Goal: Task Accomplishment & Management: Complete application form

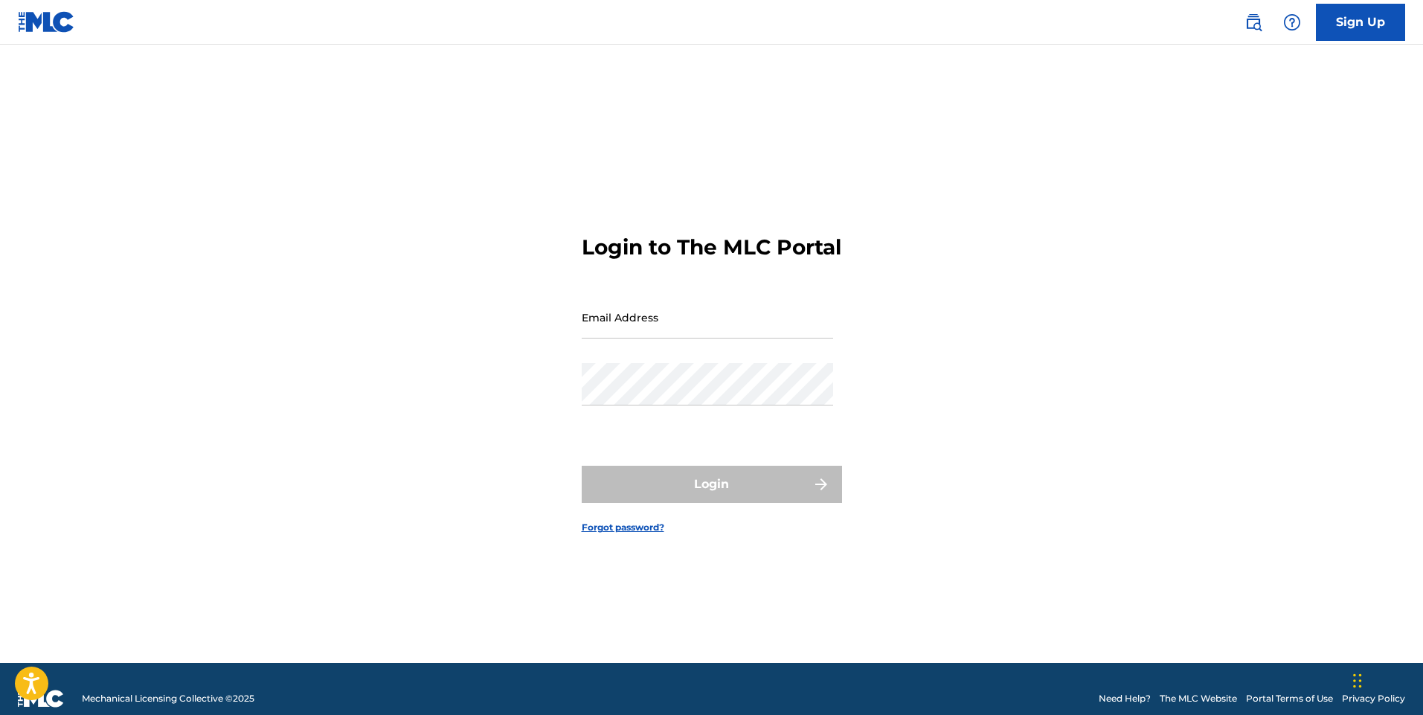
click at [704, 338] on input "Email Address" at bounding box center [707, 317] width 251 height 42
type input "[EMAIL_ADDRESS][PERSON_NAME][DOMAIN_NAME]"
click at [1028, 285] on div "Login to The MLC Portal Email Address [EMAIL_ADDRESS][PERSON_NAME][DOMAIN_NAME]…" at bounding box center [712, 372] width 1042 height 581
click at [733, 339] on input "[EMAIL_ADDRESS][PERSON_NAME][DOMAIN_NAME]" at bounding box center [707, 317] width 251 height 42
click at [940, 358] on div "Login to The MLC Portal Email Address [EMAIL_ADDRESS][PERSON_NAME][DOMAIN_NAME]…" at bounding box center [712, 372] width 1042 height 581
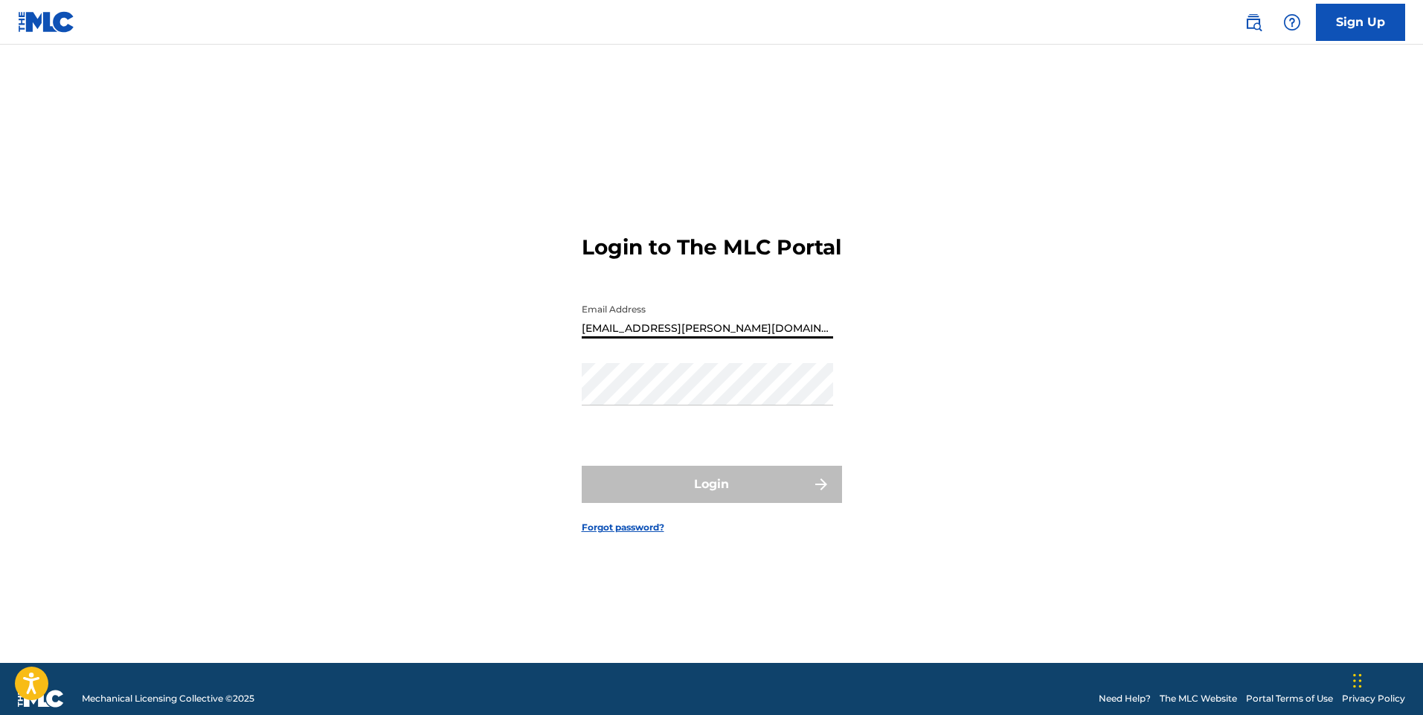
click at [735, 339] on input "[EMAIL_ADDRESS][PERSON_NAME][DOMAIN_NAME]" at bounding box center [707, 317] width 251 height 42
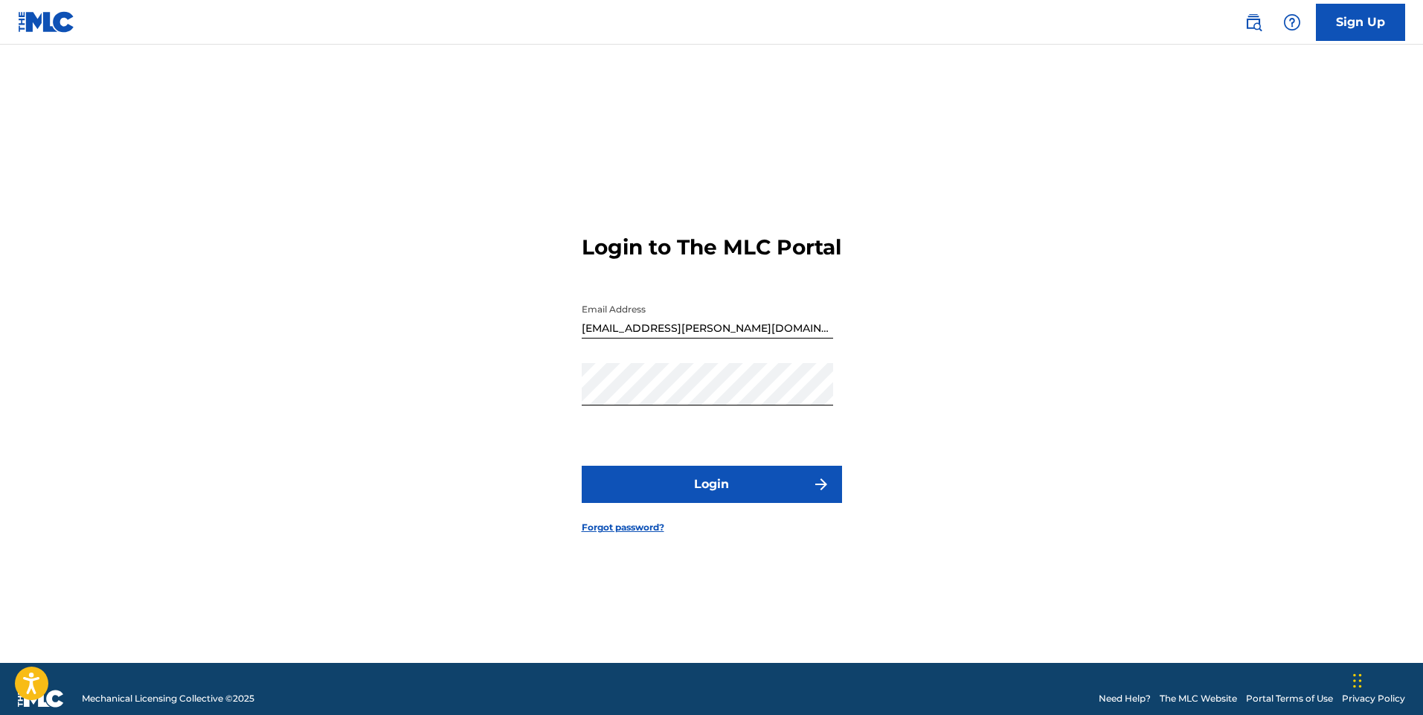
click at [725, 498] on button "Login" at bounding box center [712, 484] width 260 height 37
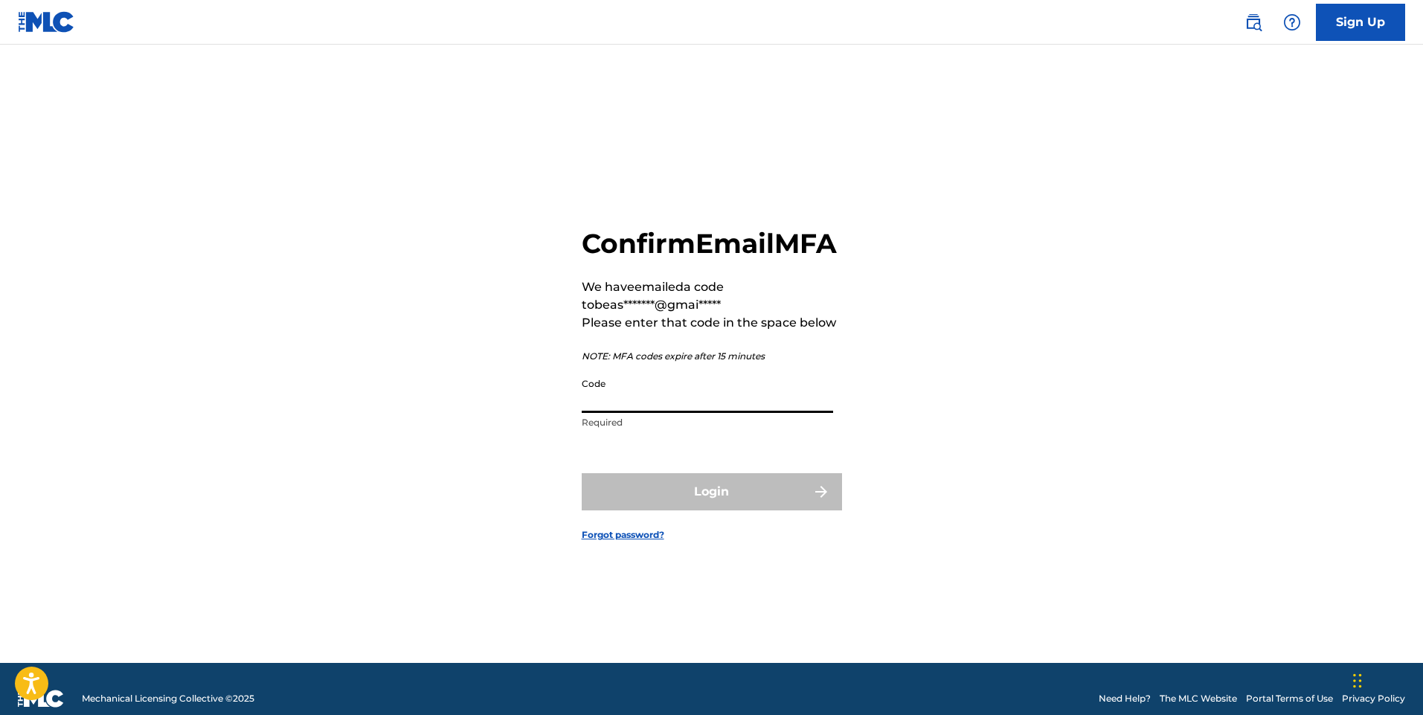
click at [676, 411] on input "Code" at bounding box center [707, 392] width 251 height 42
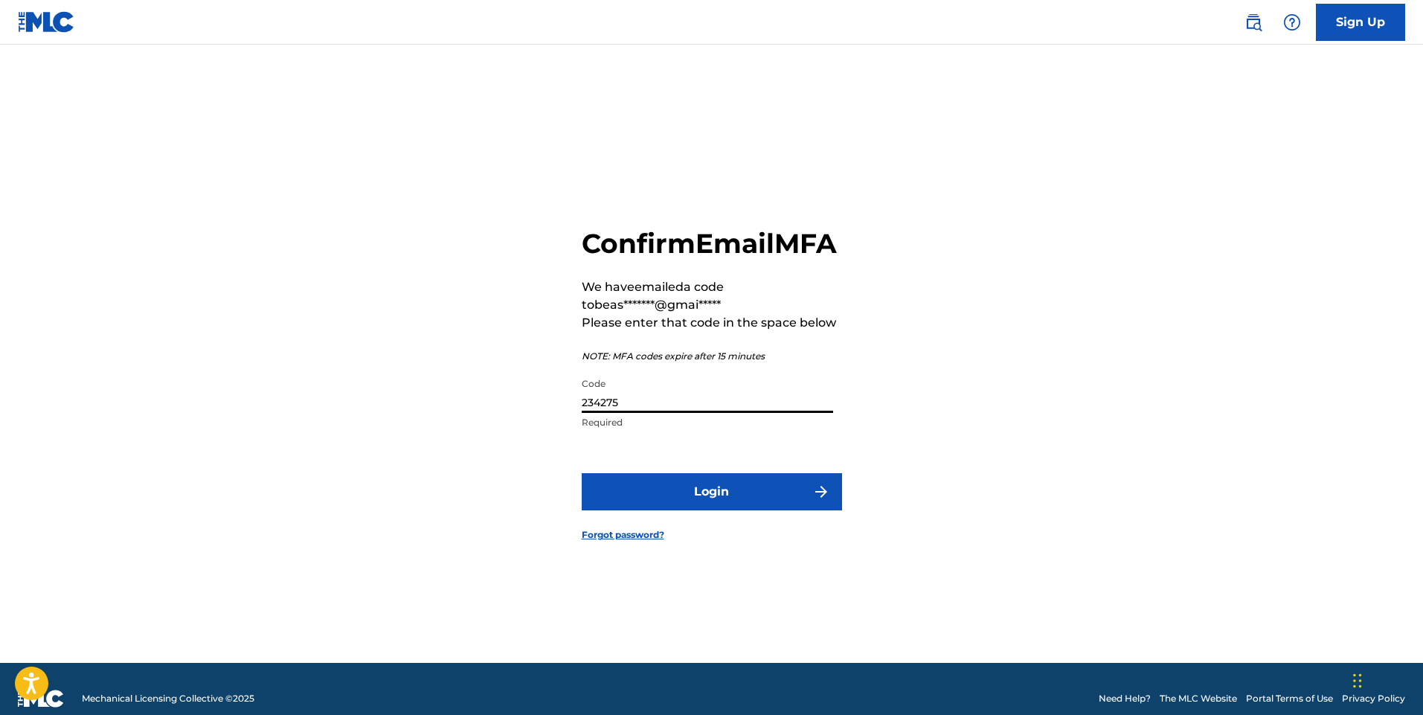
type input "234275"
click at [748, 507] on button "Login" at bounding box center [712, 491] width 260 height 37
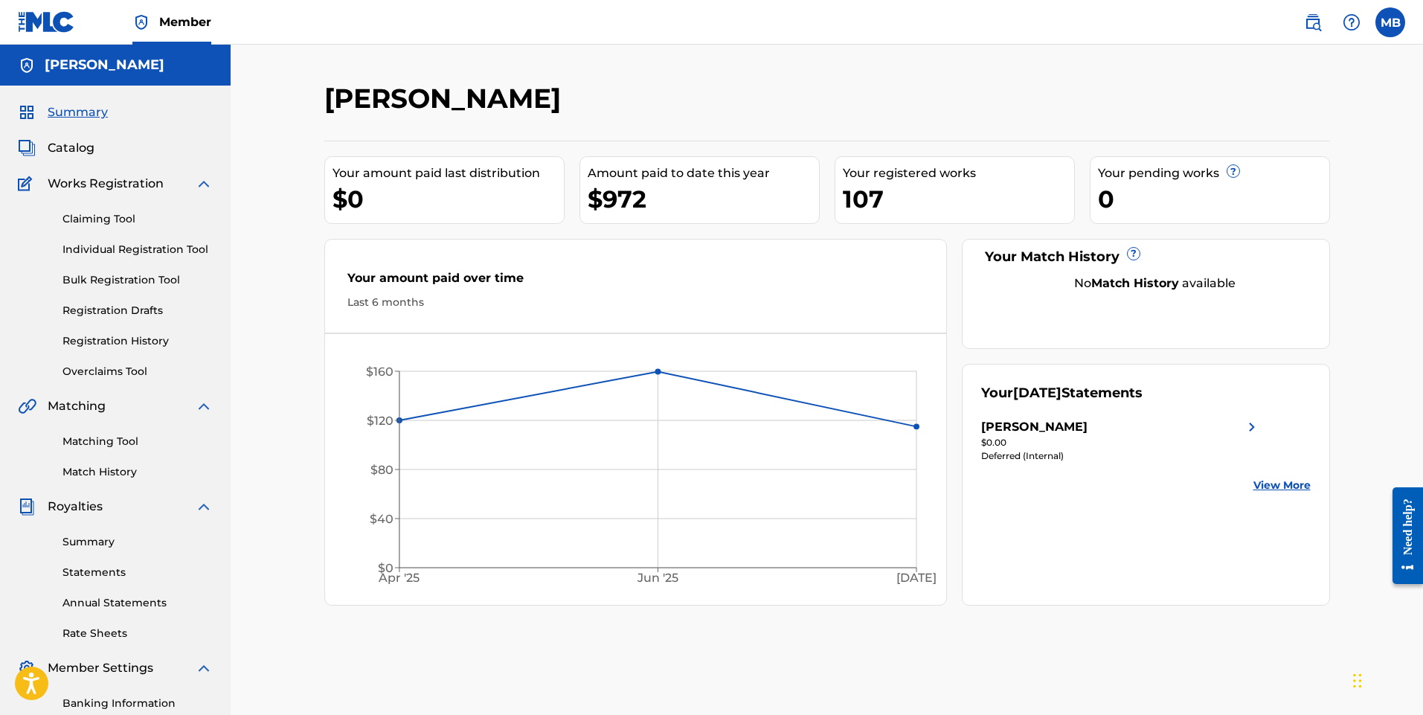
click at [141, 250] on link "Individual Registration Tool" at bounding box center [138, 250] width 150 height 16
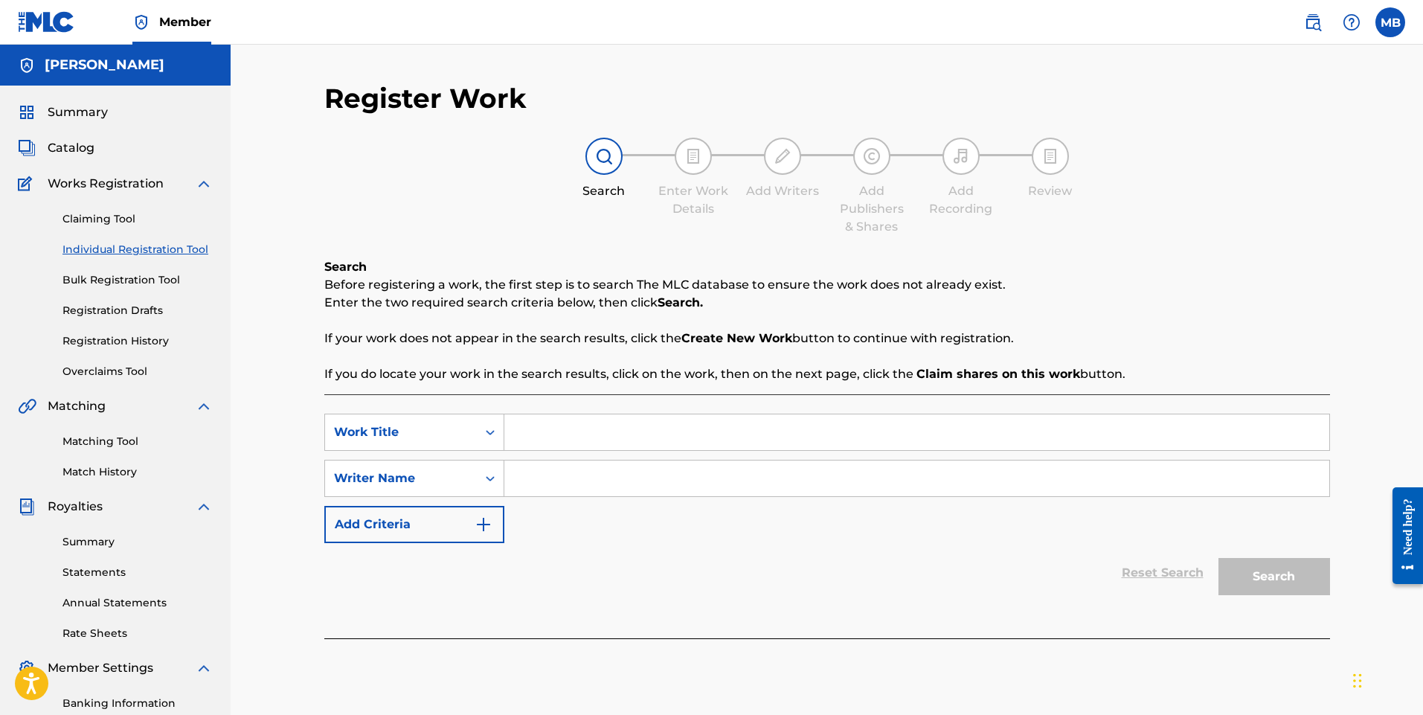
click at [542, 436] on input "Search Form" at bounding box center [916, 432] width 825 height 36
type input "Déjenla que tome"
click at [557, 479] on input "Search Form" at bounding box center [916, 479] width 825 height 36
type input "[PERSON_NAME]"
click at [1219, 558] on button "Search" at bounding box center [1275, 576] width 112 height 37
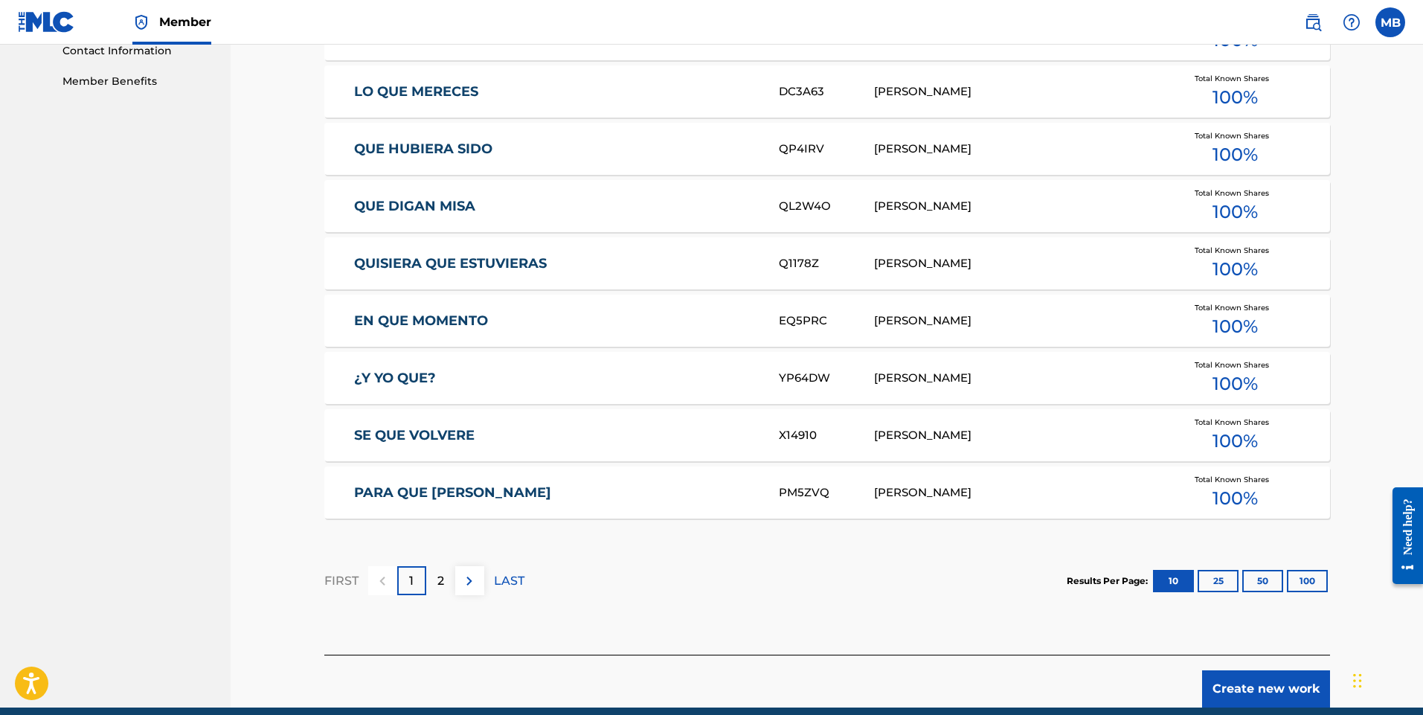
scroll to position [808, 0]
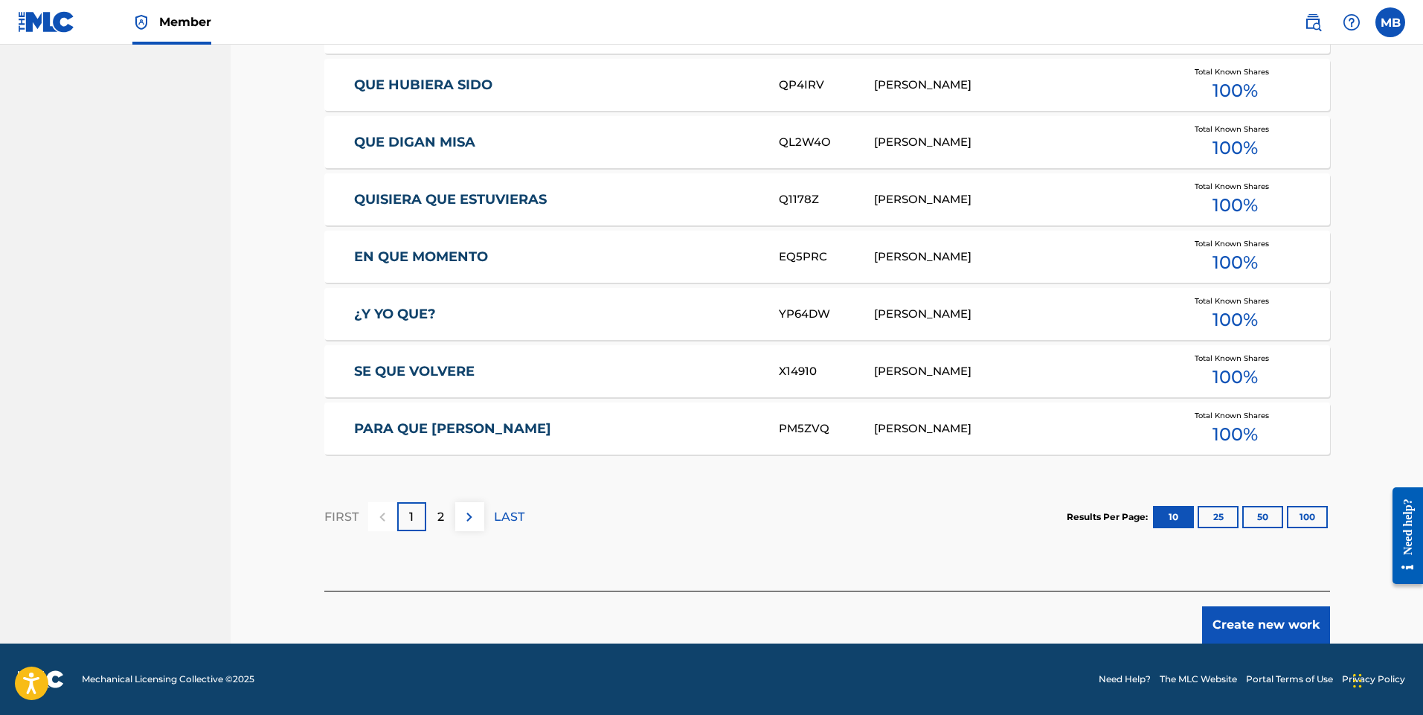
click at [1275, 619] on button "Create new work" at bounding box center [1266, 624] width 128 height 37
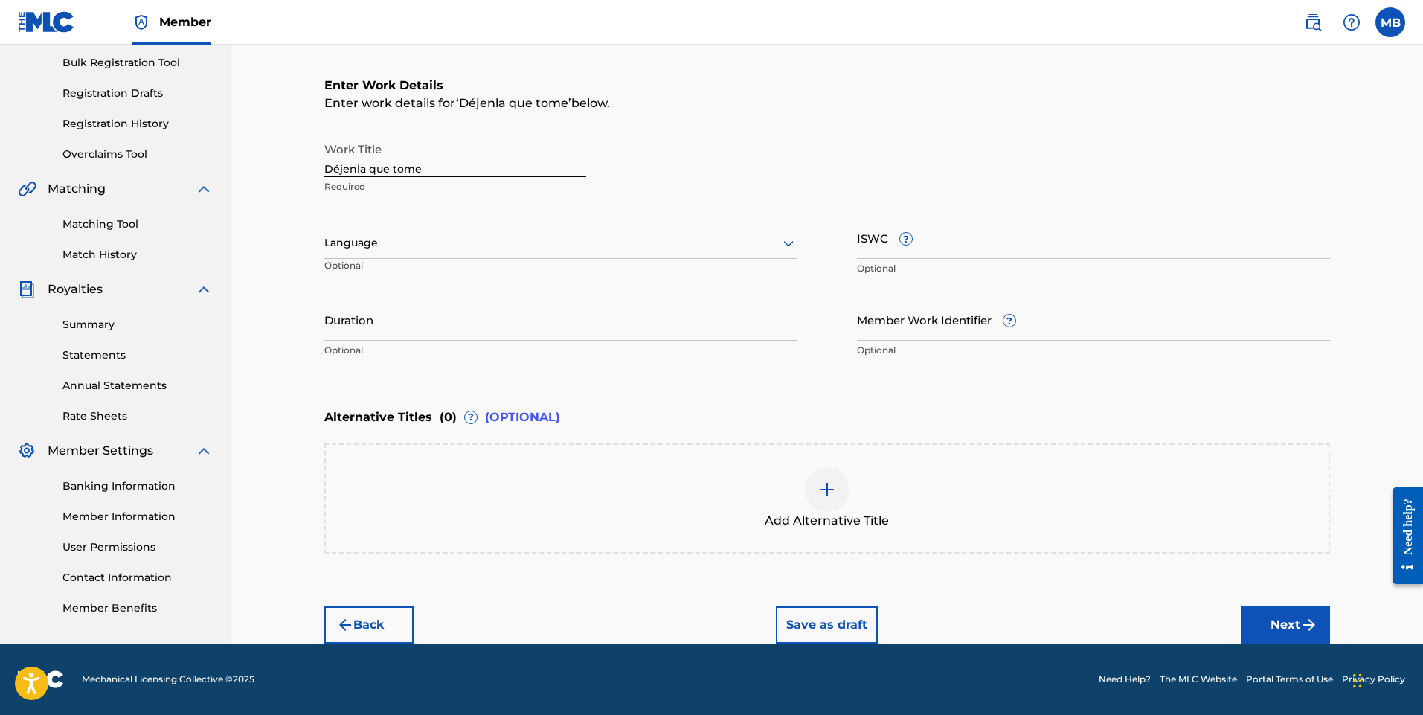
scroll to position [217, 0]
click at [794, 245] on icon at bounding box center [789, 243] width 18 height 18
click at [493, 302] on div "Spanish" at bounding box center [561, 308] width 472 height 33
click at [543, 327] on input "Duration" at bounding box center [560, 319] width 473 height 42
click at [374, 325] on input "Duration" at bounding box center [560, 319] width 473 height 42
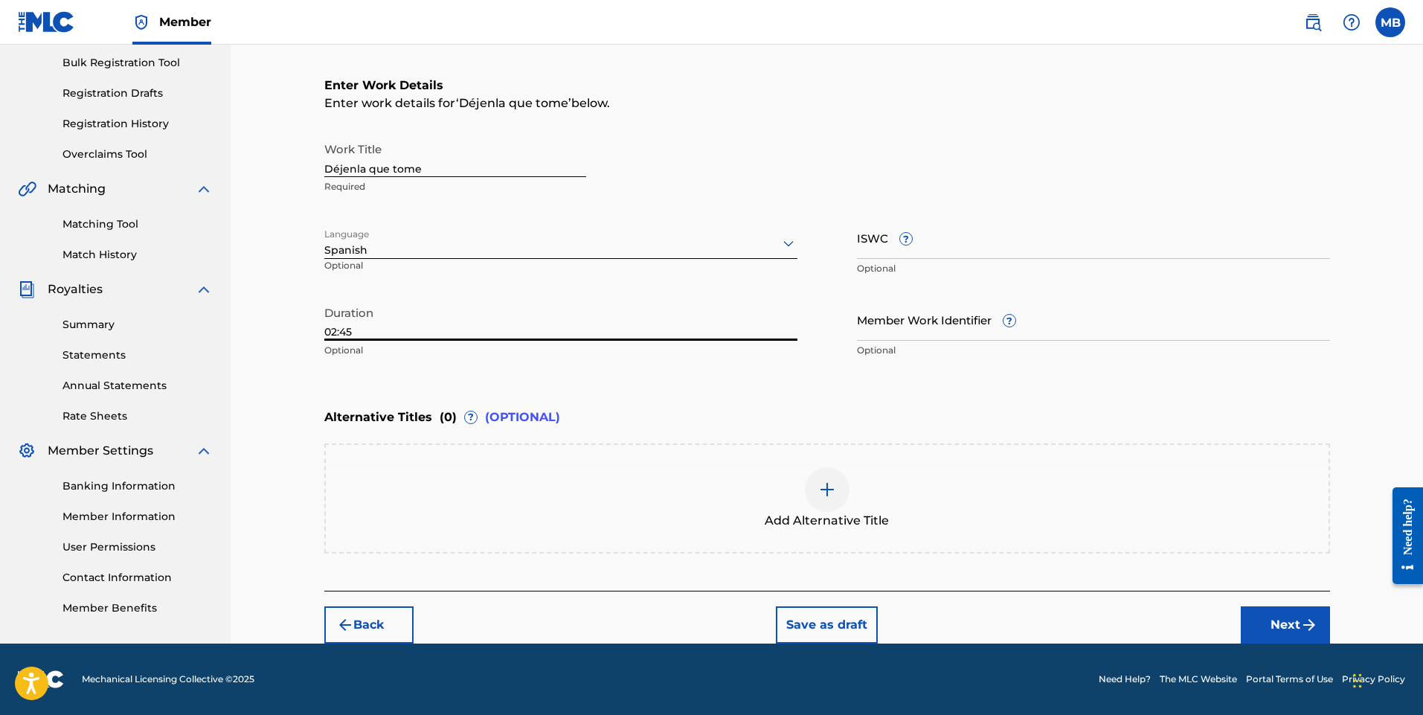
type input "02:45"
click at [1045, 401] on div "Alternative Titles ( 0 ) ? (OPTIONAL)" at bounding box center [827, 417] width 1006 height 33
click at [1277, 622] on button "Next" at bounding box center [1285, 624] width 89 height 37
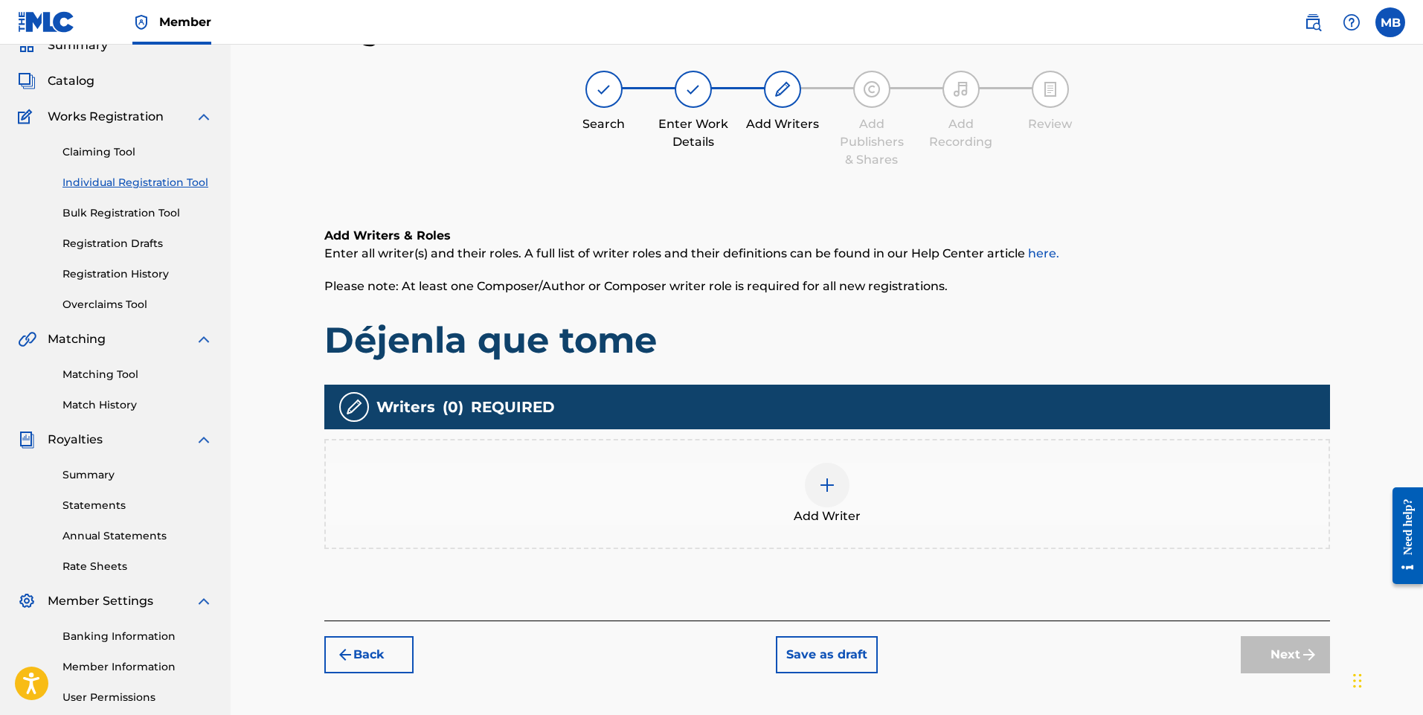
scroll to position [208, 0]
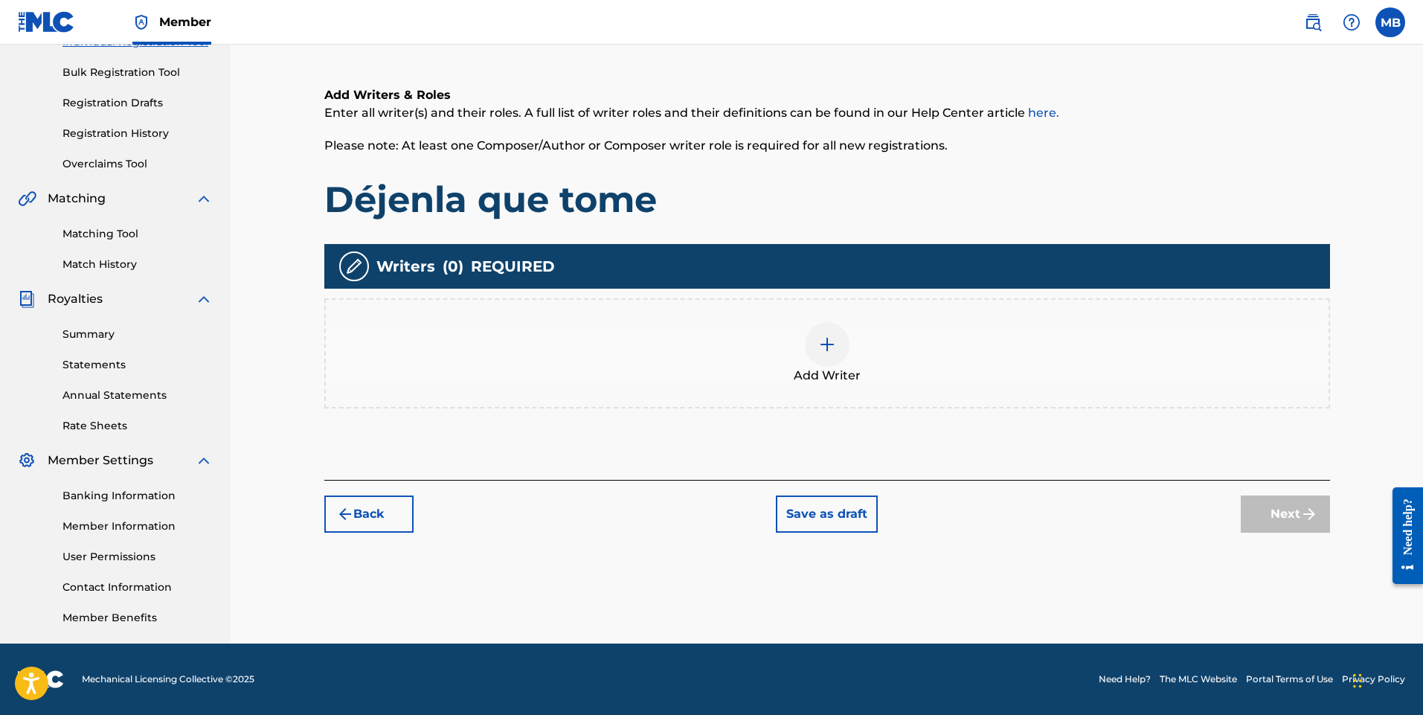
click at [833, 345] on img at bounding box center [827, 345] width 18 height 18
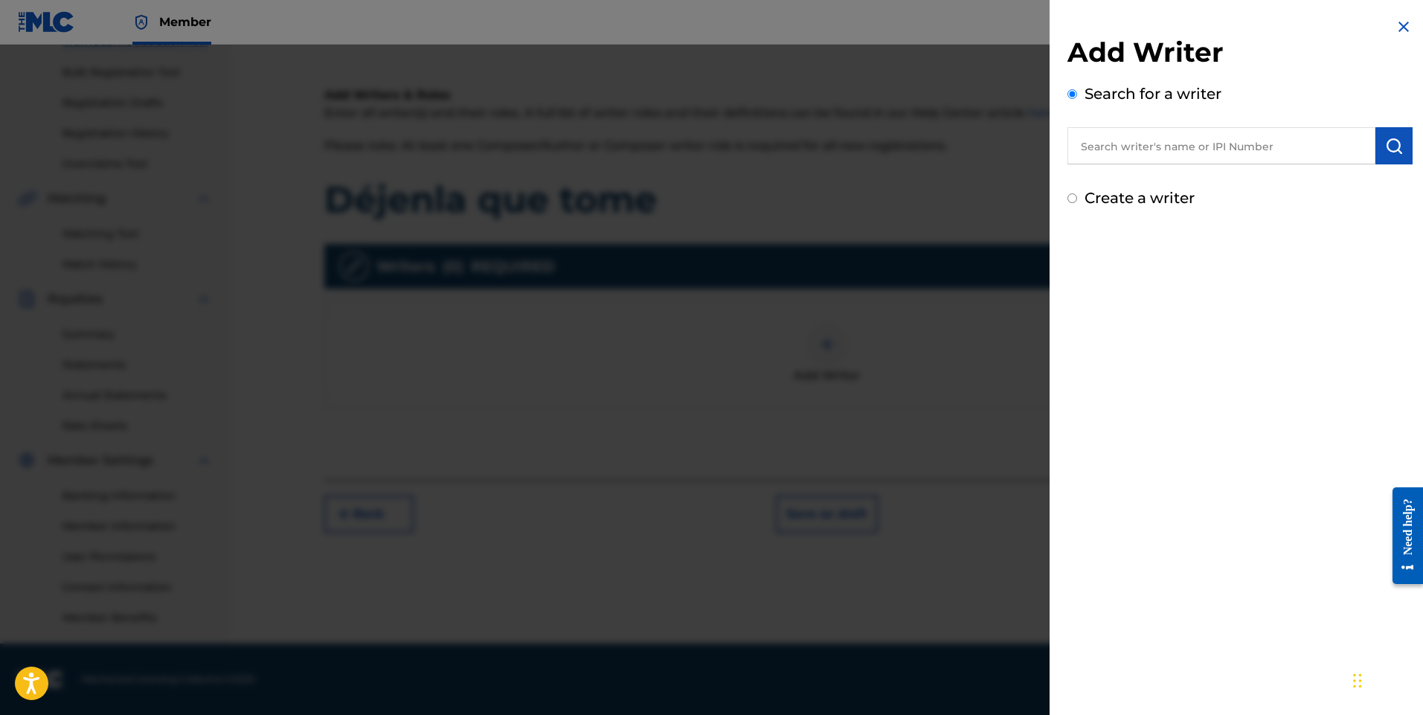
click at [1243, 156] on input "text" at bounding box center [1222, 145] width 308 height 37
type input "[PERSON_NAME]"
click at [1388, 144] on img "submit" at bounding box center [1394, 146] width 18 height 18
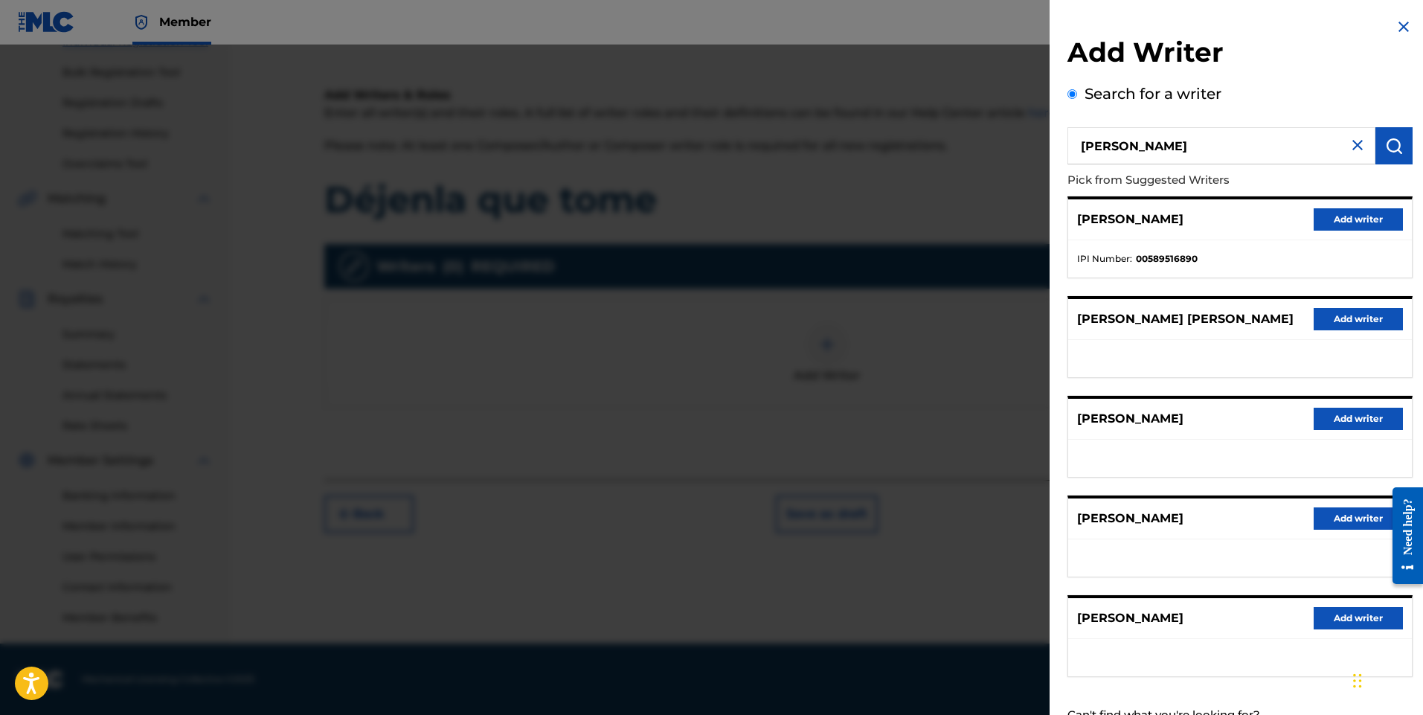
click at [1368, 216] on button "Add writer" at bounding box center [1358, 219] width 89 height 22
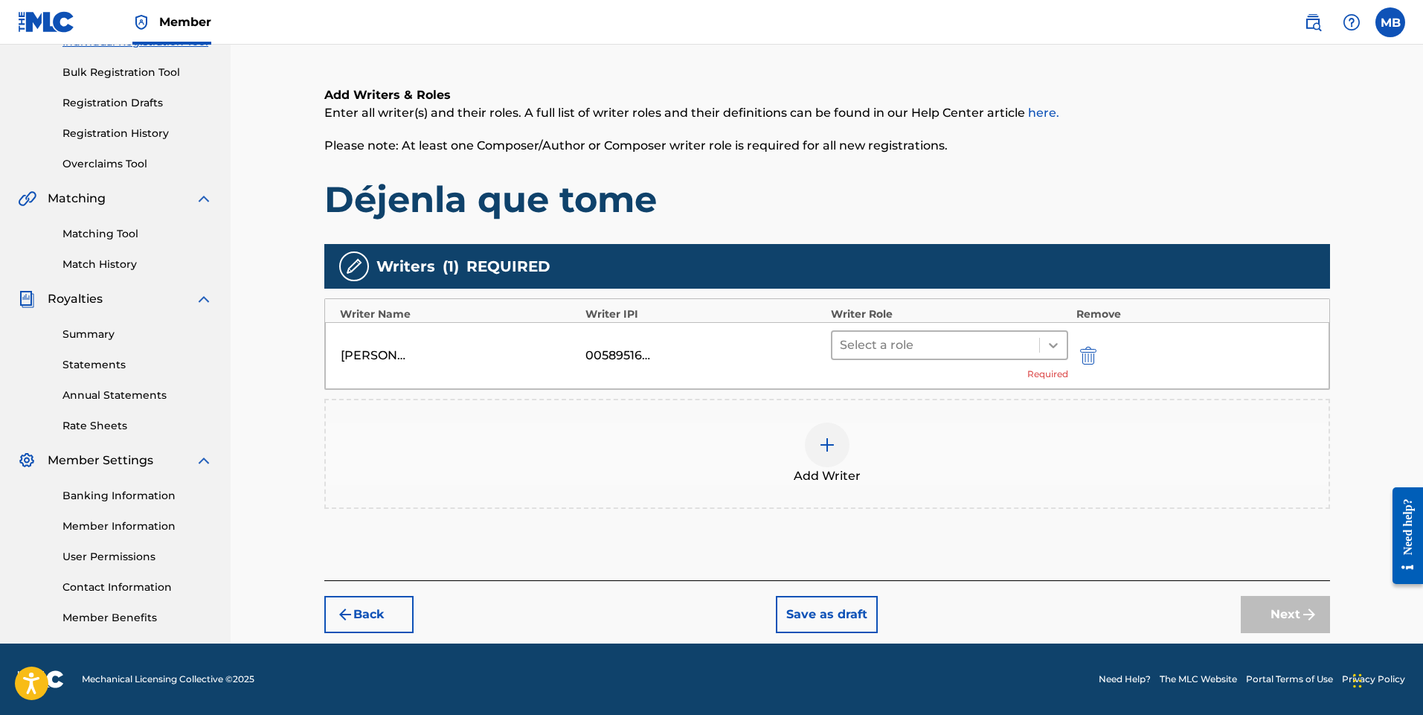
click at [1055, 344] on icon at bounding box center [1053, 345] width 15 height 15
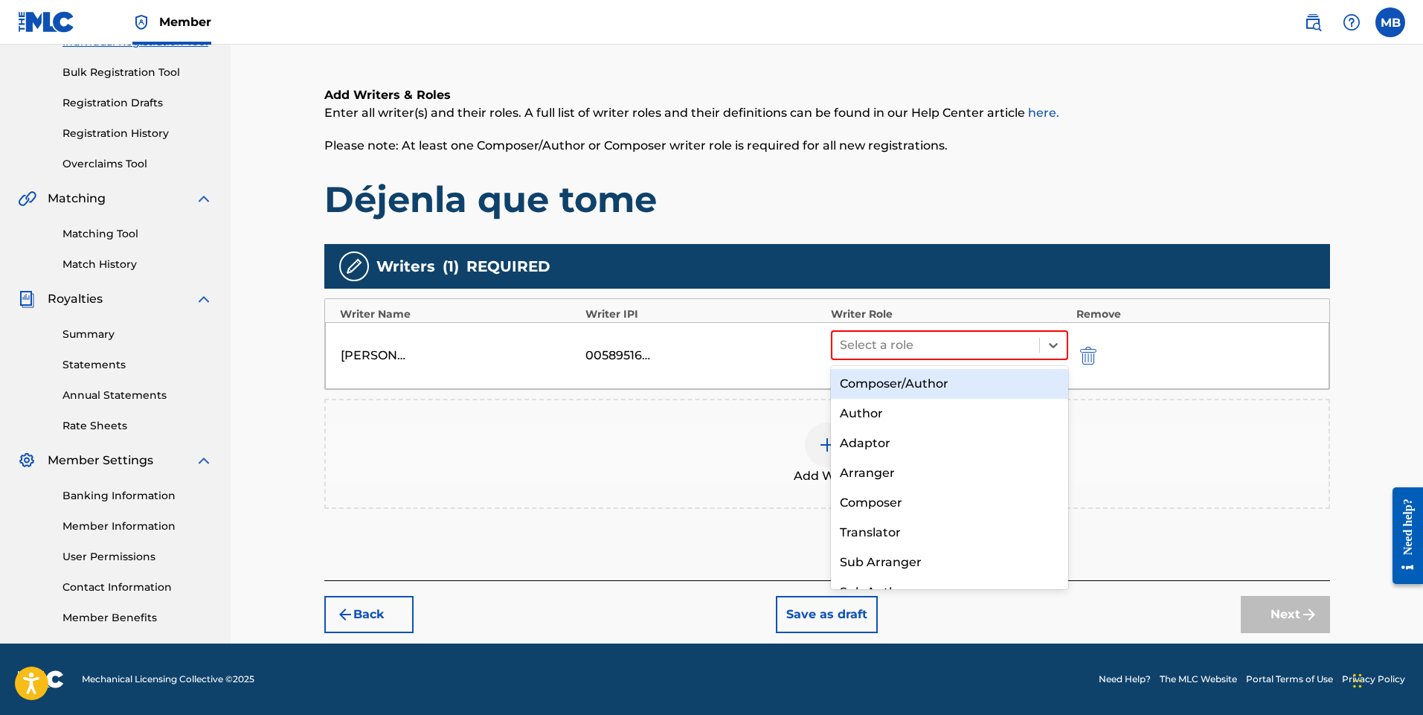
click at [978, 388] on div "Composer/Author" at bounding box center [950, 384] width 238 height 30
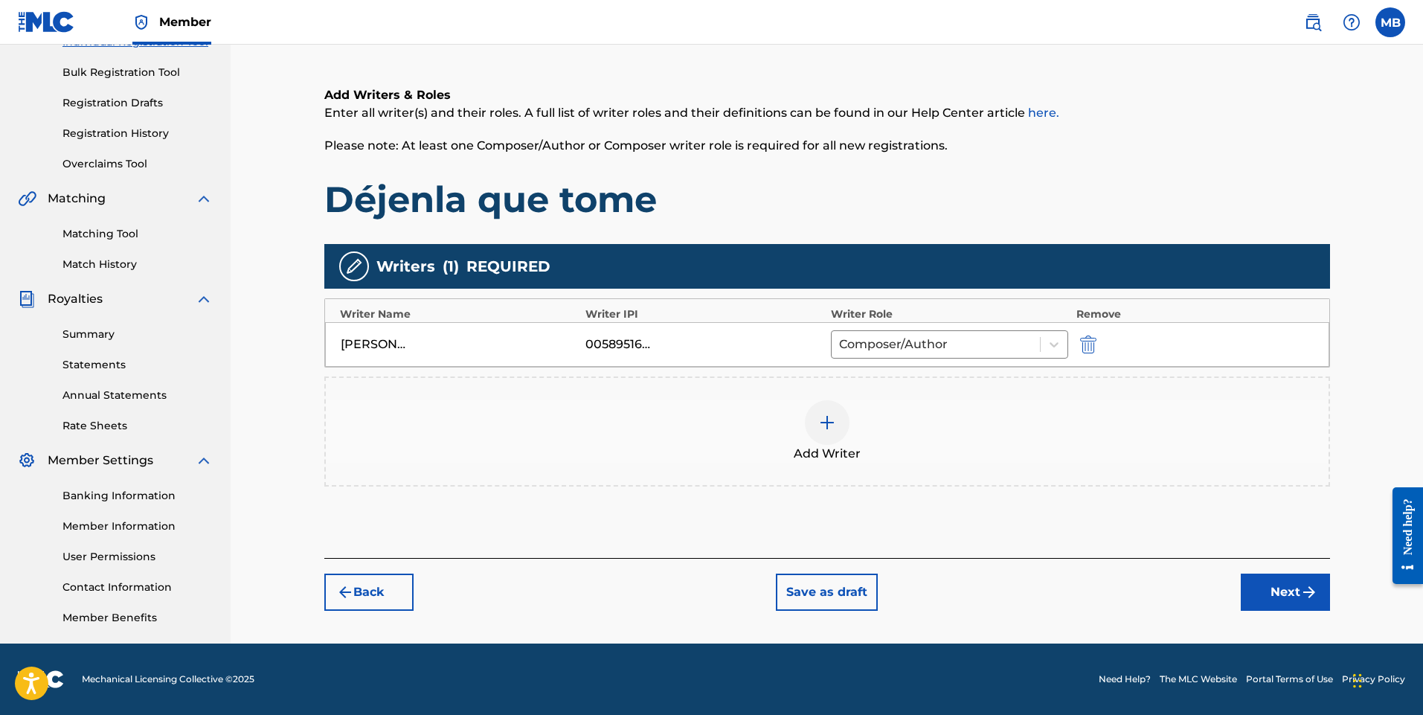
click at [1277, 594] on button "Next" at bounding box center [1285, 592] width 89 height 37
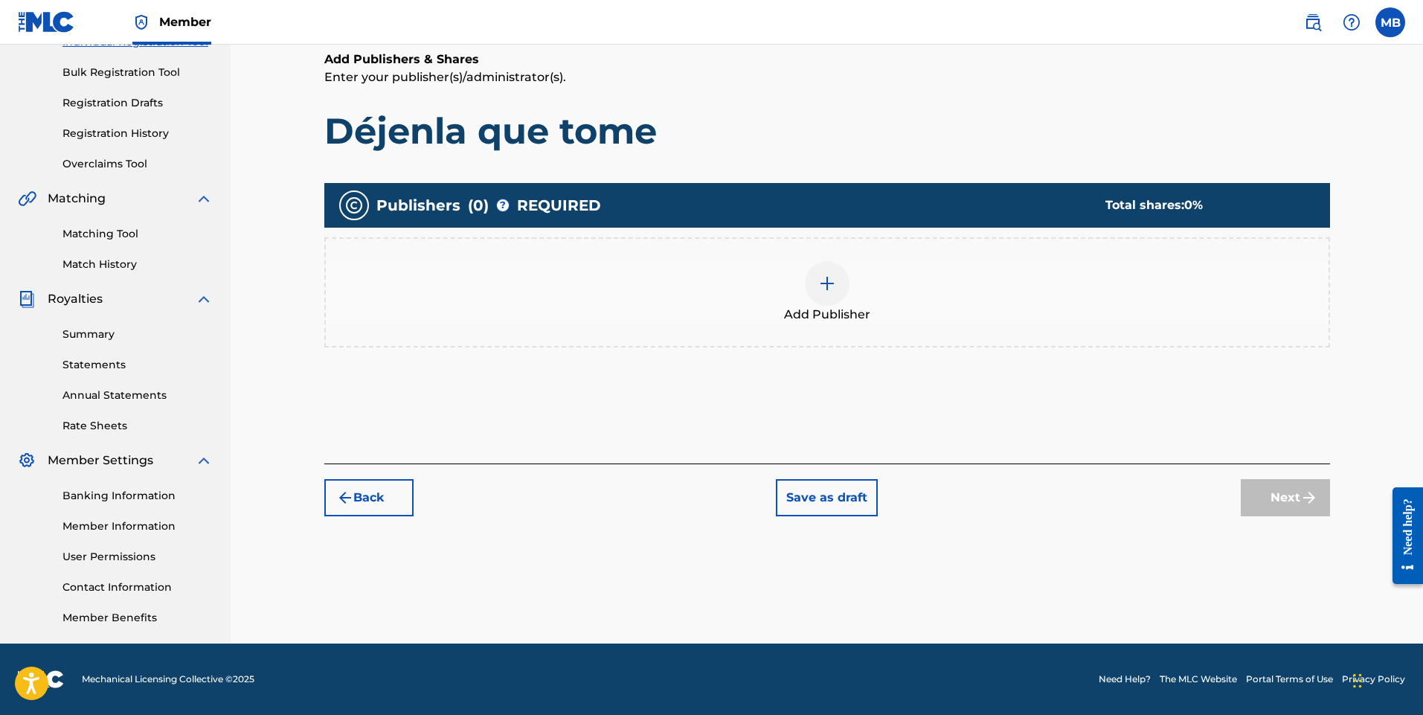
scroll to position [67, 0]
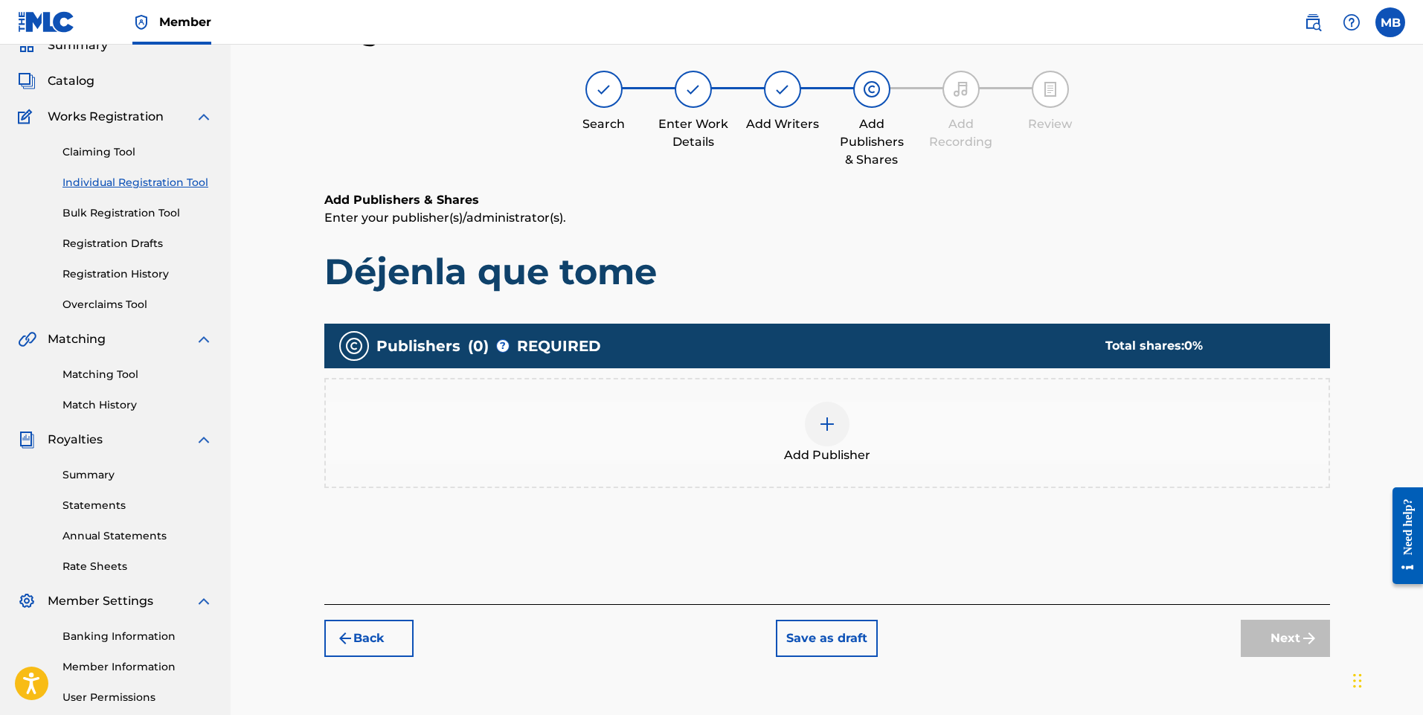
click at [830, 426] on img at bounding box center [827, 424] width 18 height 18
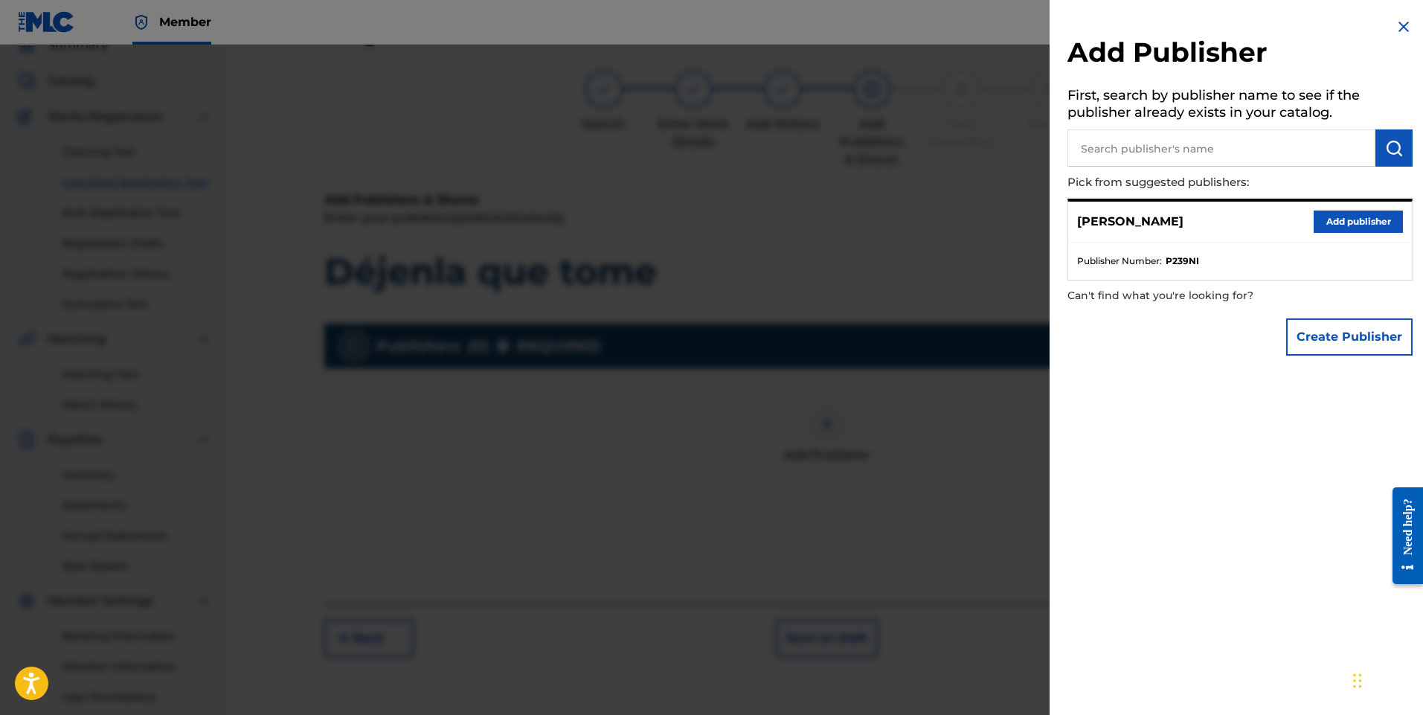
click at [1359, 217] on button "Add publisher" at bounding box center [1358, 222] width 89 height 22
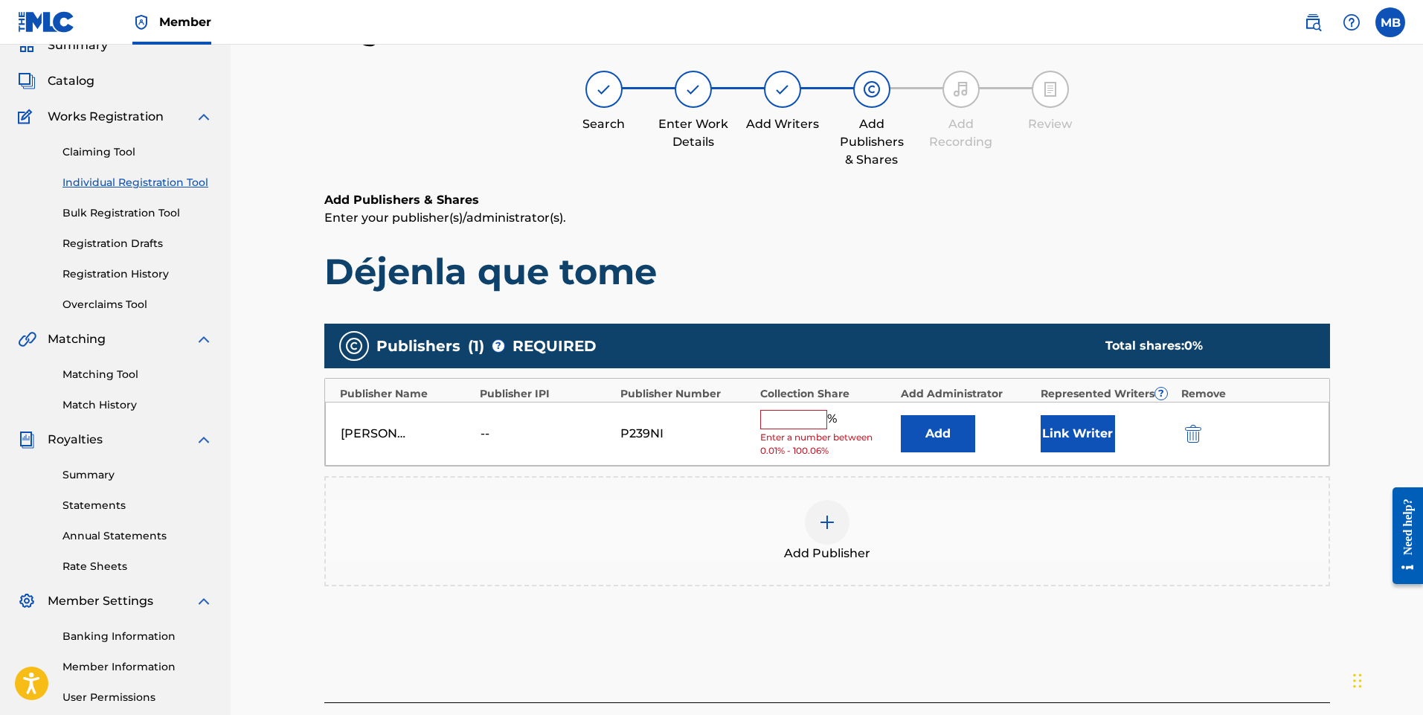
click at [781, 418] on input "text" at bounding box center [793, 419] width 67 height 19
type input "100"
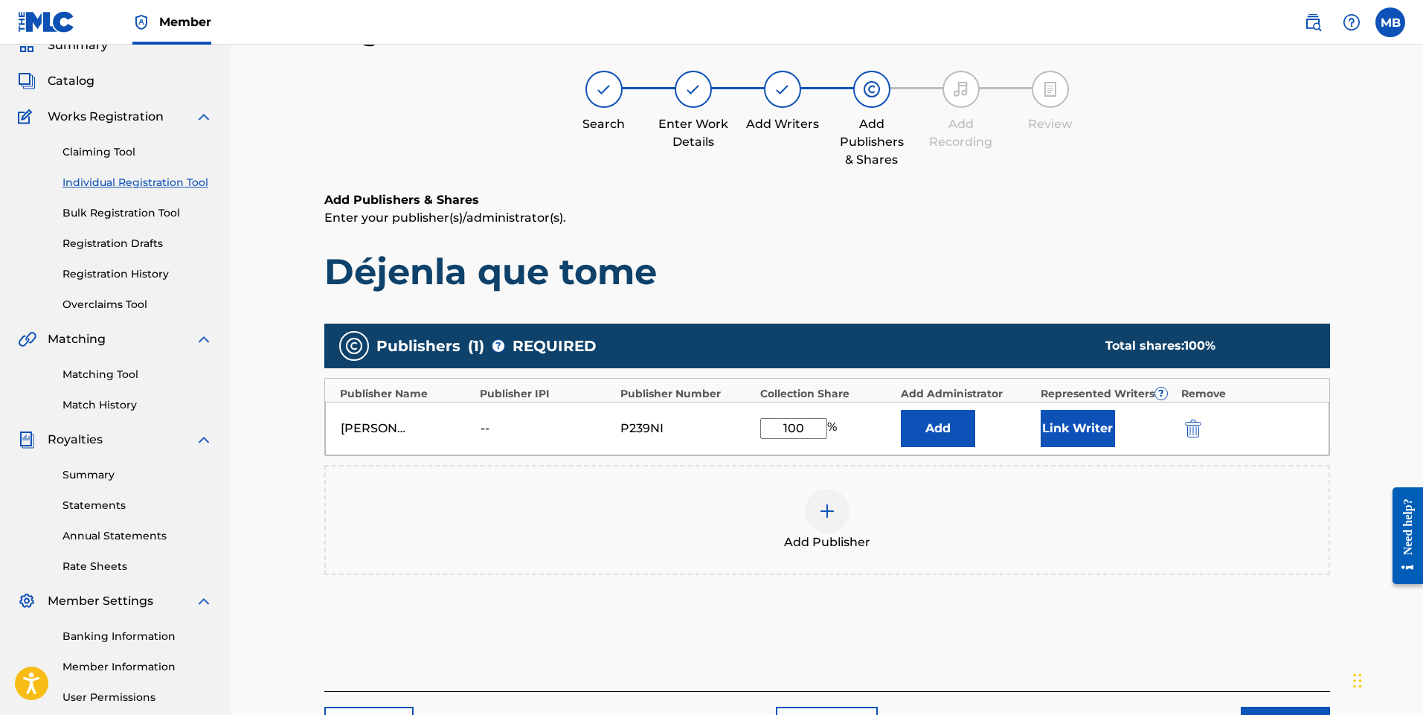
scroll to position [208, 0]
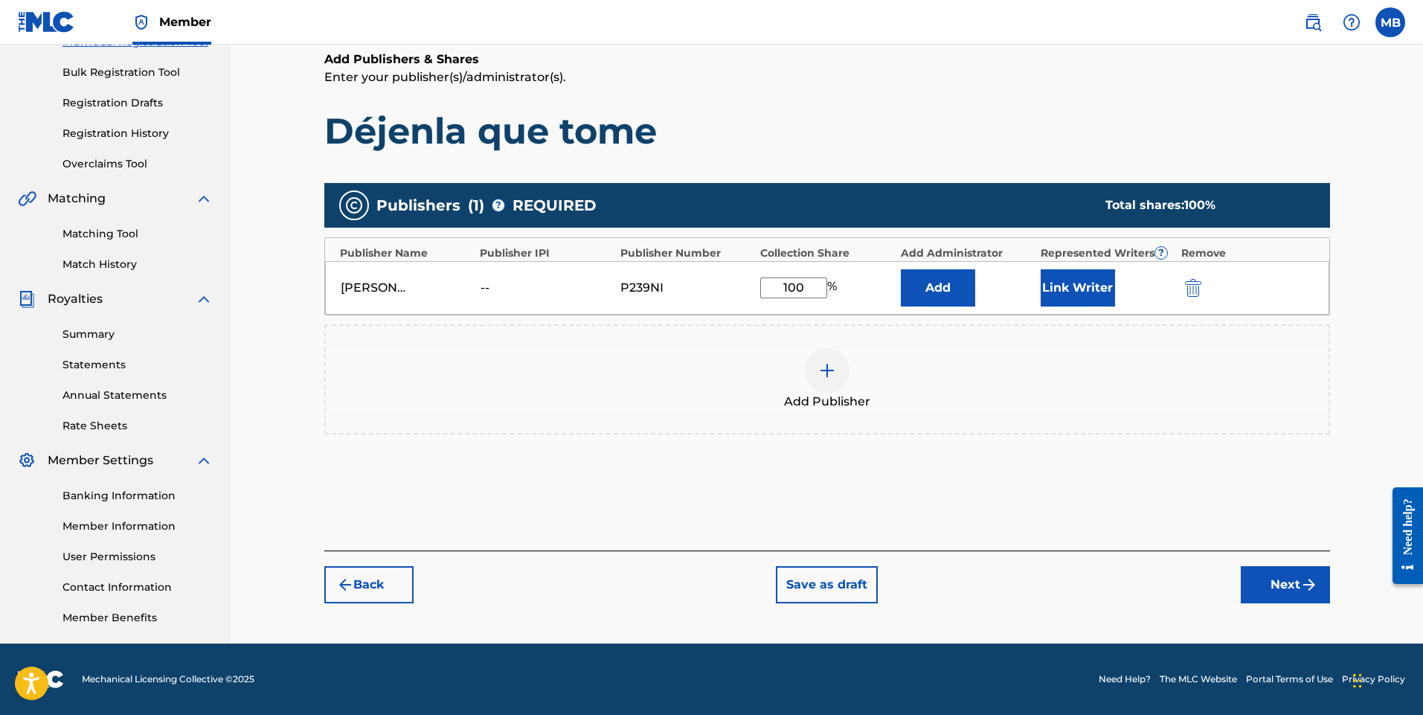
click at [1288, 584] on button "Next" at bounding box center [1285, 584] width 89 height 37
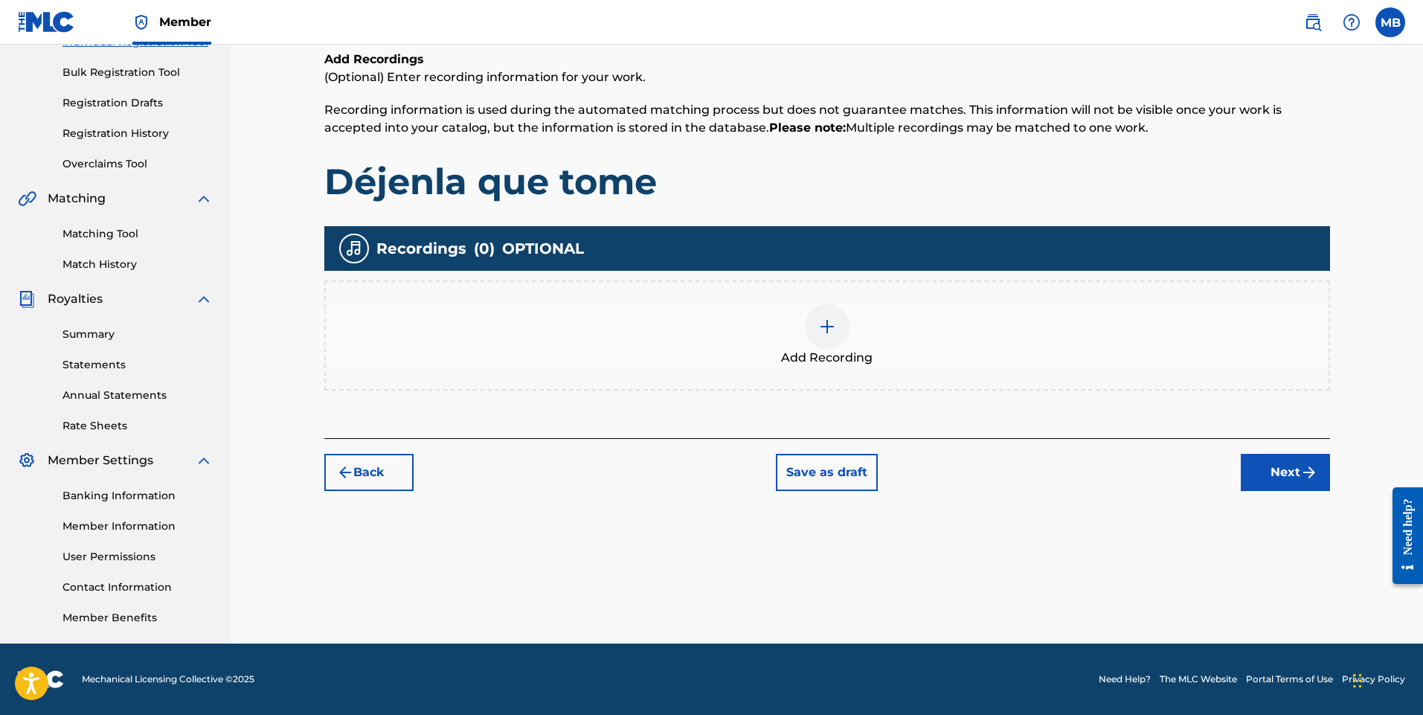
scroll to position [67, 0]
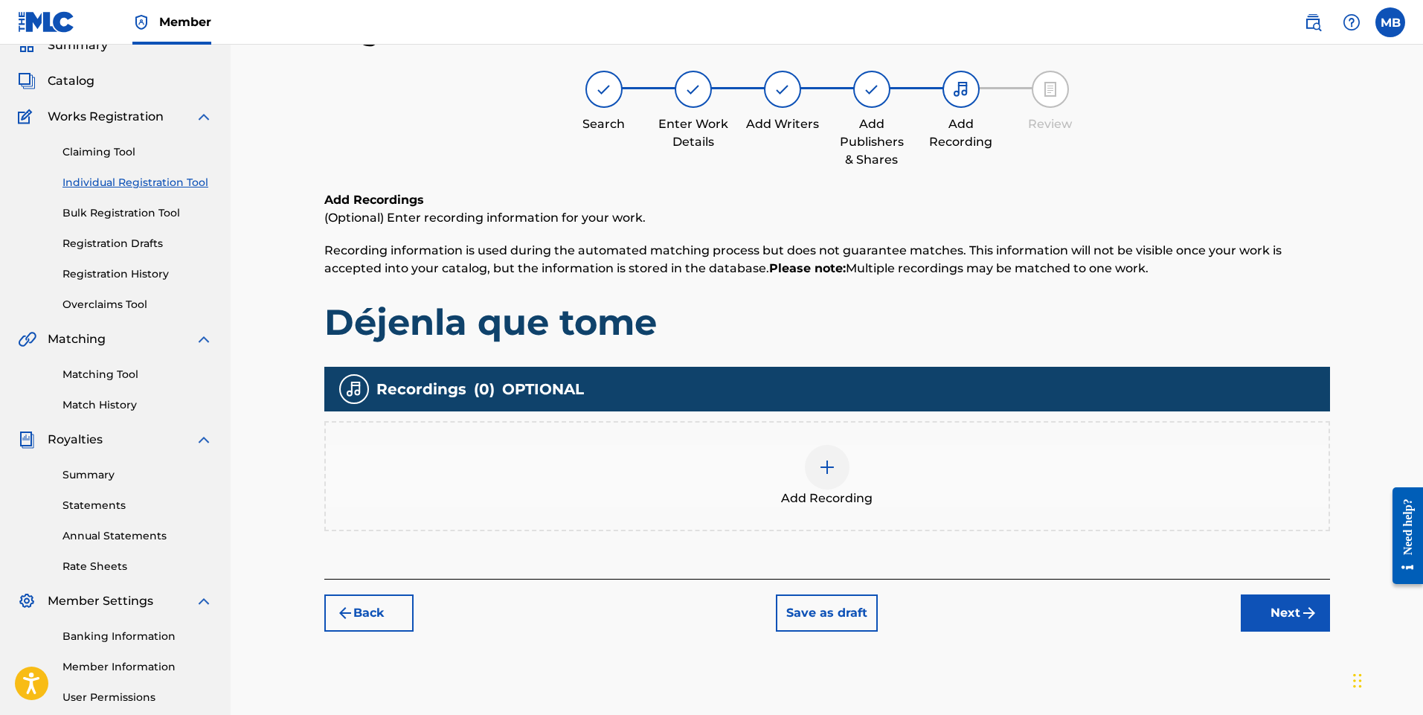
click at [827, 466] on img at bounding box center [827, 467] width 18 height 18
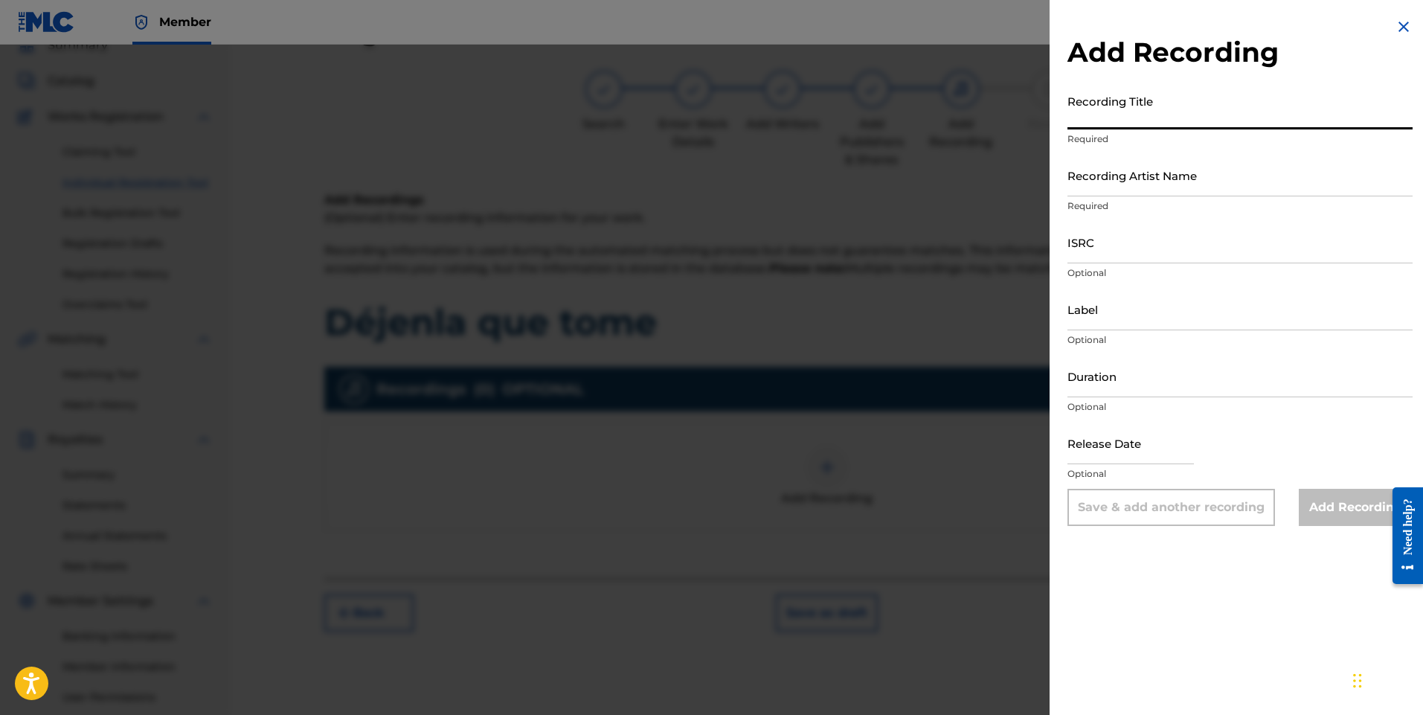
click at [1185, 120] on input "Recording Title" at bounding box center [1240, 108] width 345 height 42
type input "Déjenla que tome"
click at [1158, 190] on input "Recording Artist Name" at bounding box center [1240, 175] width 345 height 42
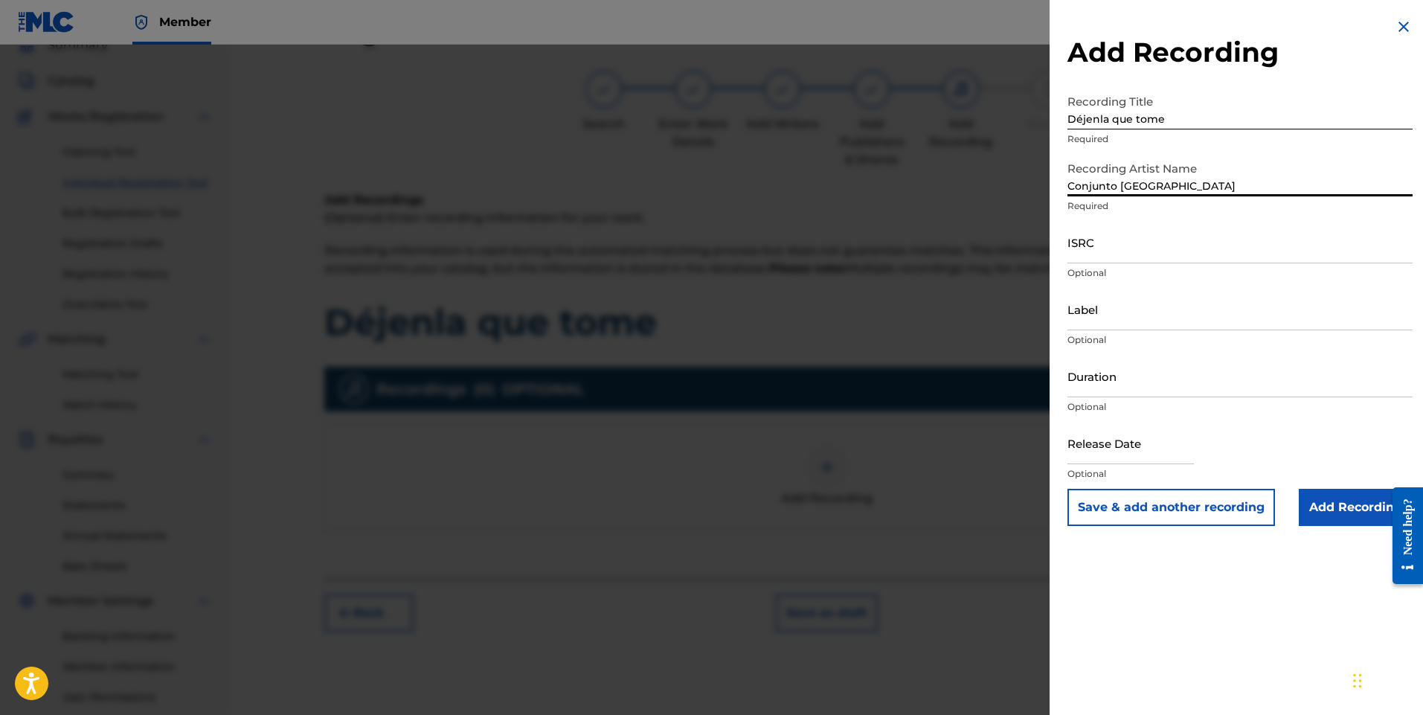
type input "Conjunto [GEOGRAPHIC_DATA]"
click at [1154, 325] on input "Label" at bounding box center [1240, 309] width 345 height 42
click at [1105, 394] on input "Duration" at bounding box center [1240, 376] width 345 height 42
type input "02:45"
click at [1166, 454] on input "text" at bounding box center [1131, 443] width 126 height 42
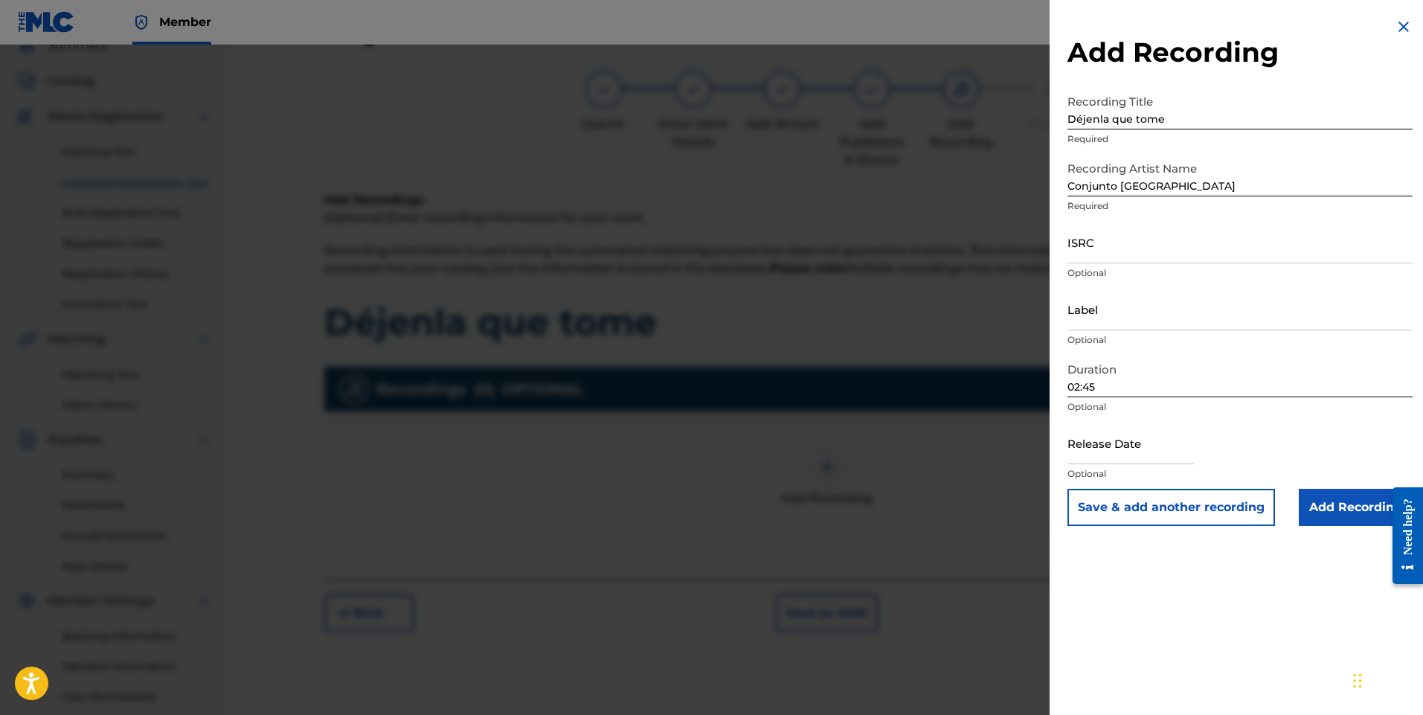
select select "7"
select select "2025"
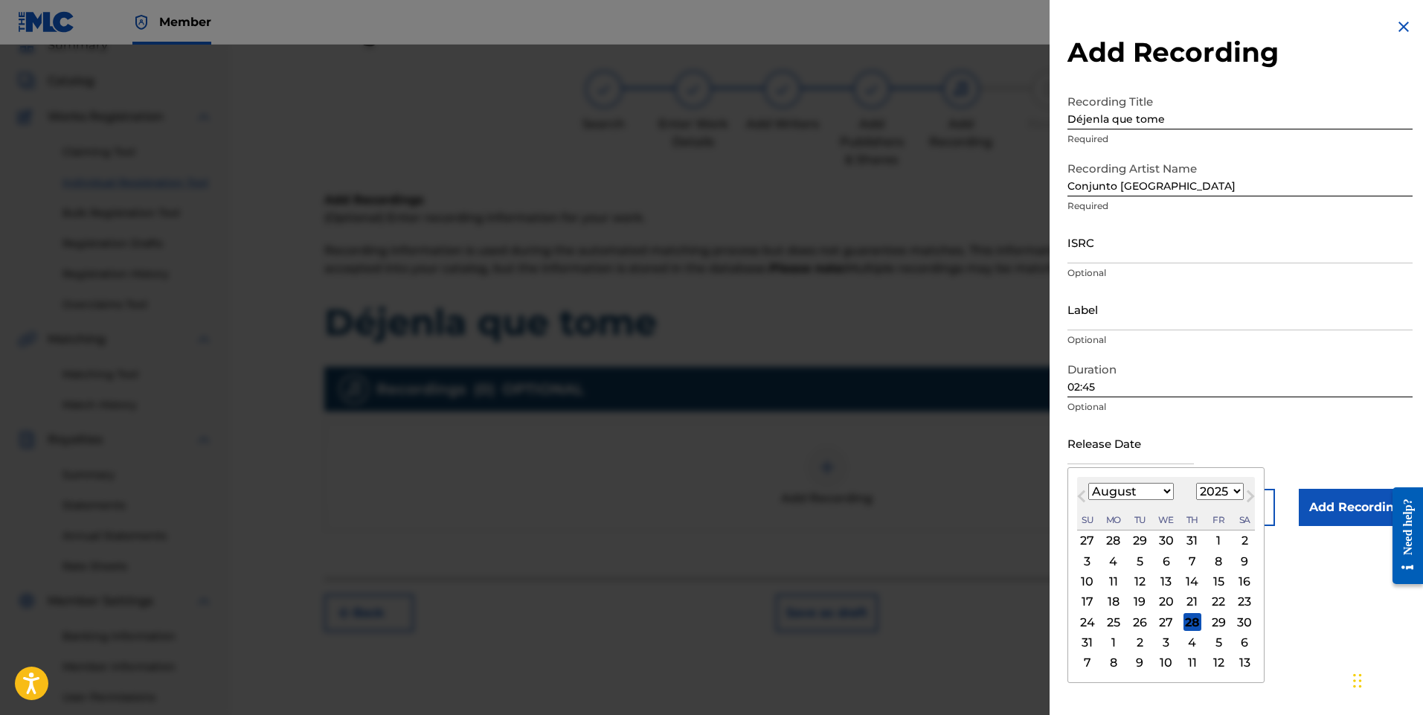
click at [1167, 600] on div "20" at bounding box center [1167, 602] width 18 height 18
type input "[DATE]"
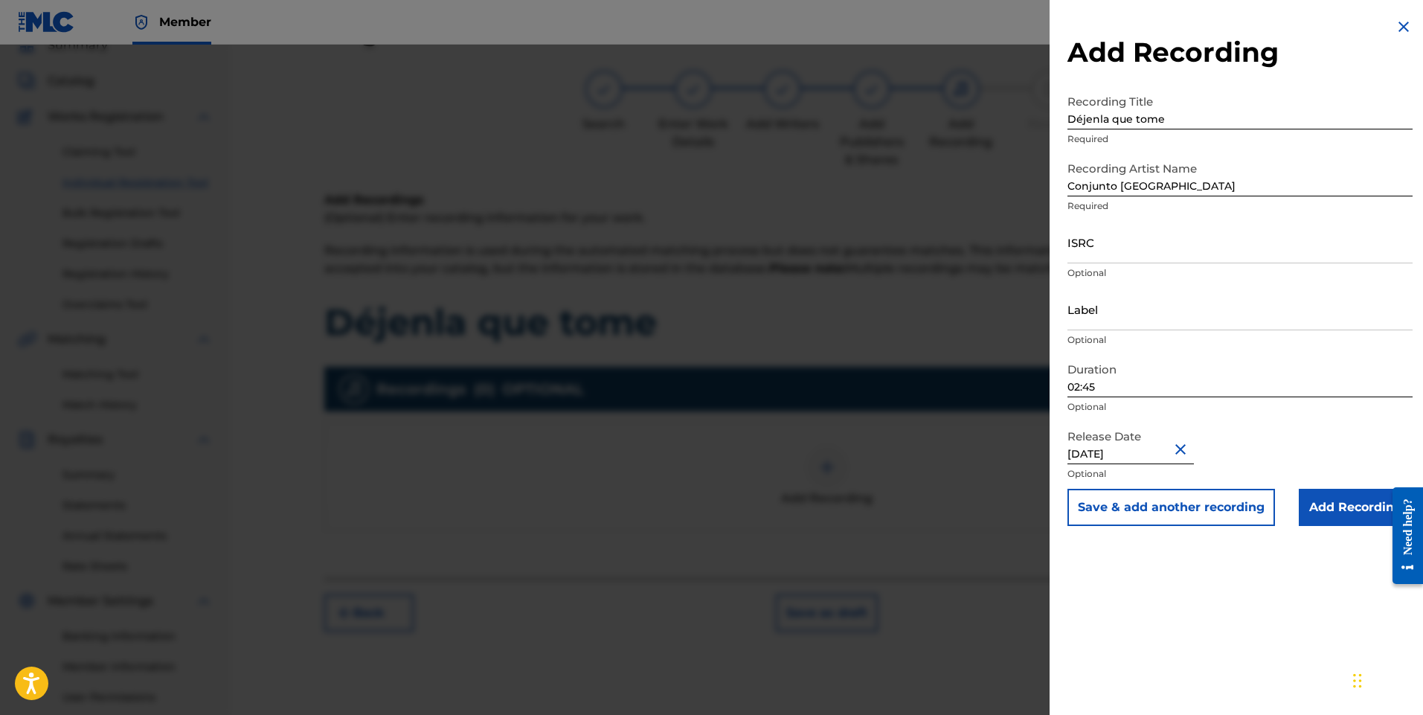
click at [1340, 507] on input "Add Recording" at bounding box center [1356, 507] width 114 height 37
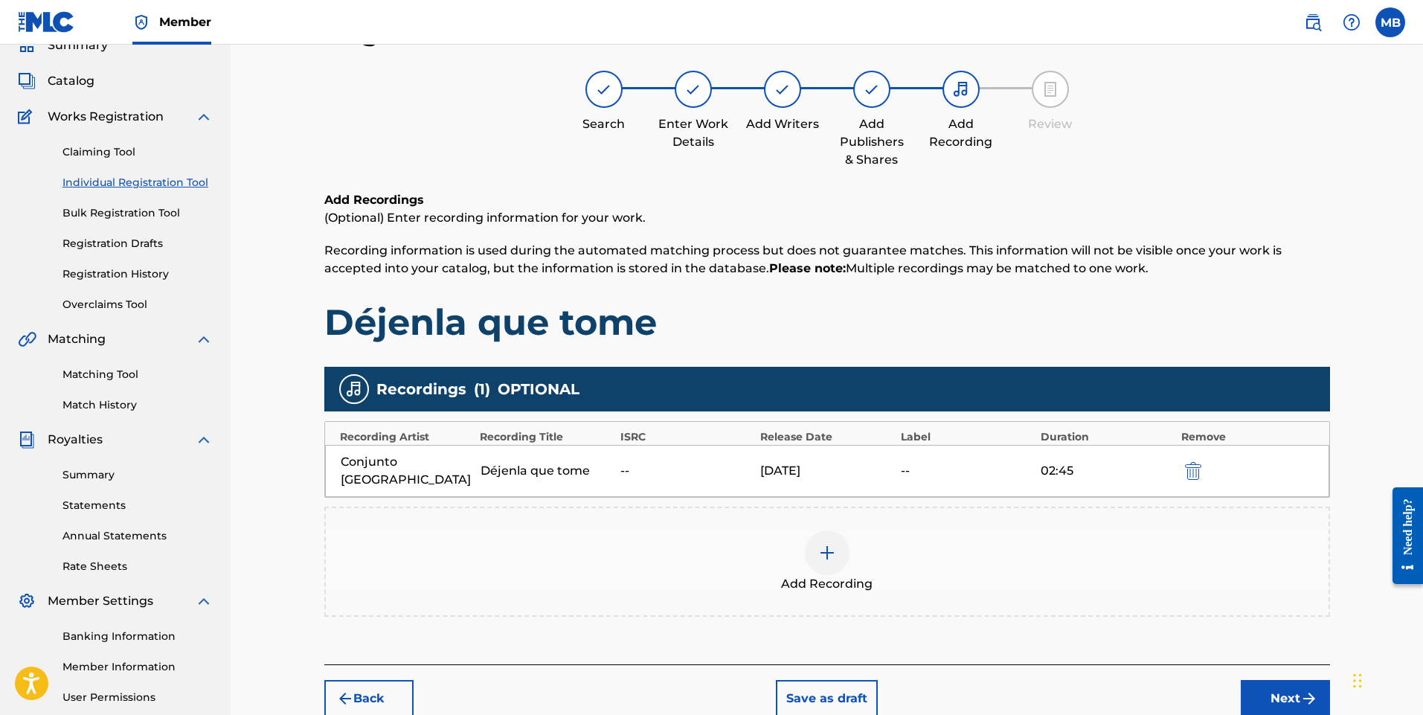
scroll to position [208, 0]
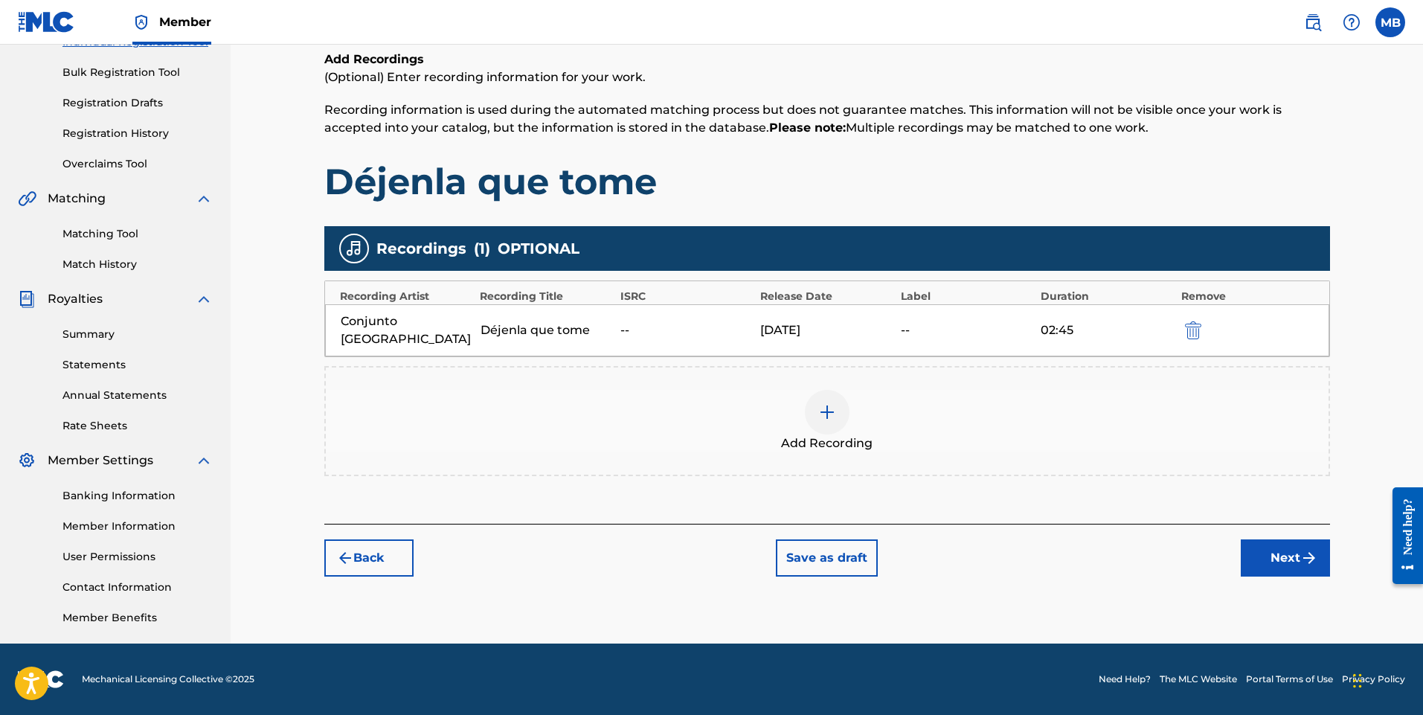
click at [1292, 539] on button "Next" at bounding box center [1285, 557] width 89 height 37
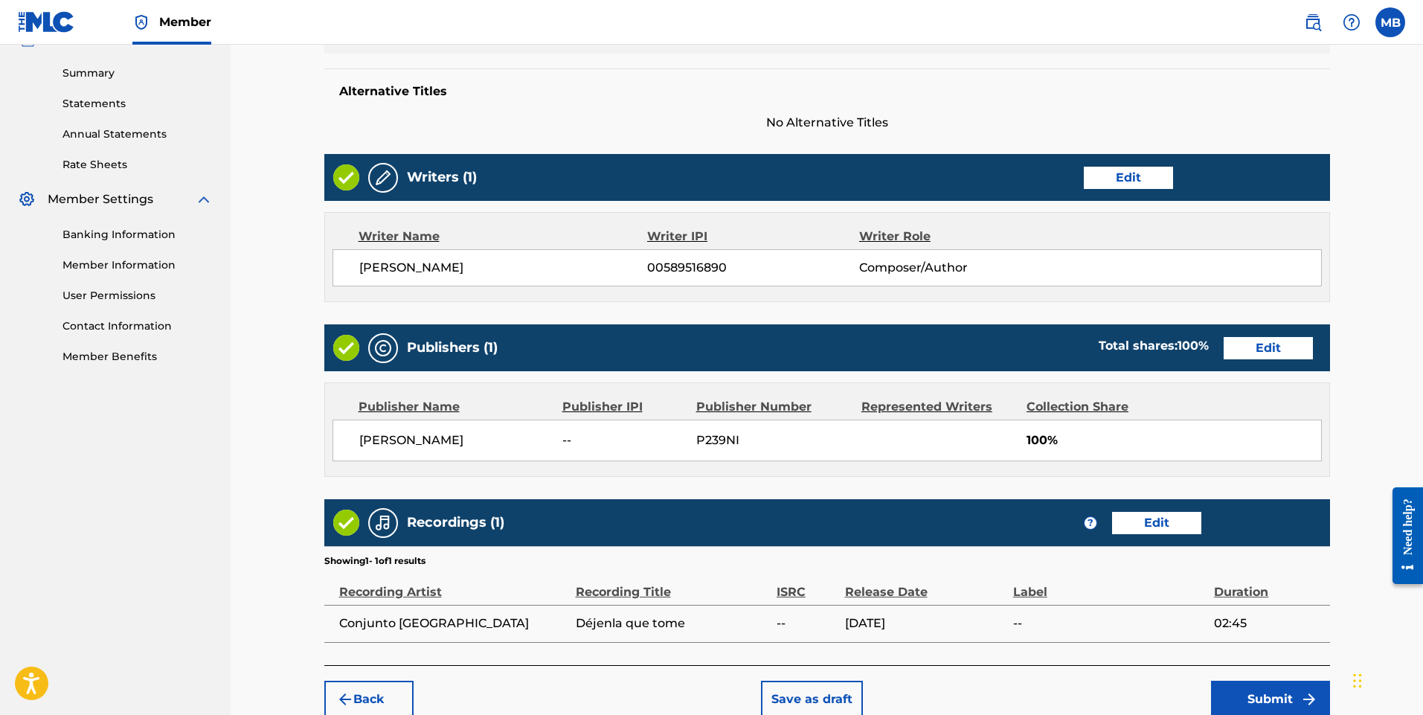
scroll to position [543, 0]
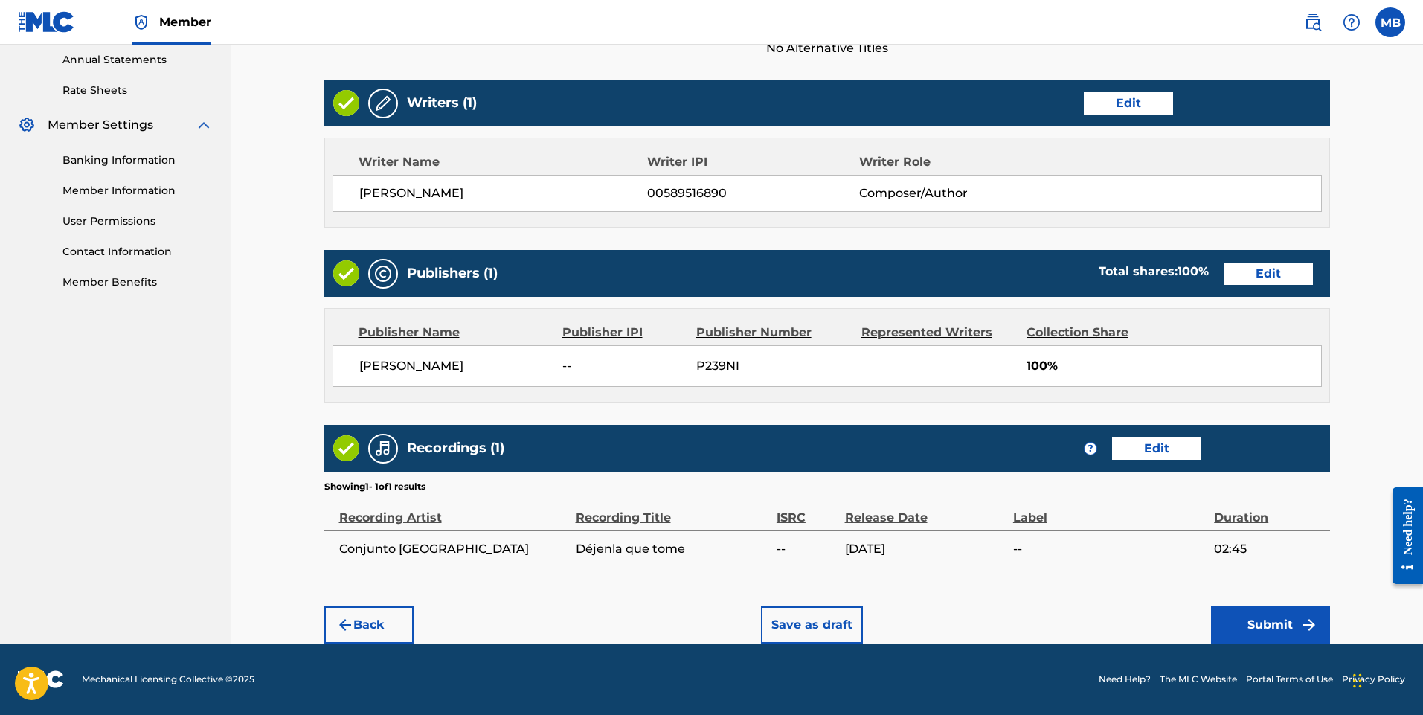
click at [1283, 628] on button "Submit" at bounding box center [1270, 624] width 119 height 37
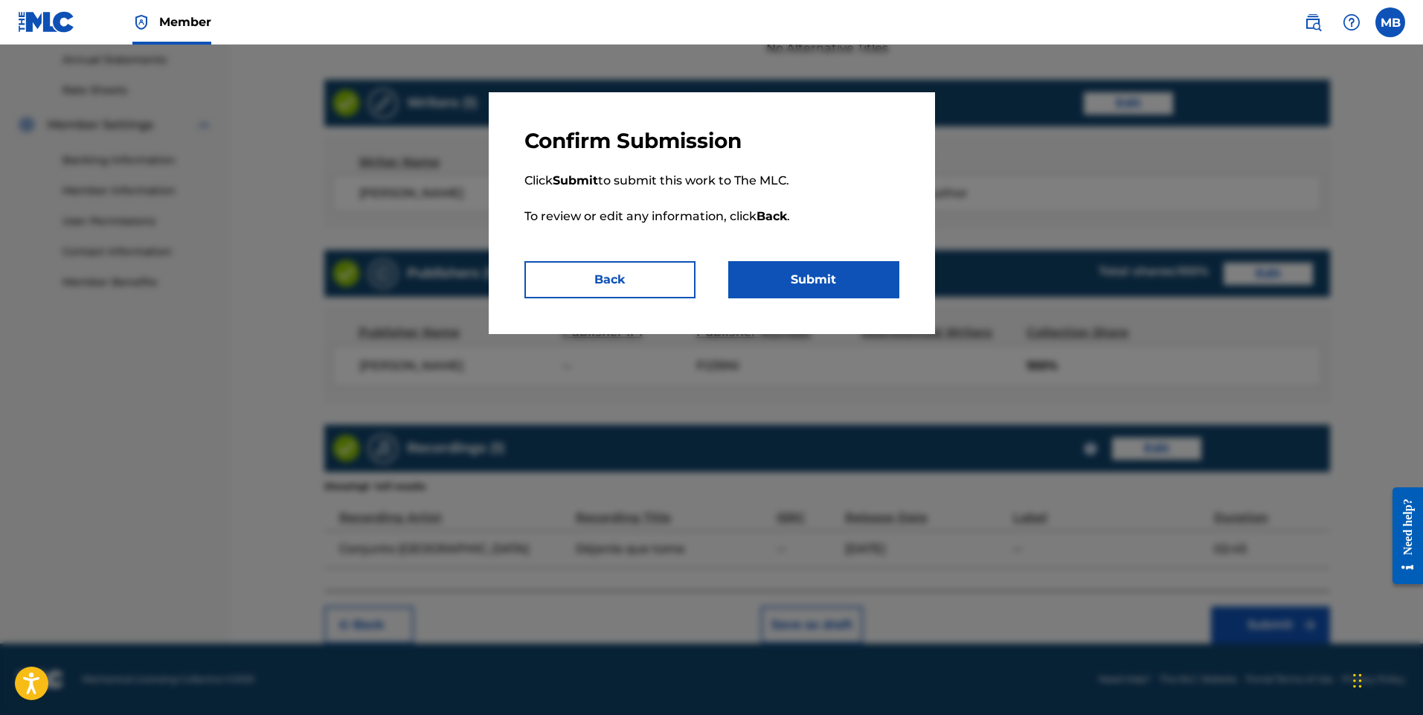
click at [838, 284] on button "Submit" at bounding box center [813, 279] width 171 height 37
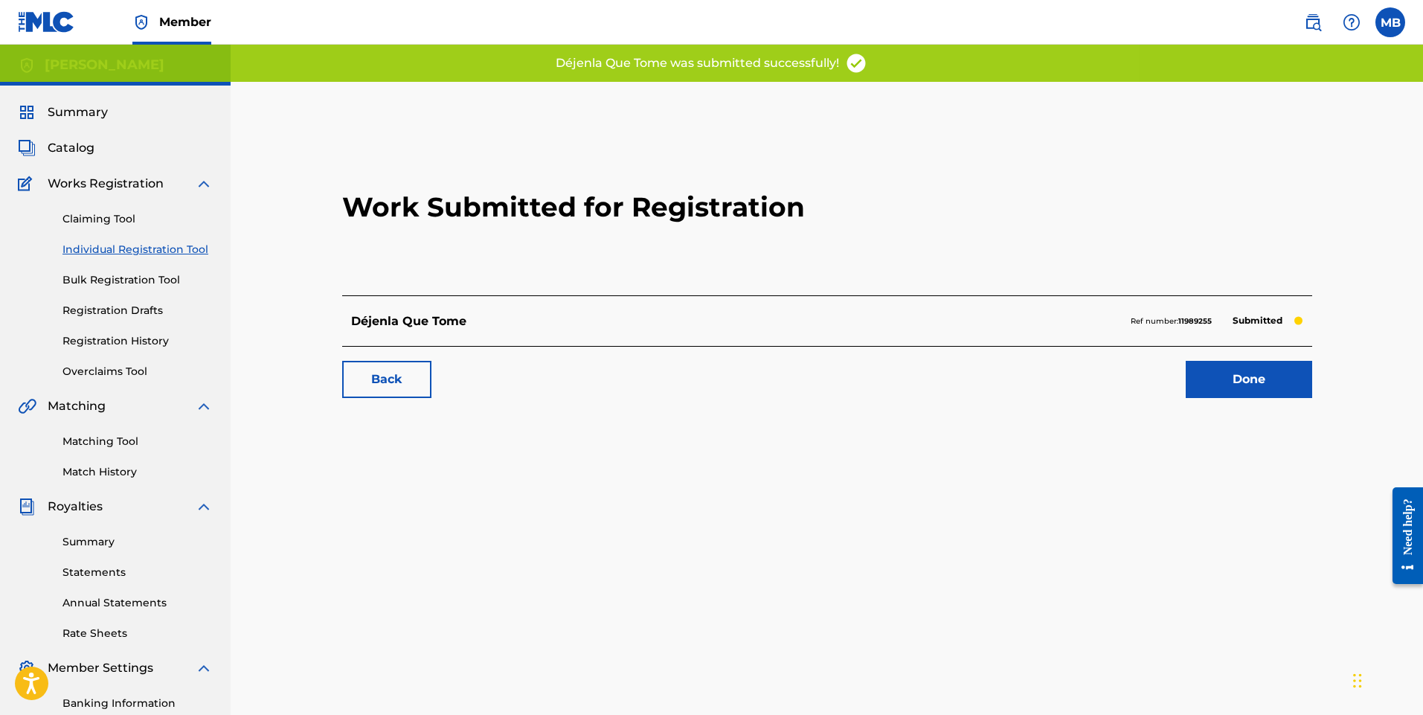
click at [1240, 386] on link "Done" at bounding box center [1249, 379] width 126 height 37
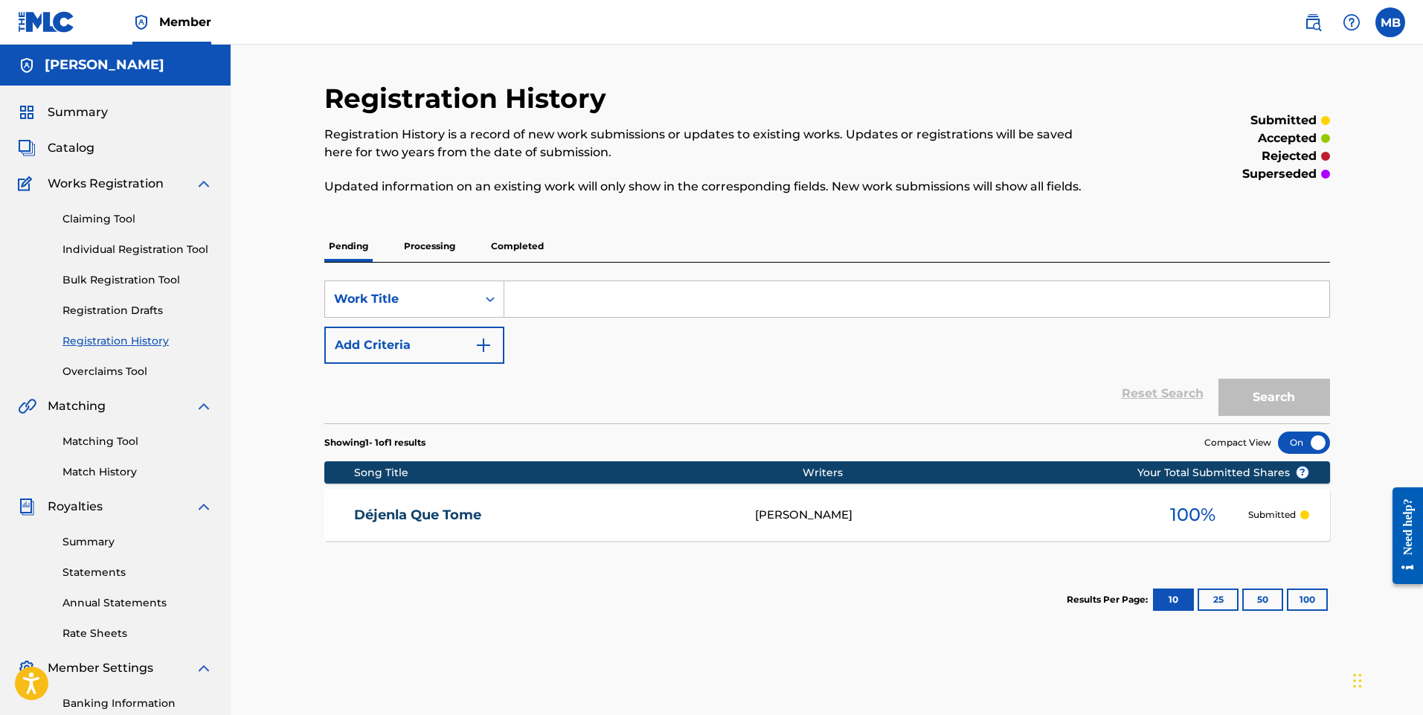
click at [573, 300] on input "Search Form" at bounding box center [916, 299] width 825 height 36
click at [1219, 379] on button "Search" at bounding box center [1275, 397] width 112 height 37
drag, startPoint x: 659, startPoint y: 304, endPoint x: 391, endPoint y: 298, distance: 267.9
click at [391, 298] on div "SearchWithCriteriaf7bfbb51-1ec1-4e87-904e-444bf28216c1 Work Title déjenla que t…" at bounding box center [827, 299] width 1006 height 37
type input "/"
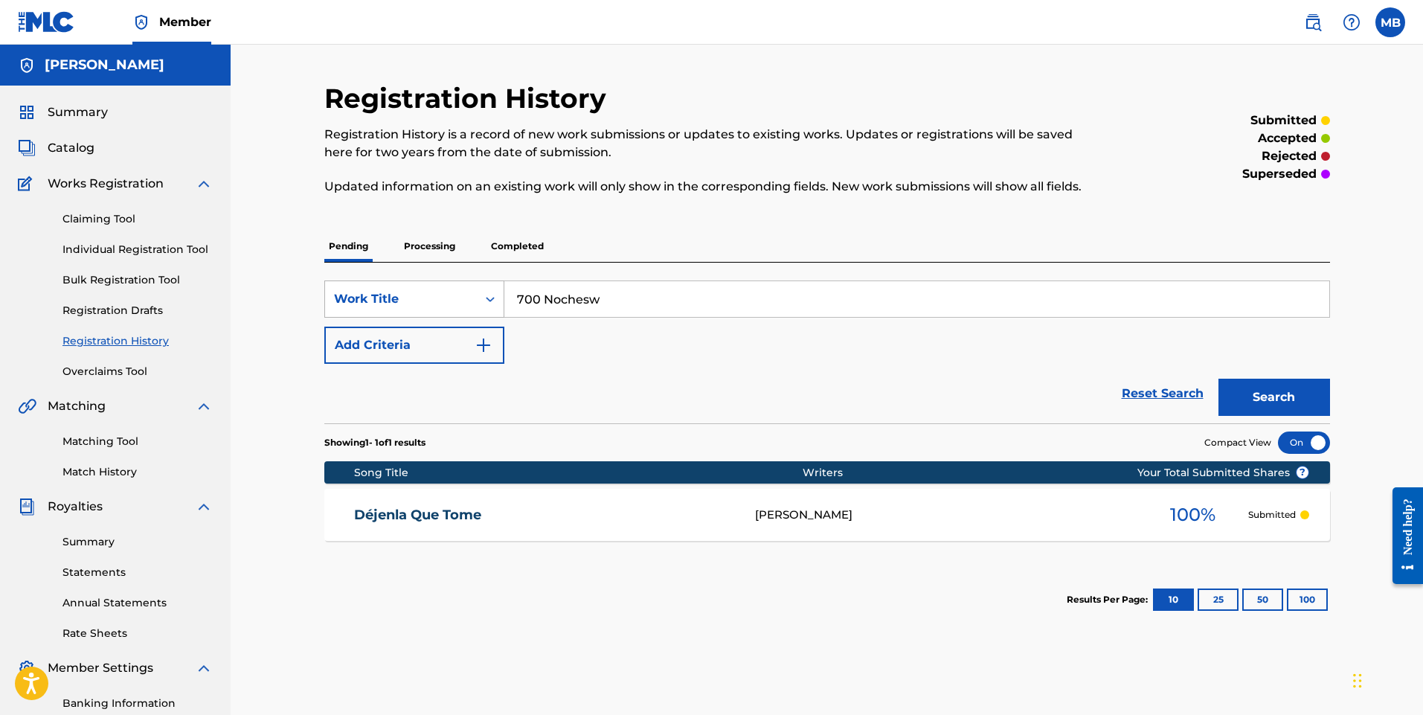
click at [1219, 379] on button "Search" at bounding box center [1275, 397] width 112 height 37
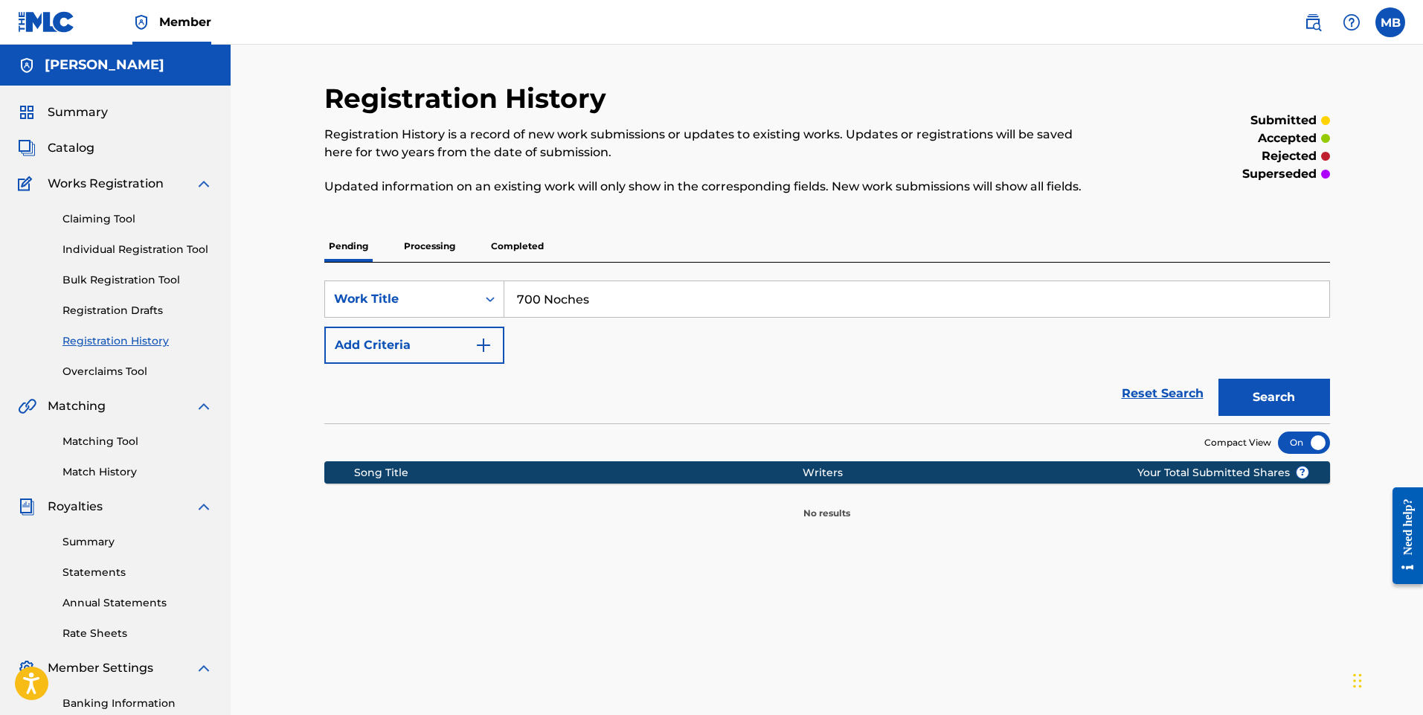
type input "700 Noches"
click at [1290, 391] on button "Search" at bounding box center [1275, 397] width 112 height 37
click at [166, 249] on link "Individual Registration Tool" at bounding box center [138, 250] width 150 height 16
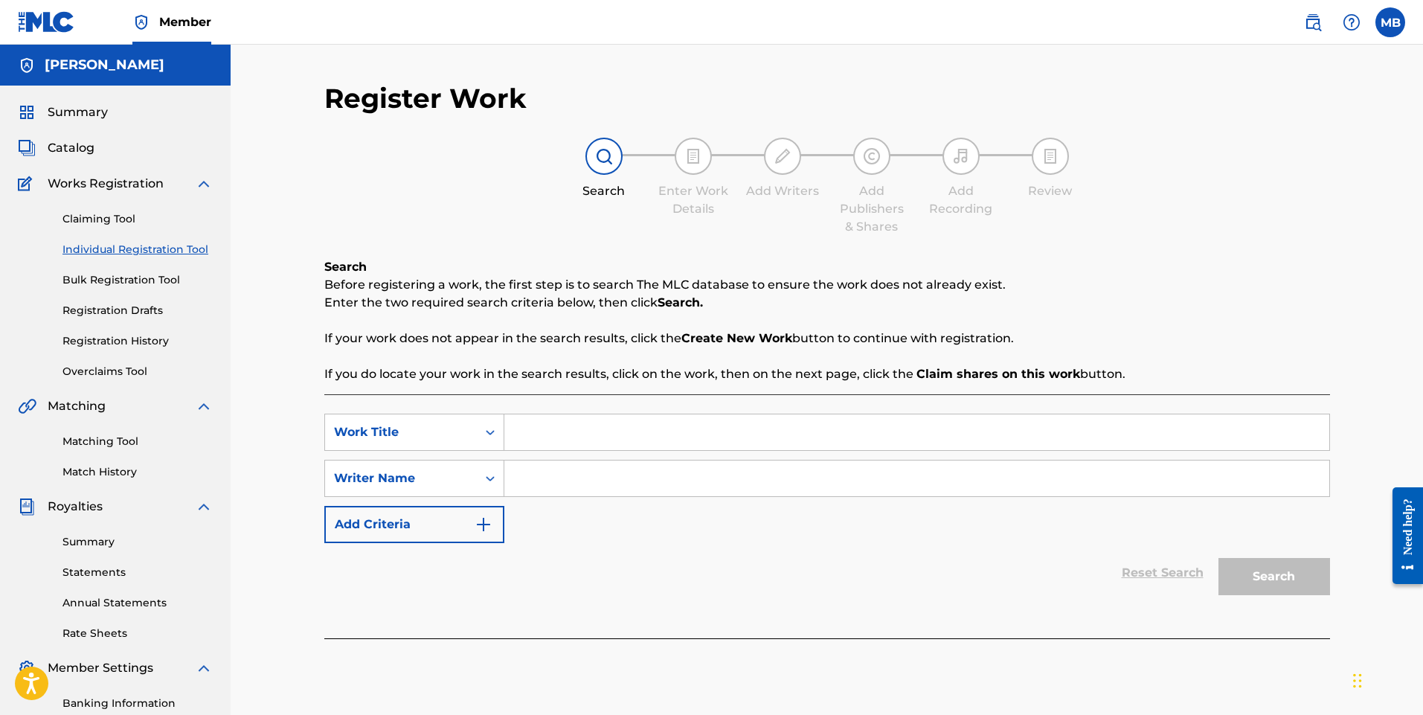
click at [566, 432] on input "Search Form" at bounding box center [916, 432] width 825 height 36
drag, startPoint x: 616, startPoint y: 437, endPoint x: 472, endPoint y: 435, distance: 144.4
click at [472, 437] on div "SearchWithCriteria30d37f75-c007-460f-bce7-c937eb2d5cb6 Work Title 700 Noches" at bounding box center [827, 432] width 1006 height 37
type input "700 Noches"
click at [536, 487] on input "Search Form" at bounding box center [916, 479] width 825 height 36
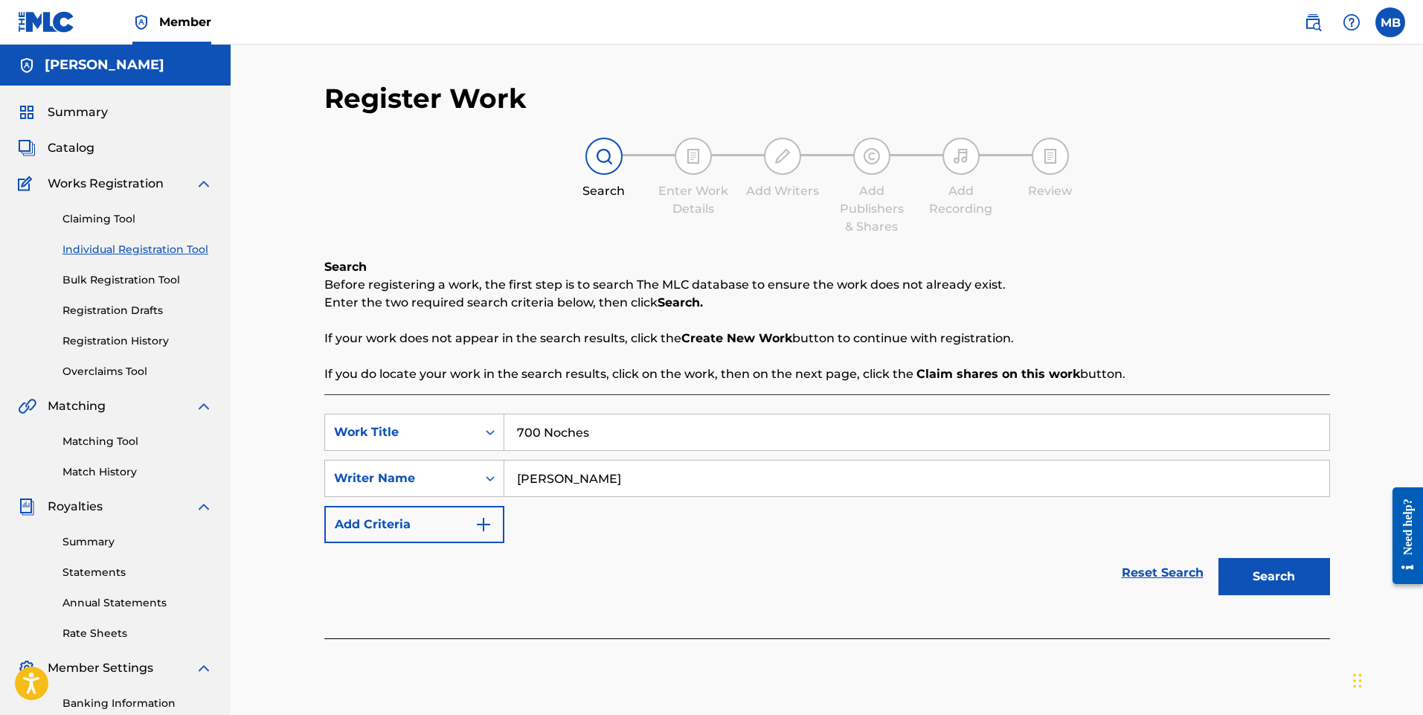
type input "[PERSON_NAME]"
click at [1219, 558] on button "Search" at bounding box center [1275, 576] width 112 height 37
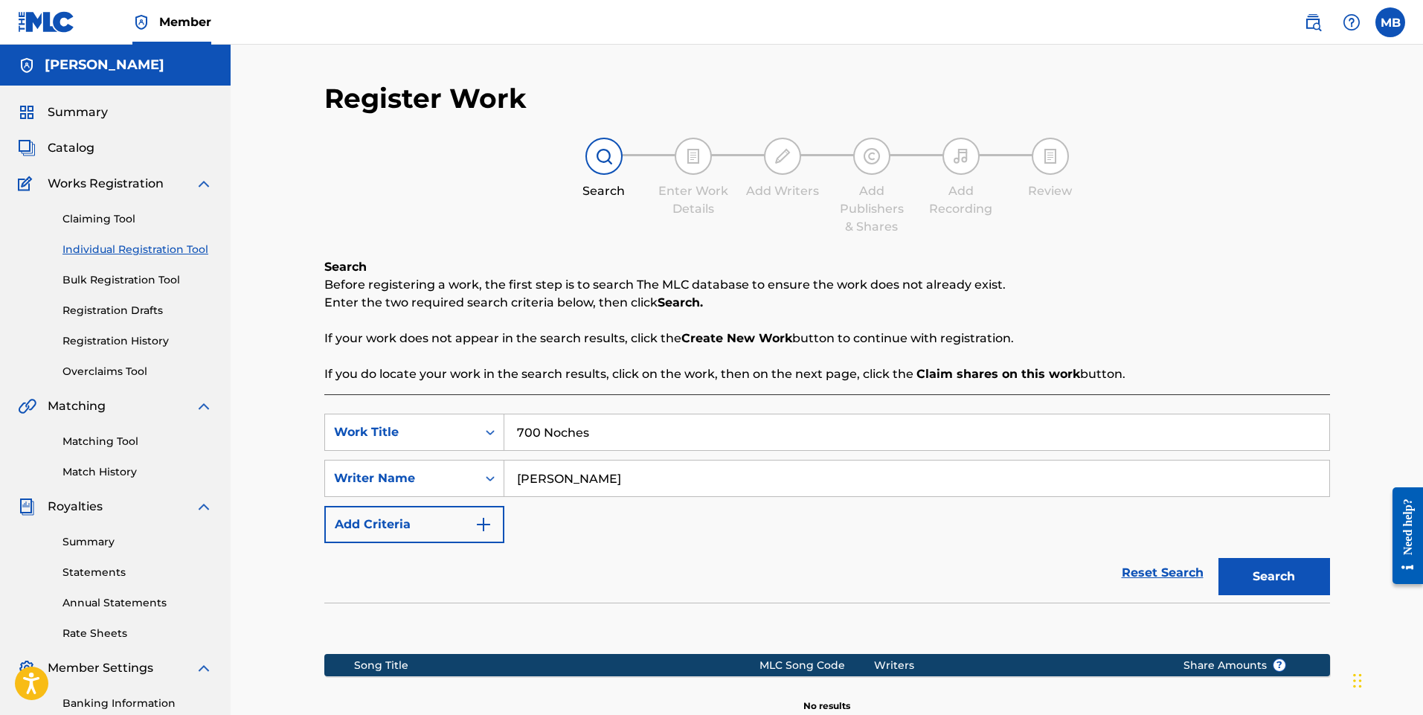
scroll to position [208, 0]
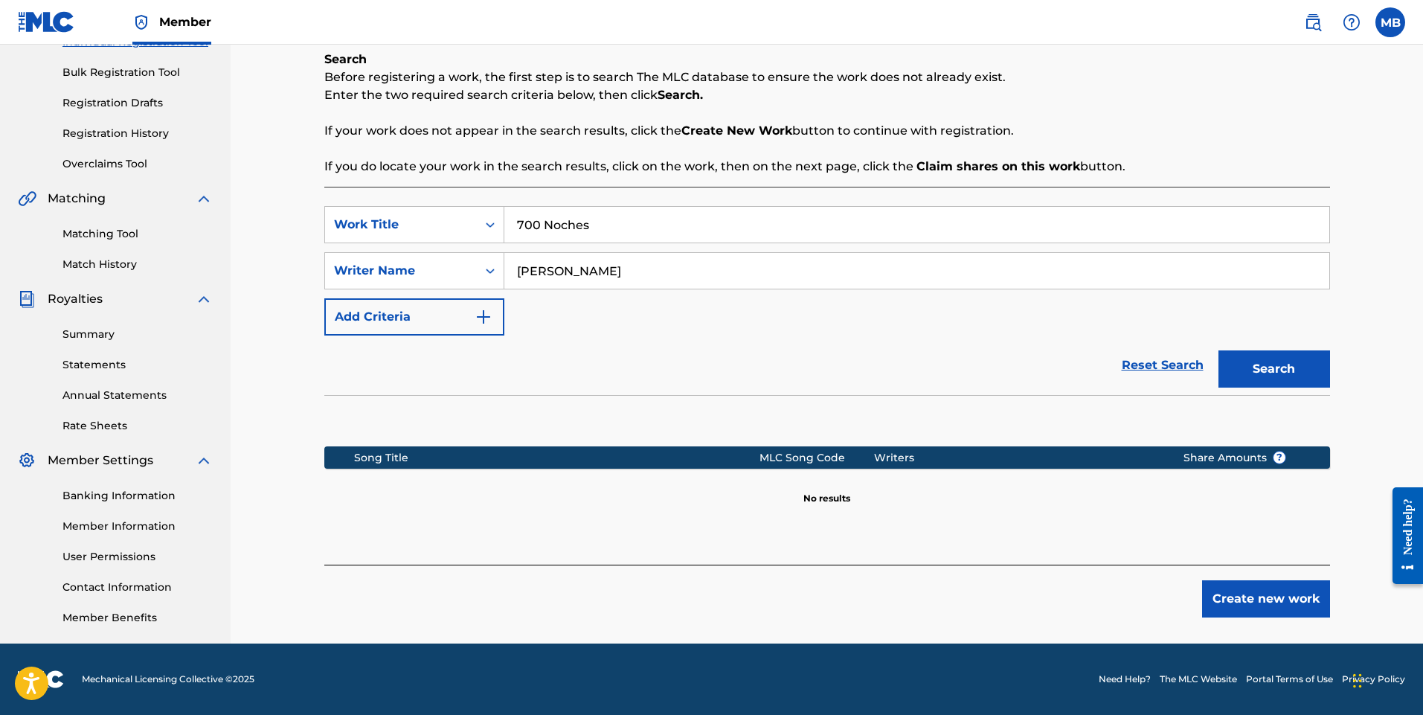
click at [1293, 599] on button "Create new work" at bounding box center [1266, 598] width 128 height 37
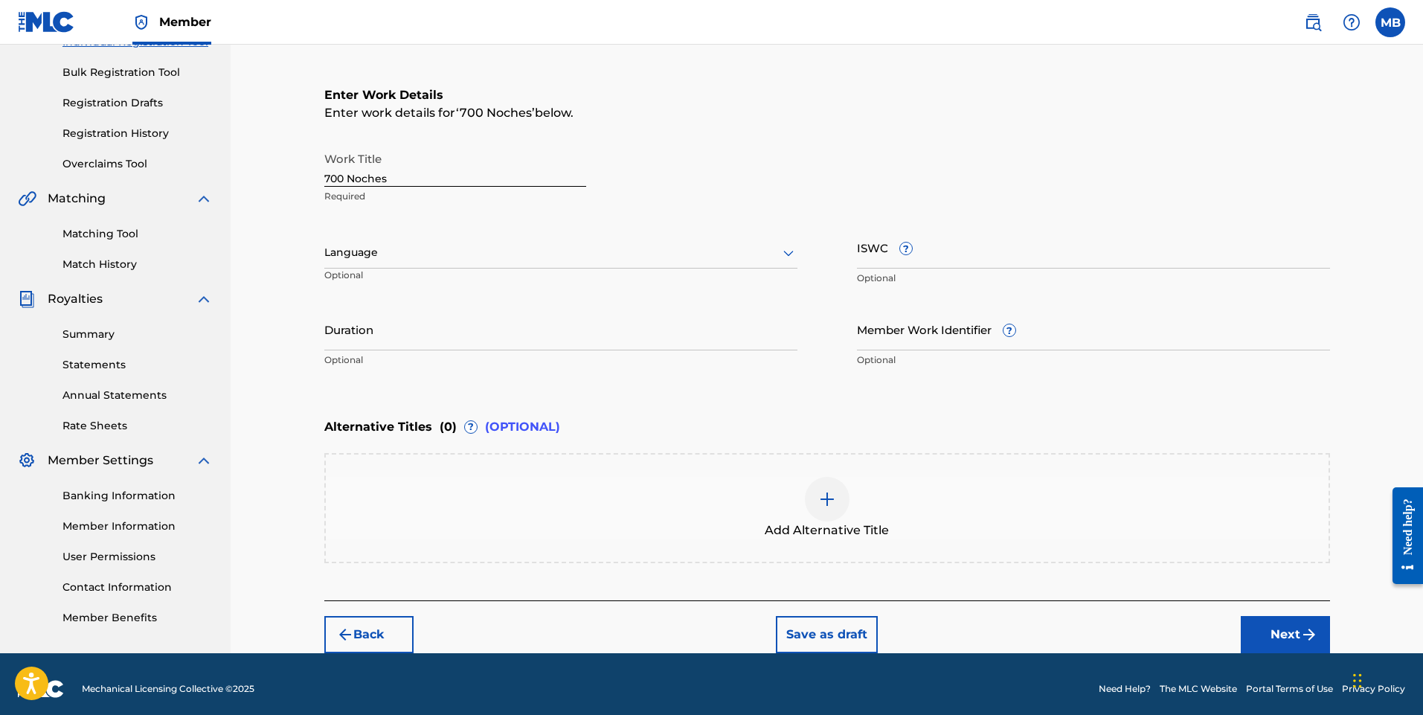
click at [786, 253] on icon at bounding box center [788, 254] width 10 height 6
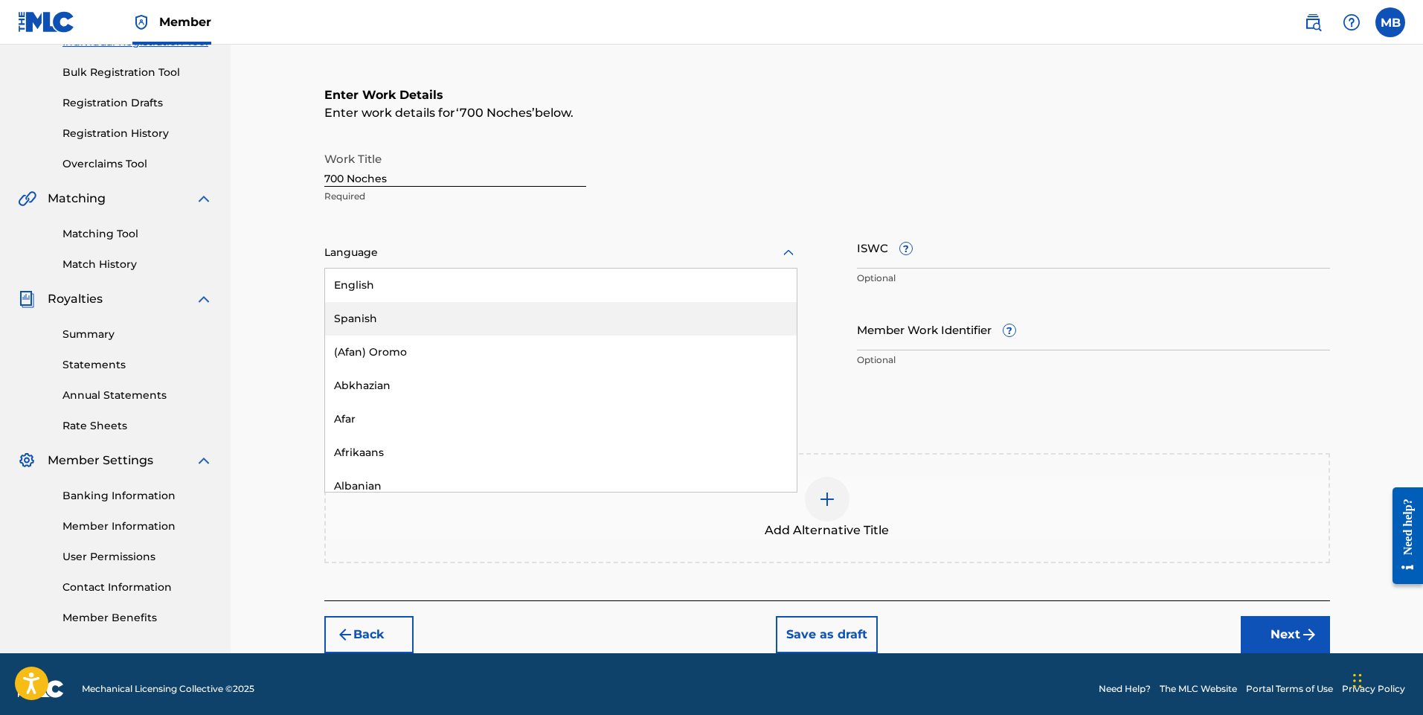
click at [632, 318] on div "Spanish" at bounding box center [561, 318] width 472 height 33
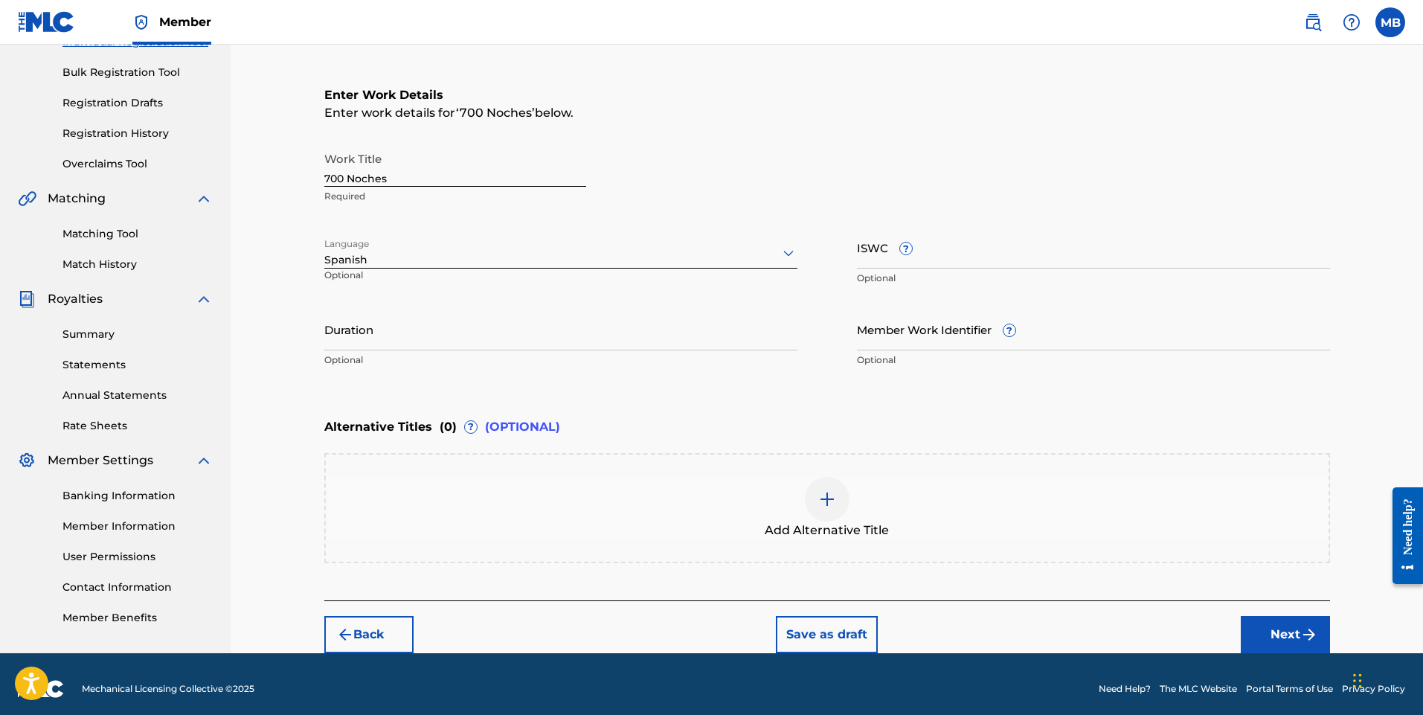
click at [435, 336] on input "Duration" at bounding box center [560, 329] width 473 height 42
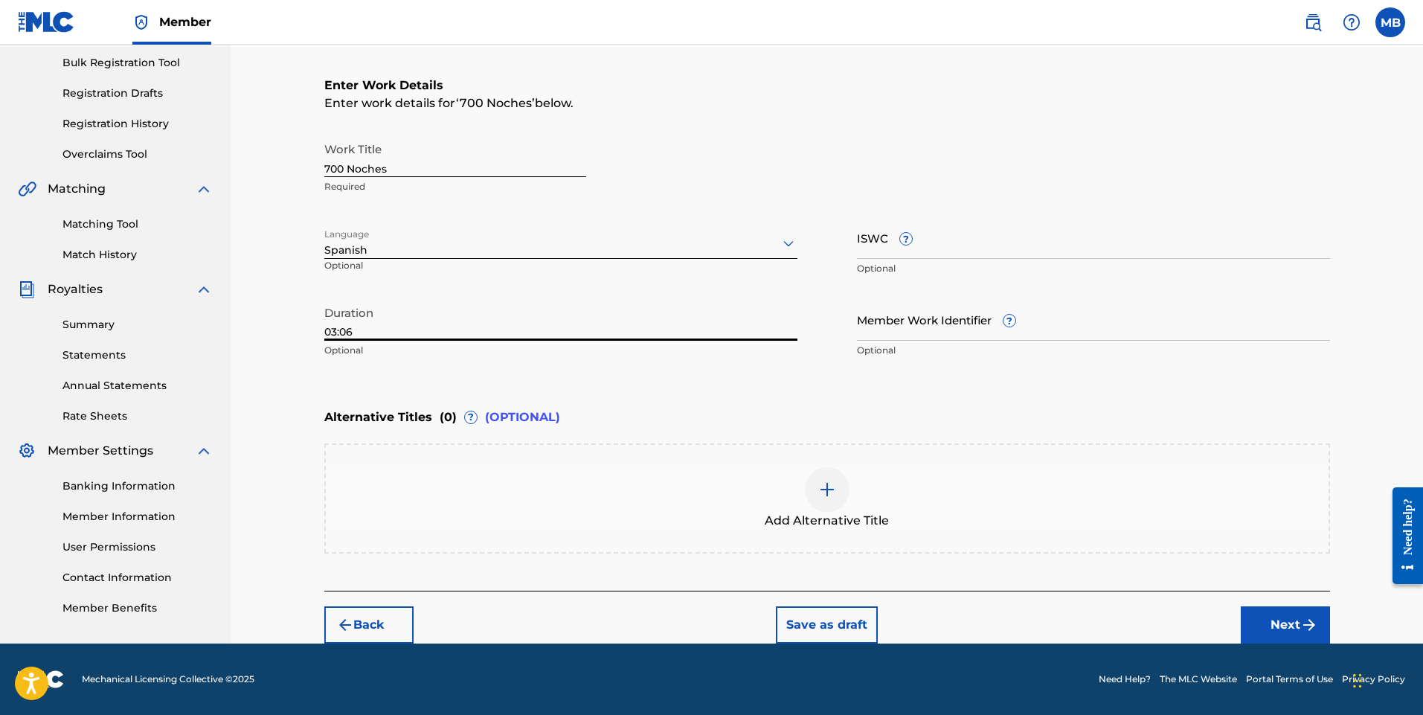
type input "03:06"
click at [1291, 626] on button "Next" at bounding box center [1285, 624] width 89 height 37
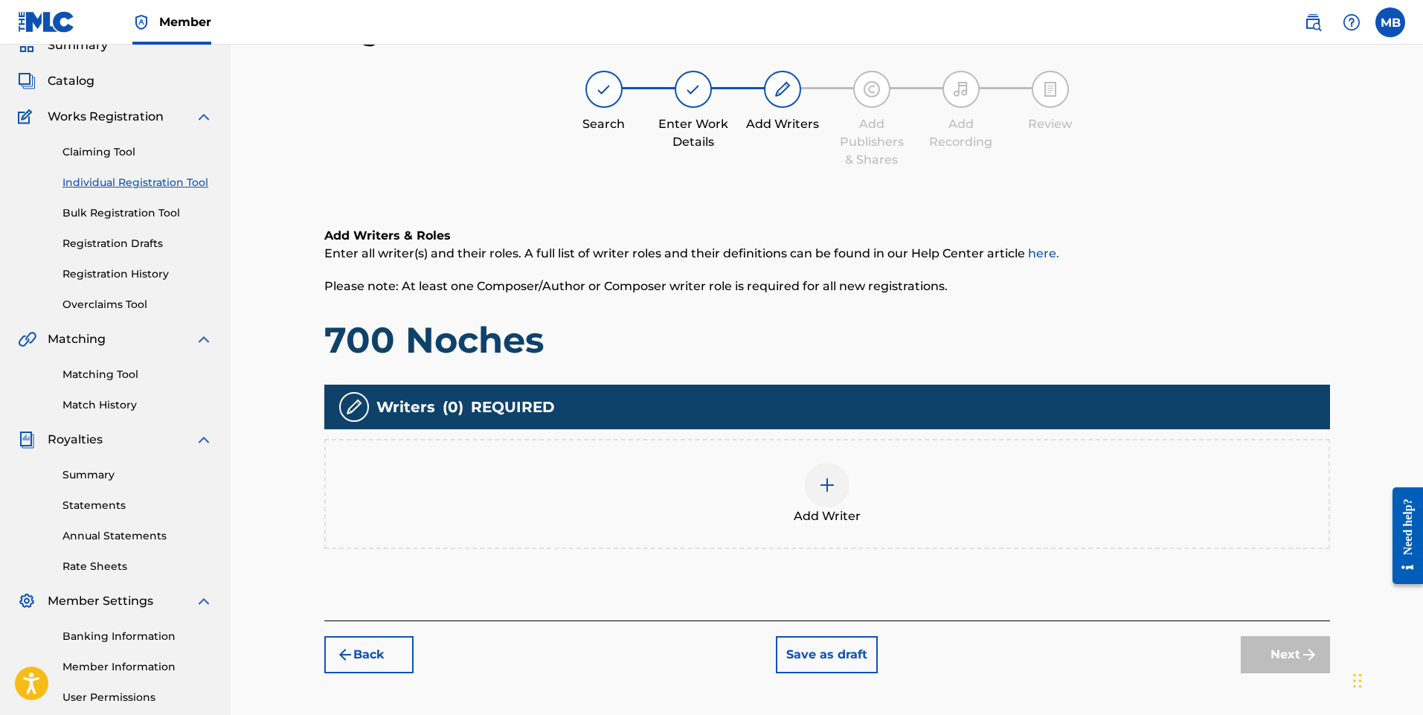
scroll to position [141, 0]
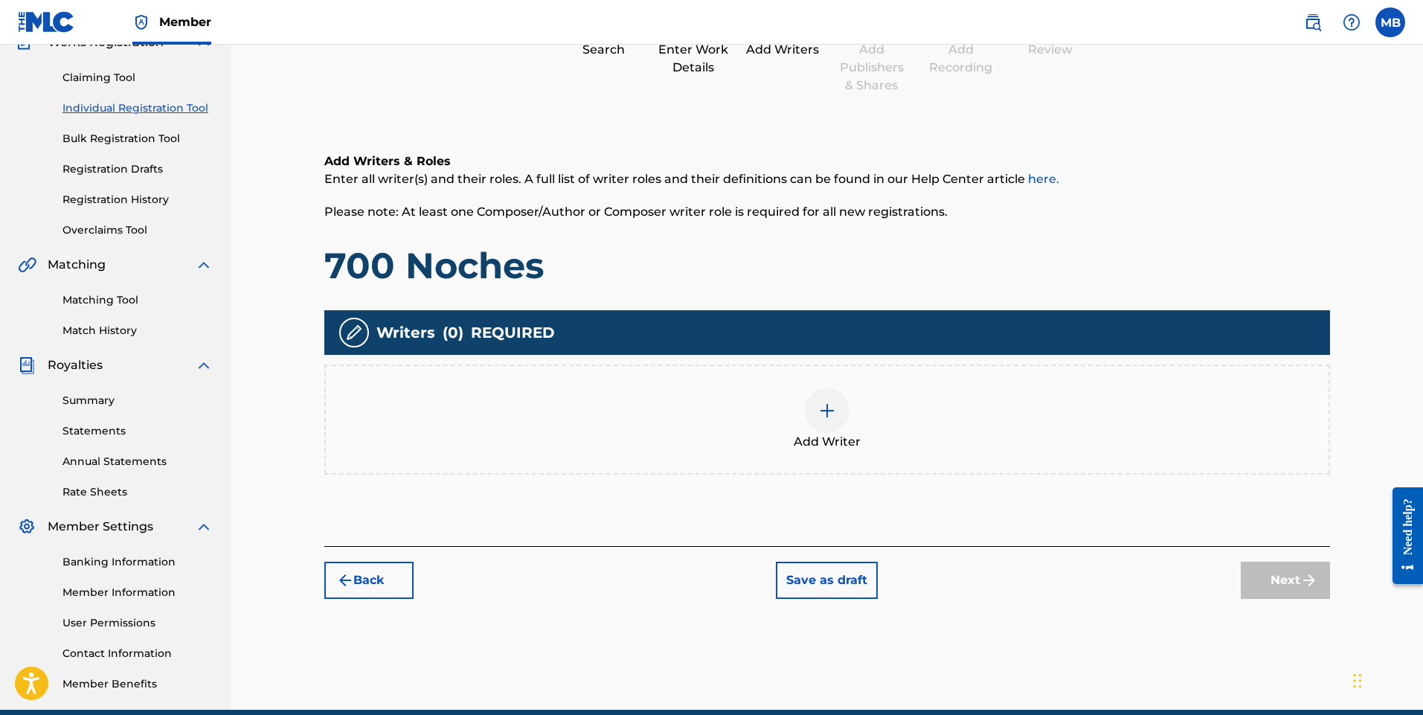
click at [827, 414] on img at bounding box center [827, 411] width 18 height 18
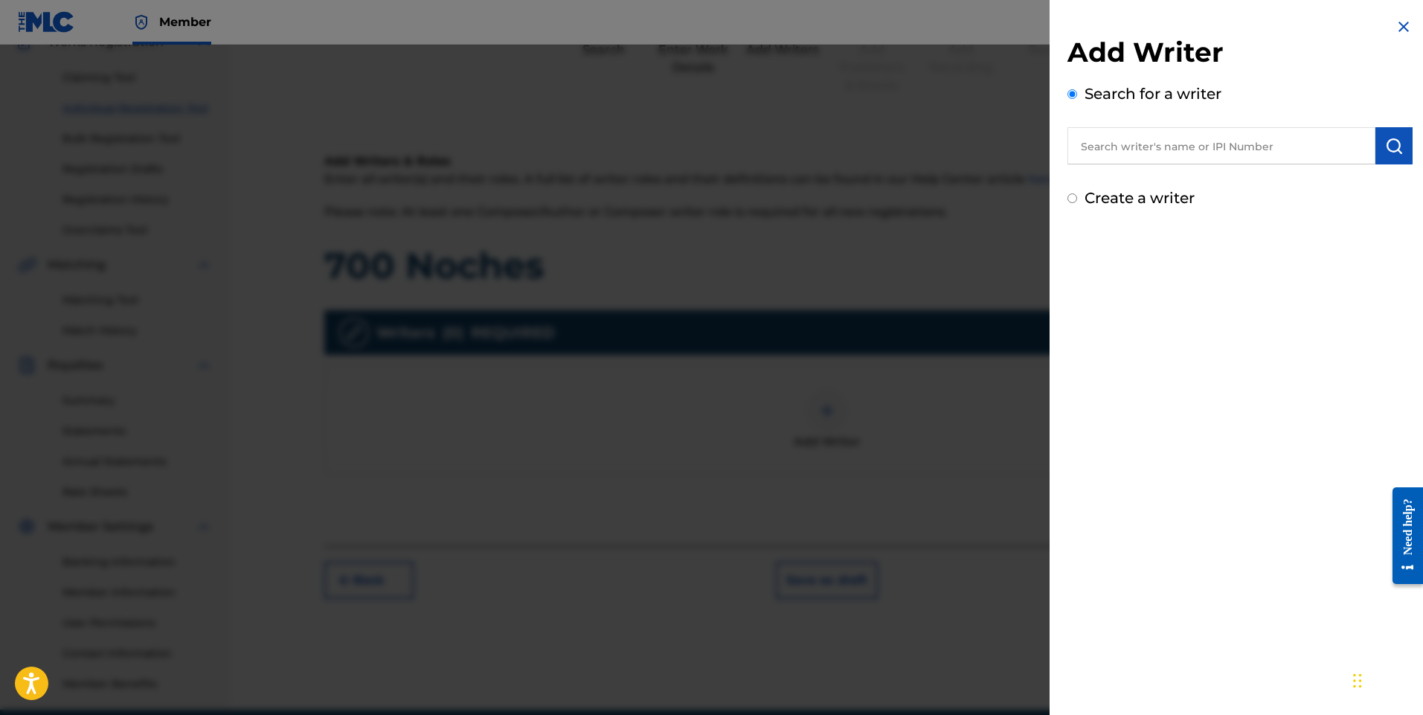
click at [1140, 143] on input "text" at bounding box center [1222, 145] width 308 height 37
click at [1150, 153] on input "text" at bounding box center [1222, 145] width 308 height 37
type input "[PERSON_NAME]"
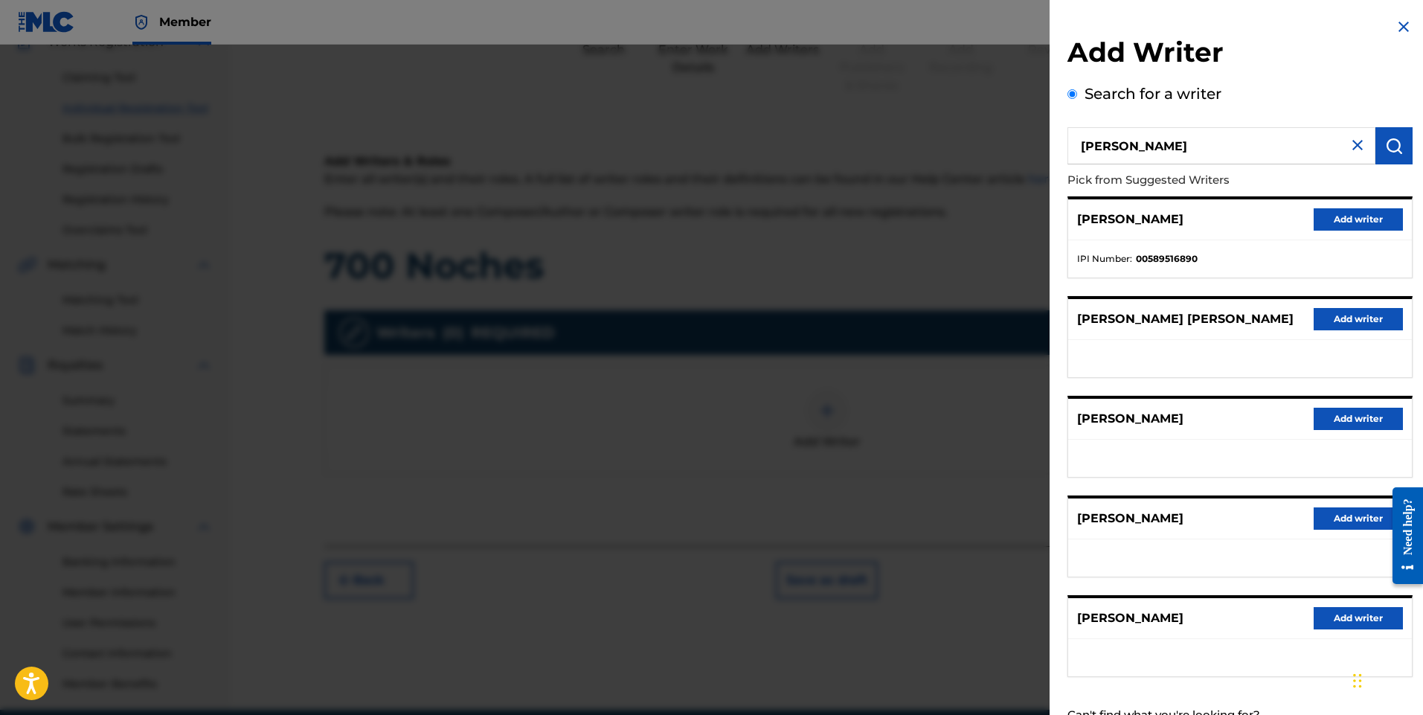
click at [1343, 220] on button "Add writer" at bounding box center [1358, 219] width 89 height 22
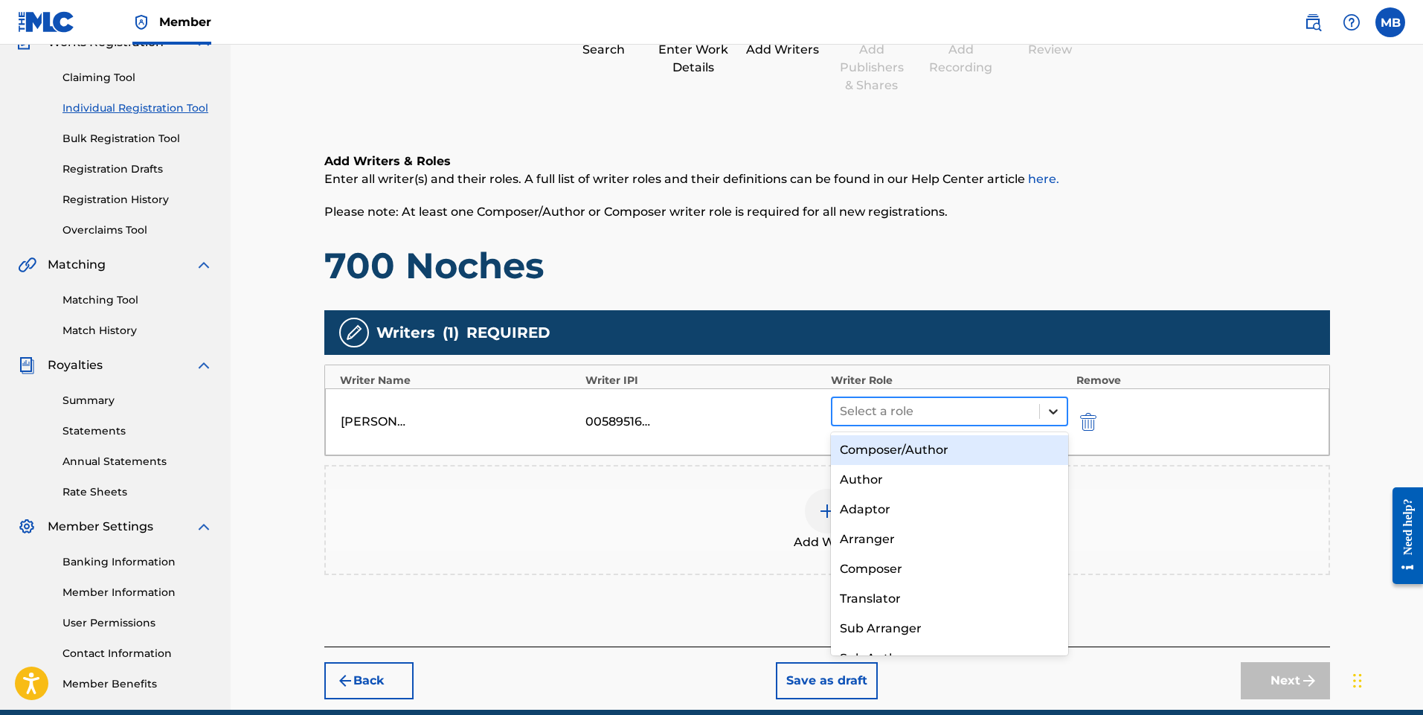
click at [1053, 408] on icon at bounding box center [1053, 411] width 15 height 15
click at [962, 453] on div "Composer/Author" at bounding box center [950, 450] width 238 height 30
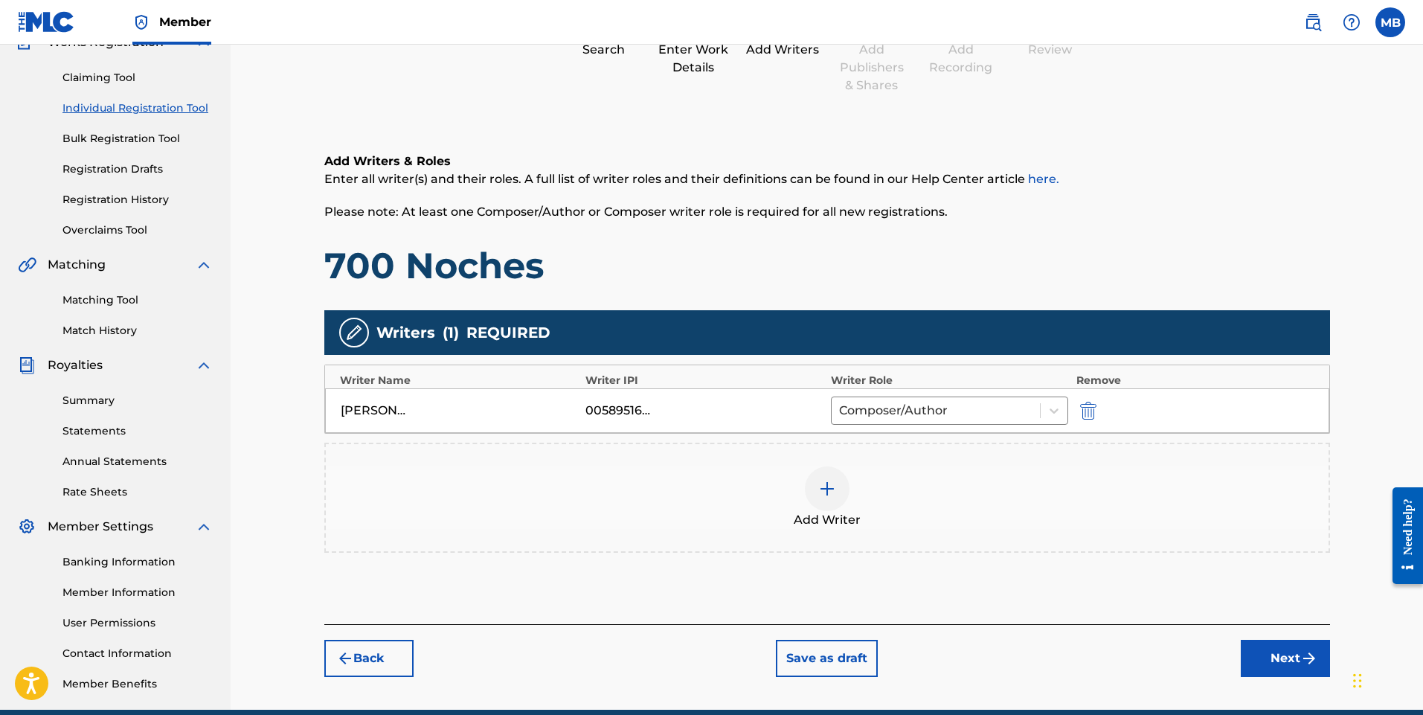
scroll to position [208, 0]
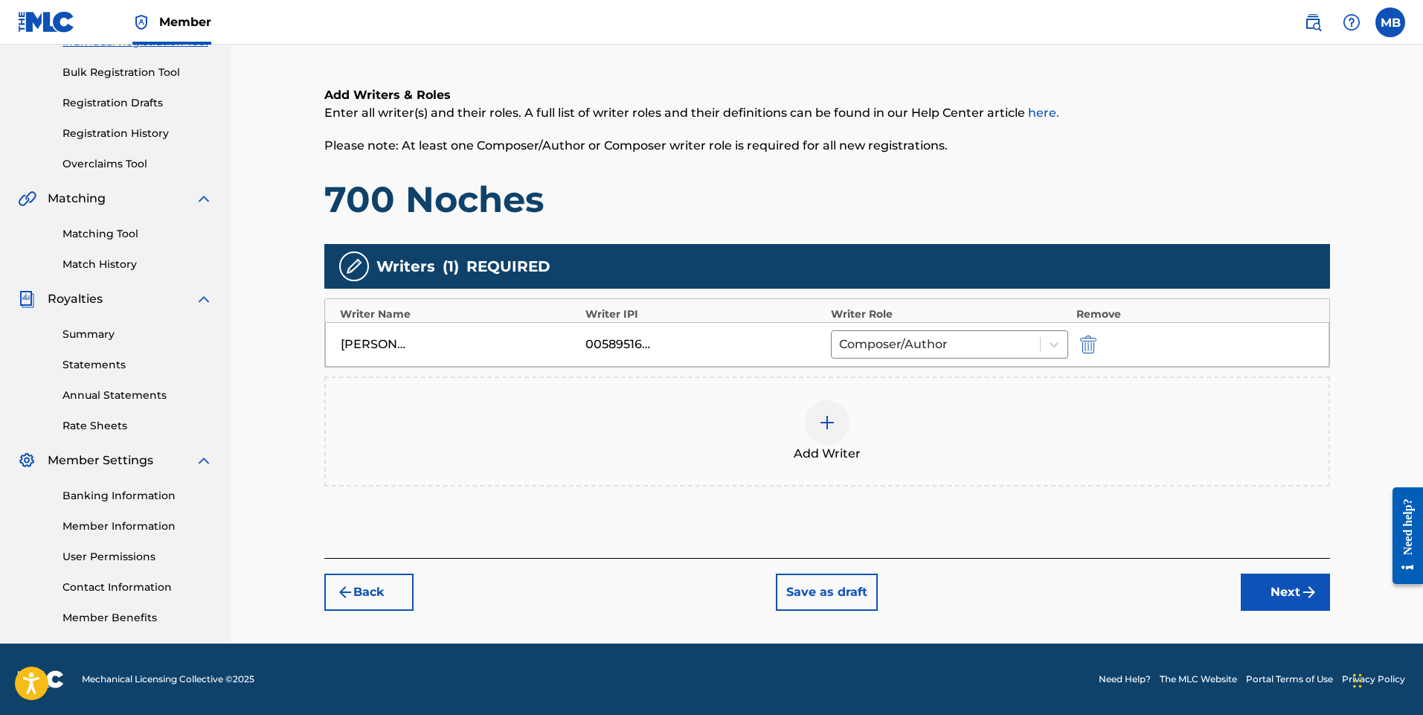
click at [1269, 585] on button "Next" at bounding box center [1285, 592] width 89 height 37
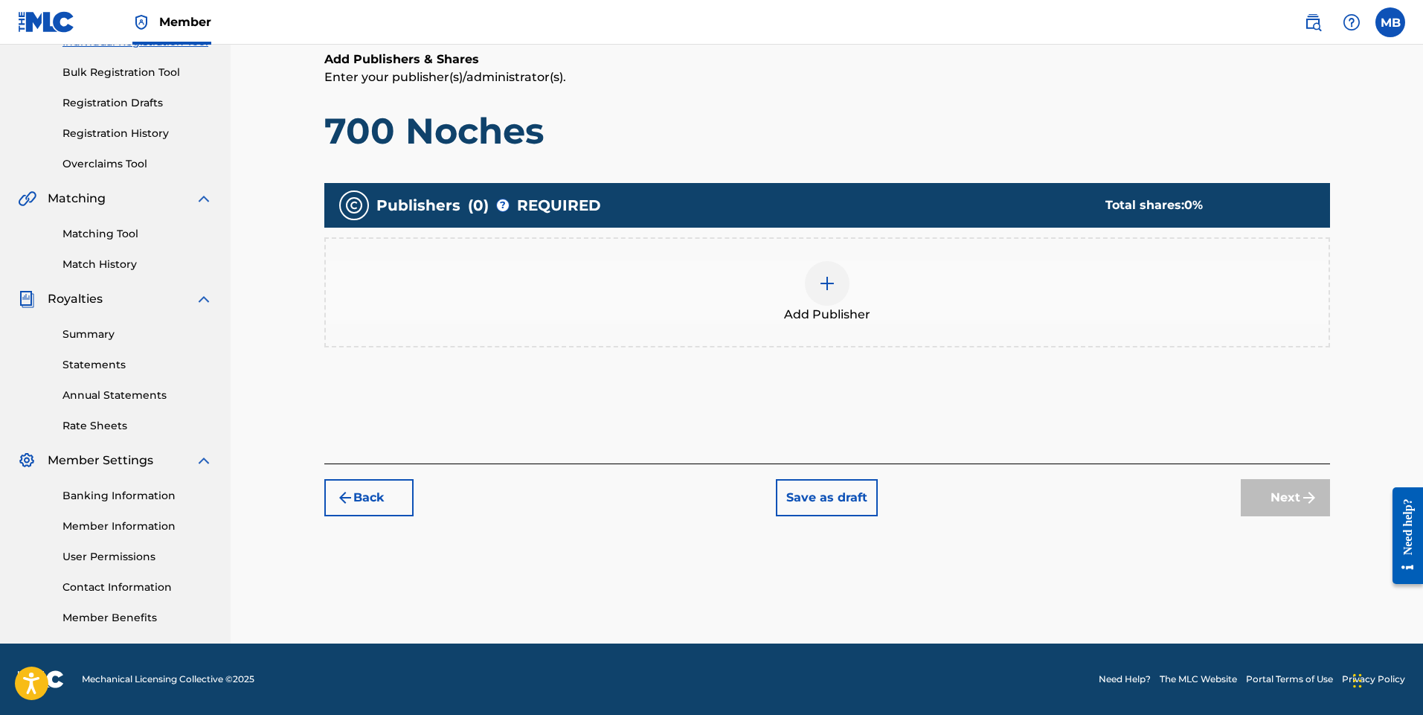
scroll to position [67, 0]
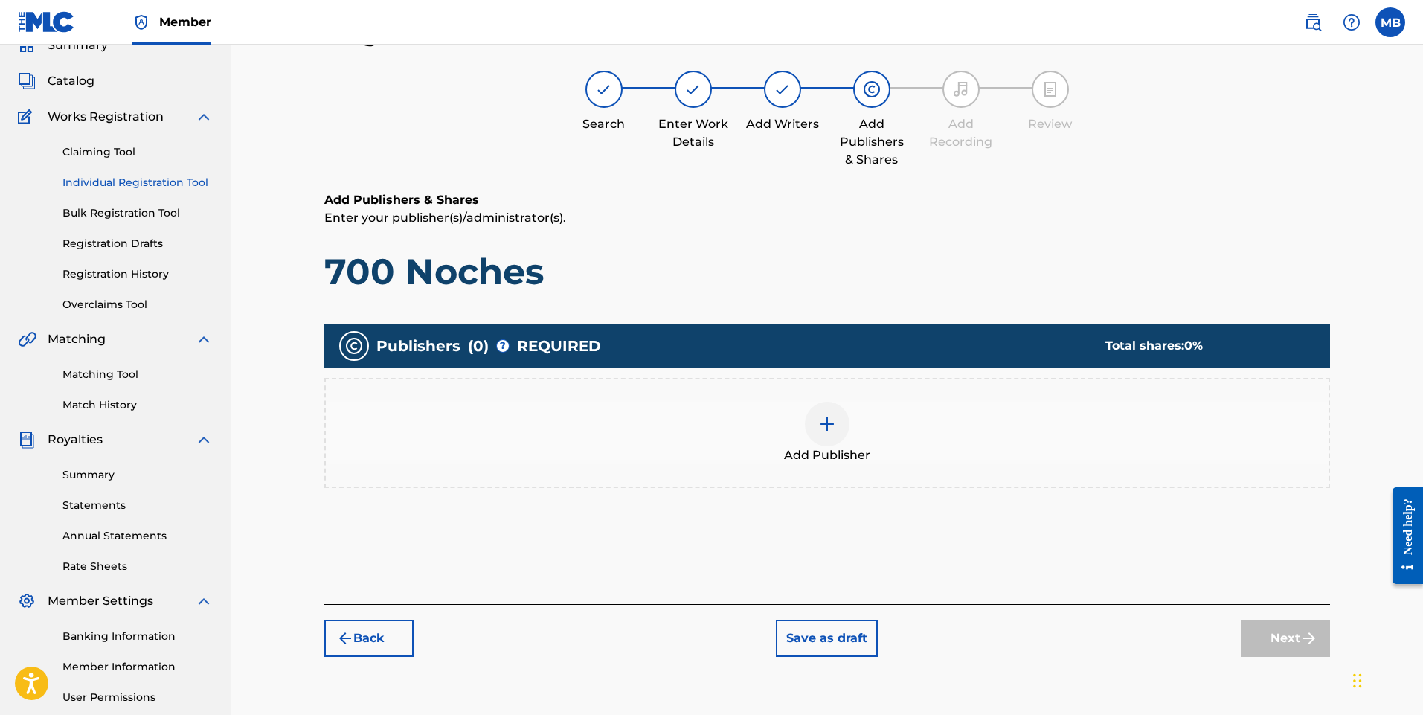
click at [829, 428] on img at bounding box center [827, 424] width 18 height 18
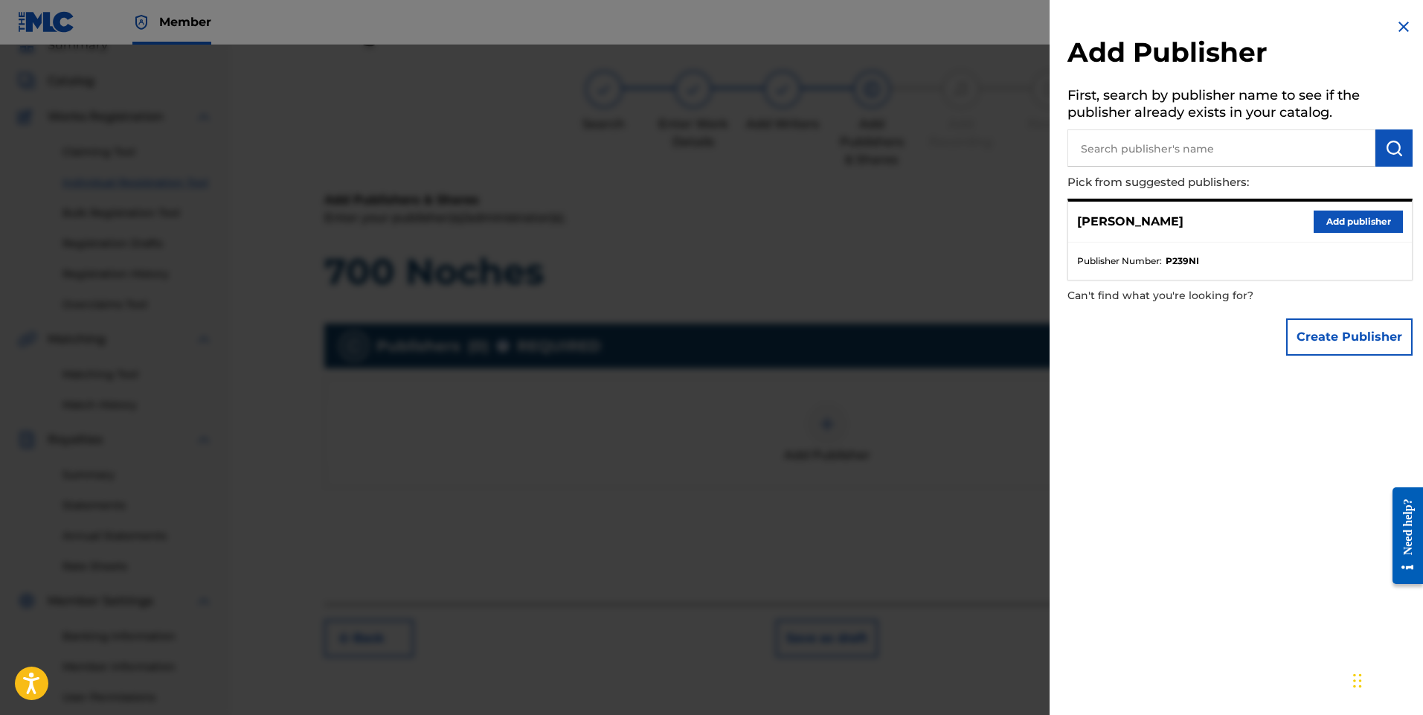
click at [1360, 219] on button "Add publisher" at bounding box center [1358, 222] width 89 height 22
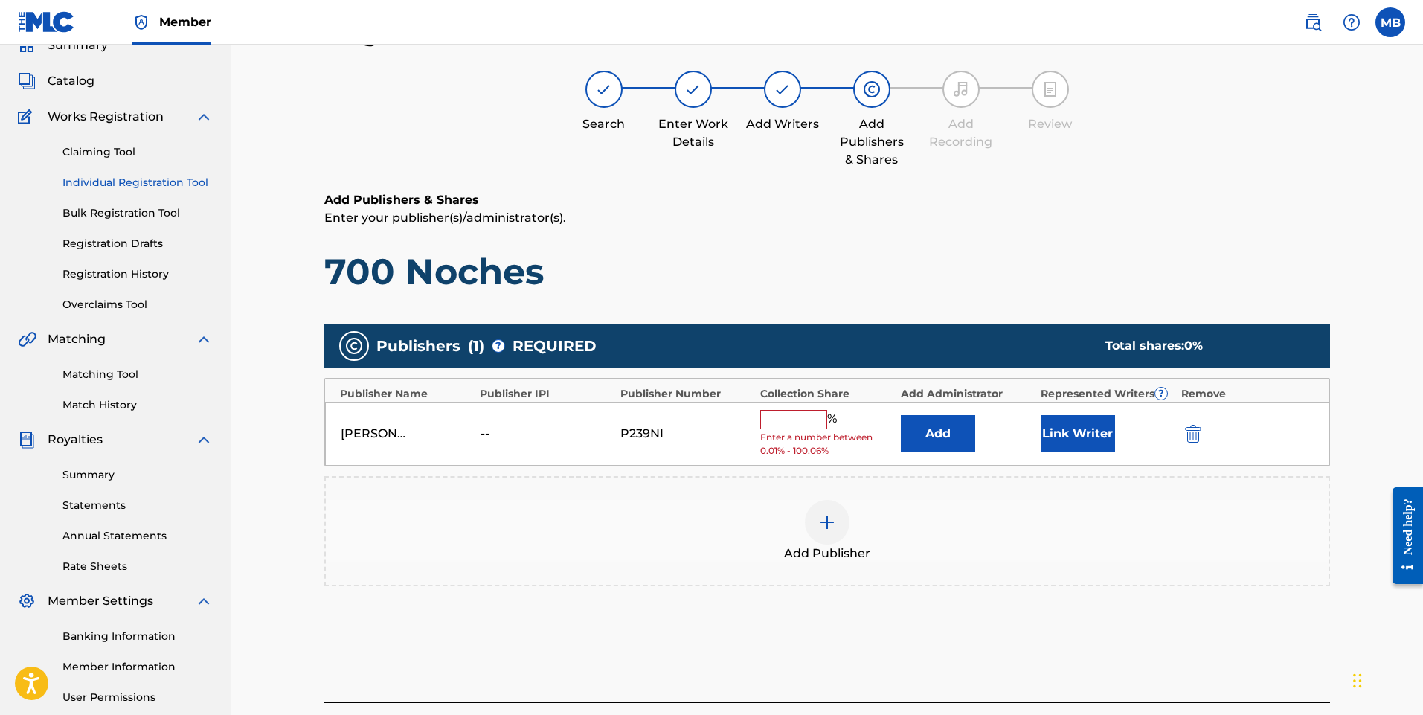
click at [792, 421] on input "text" at bounding box center [793, 419] width 67 height 19
type input "100"
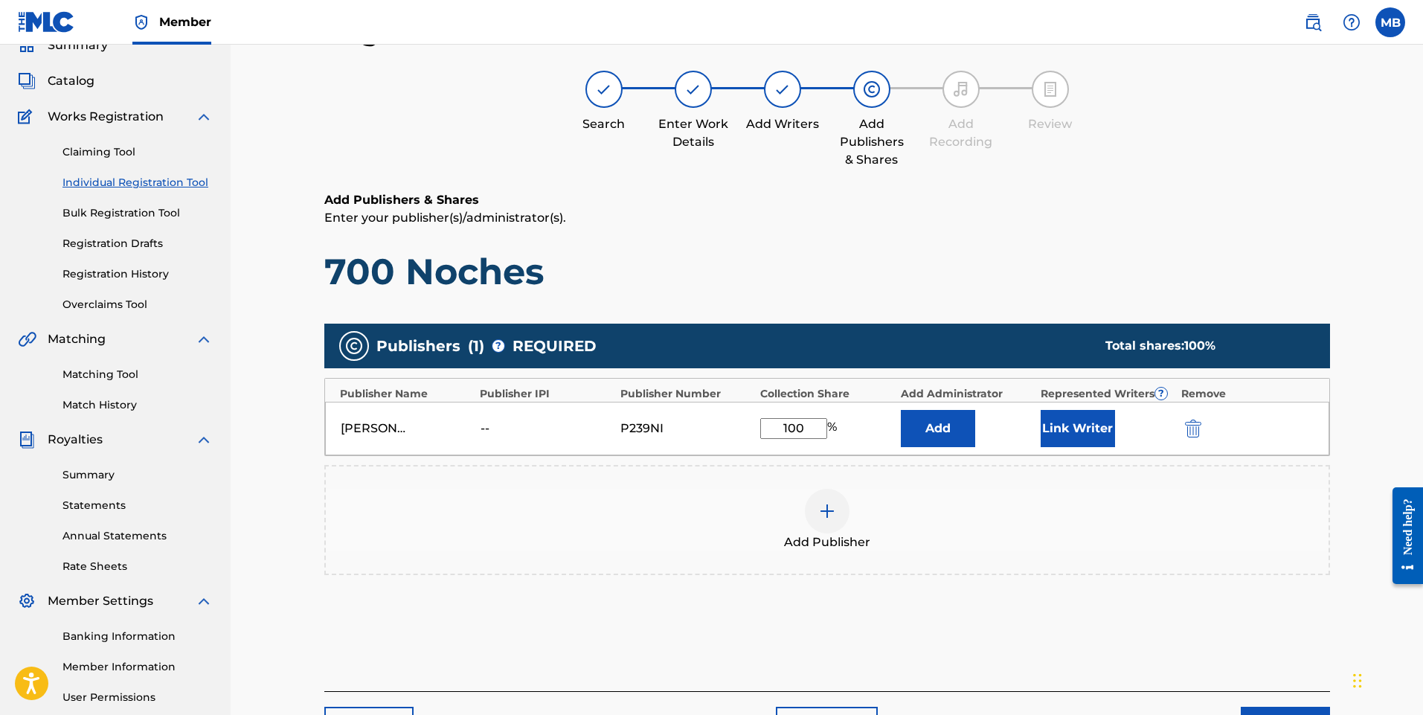
scroll to position [208, 0]
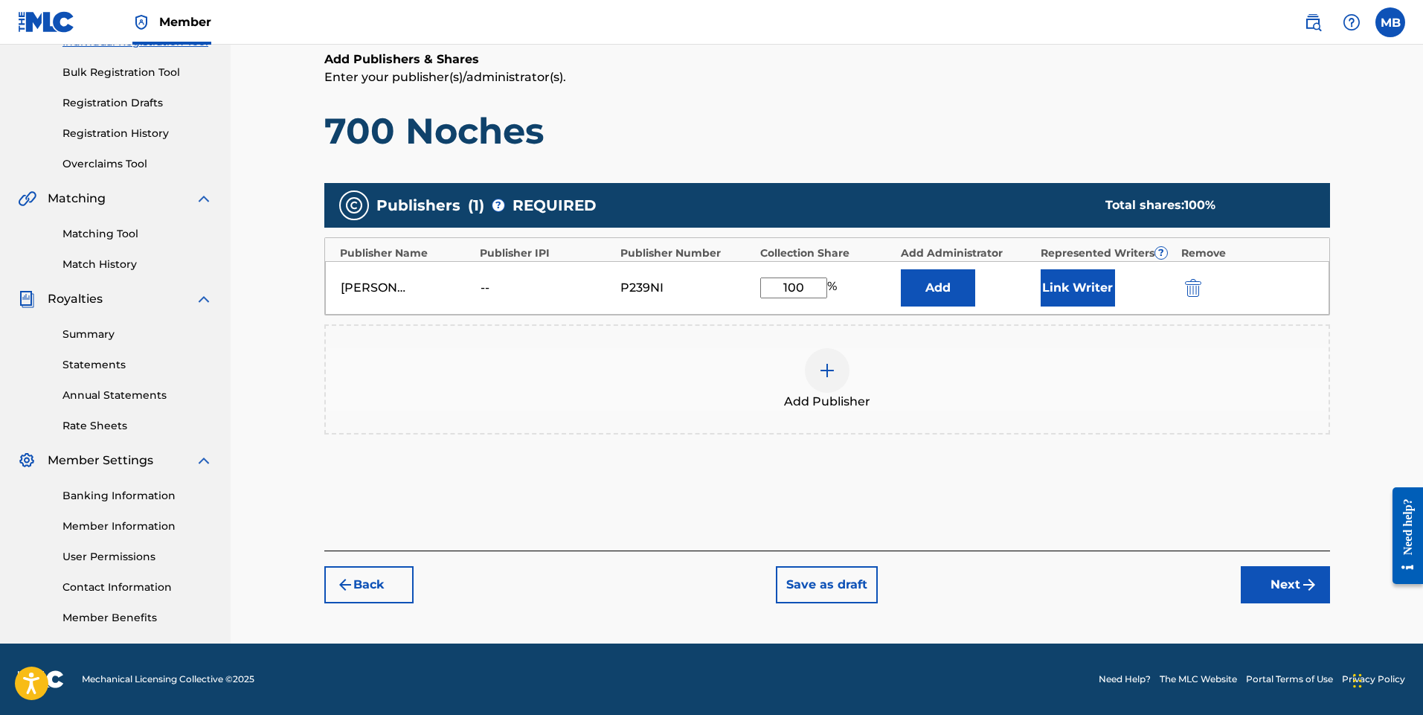
click at [1286, 584] on button "Next" at bounding box center [1285, 584] width 89 height 37
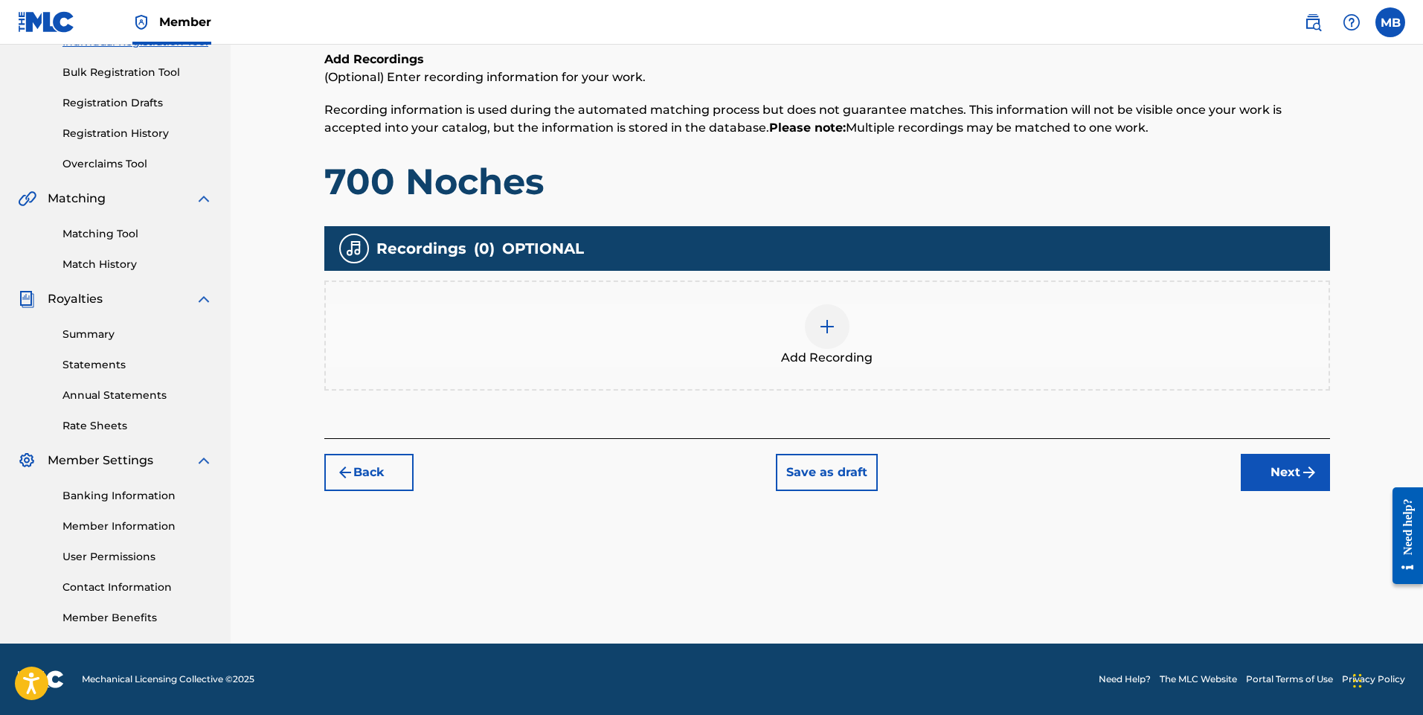
click at [831, 330] on img at bounding box center [827, 327] width 18 height 18
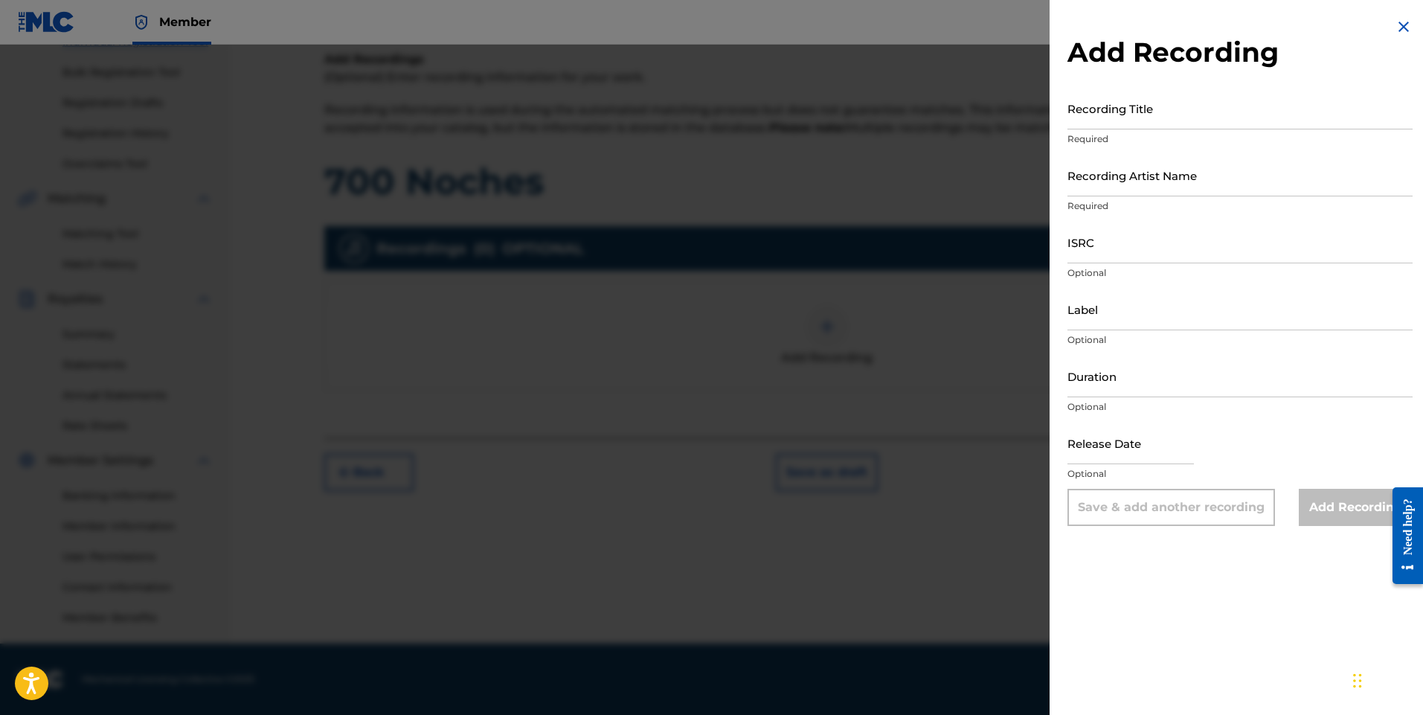
click at [1121, 122] on input "Recording Title" at bounding box center [1240, 108] width 345 height 42
type input "700 Noches"
click at [1095, 190] on input "Recording Artist Name" at bounding box center [1240, 175] width 345 height 42
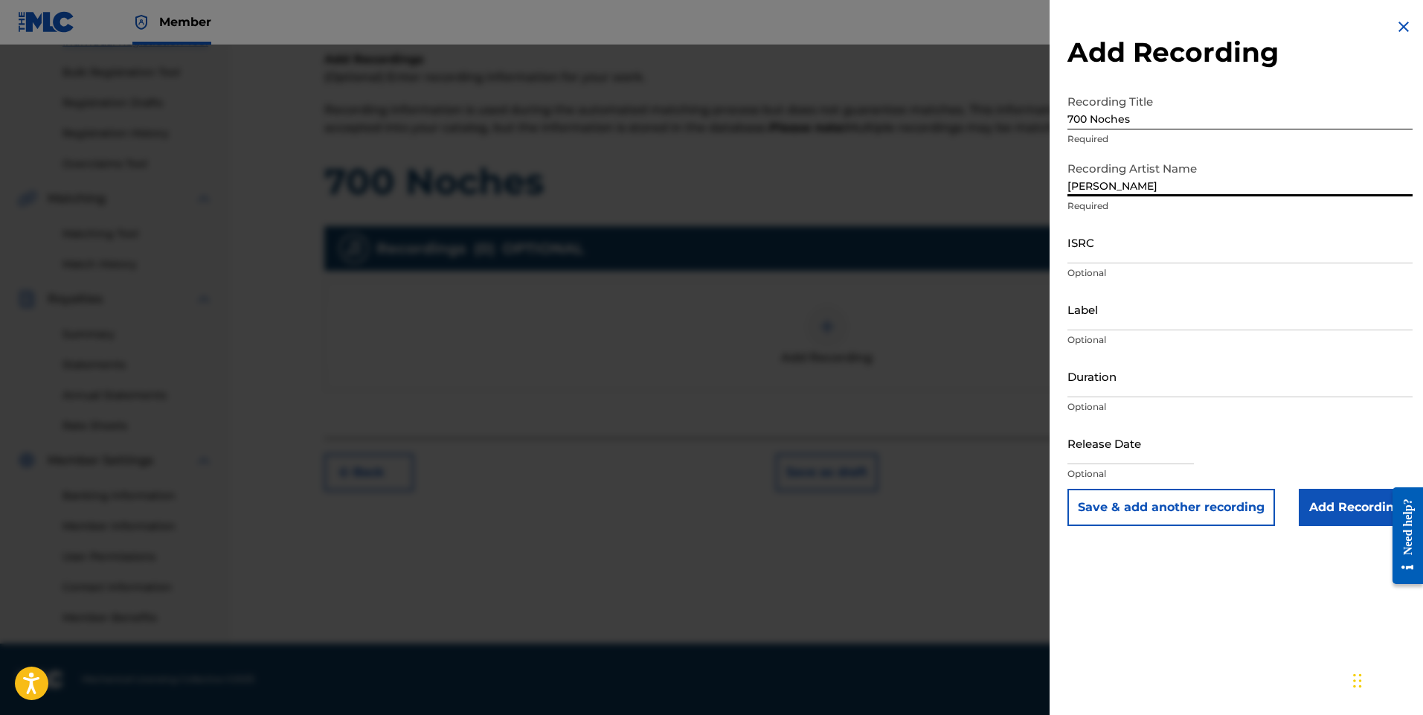
type input "[PERSON_NAME]"
click at [1110, 388] on input "Duration" at bounding box center [1240, 376] width 345 height 42
type input "03:06"
click at [1160, 458] on input "text" at bounding box center [1131, 443] width 126 height 42
select select "7"
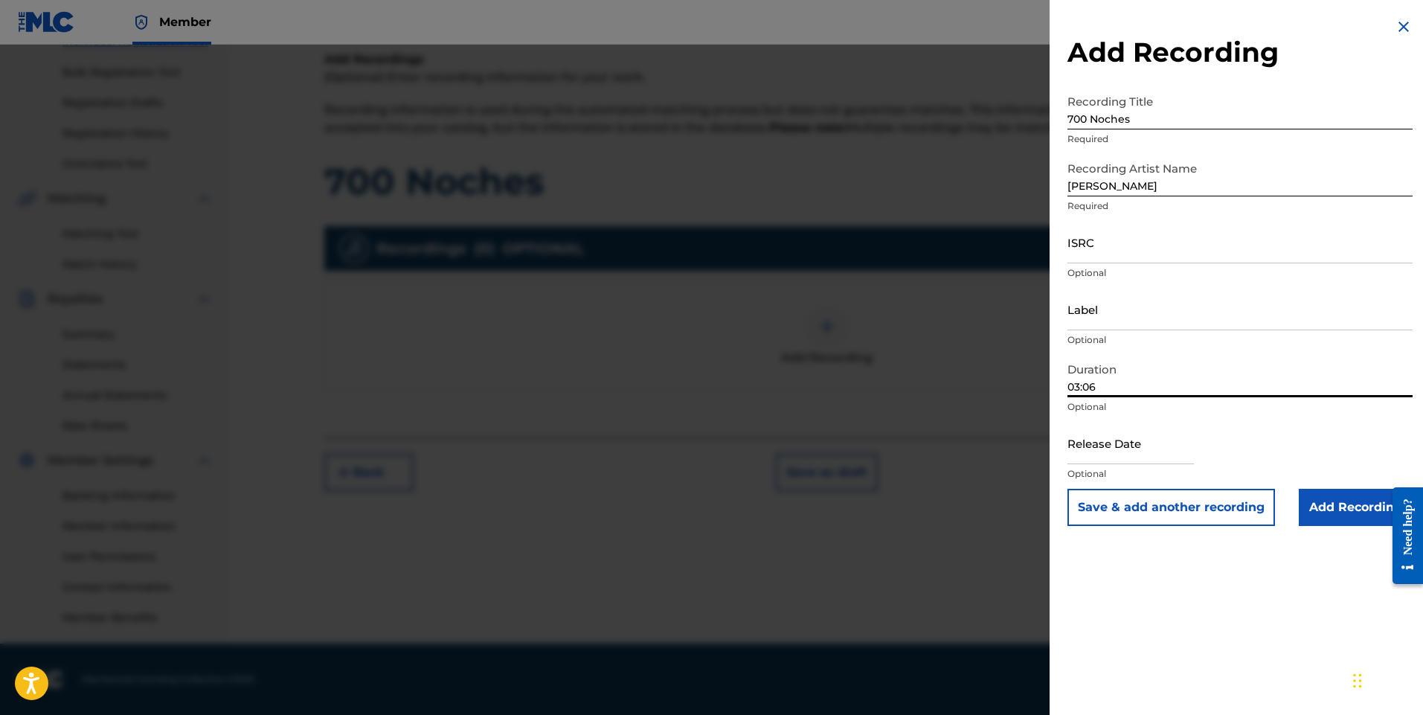
select select "2025"
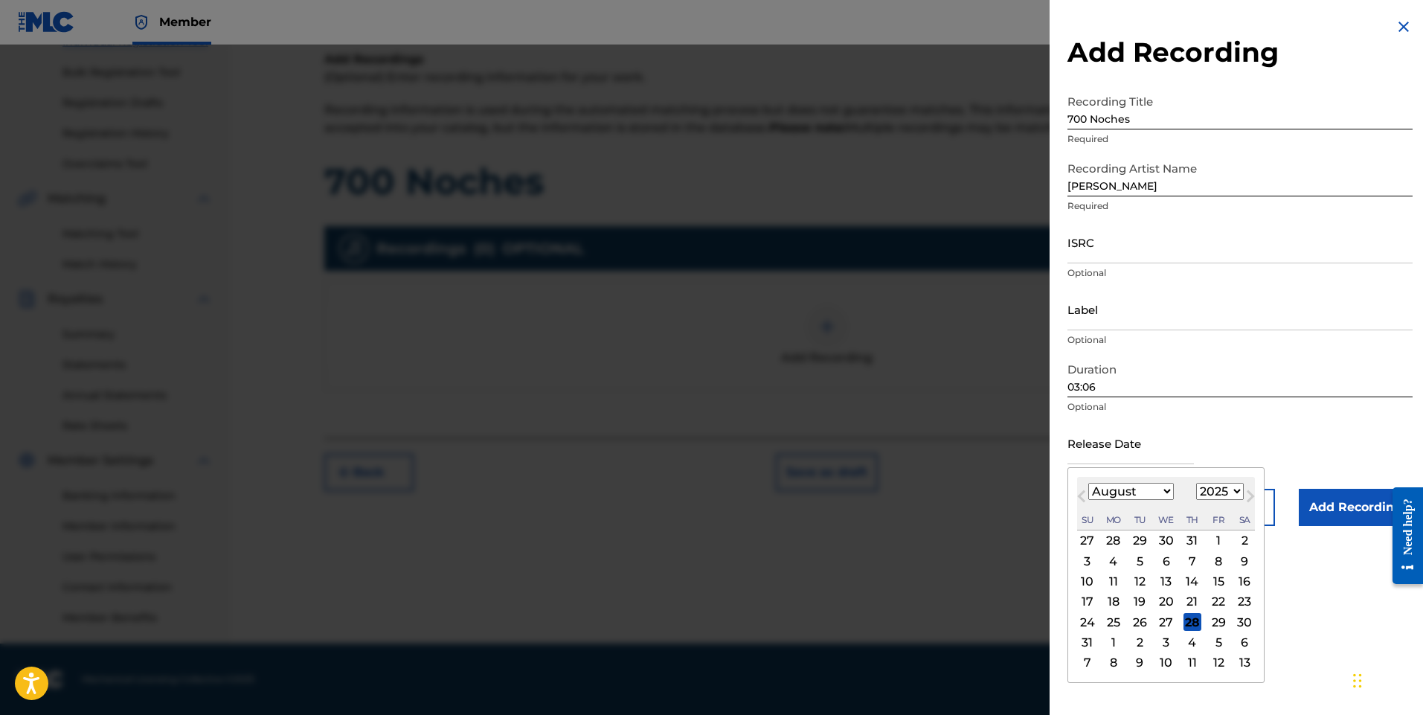
click at [1118, 620] on div "25" at bounding box center [1114, 622] width 18 height 18
type input "[DATE]"
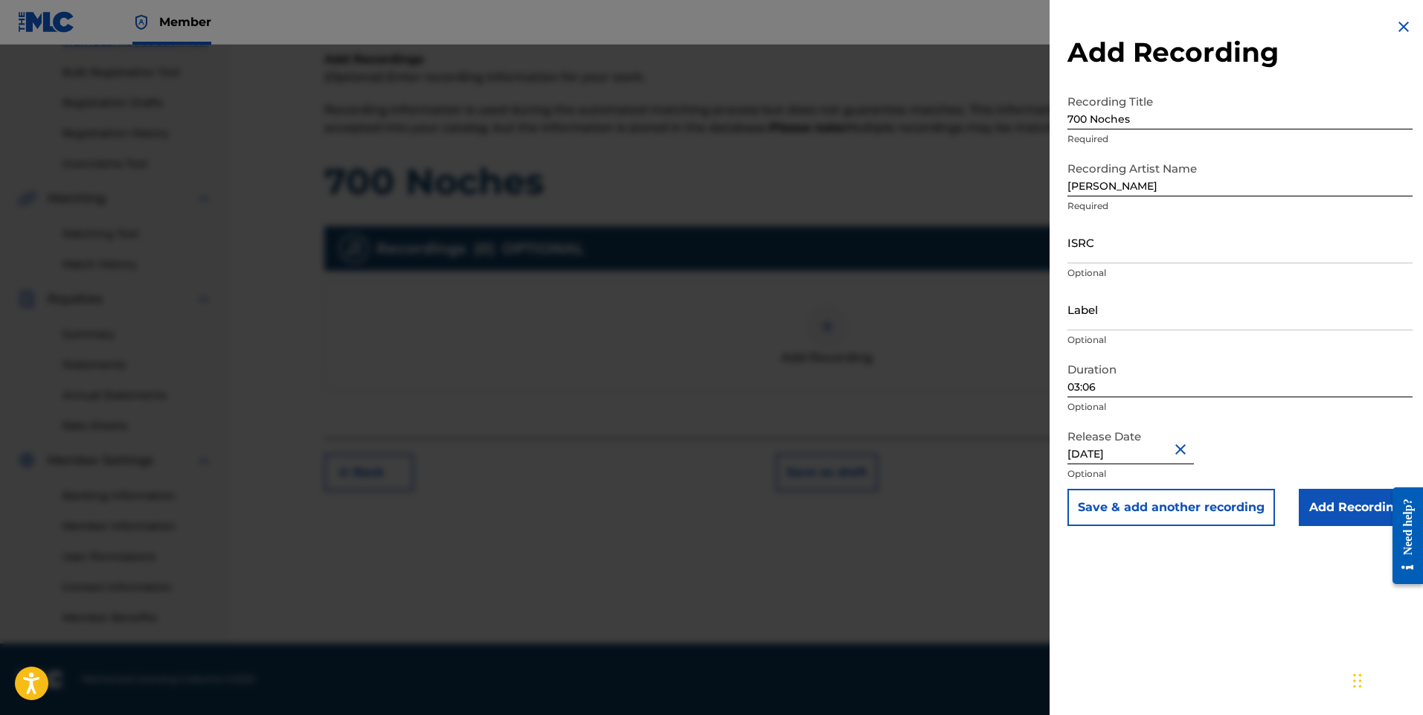
click at [1327, 504] on input "Add Recording" at bounding box center [1356, 507] width 114 height 37
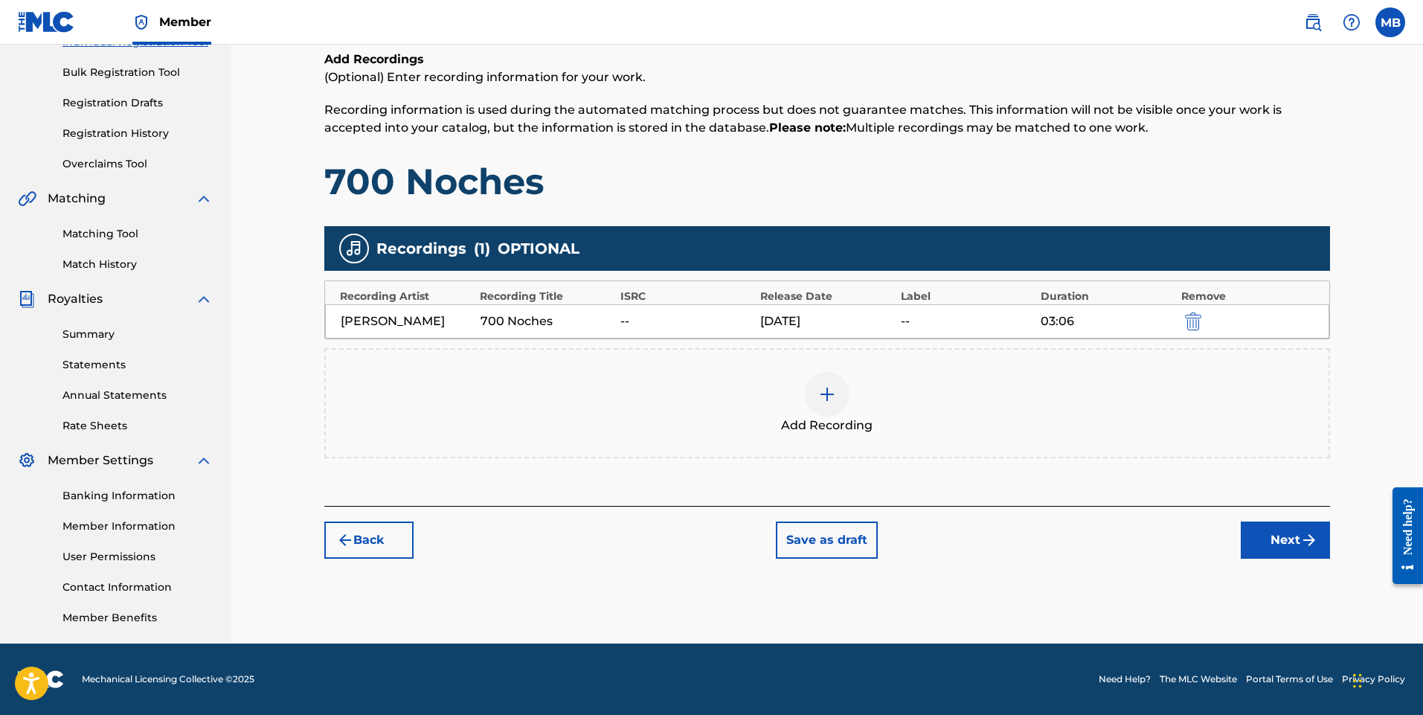
click at [1283, 538] on button "Next" at bounding box center [1285, 540] width 89 height 37
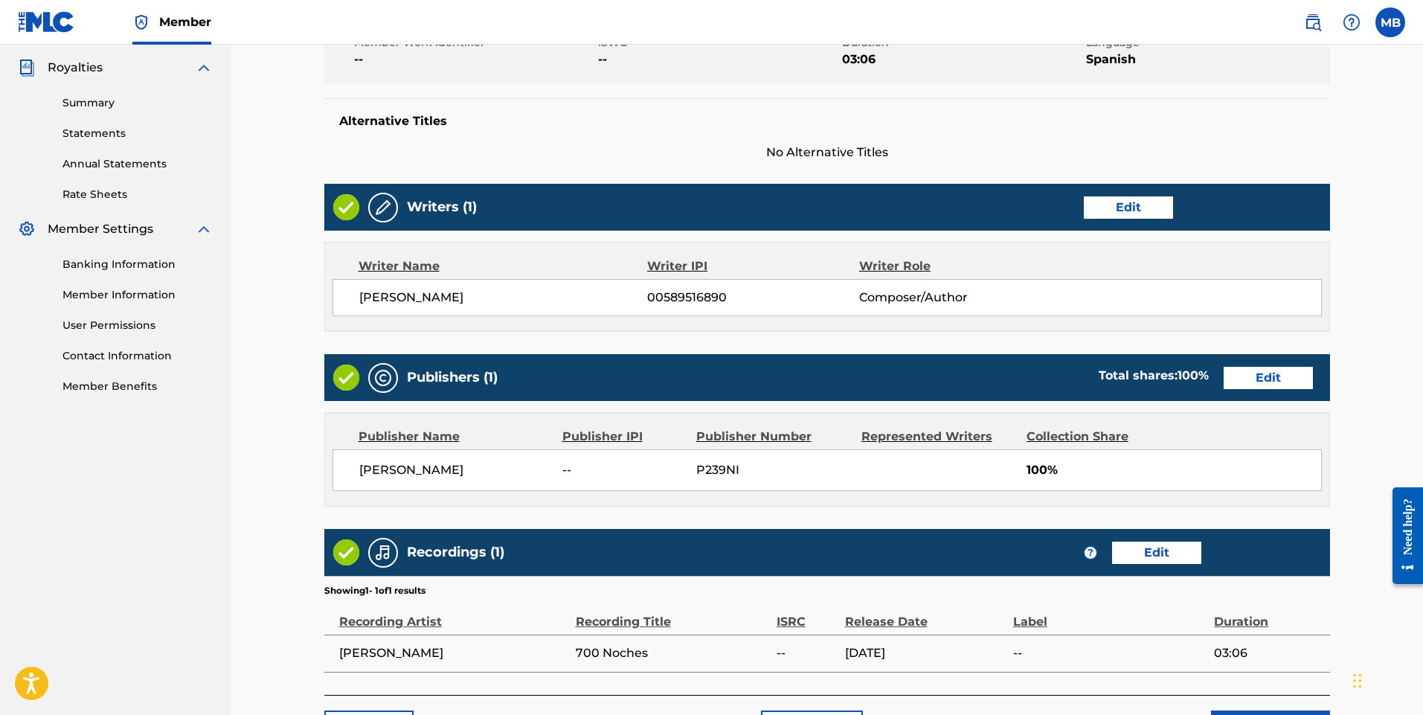
scroll to position [543, 0]
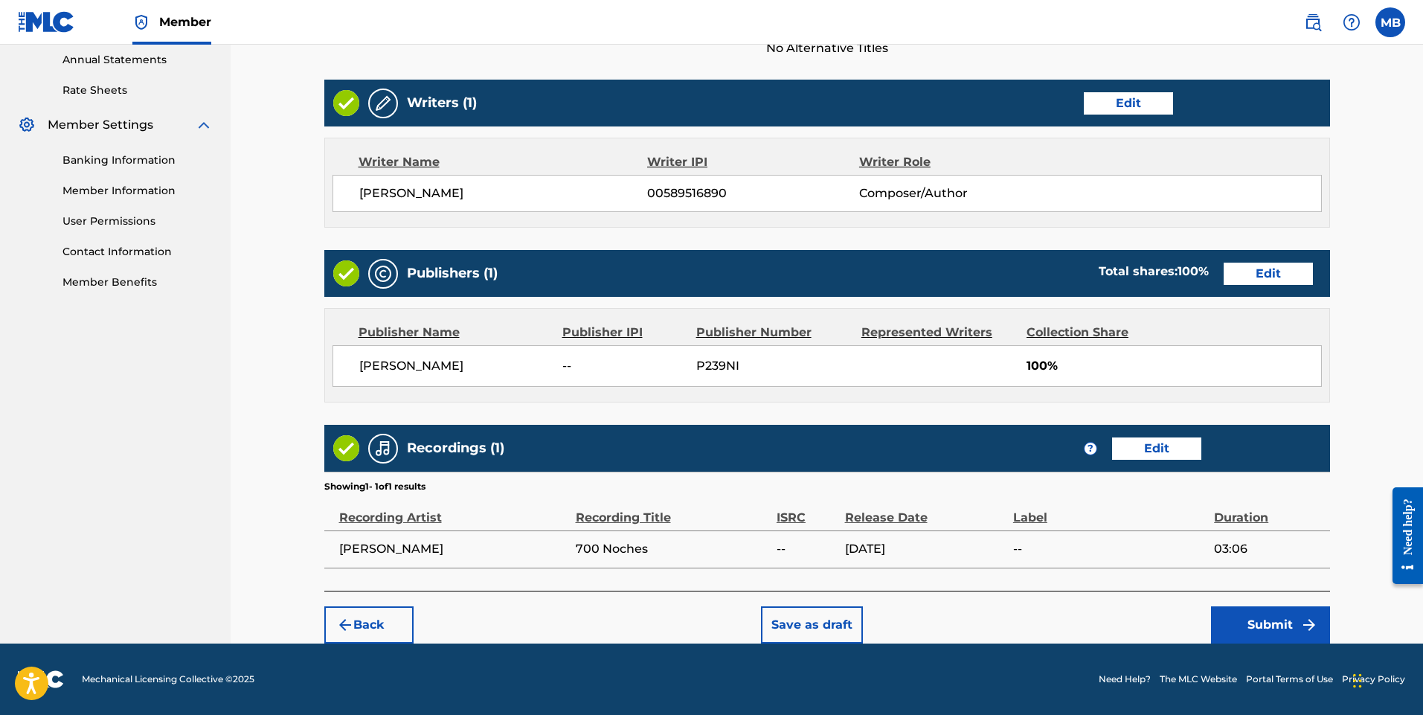
click at [1258, 626] on button "Submit" at bounding box center [1270, 624] width 119 height 37
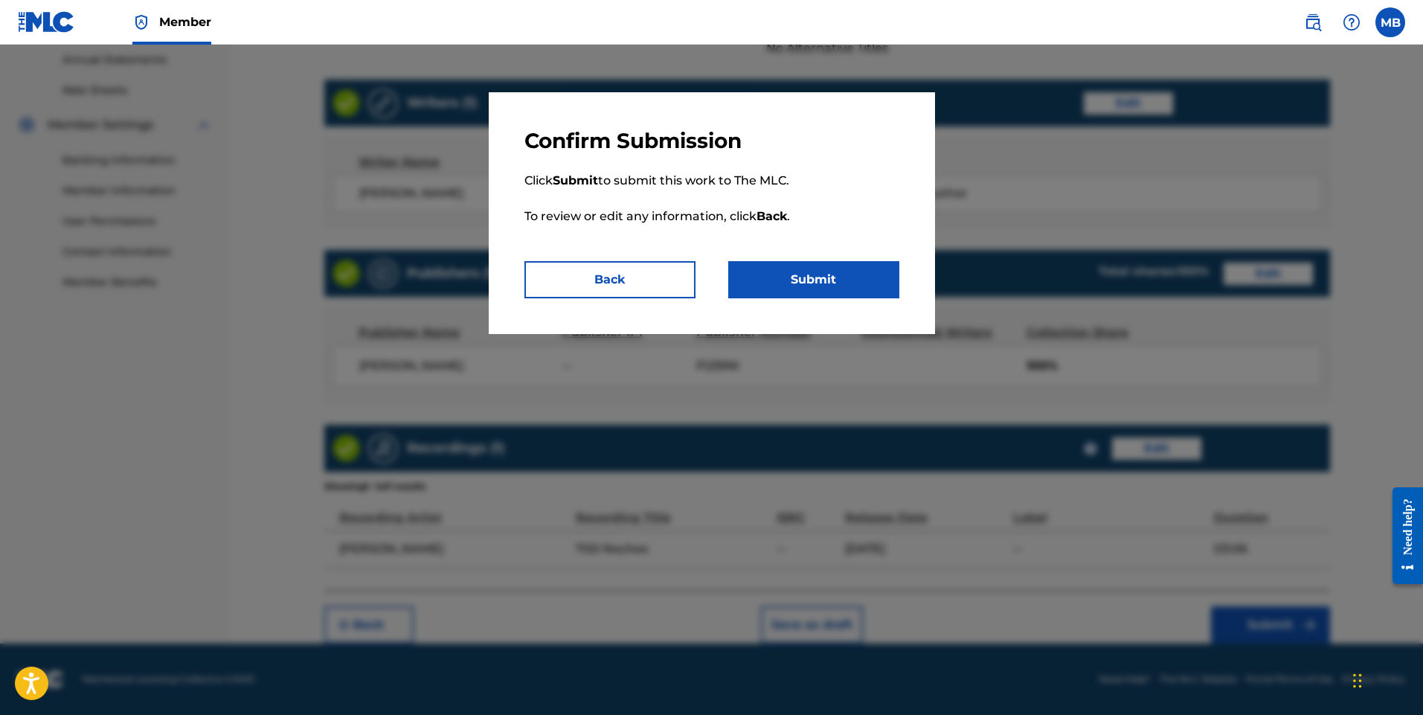
click at [780, 276] on button "Submit" at bounding box center [813, 279] width 171 height 37
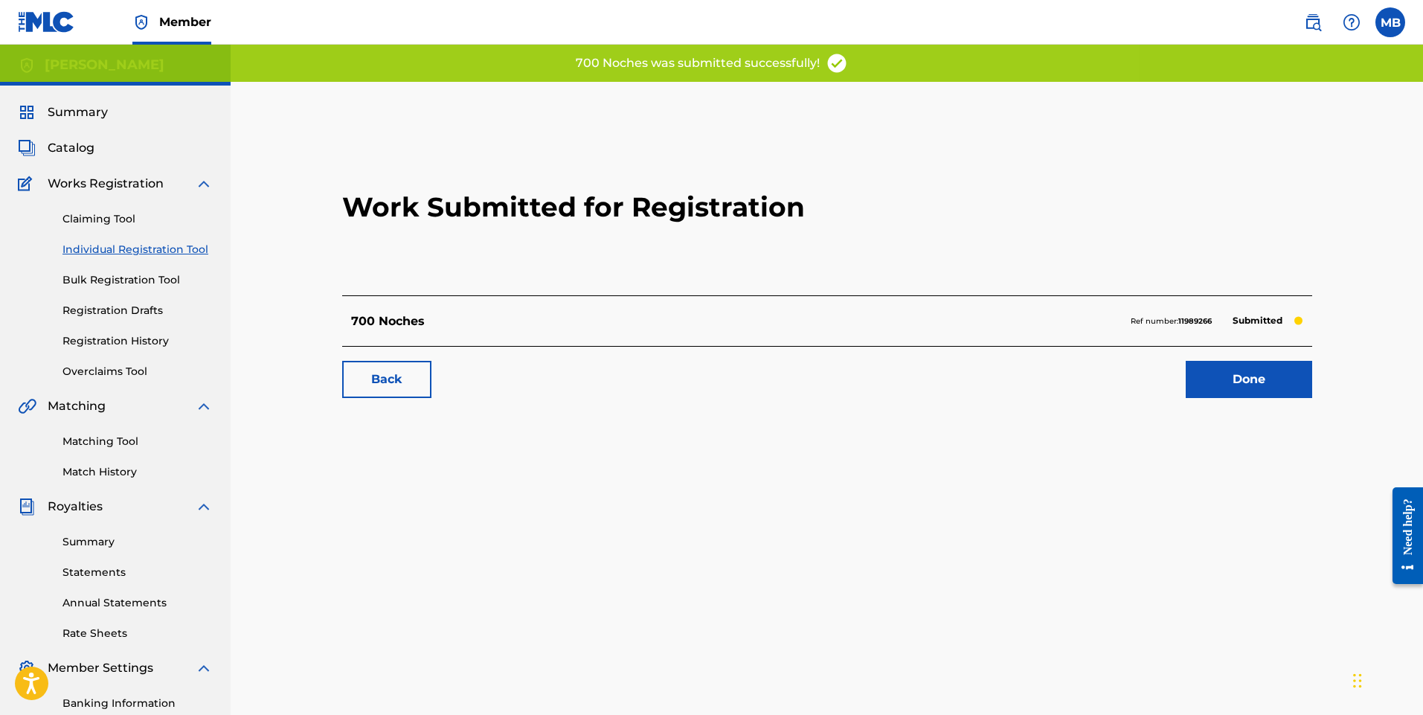
click at [1246, 381] on link "Done" at bounding box center [1249, 379] width 126 height 37
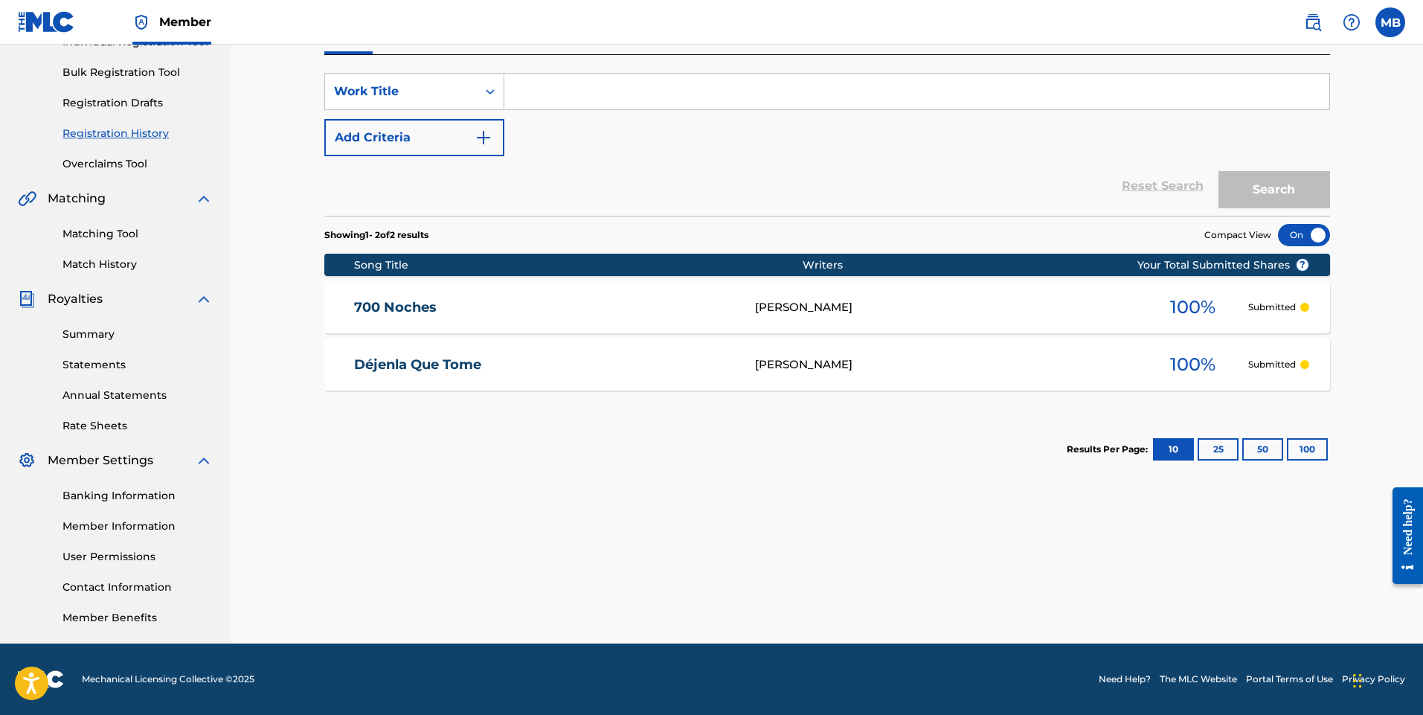
scroll to position [59, 0]
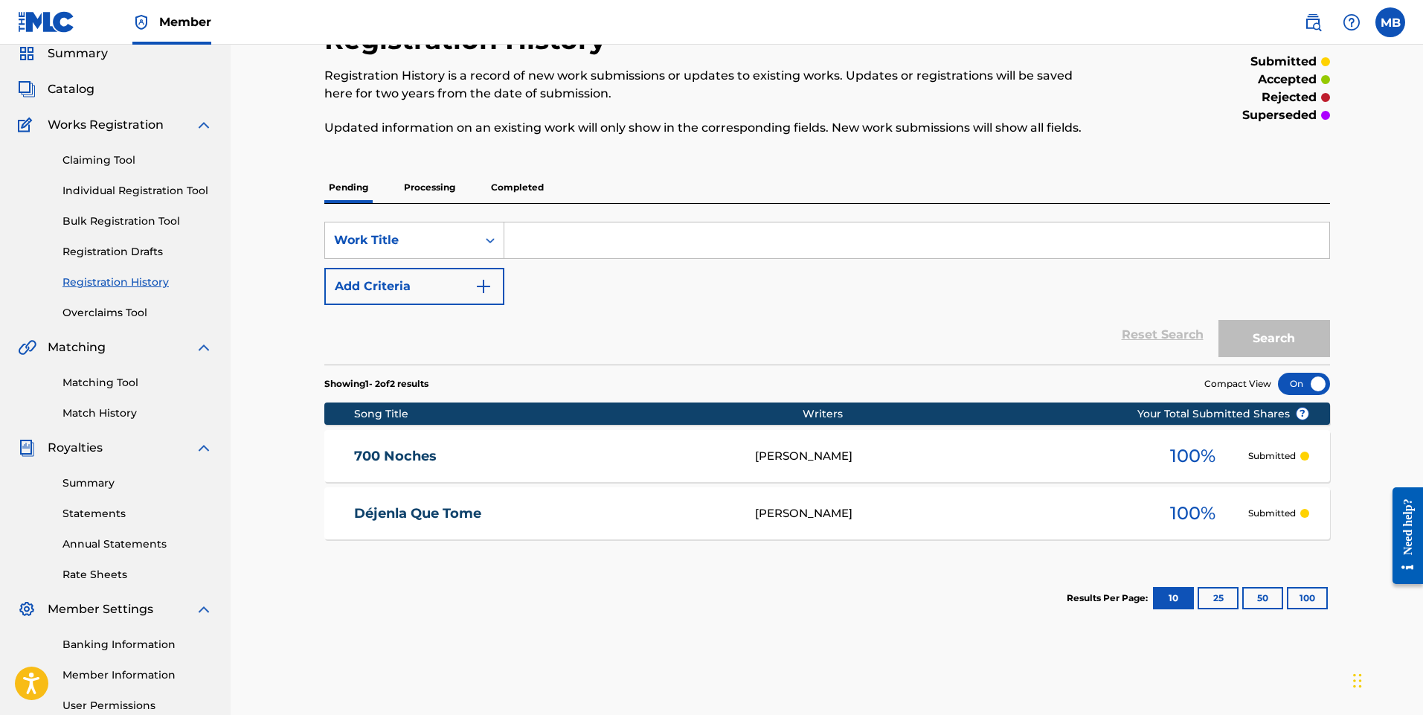
click at [153, 187] on link "Individual Registration Tool" at bounding box center [138, 191] width 150 height 16
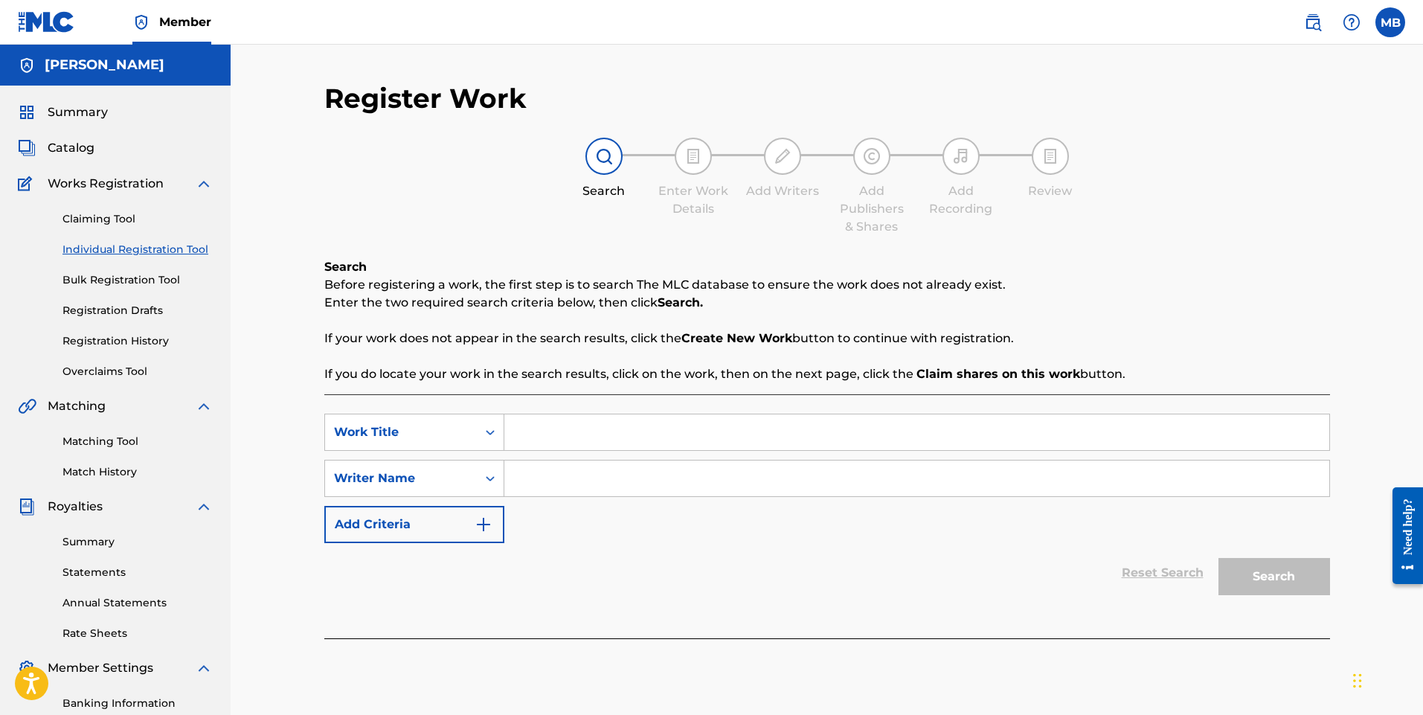
click at [546, 432] on input "Search Form" at bounding box center [916, 432] width 825 height 36
type input "Cuando me veas feliz"
click at [545, 476] on input "Search Form" at bounding box center [916, 479] width 825 height 36
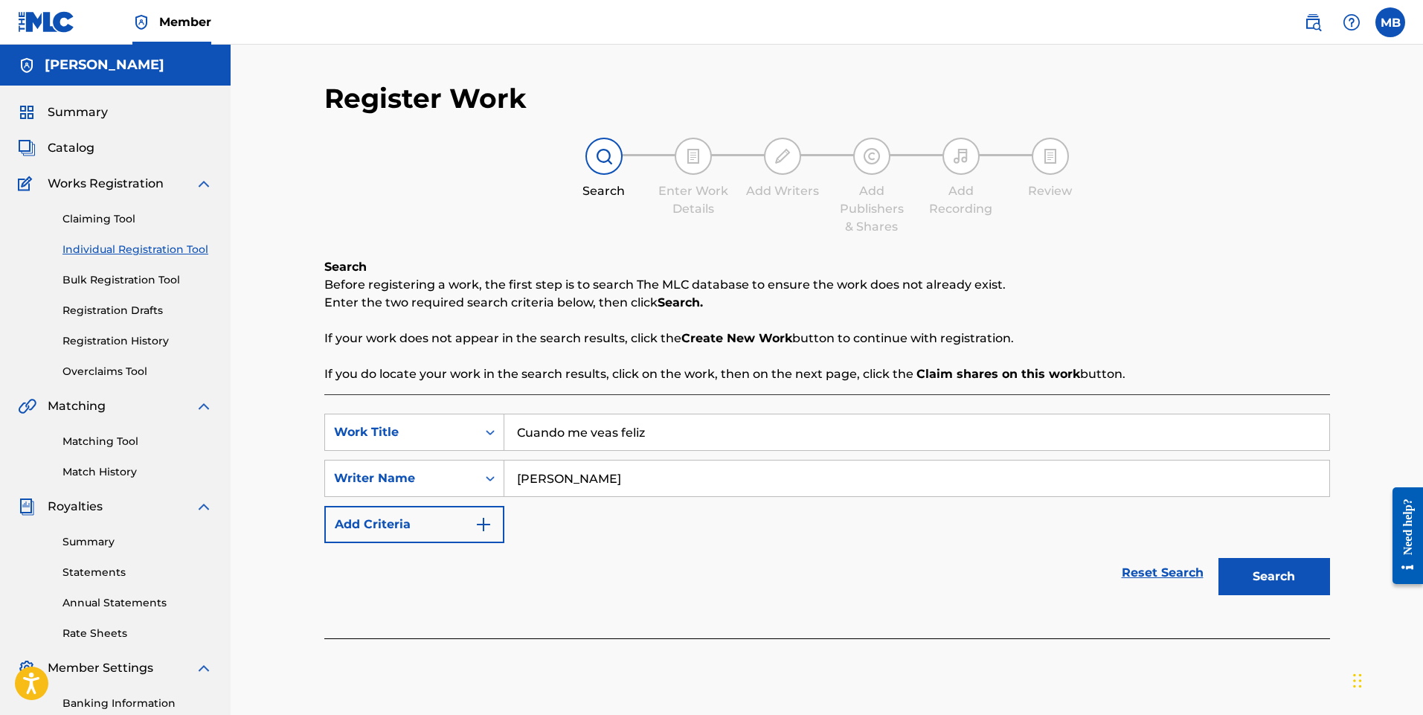
type input "[PERSON_NAME]"
click at [1283, 583] on button "Search" at bounding box center [1275, 576] width 112 height 37
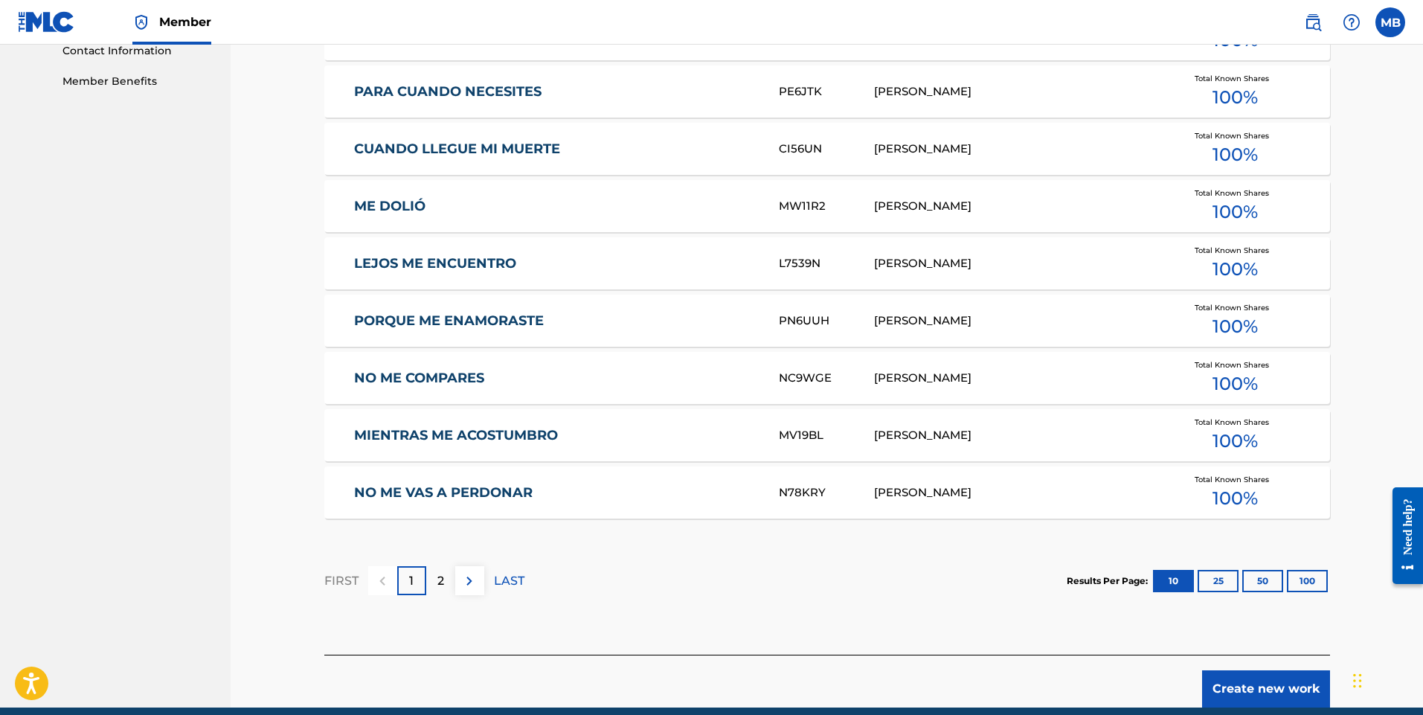
scroll to position [808, 0]
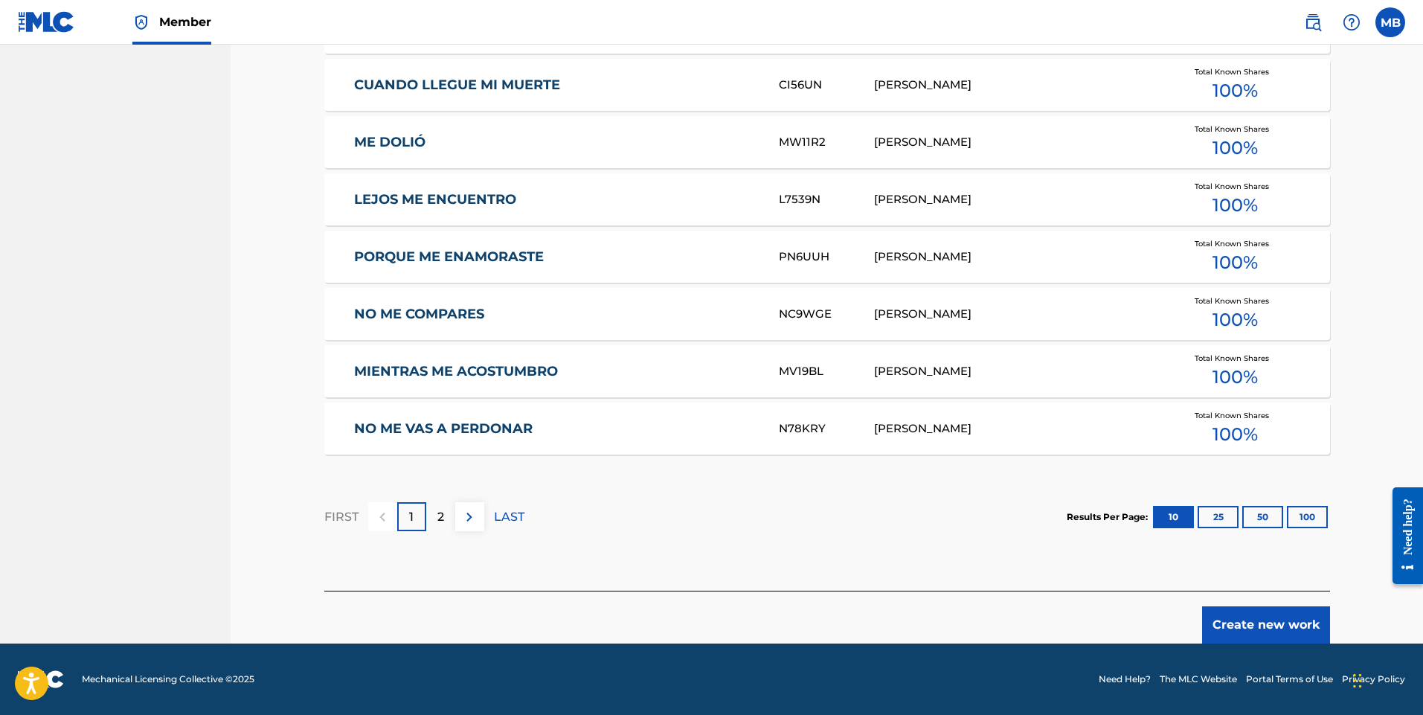
click at [1252, 624] on button "Create new work" at bounding box center [1266, 624] width 128 height 37
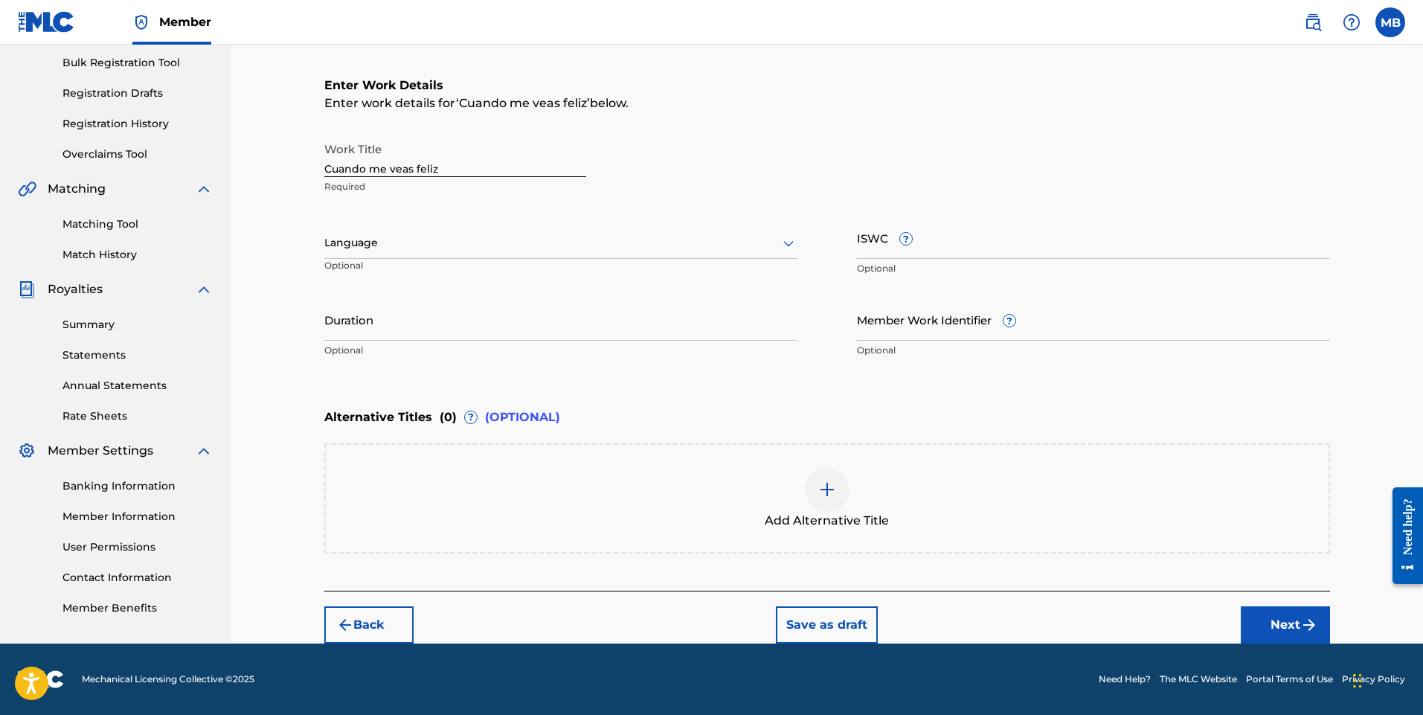
click at [787, 243] on icon at bounding box center [789, 243] width 18 height 18
click at [519, 309] on div "Spanish" at bounding box center [561, 308] width 472 height 33
click at [406, 327] on input "Duration" at bounding box center [560, 319] width 473 height 42
type input "03:23"
click at [1291, 624] on button "Next" at bounding box center [1285, 624] width 89 height 37
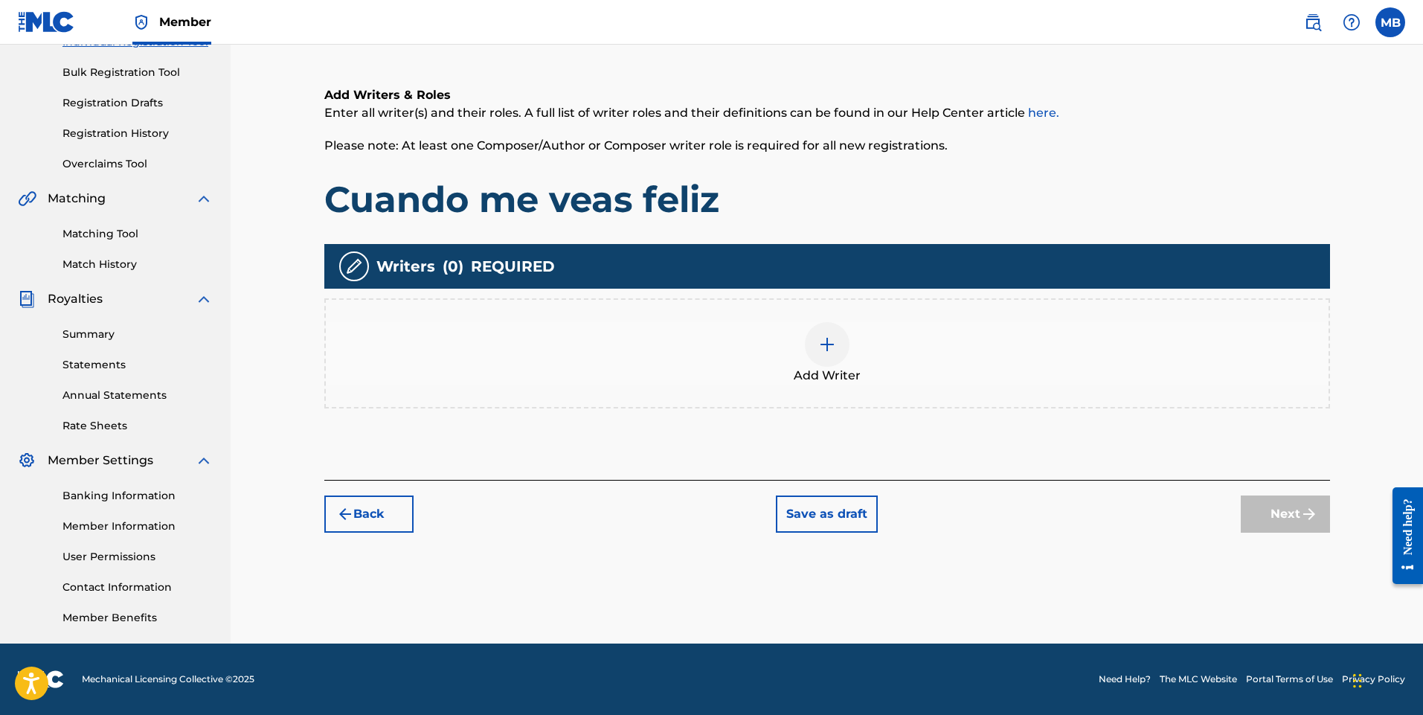
scroll to position [67, 0]
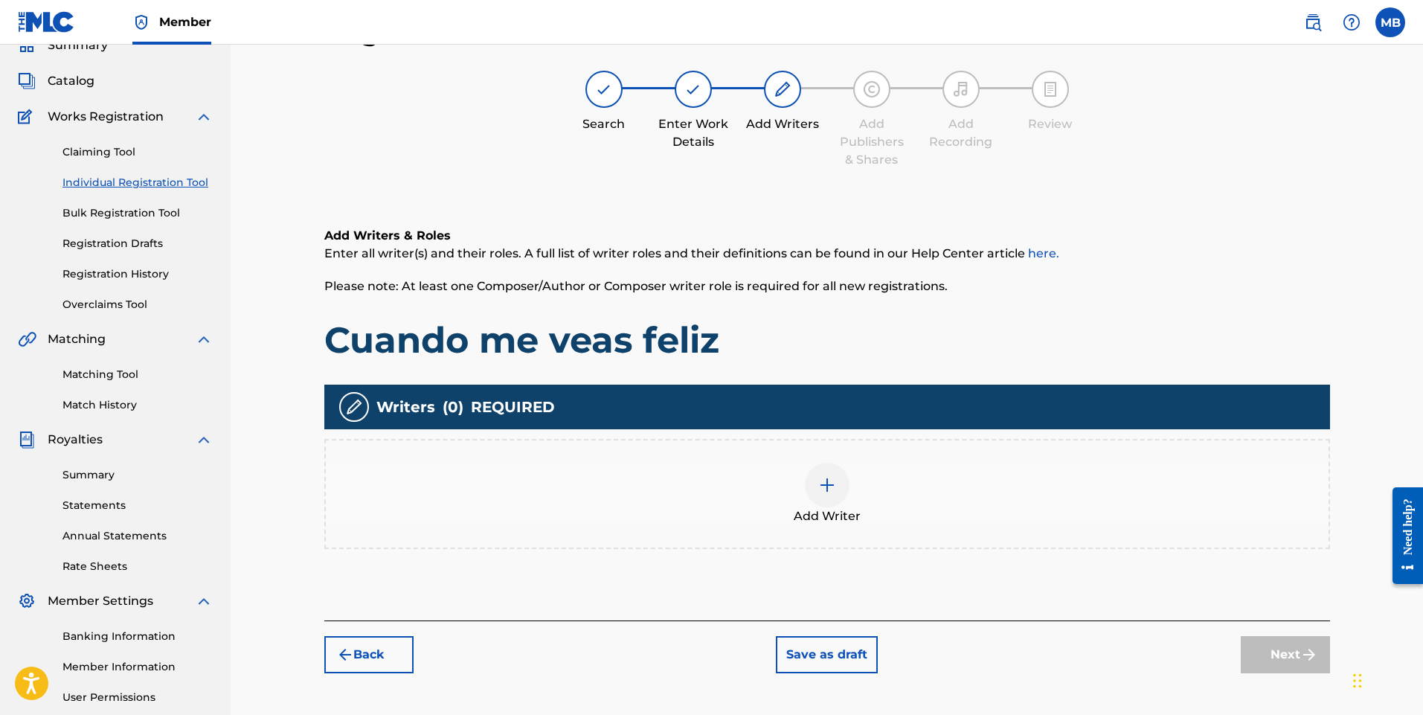
click at [816, 494] on div at bounding box center [827, 485] width 45 height 45
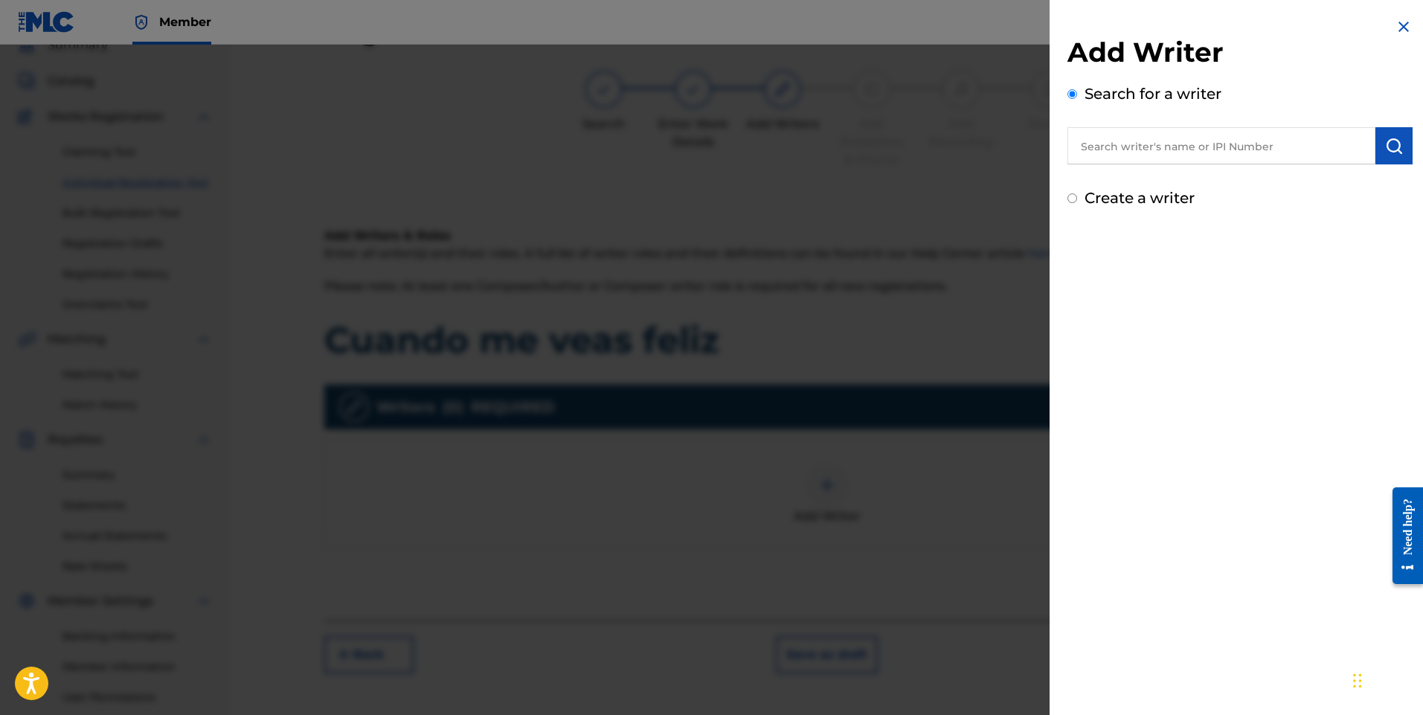
click at [1179, 154] on input "text" at bounding box center [1222, 145] width 308 height 37
type input "[PERSON_NAME]"
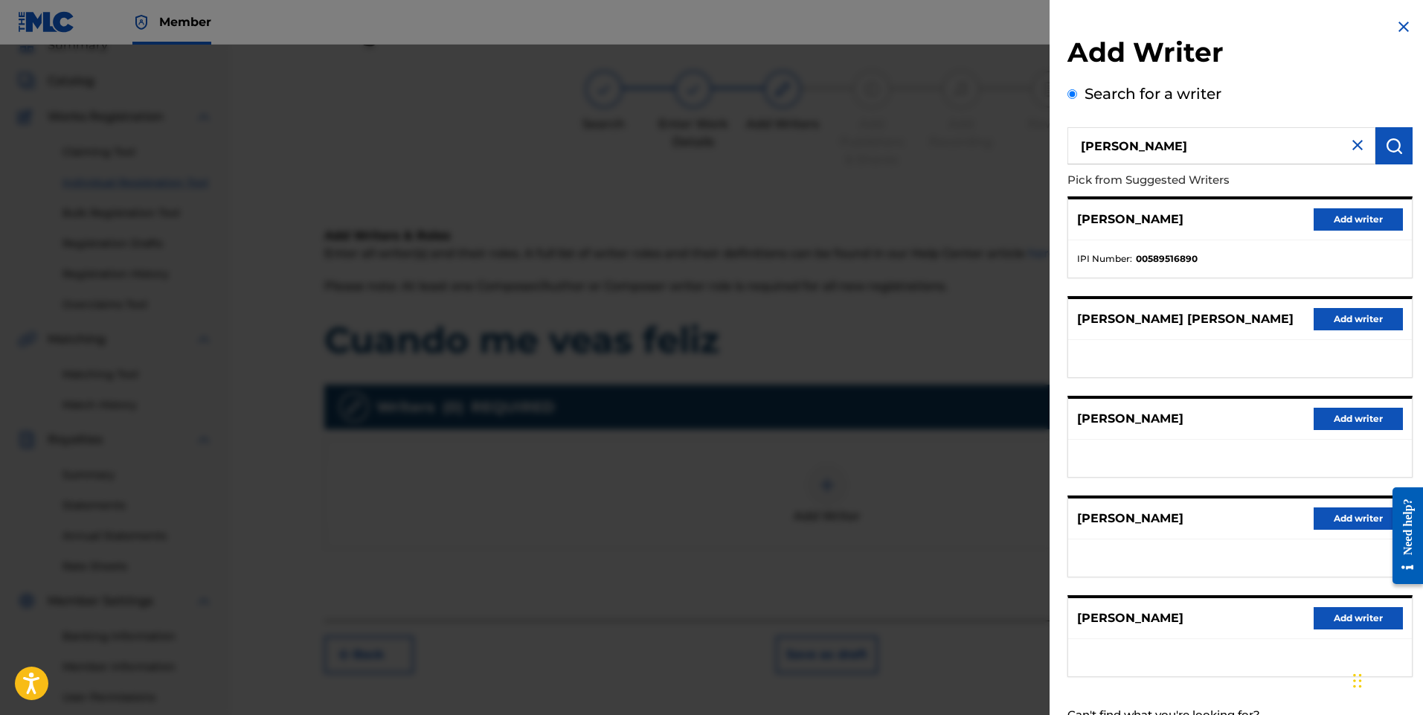
drag, startPoint x: 1351, startPoint y: 222, endPoint x: 1338, endPoint y: 217, distance: 14.4
click at [1351, 221] on button "Add writer" at bounding box center [1358, 219] width 89 height 22
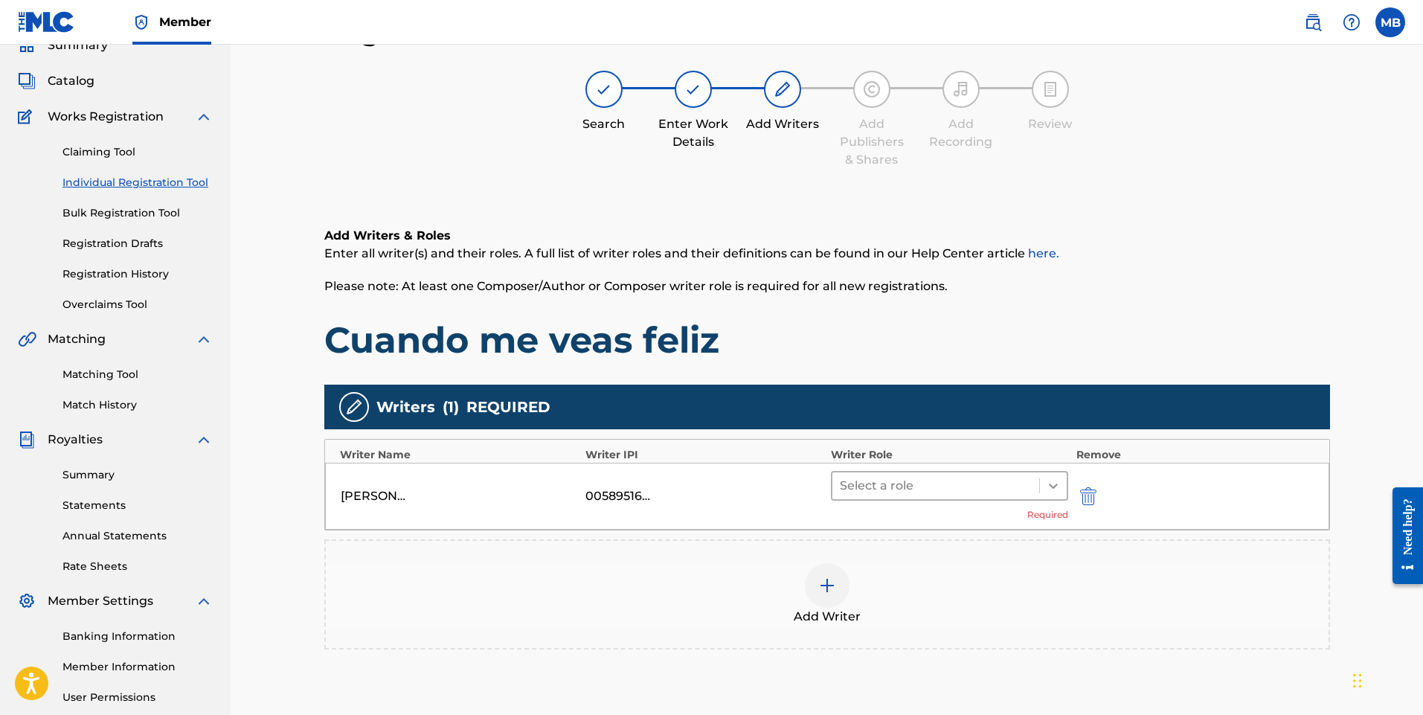
click at [1054, 481] on icon at bounding box center [1053, 485] width 15 height 15
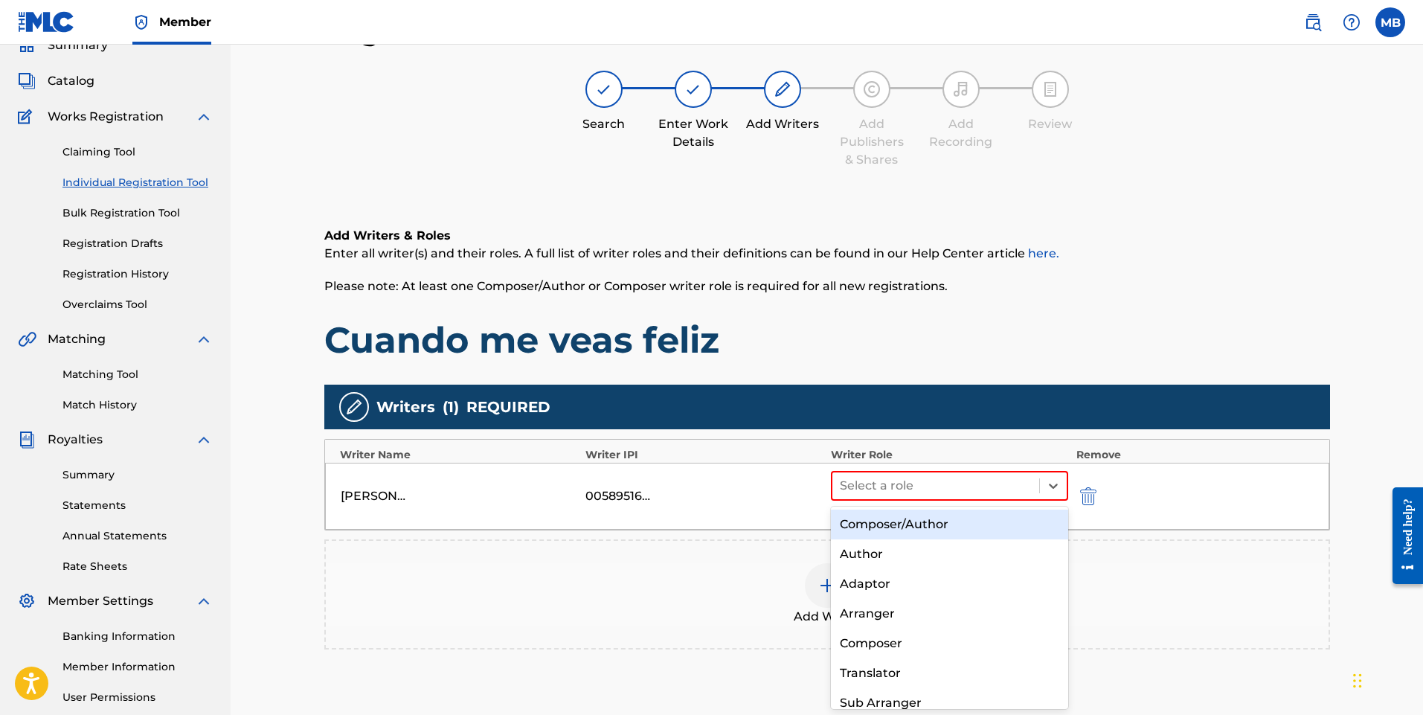
click at [953, 525] on div "Composer/Author" at bounding box center [950, 525] width 238 height 30
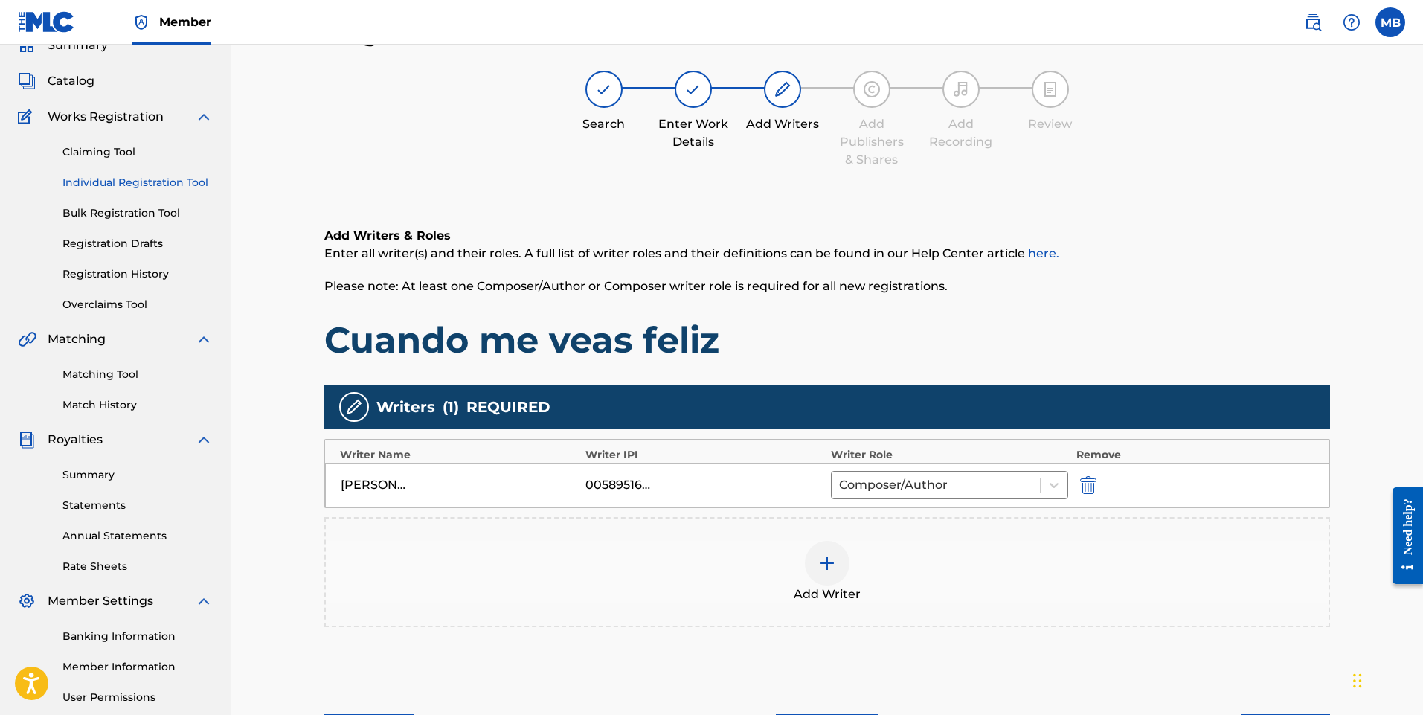
scroll to position [208, 0]
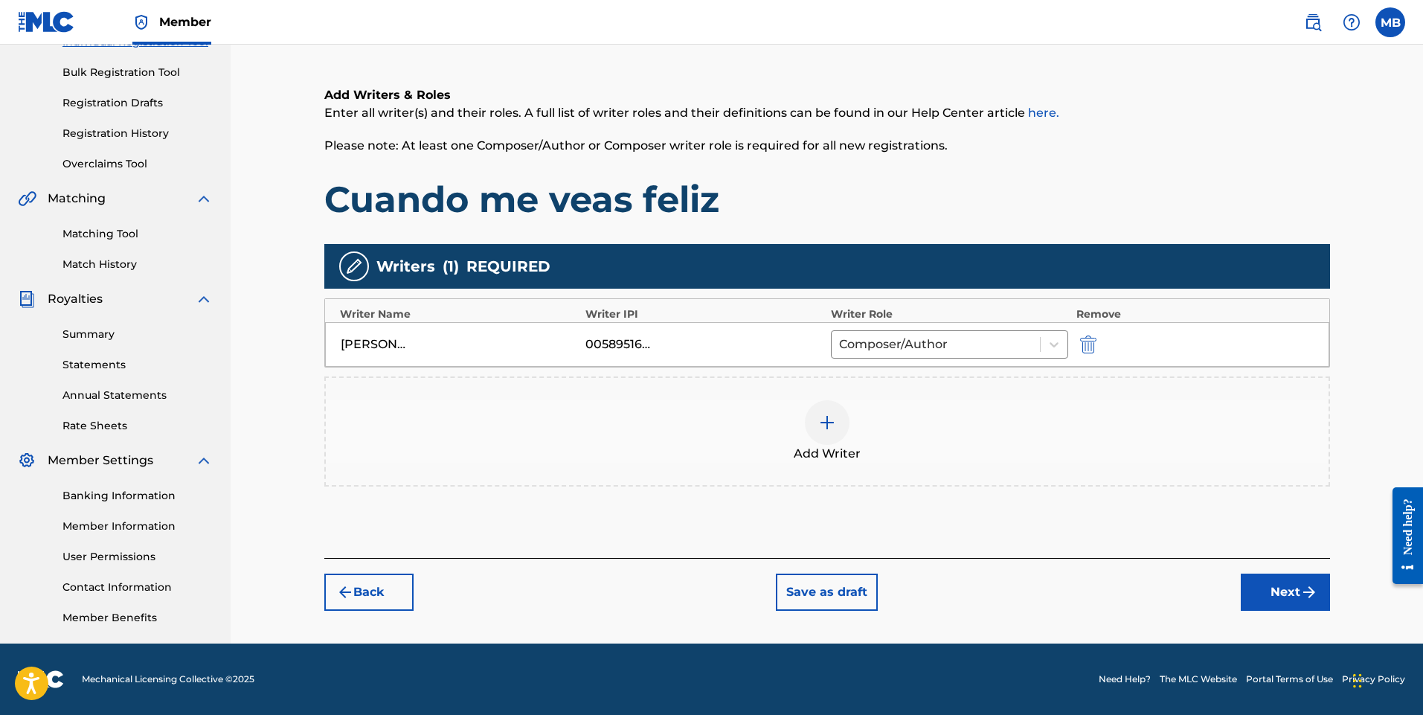
click at [1292, 594] on button "Next" at bounding box center [1285, 592] width 89 height 37
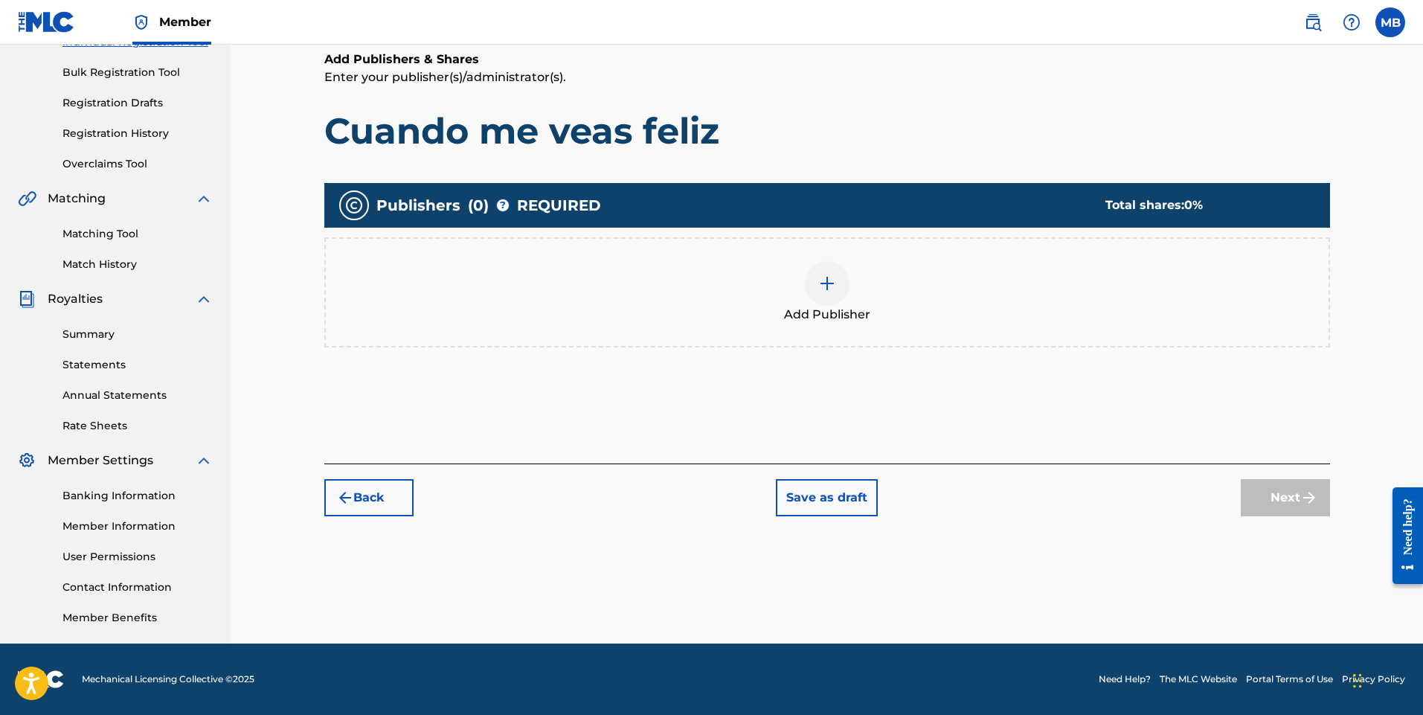
scroll to position [67, 0]
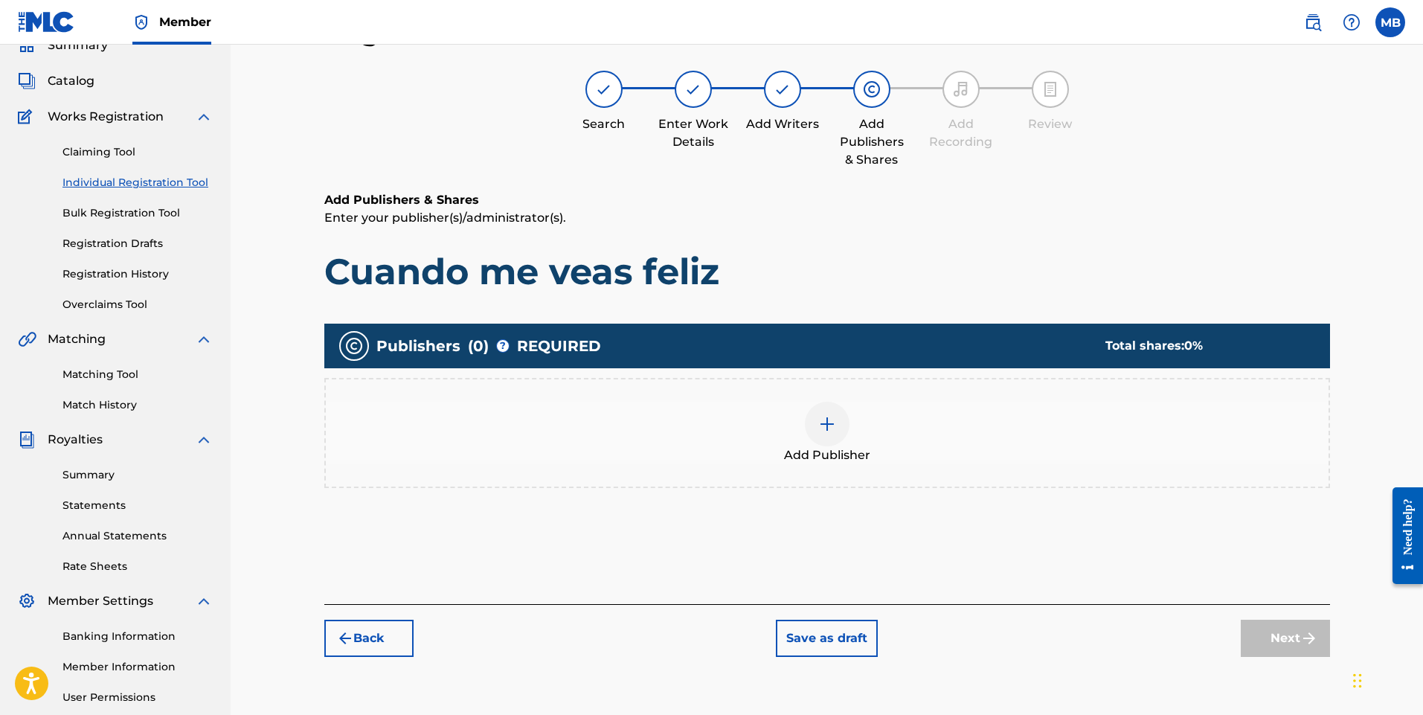
click at [832, 428] on img at bounding box center [827, 424] width 18 height 18
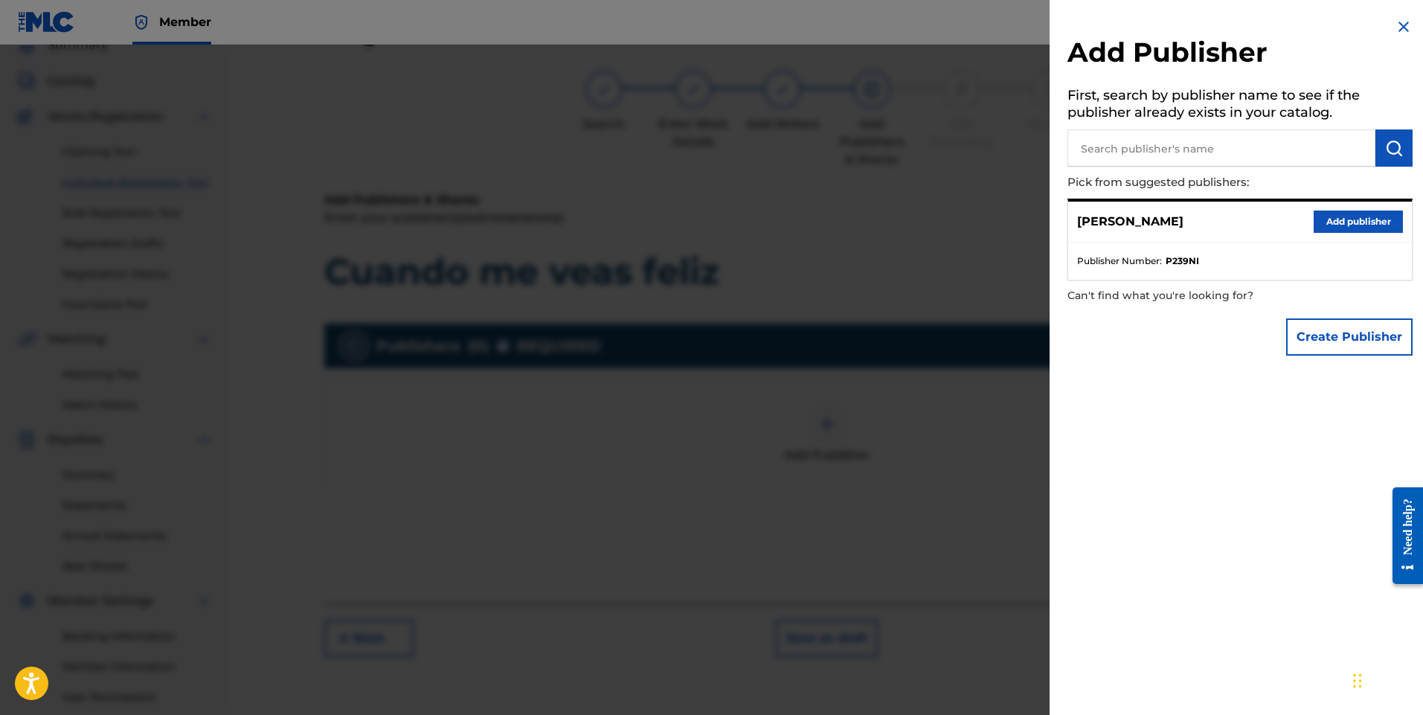
click at [1373, 219] on button "Add publisher" at bounding box center [1358, 222] width 89 height 22
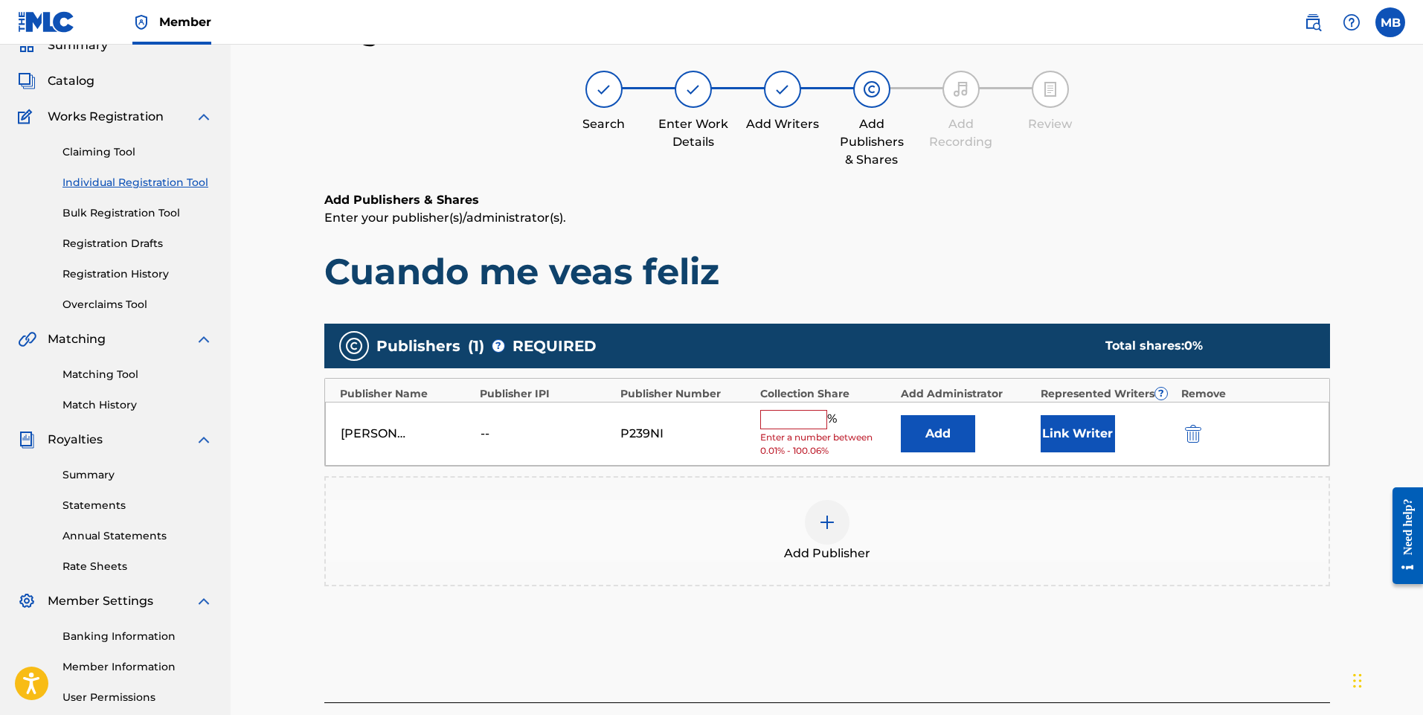
click at [801, 417] on input "text" at bounding box center [793, 419] width 67 height 19
type input "100"
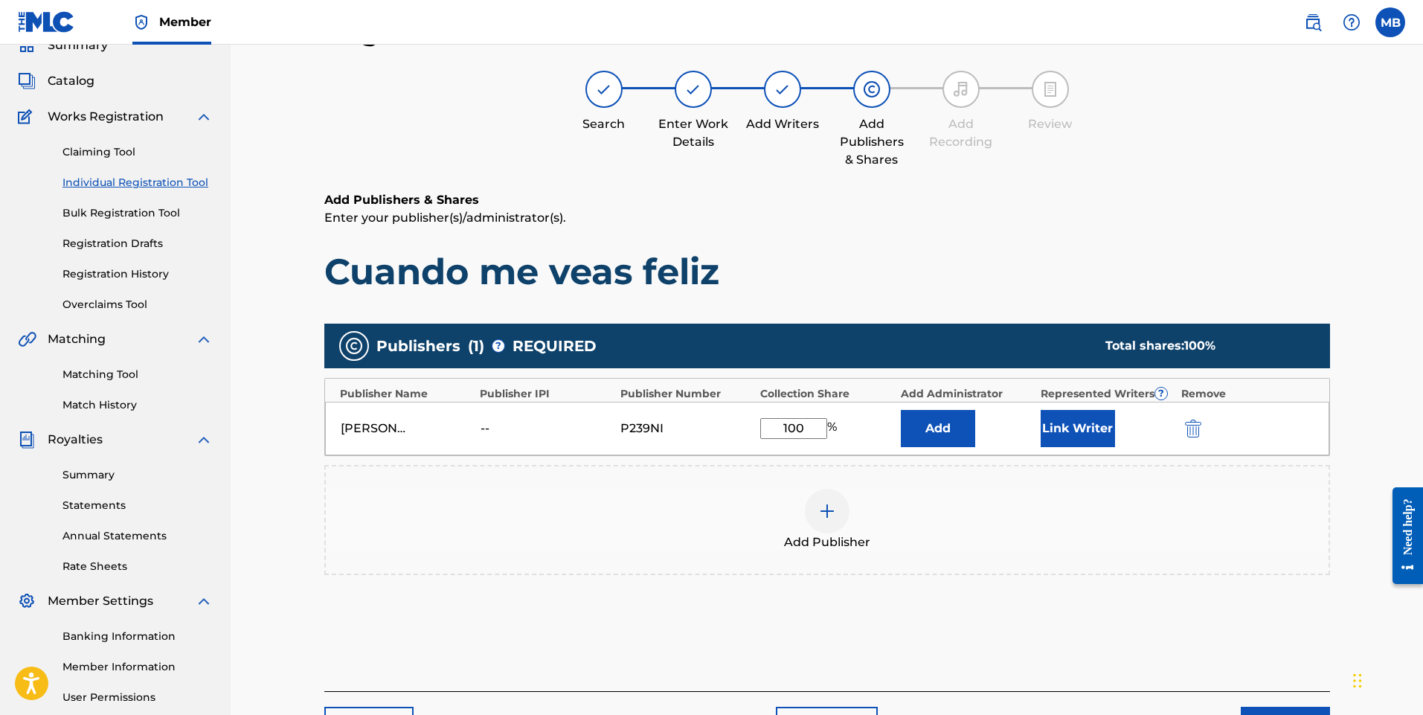
scroll to position [208, 0]
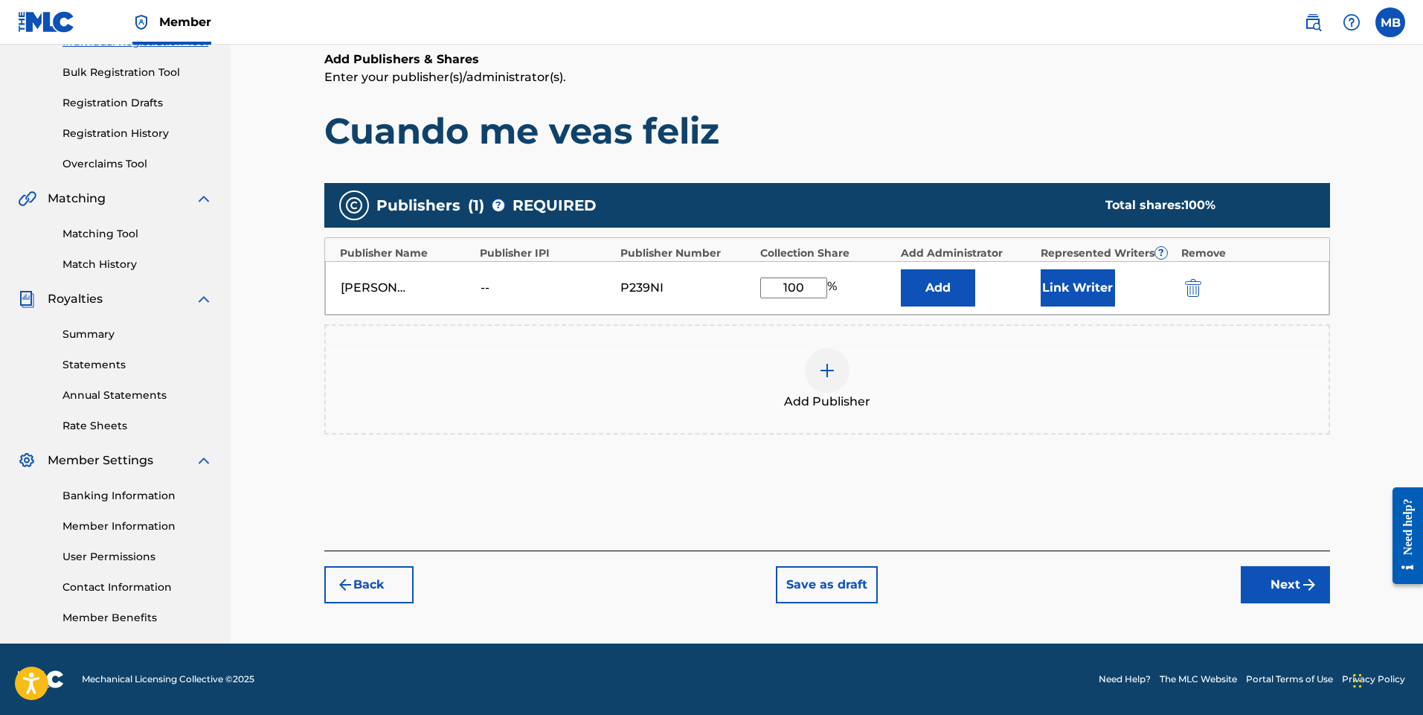
click at [1293, 586] on button "Next" at bounding box center [1285, 584] width 89 height 37
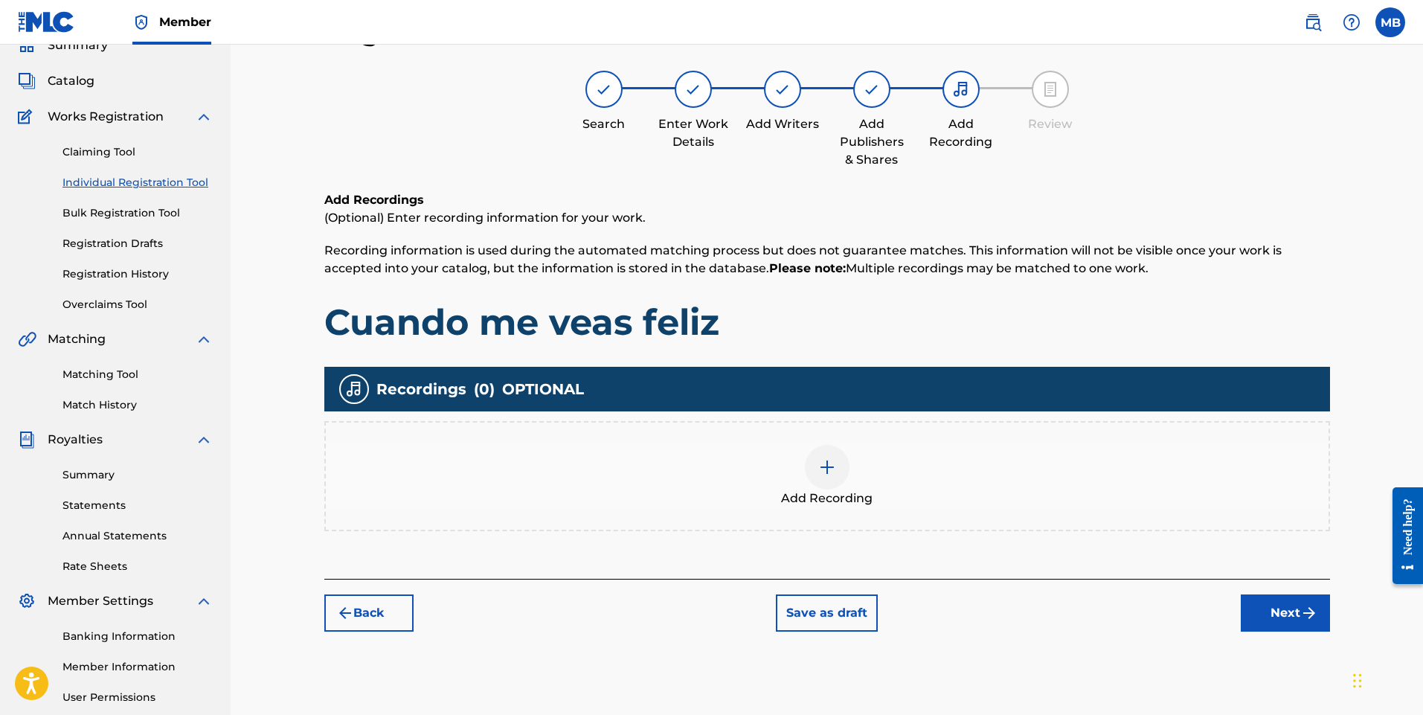
click at [826, 465] on img at bounding box center [827, 467] width 18 height 18
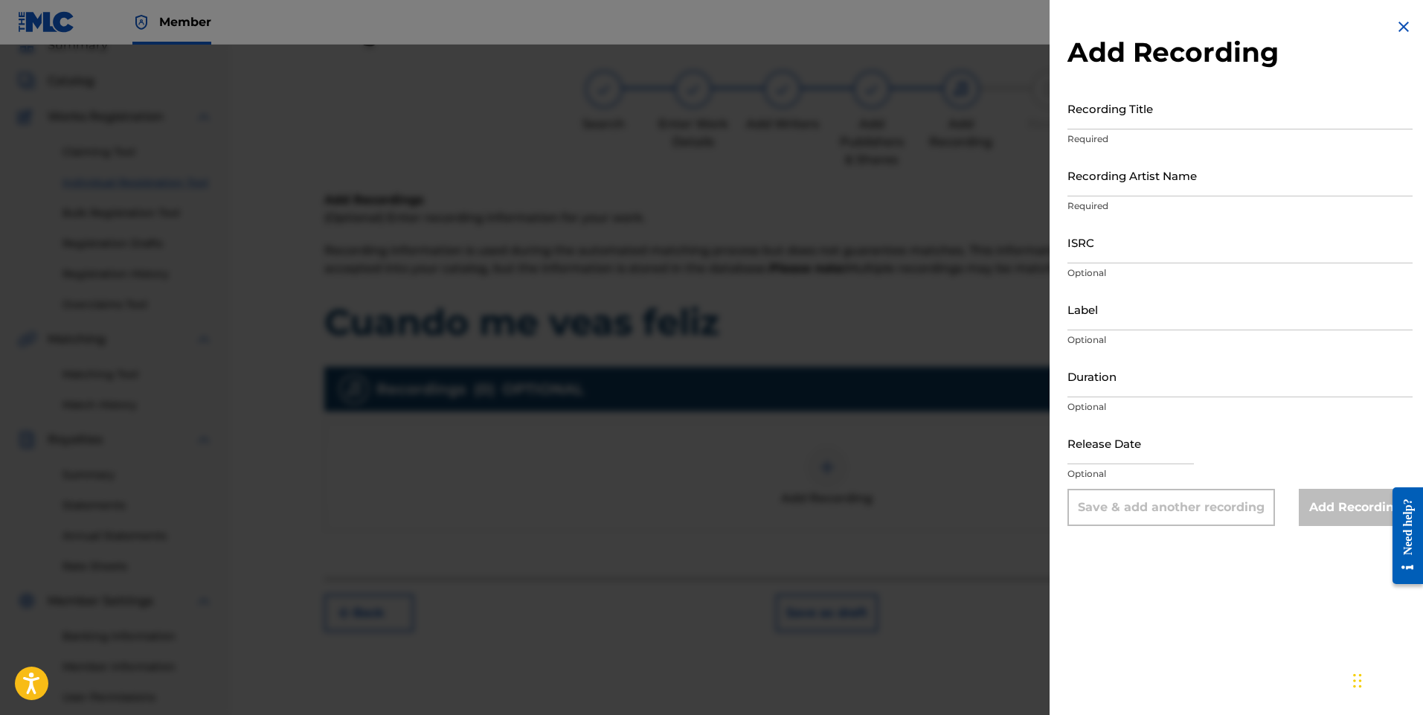
click at [1093, 121] on input "Recording Title" at bounding box center [1240, 108] width 345 height 42
type input "Cuando me veas feliz"
click at [1119, 186] on input "Recording Artist Name" at bounding box center [1240, 175] width 345 height 42
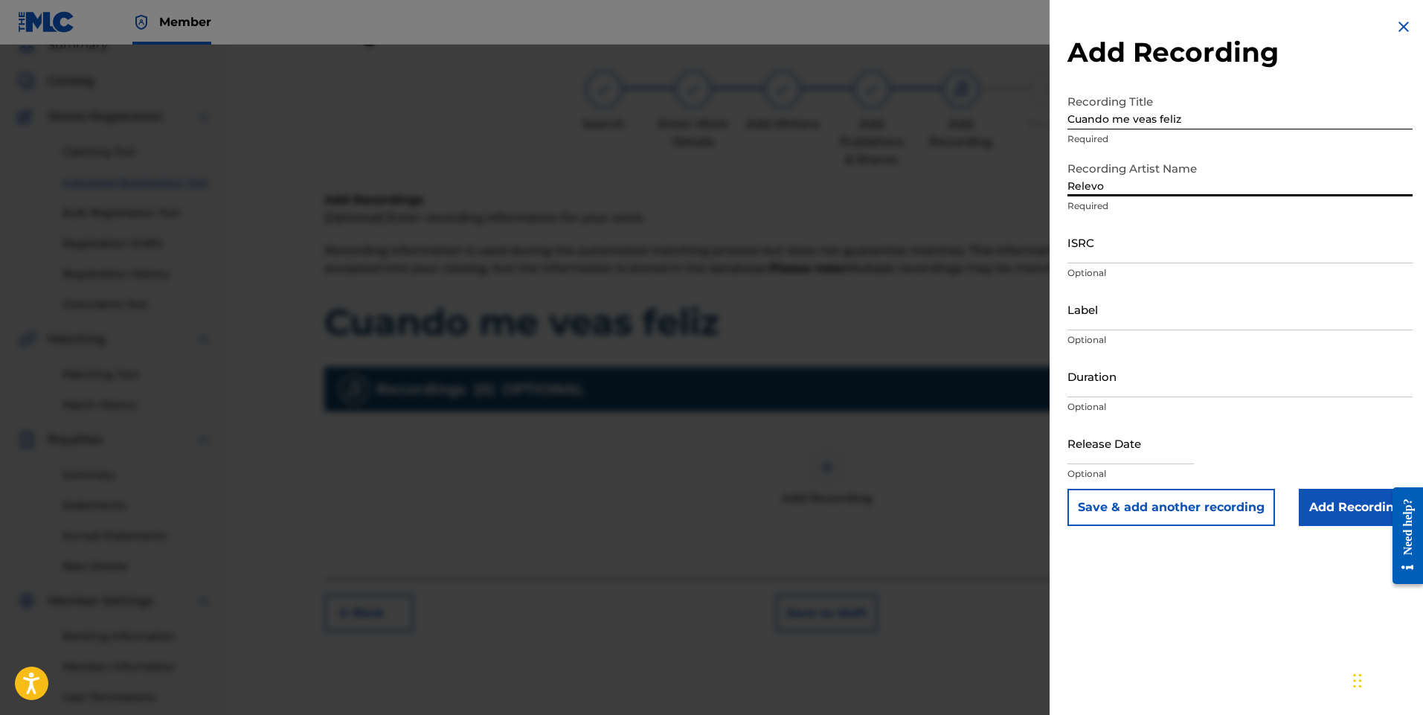
type input "Relevo"
click at [1132, 387] on input "Duration" at bounding box center [1240, 376] width 345 height 42
type input "03:23"
click at [1151, 457] on input "text" at bounding box center [1131, 443] width 126 height 42
select select "7"
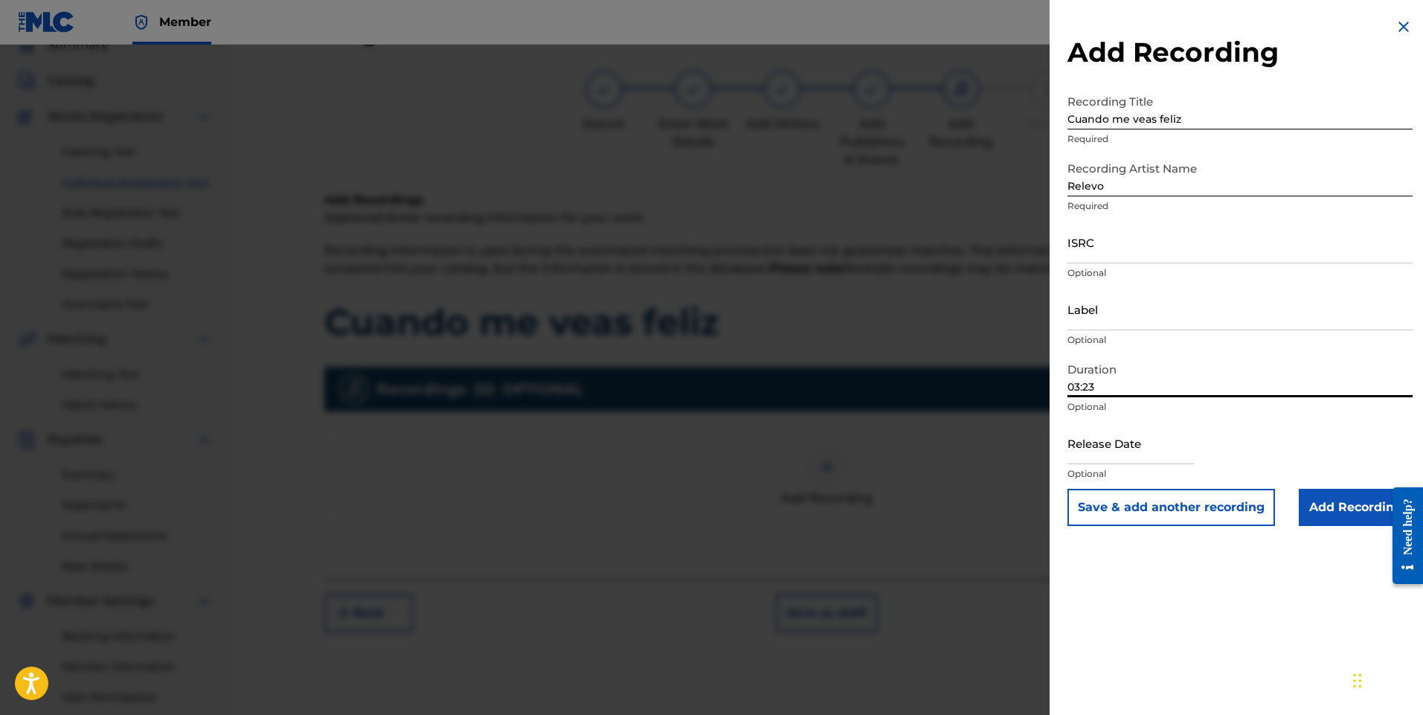
select select "2025"
click at [1294, 444] on div "Release Date Optional" at bounding box center [1240, 455] width 345 height 67
click at [1146, 454] on input "text" at bounding box center [1131, 443] width 126 height 42
select select "7"
select select "2025"
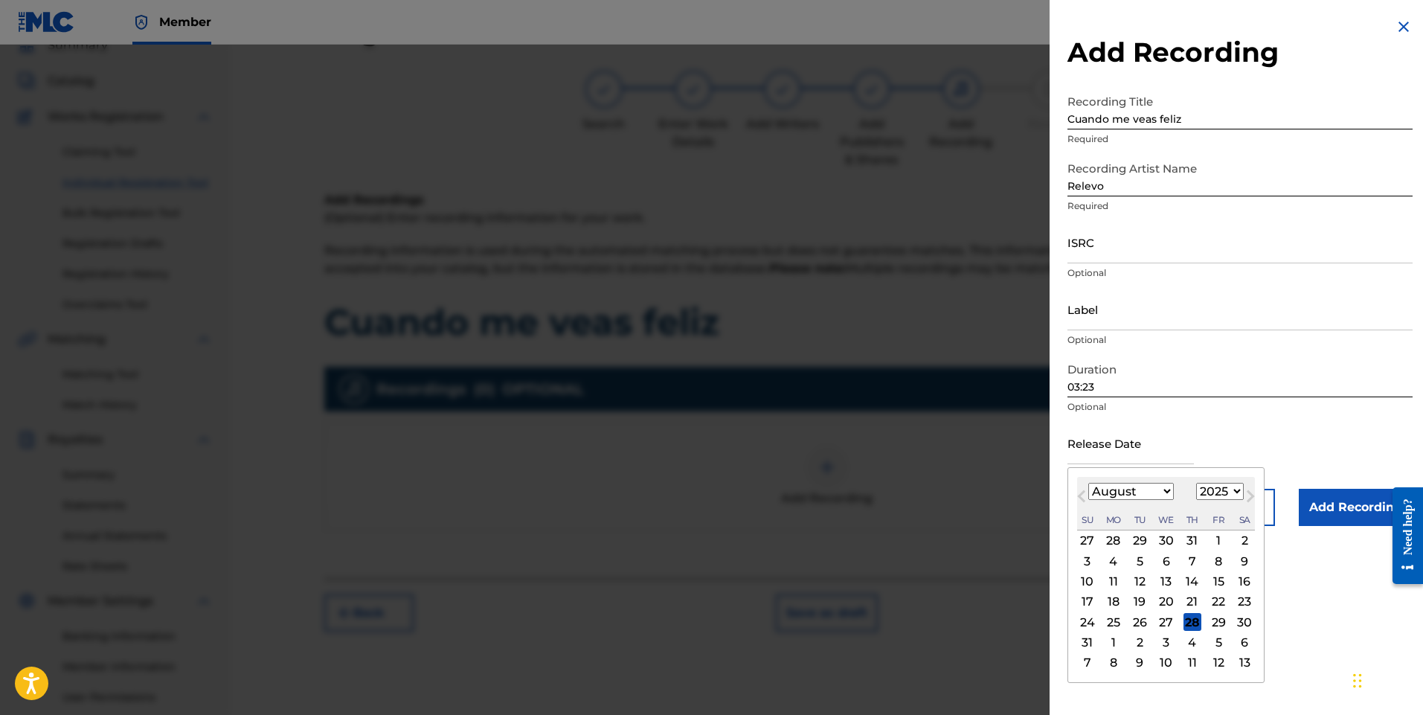
click at [1142, 621] on div "26" at bounding box center [1140, 622] width 18 height 18
type input "[DATE]"
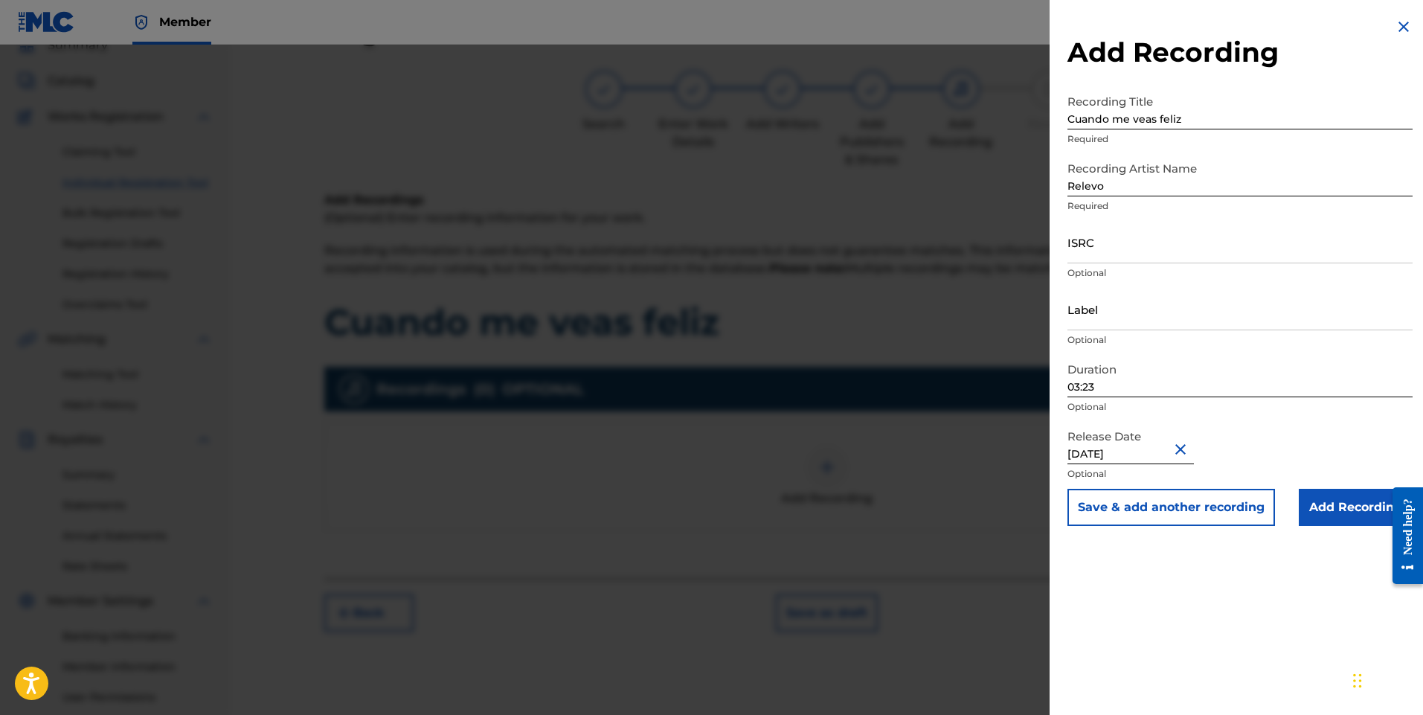
click at [1149, 455] on input "[DATE]" at bounding box center [1131, 443] width 126 height 42
select select "7"
select select "2025"
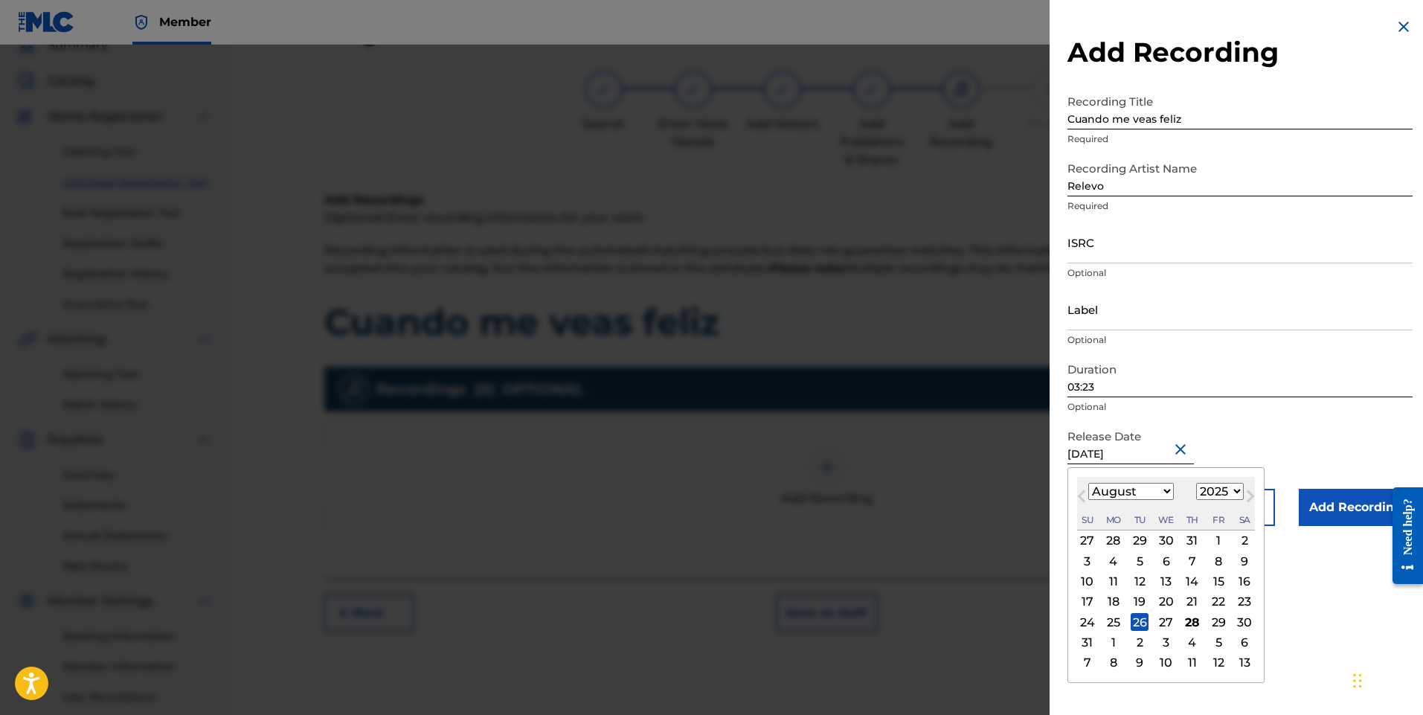
click at [1170, 561] on div "6" at bounding box center [1167, 561] width 18 height 18
type input "[DATE]"
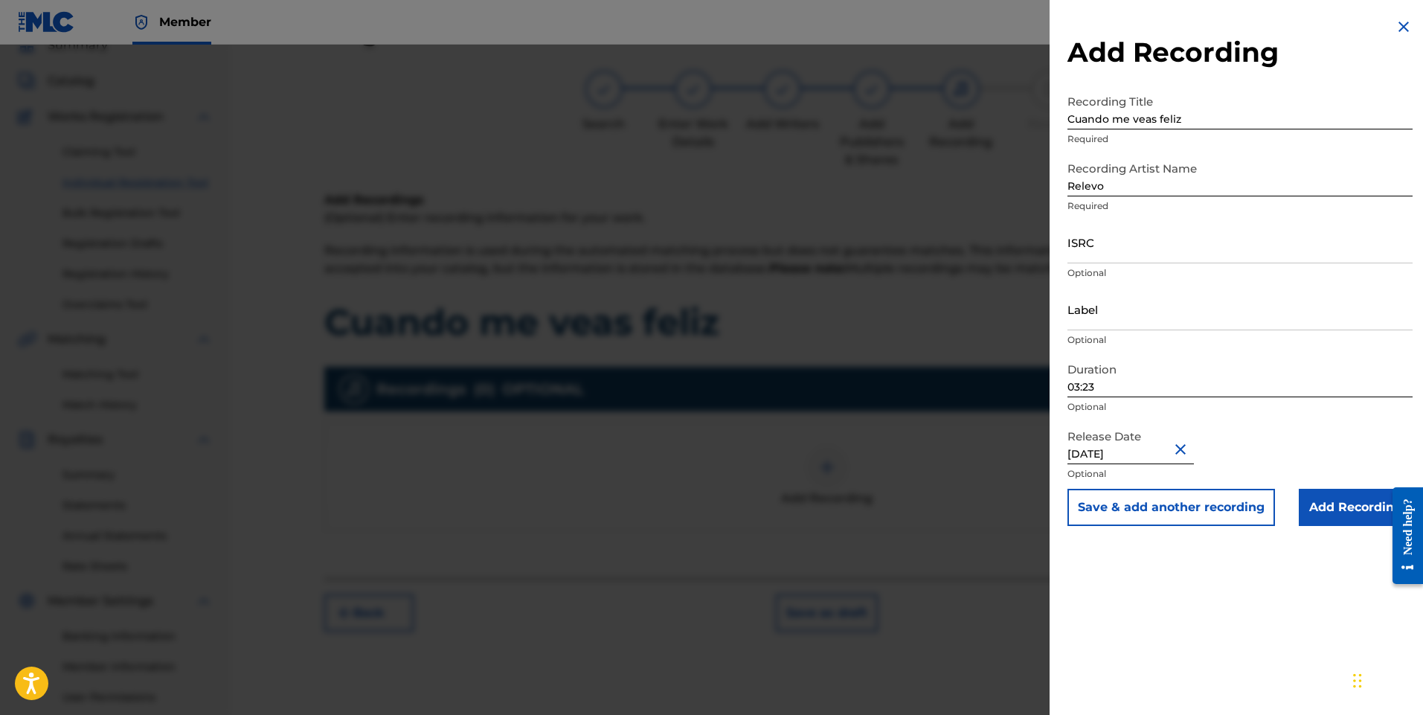
click at [1334, 504] on input "Add Recording" at bounding box center [1356, 507] width 114 height 37
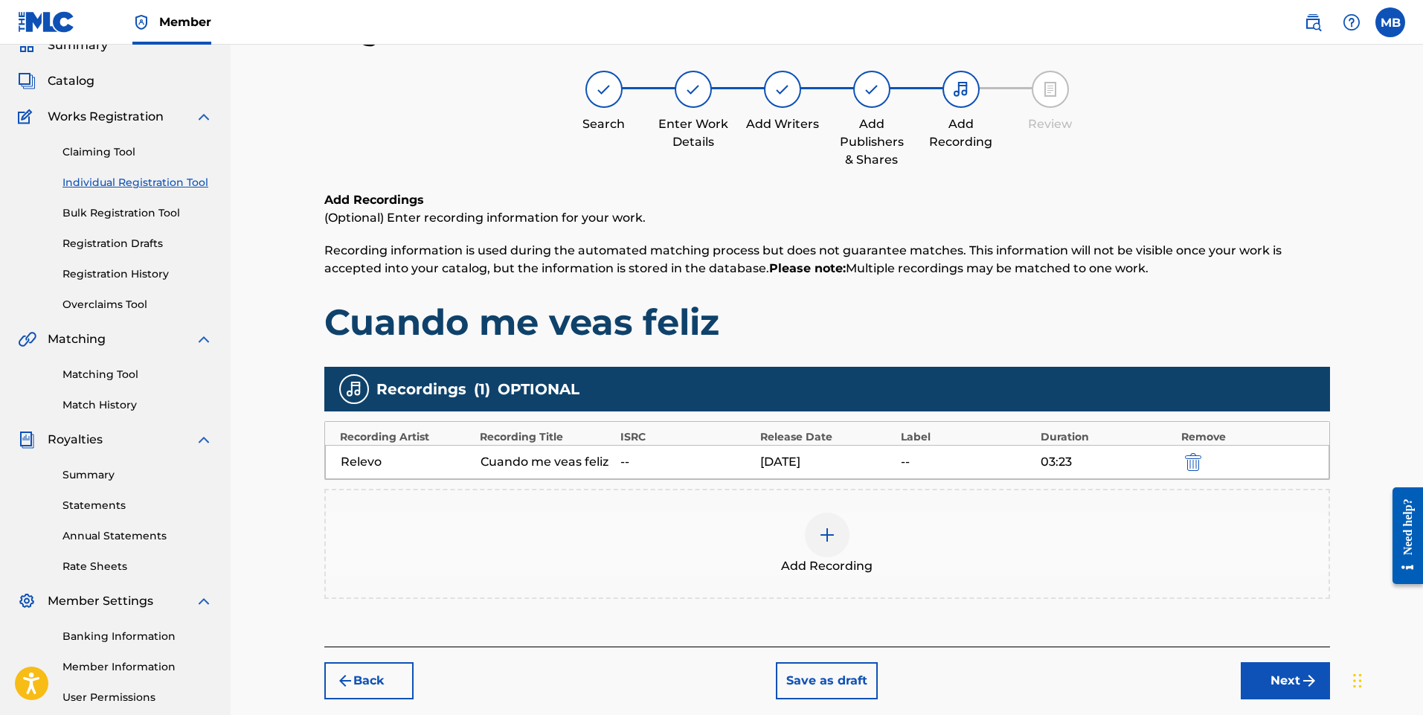
scroll to position [208, 0]
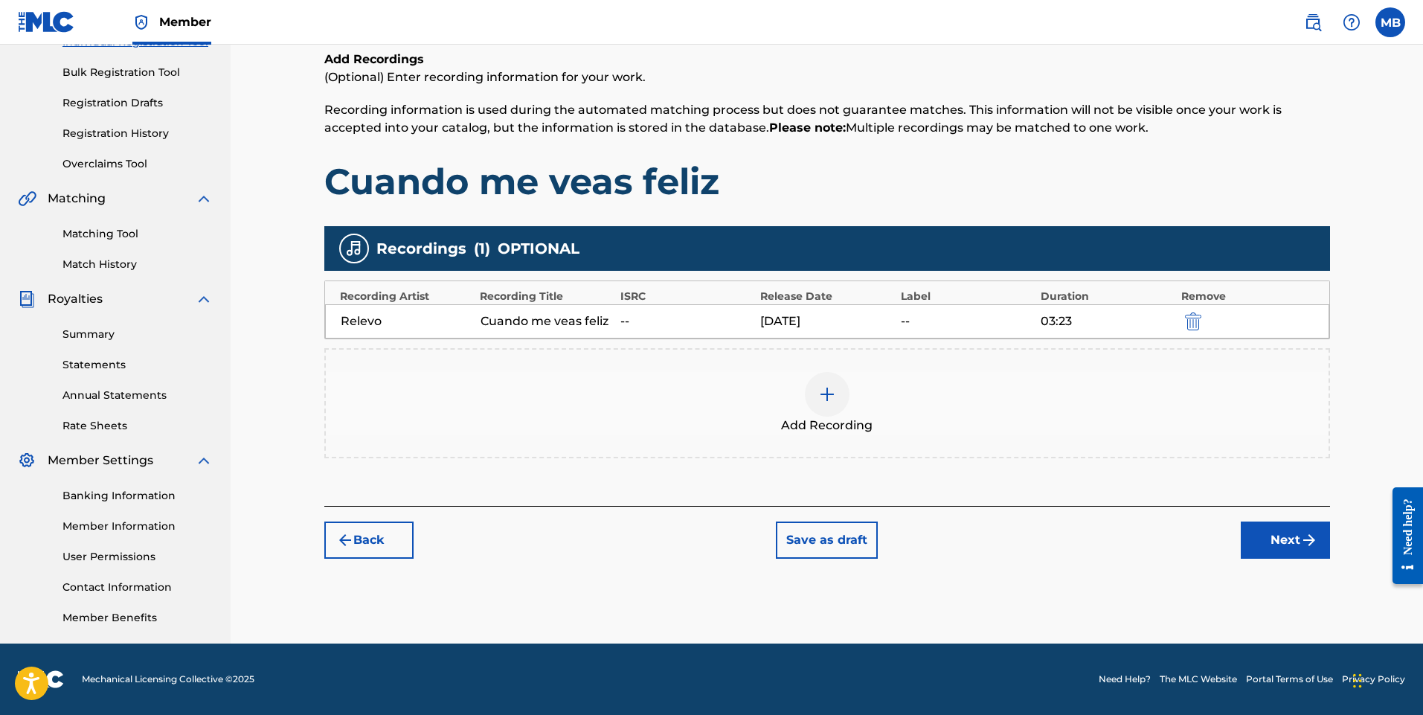
click at [1283, 545] on button "Next" at bounding box center [1285, 540] width 89 height 37
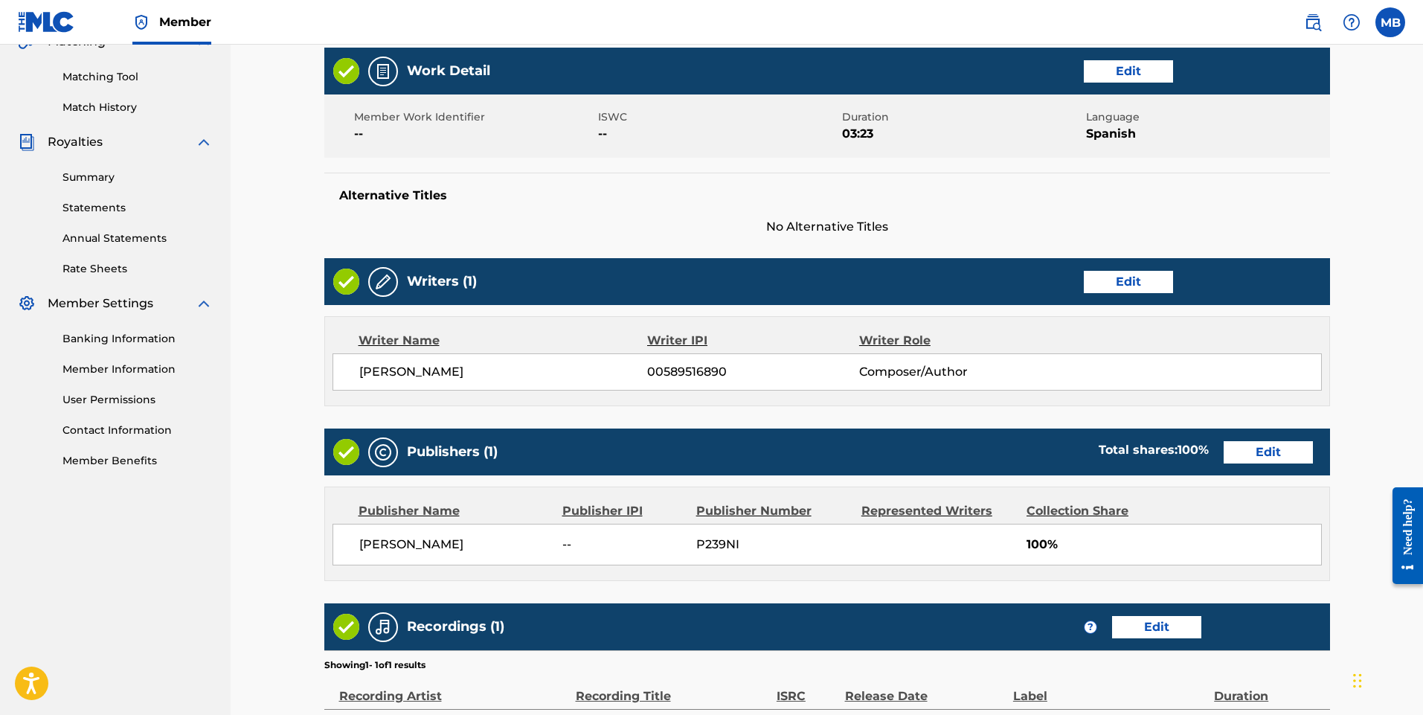
scroll to position [543, 0]
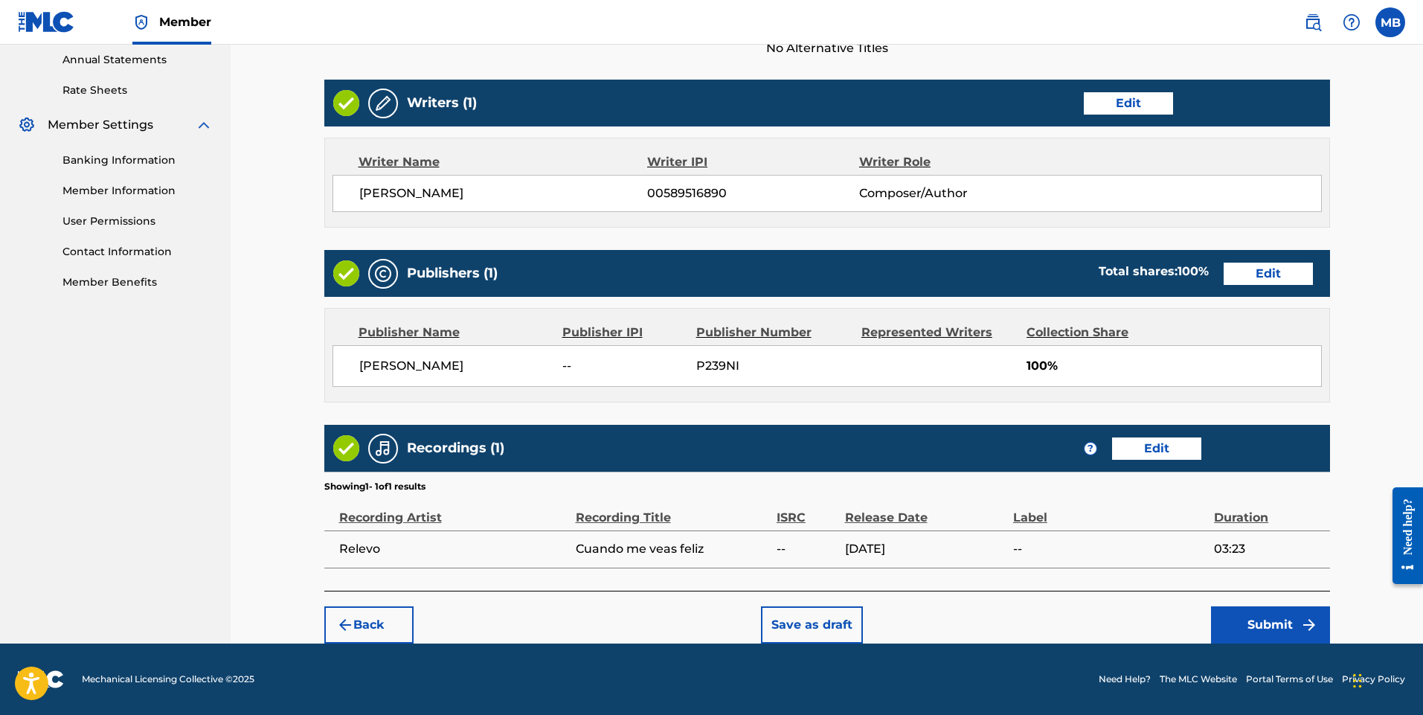
click at [1282, 623] on button "Submit" at bounding box center [1270, 624] width 119 height 37
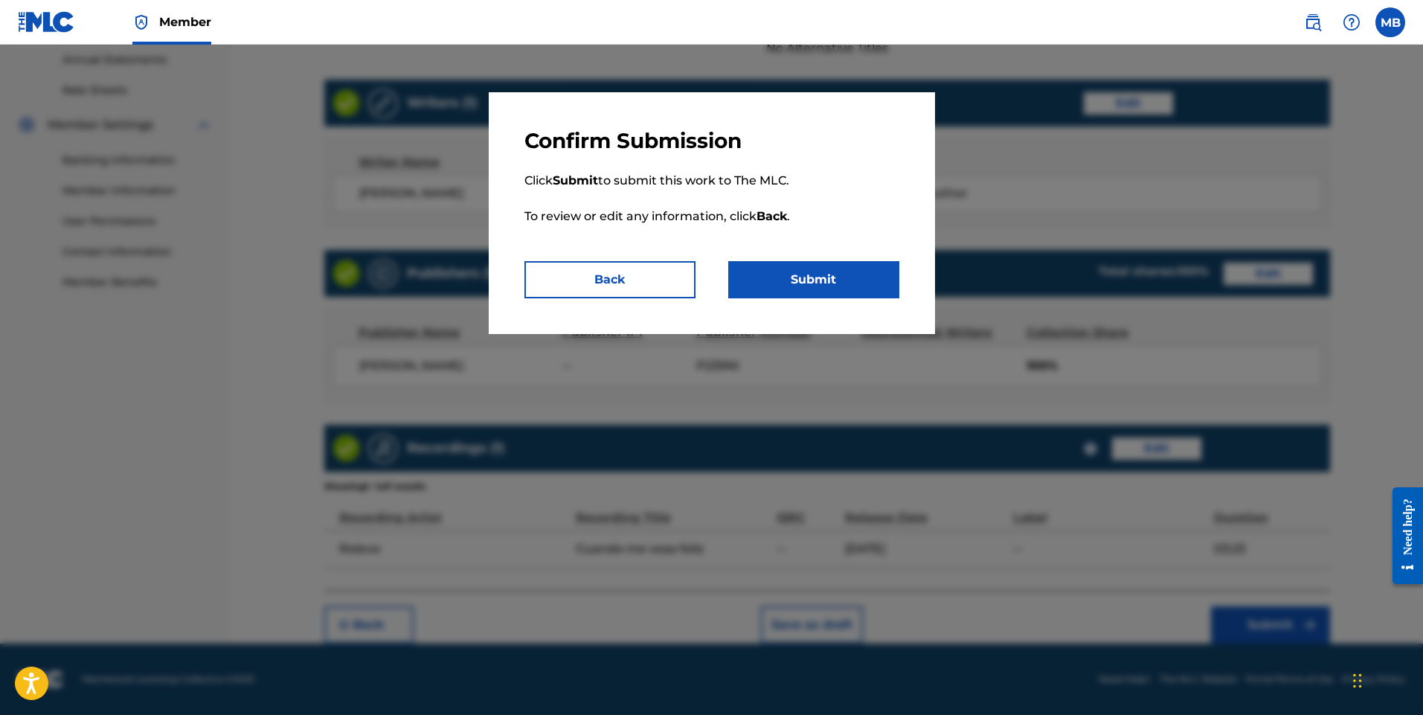
click at [841, 281] on button "Submit" at bounding box center [813, 279] width 171 height 37
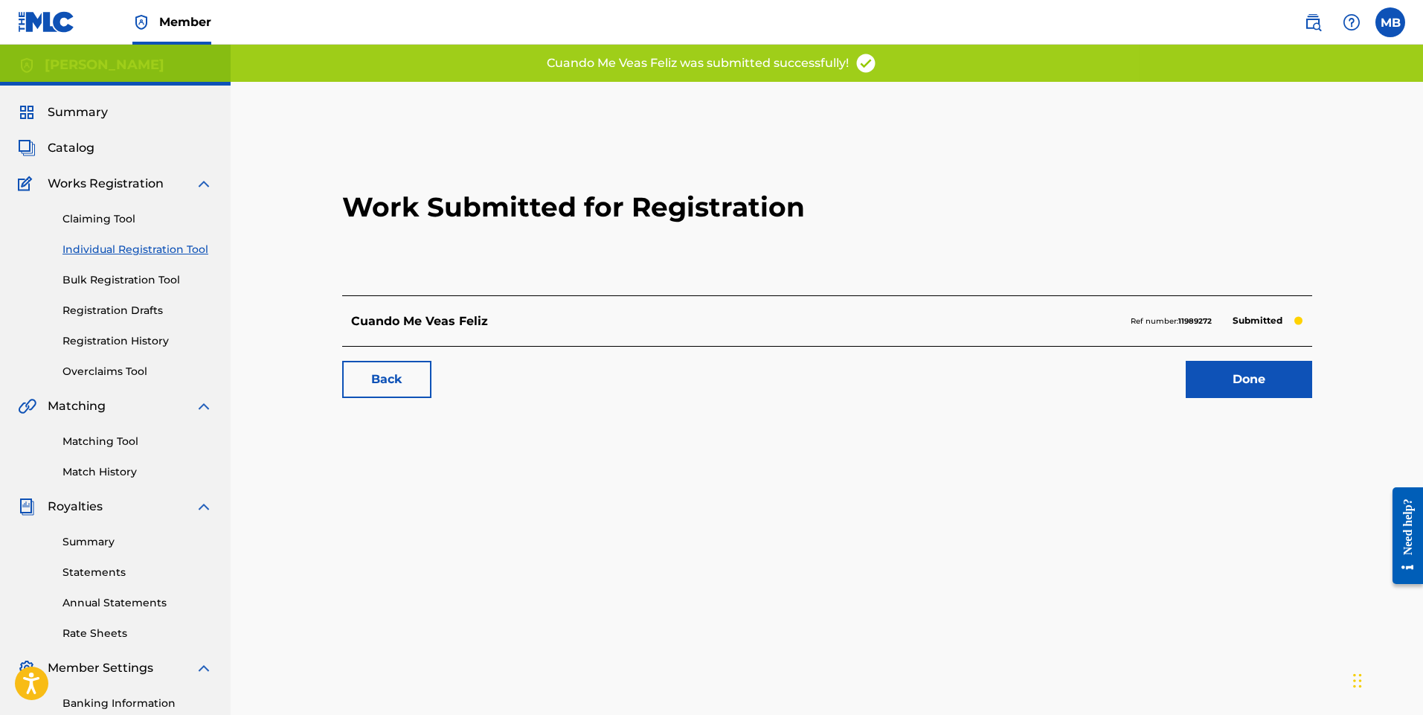
click at [1242, 383] on link "Done" at bounding box center [1249, 379] width 126 height 37
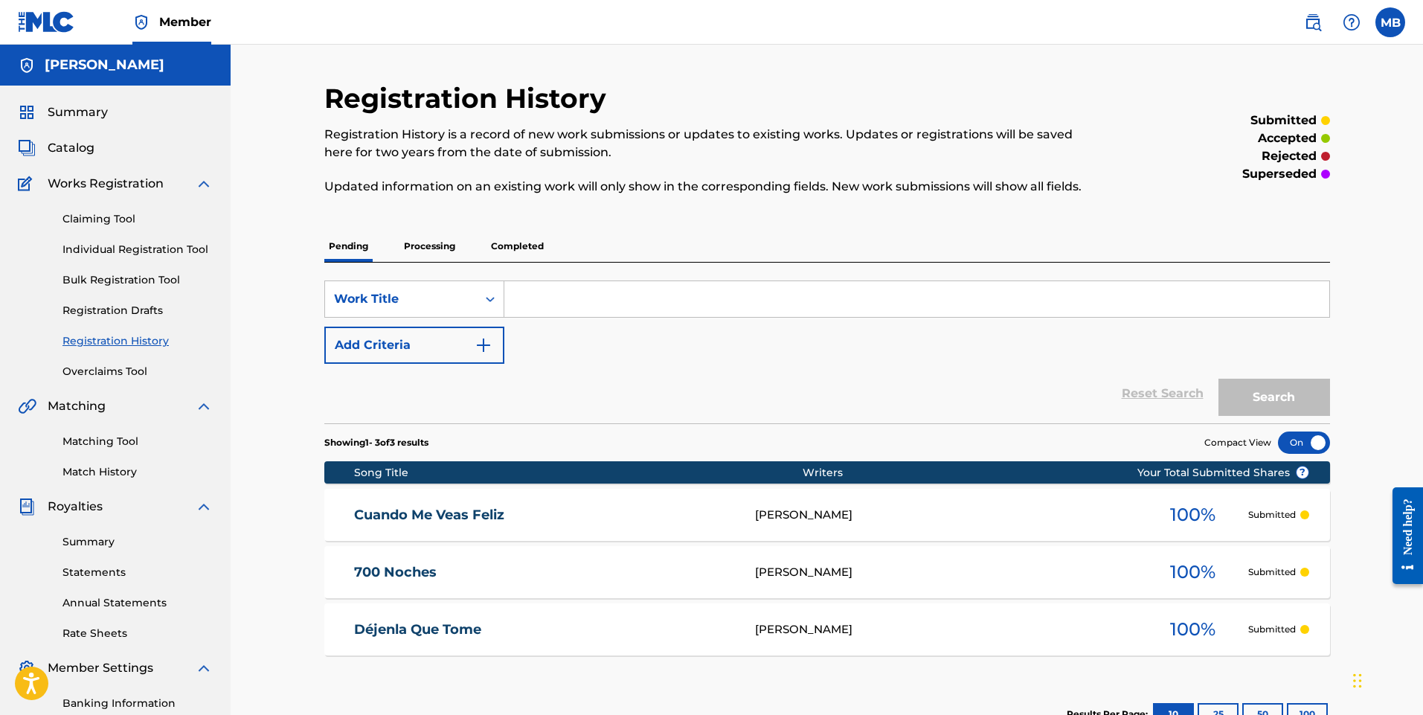
click at [155, 252] on link "Individual Registration Tool" at bounding box center [138, 250] width 150 height 16
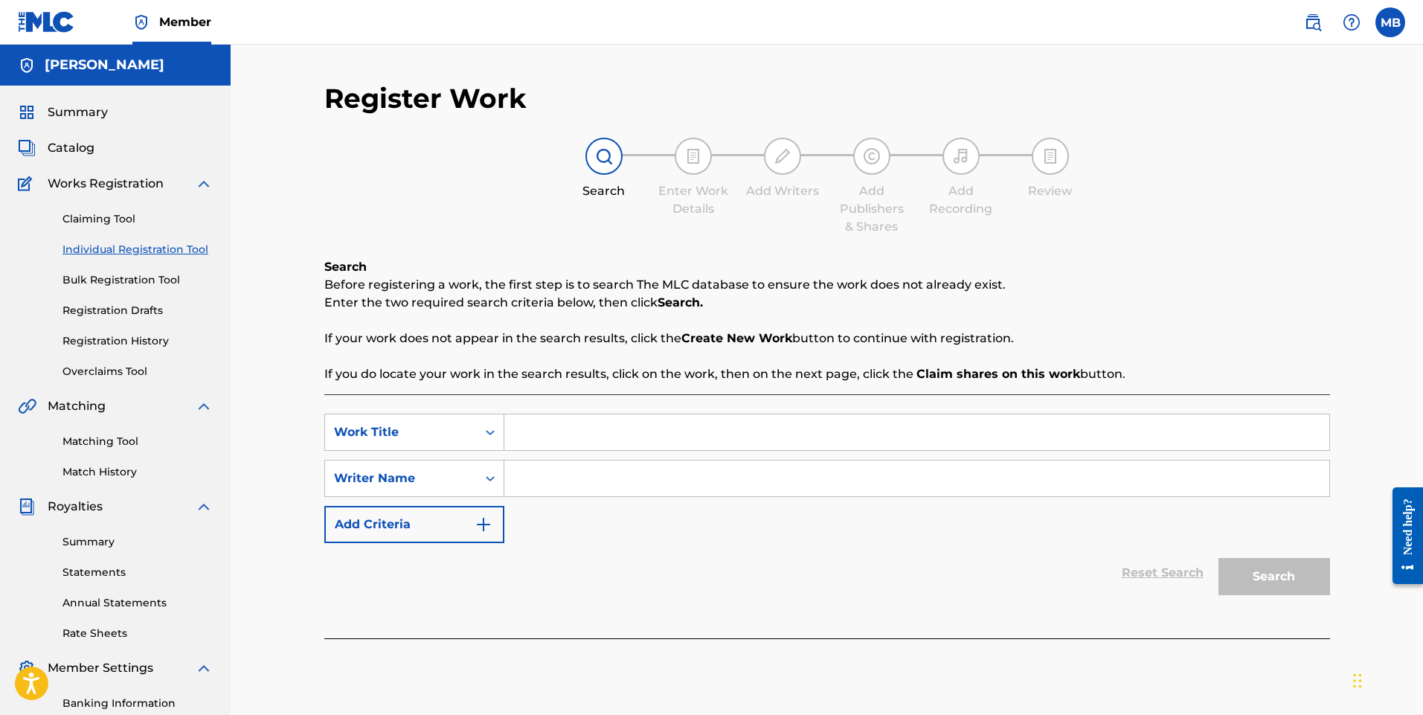
click at [551, 430] on input "Search Form" at bounding box center [916, 432] width 825 height 36
type input "e"
type input "el piojo"
click at [594, 474] on input "Search Form" at bounding box center [916, 479] width 825 height 36
type input "[PERSON_NAME]"
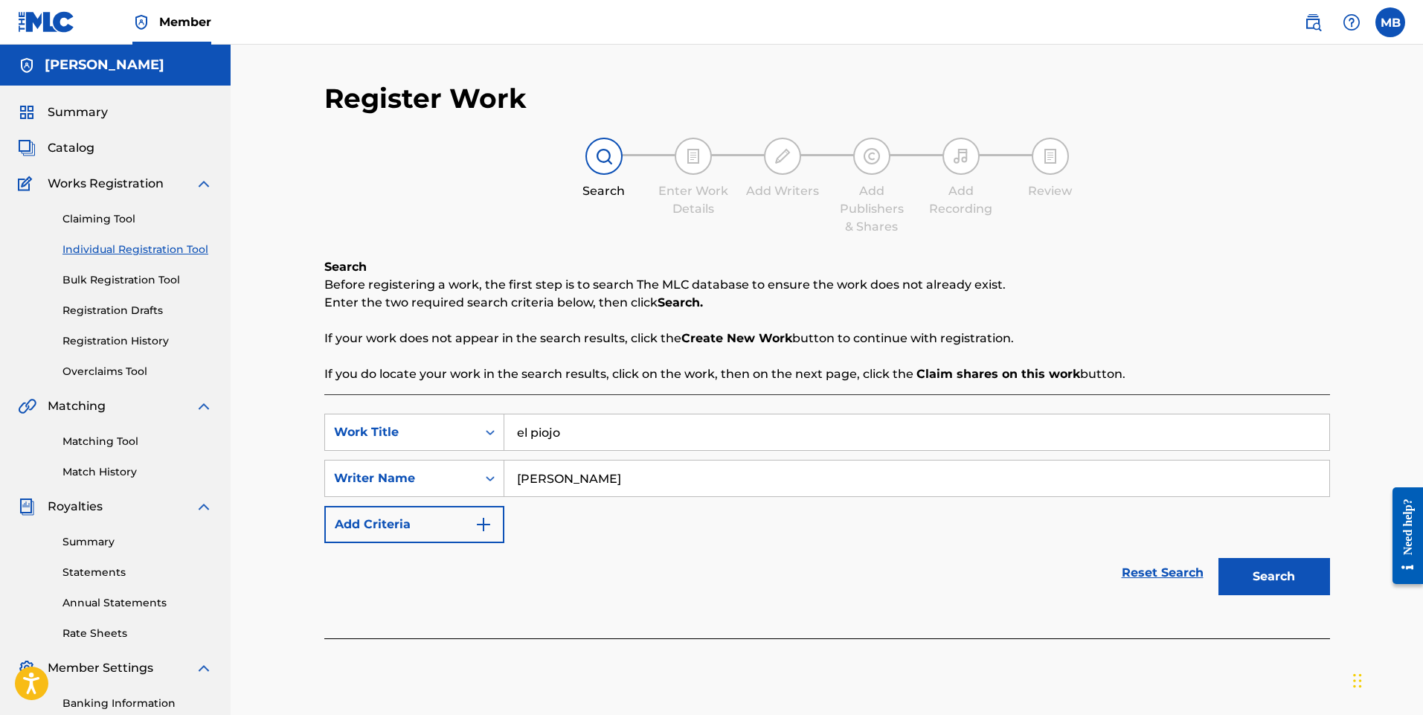
click at [1284, 583] on button "Search" at bounding box center [1275, 576] width 112 height 37
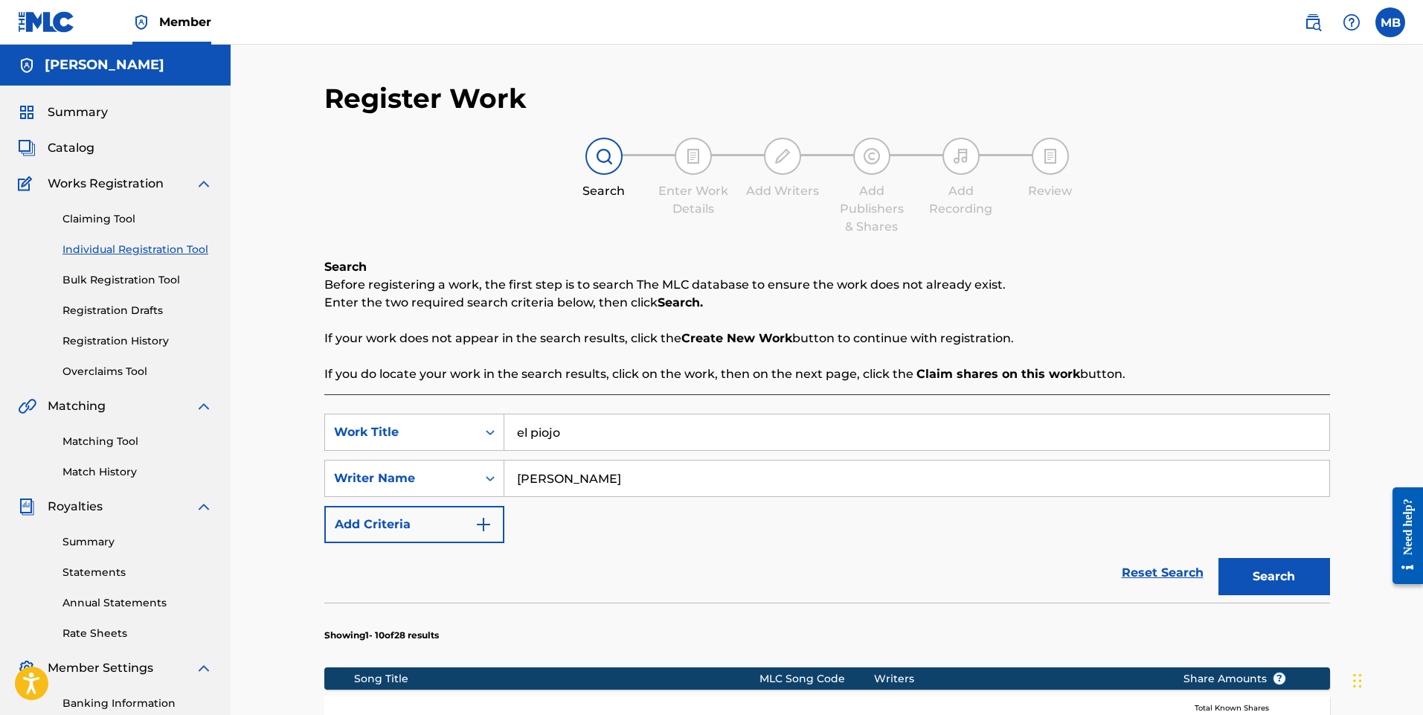
click at [1266, 580] on button "Search" at bounding box center [1275, 576] width 112 height 37
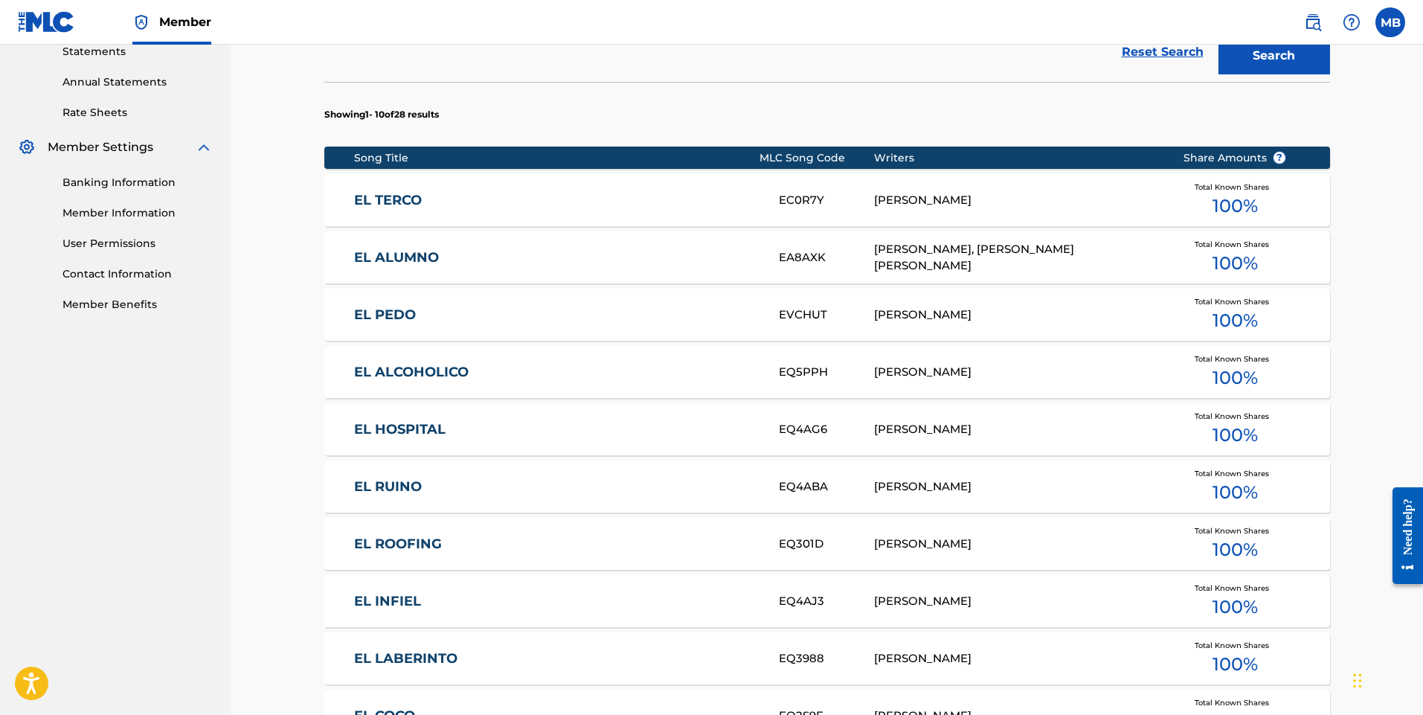
scroll to position [808, 0]
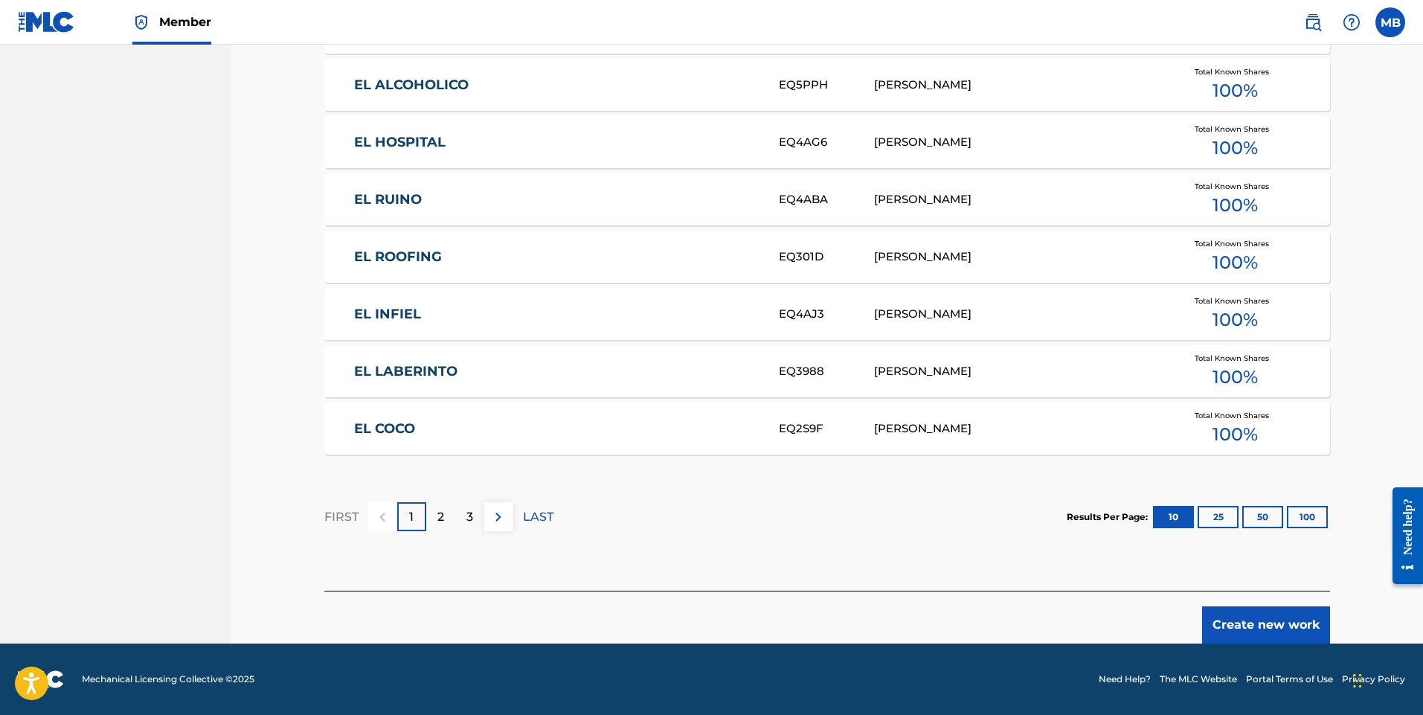
click at [1237, 623] on button "Create new work" at bounding box center [1266, 624] width 128 height 37
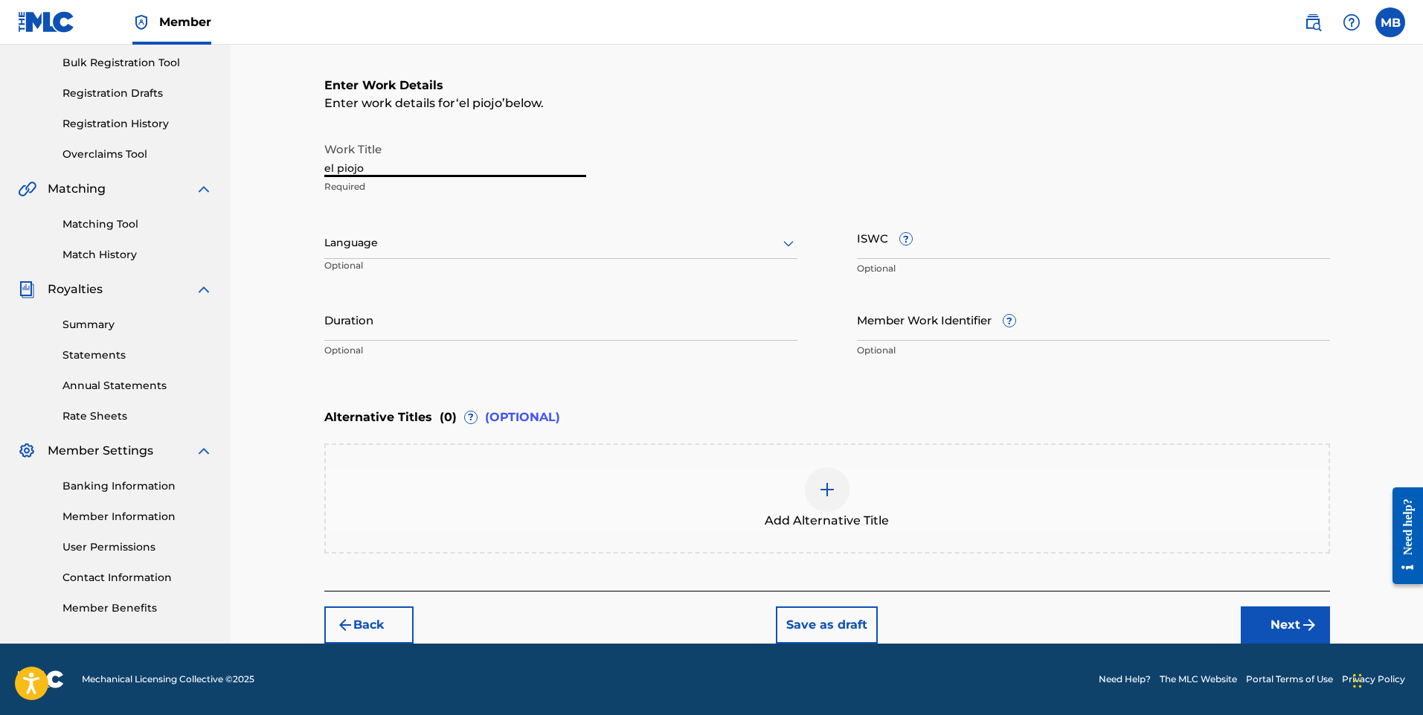
drag, startPoint x: 397, startPoint y: 170, endPoint x: 244, endPoint y: 169, distance: 153.3
click at [244, 169] on div "Register Work Search Enter Work Details Add Writers Add Publishers & Shares Add…" at bounding box center [827, 235] width 1193 height 816
type input "El piojo"
click at [784, 243] on icon at bounding box center [789, 243] width 18 height 18
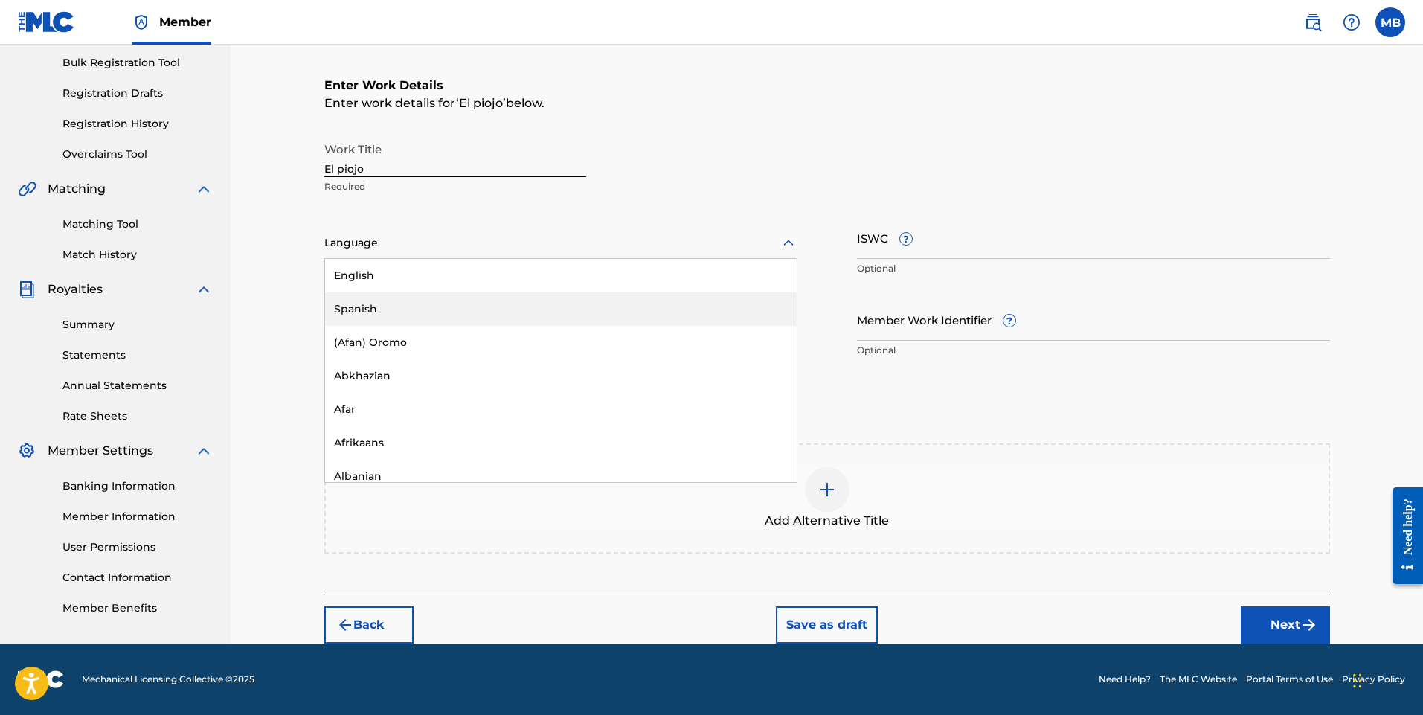
click at [530, 305] on div "Spanish" at bounding box center [561, 308] width 472 height 33
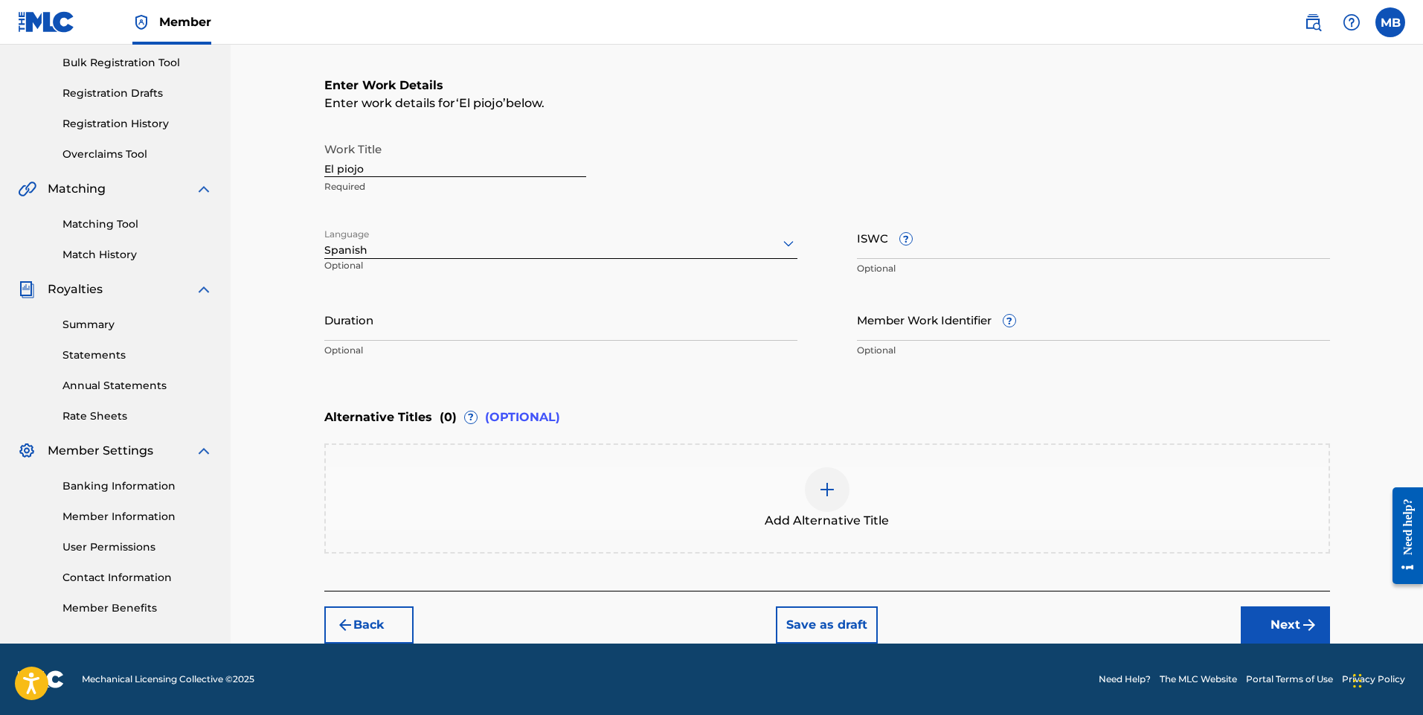
click at [432, 334] on input "Duration" at bounding box center [560, 319] width 473 height 42
type input "02:39"
click at [1292, 621] on button "Next" at bounding box center [1285, 624] width 89 height 37
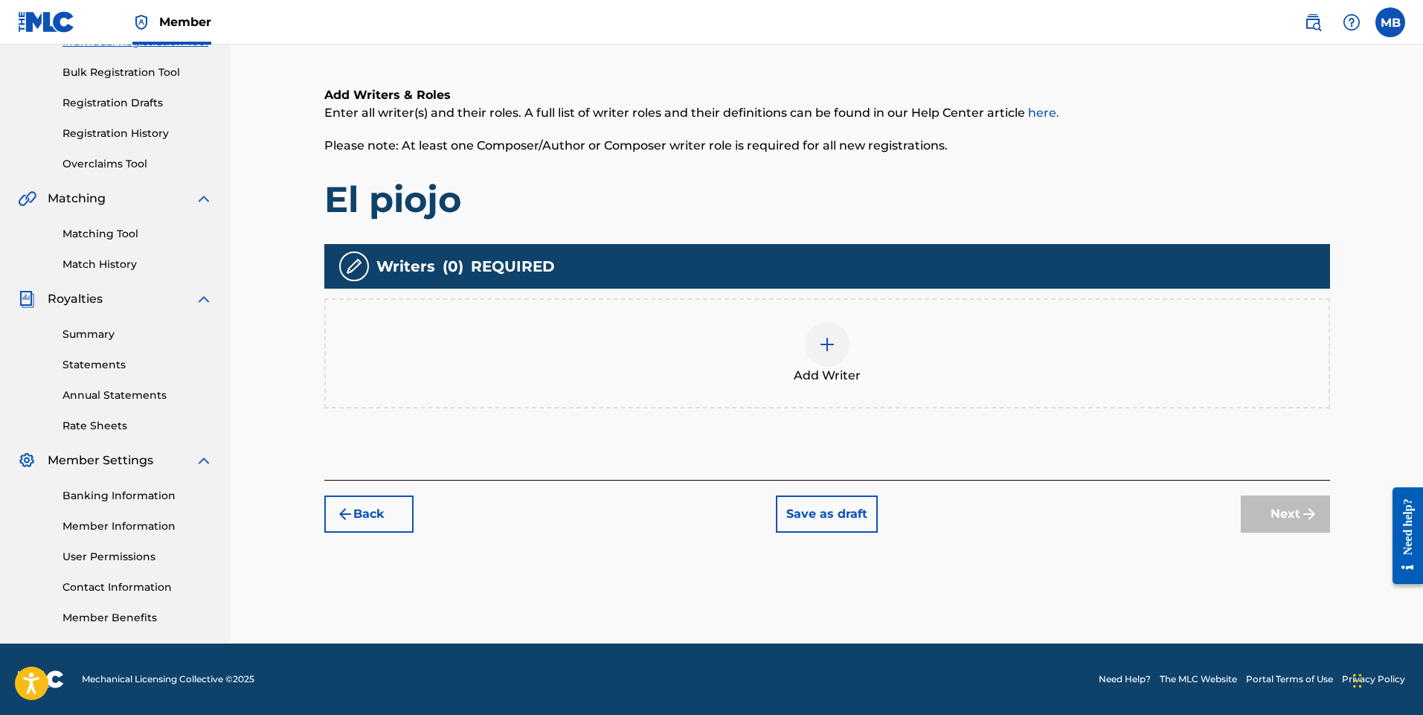
scroll to position [67, 0]
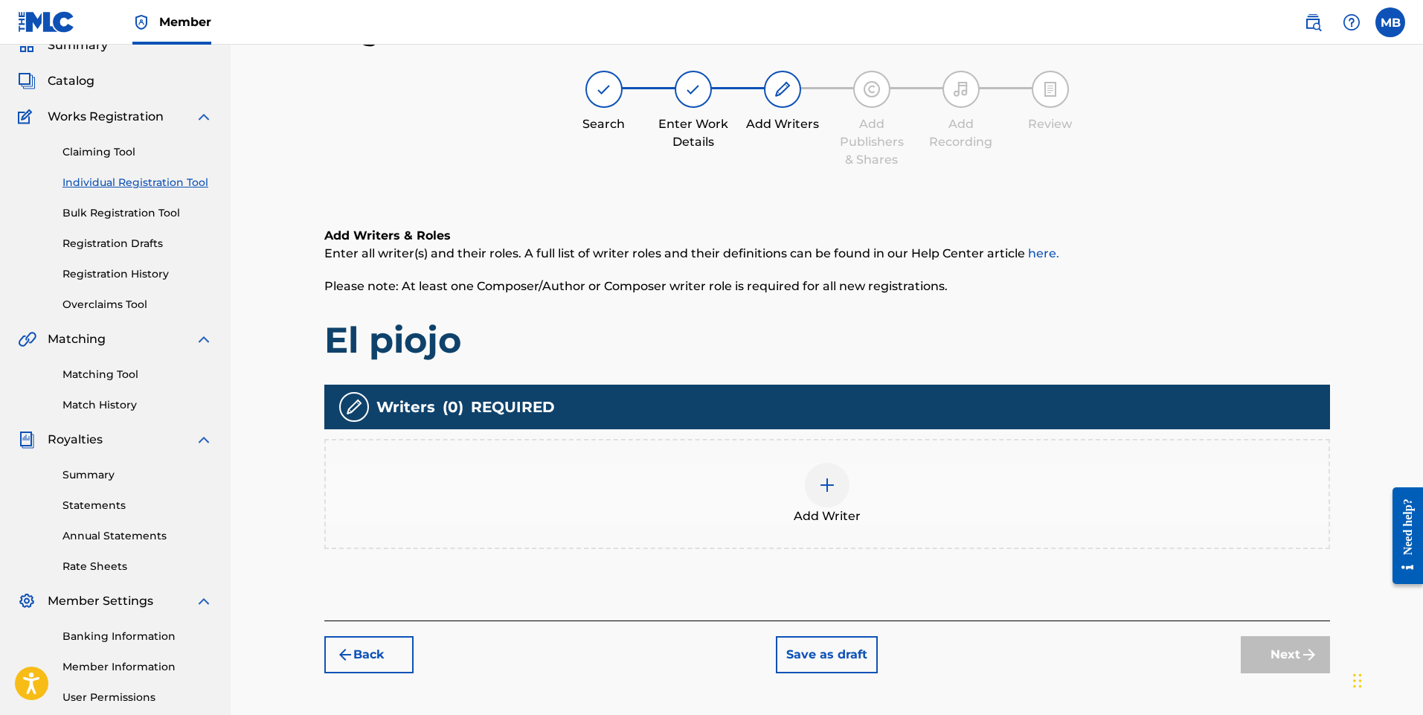
click at [823, 486] on img at bounding box center [827, 485] width 18 height 18
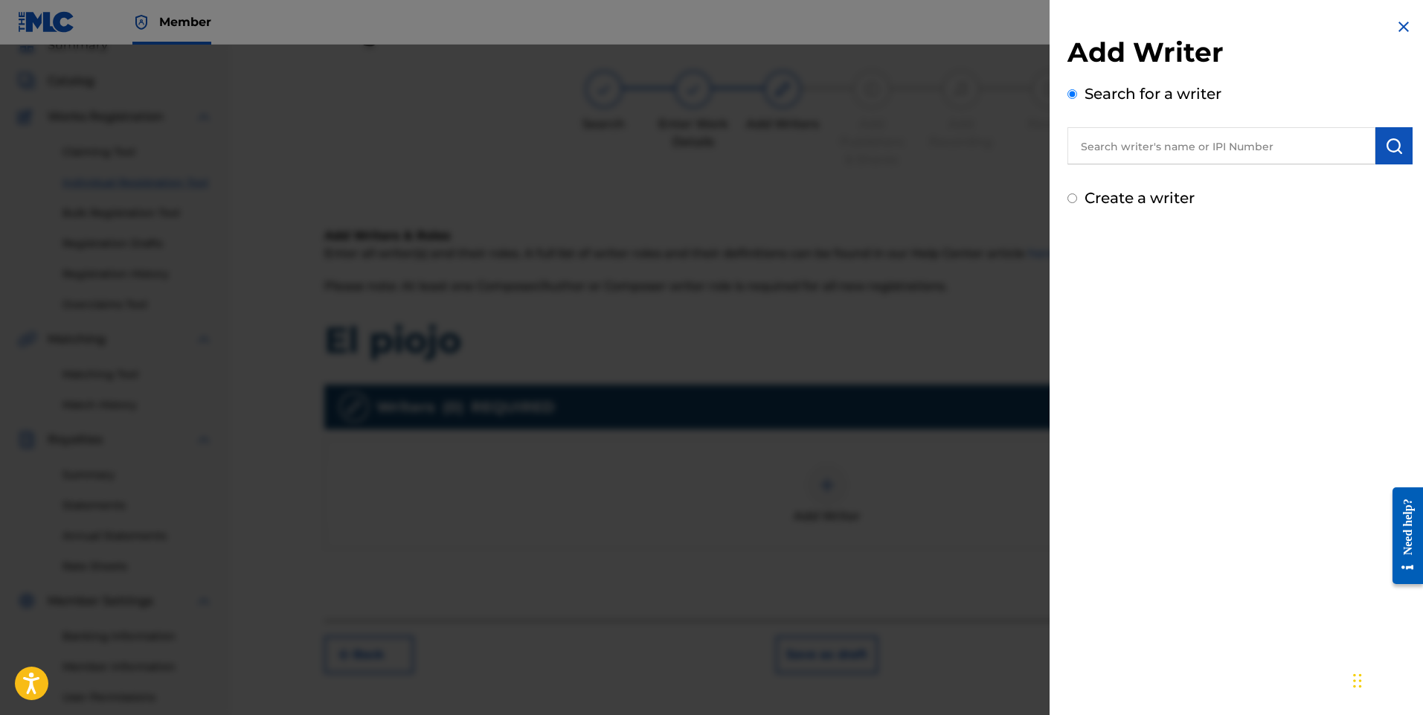
click at [1161, 150] on input "text" at bounding box center [1222, 145] width 308 height 37
type input "[PERSON_NAME]"
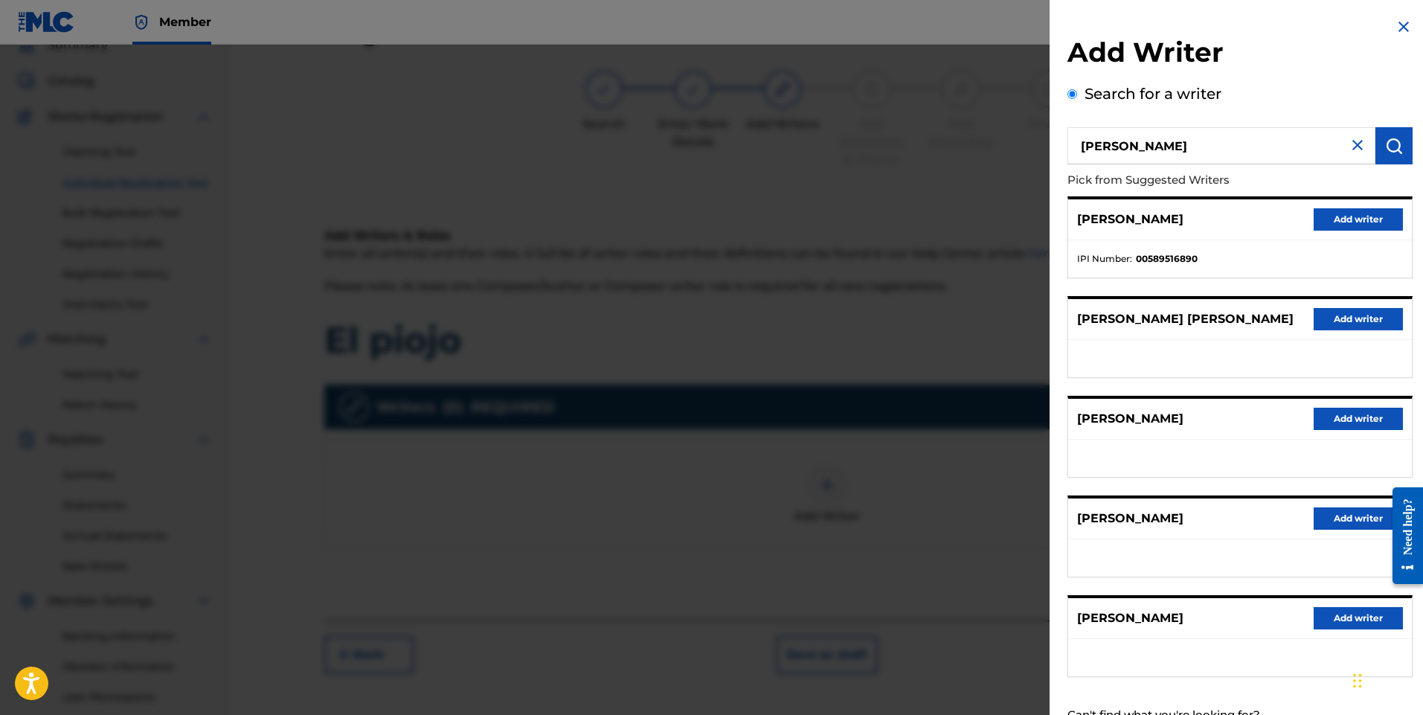
click at [1336, 217] on button "Add writer" at bounding box center [1358, 219] width 89 height 22
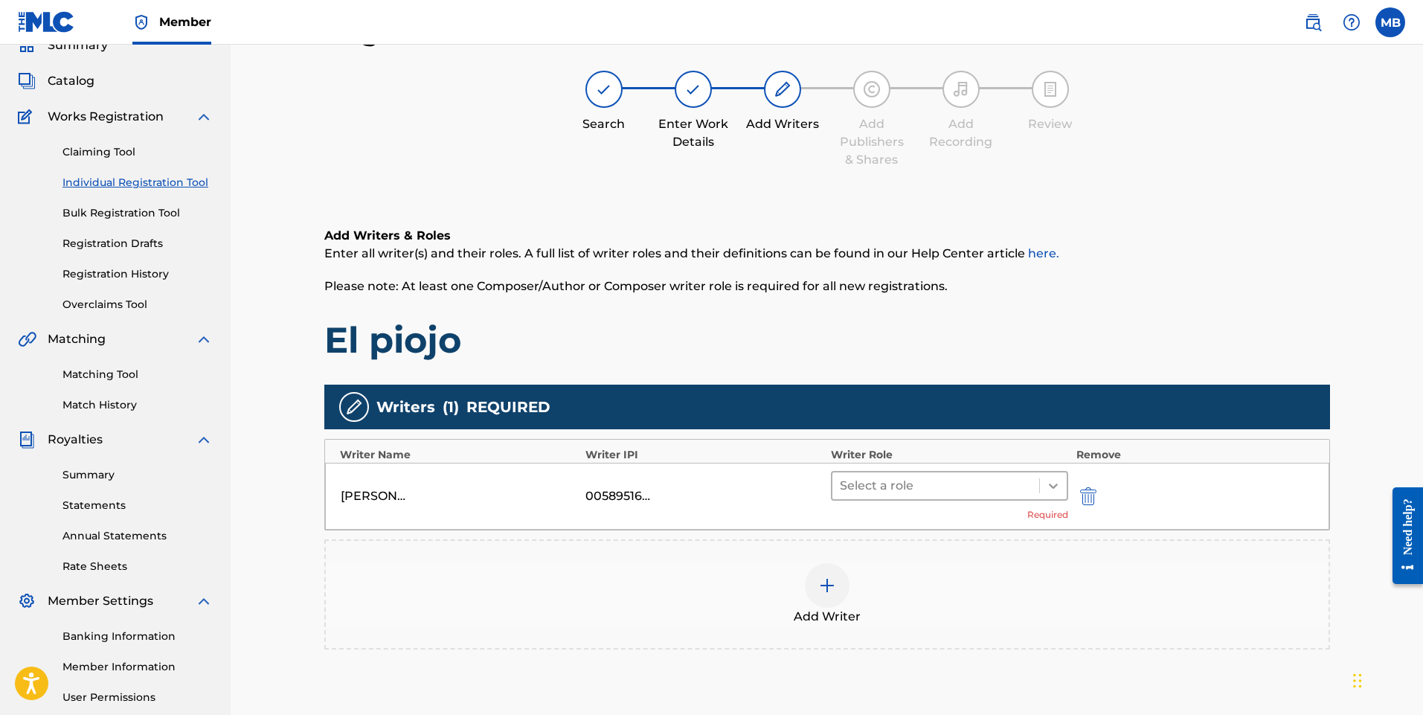
click at [1051, 487] on icon at bounding box center [1053, 485] width 15 height 15
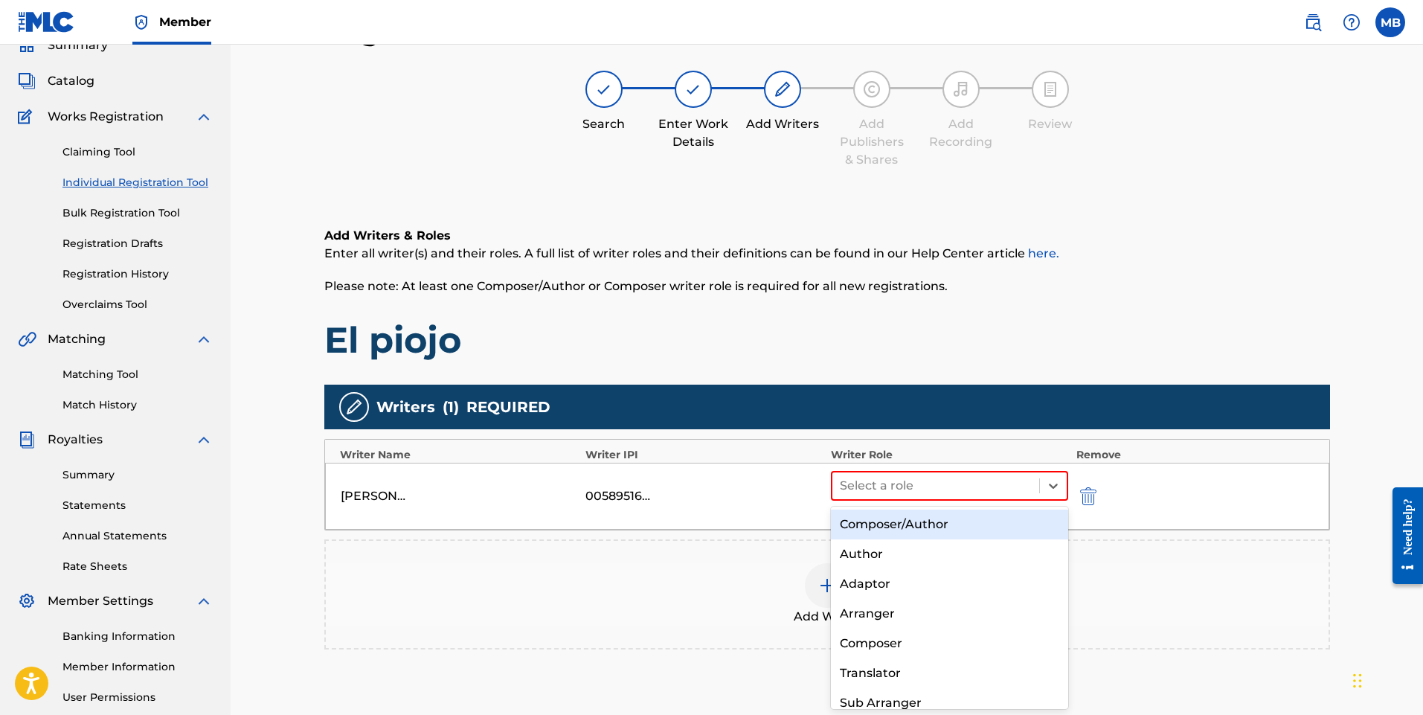
click at [967, 529] on div "Composer/Author" at bounding box center [950, 525] width 238 height 30
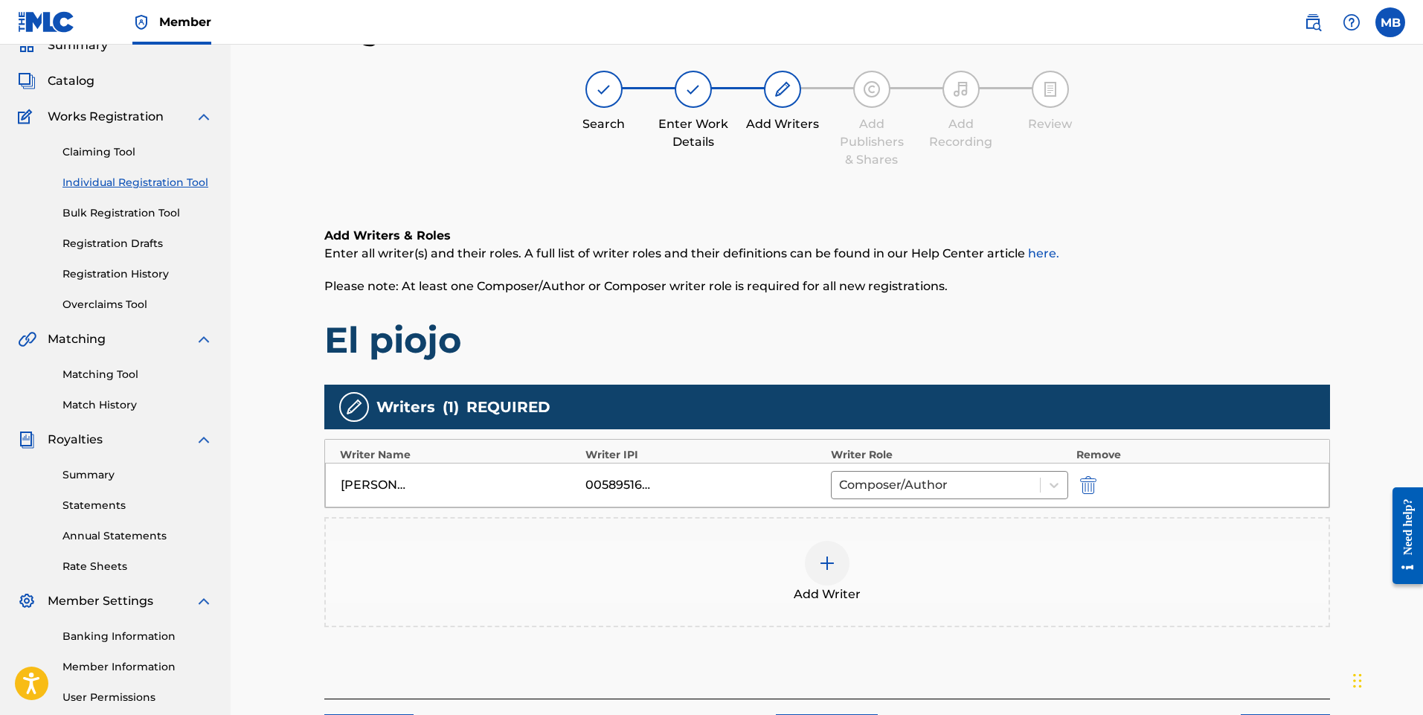
scroll to position [208, 0]
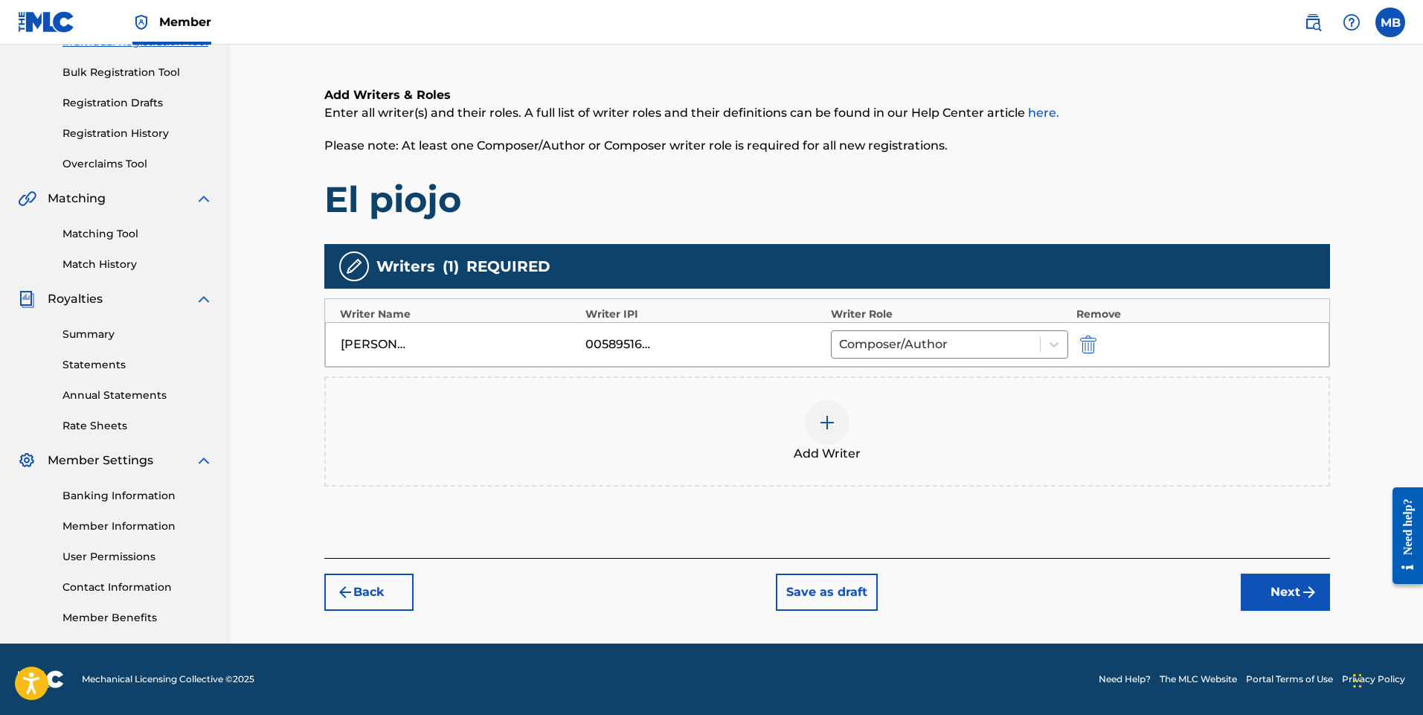
click at [1299, 593] on button "Next" at bounding box center [1285, 592] width 89 height 37
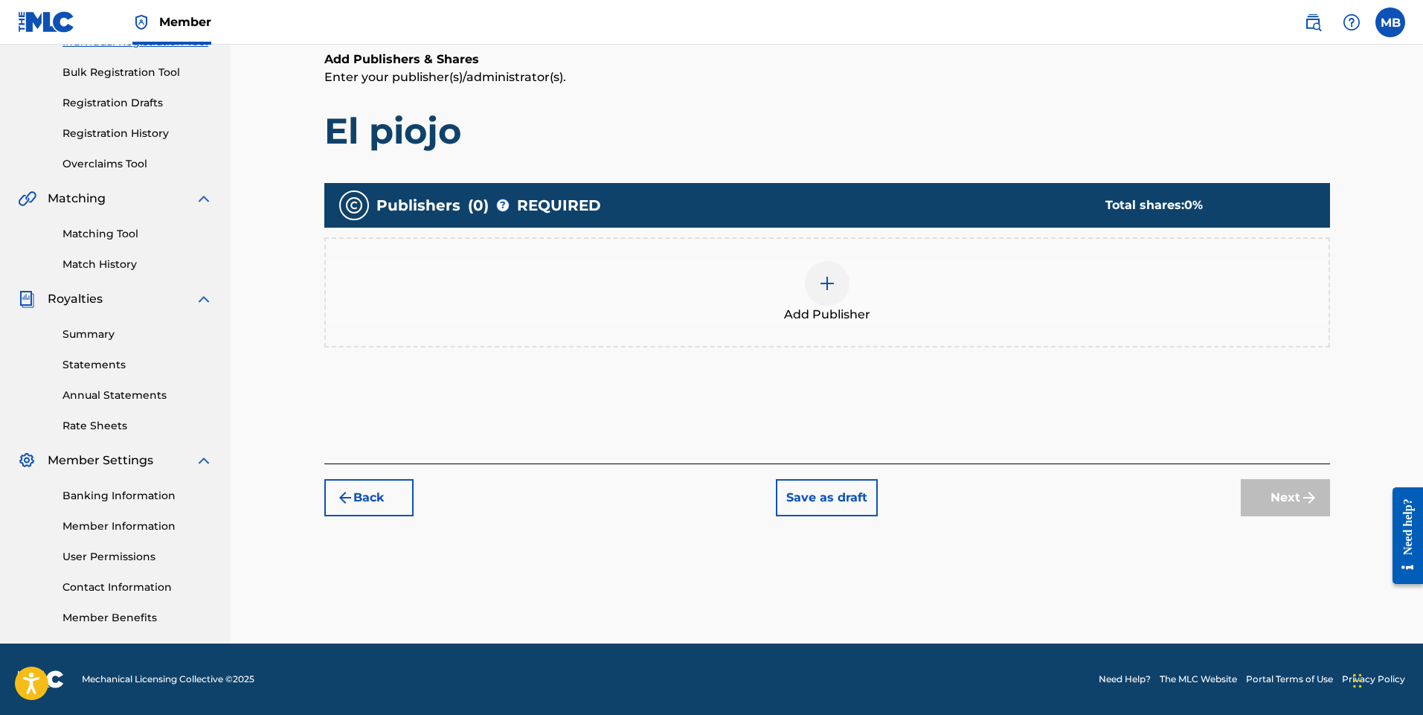
scroll to position [67, 0]
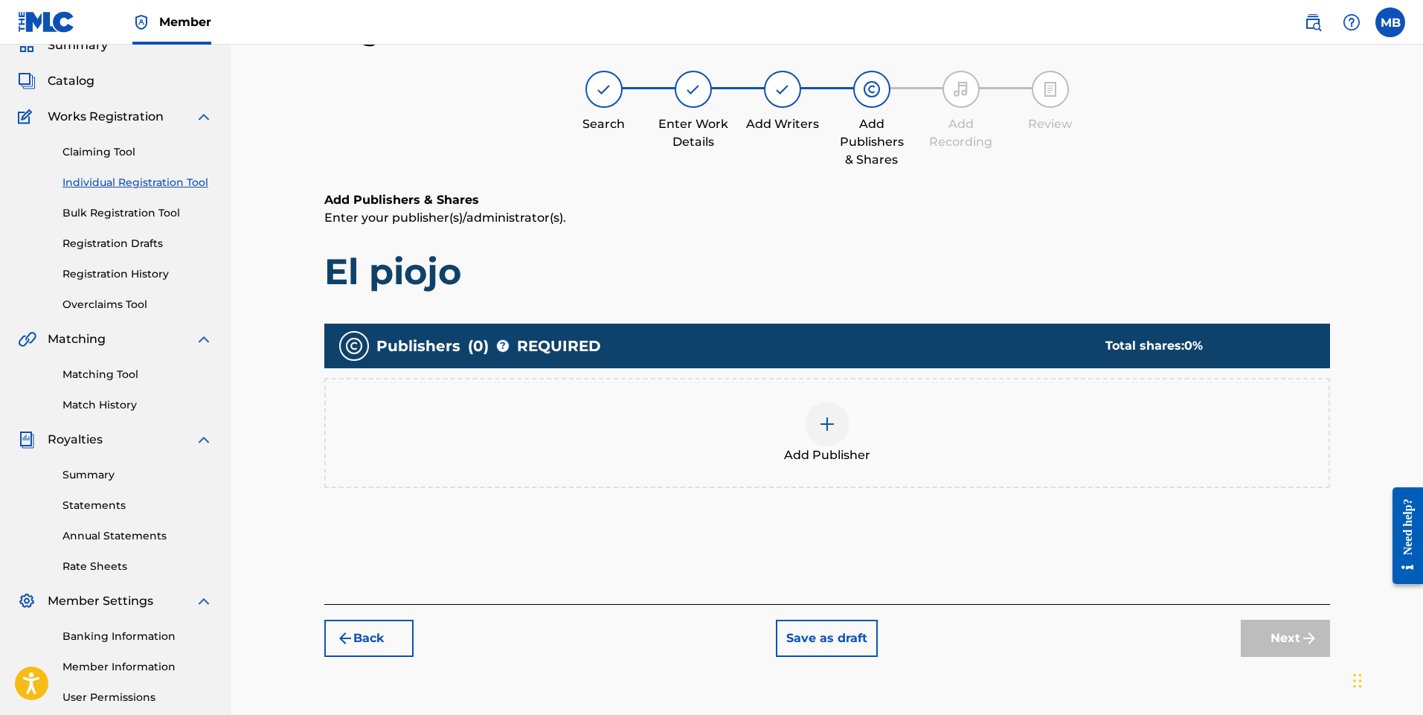
click at [825, 428] on img at bounding box center [827, 424] width 18 height 18
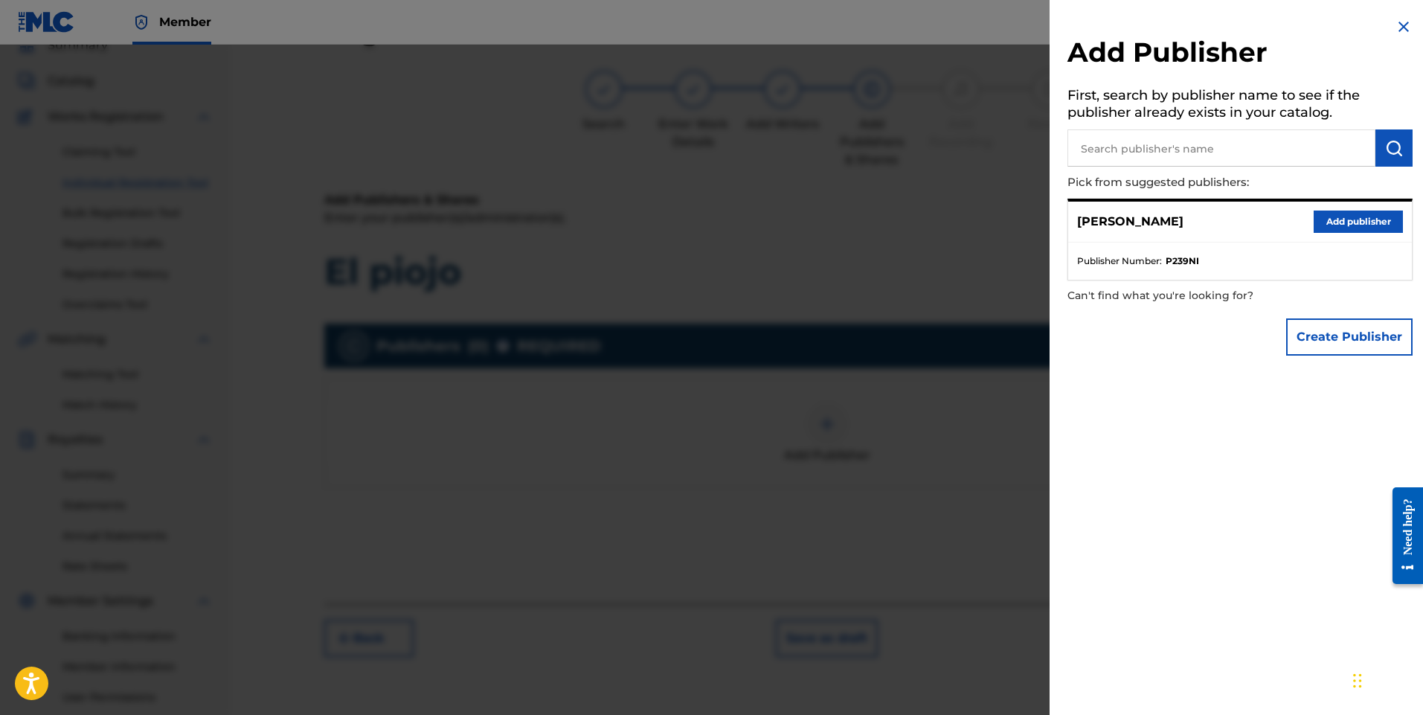
click at [1332, 220] on button "Add publisher" at bounding box center [1358, 222] width 89 height 22
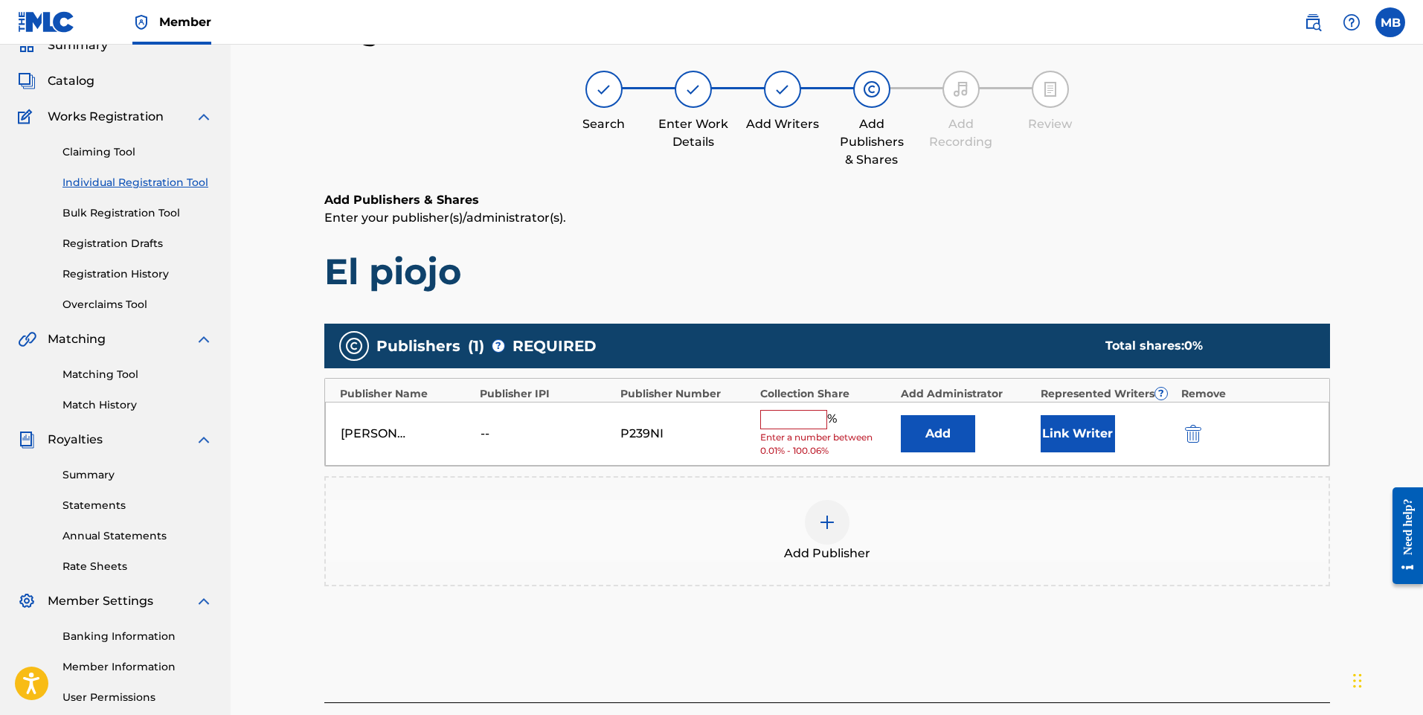
click at [807, 421] on input "text" at bounding box center [793, 419] width 67 height 19
type input "100"
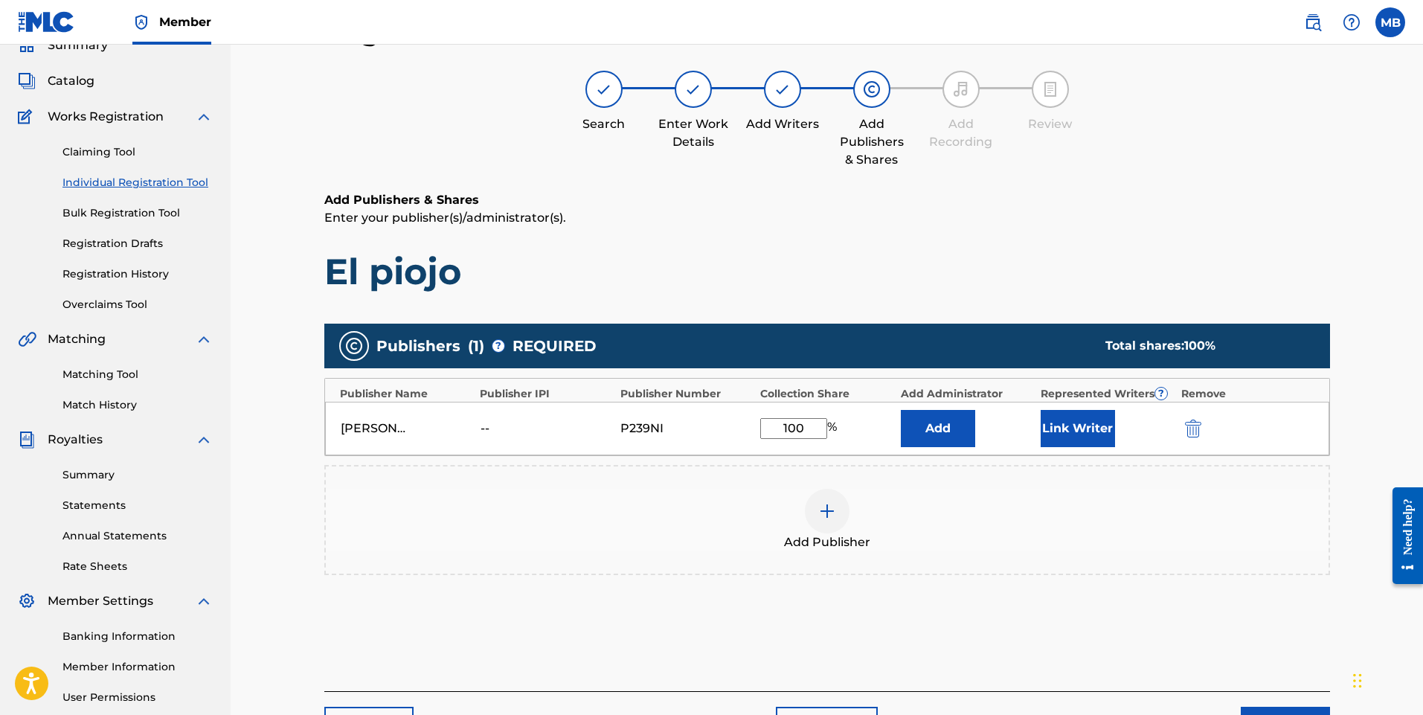
scroll to position [208, 0]
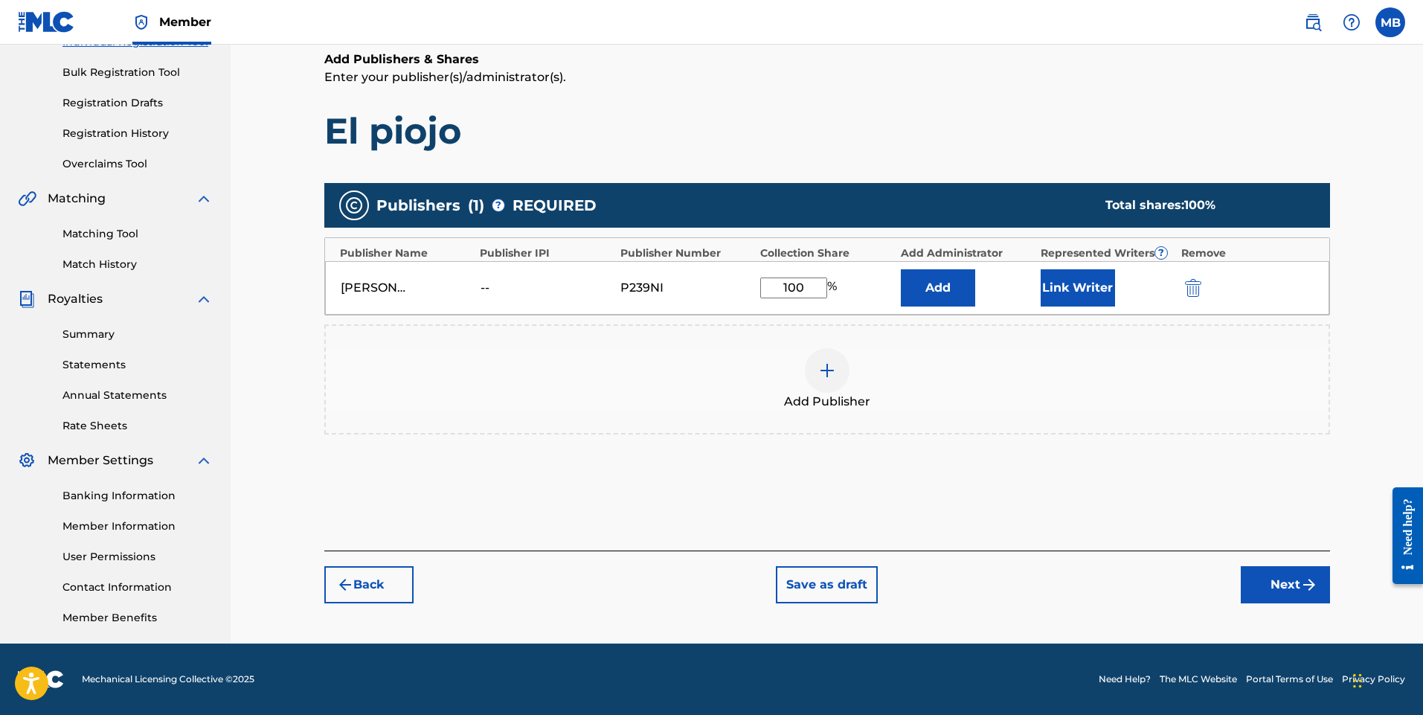
click at [1277, 586] on button "Next" at bounding box center [1285, 584] width 89 height 37
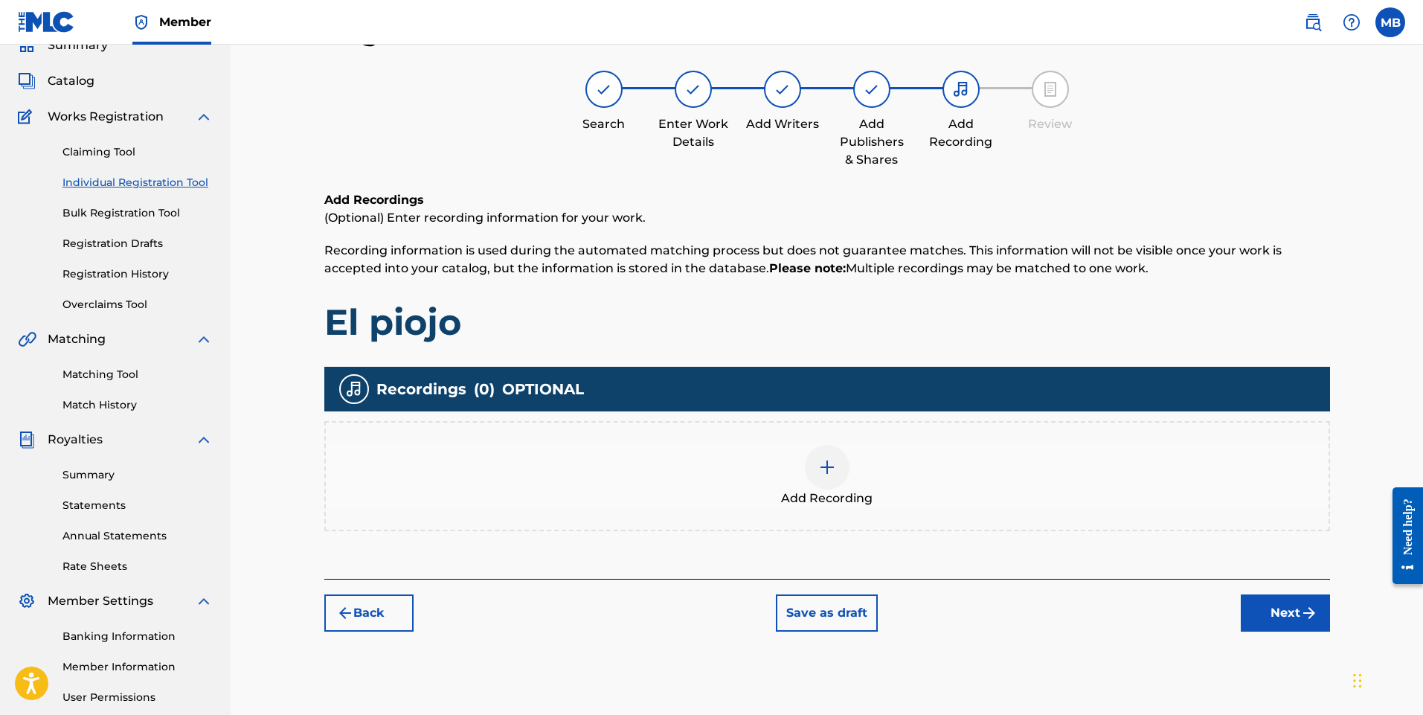
click at [830, 472] on img at bounding box center [827, 467] width 18 height 18
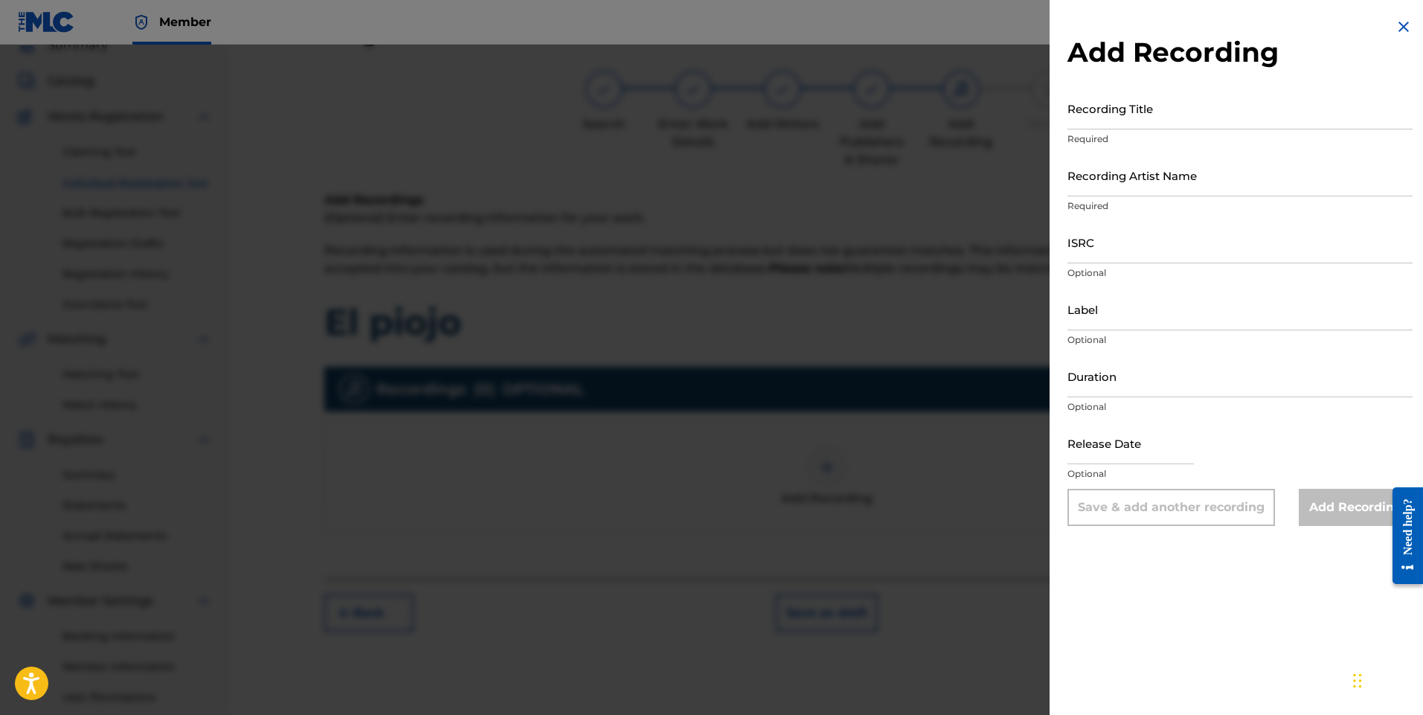
click at [1160, 118] on input "Recording Title" at bounding box center [1240, 108] width 345 height 42
type input "El piojo"
click at [1129, 188] on input "Recording Artist Name" at bounding box center [1240, 175] width 345 height 42
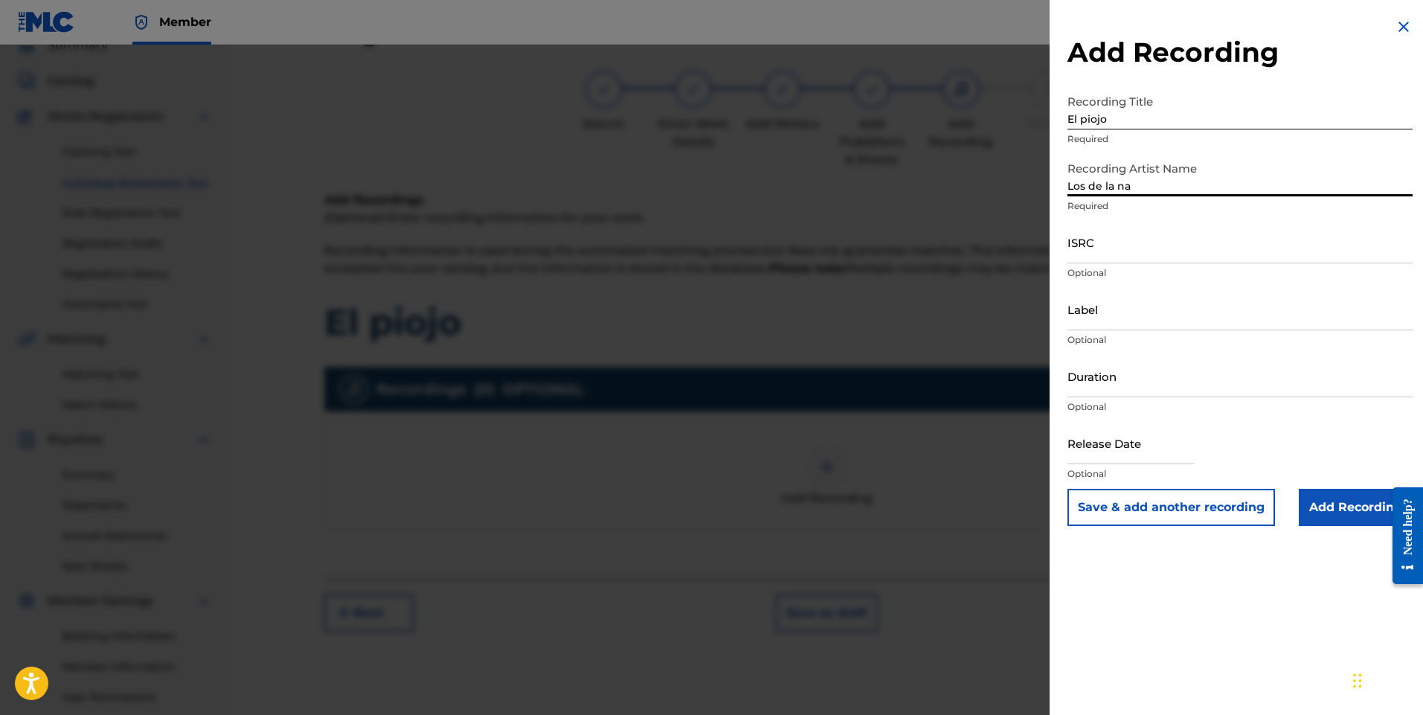
type input "Los De La Nada"
click at [1136, 389] on input "Duration" at bounding box center [1240, 376] width 345 height 42
type input "02:39"
click at [1138, 458] on input "text" at bounding box center [1131, 443] width 126 height 42
select select "7"
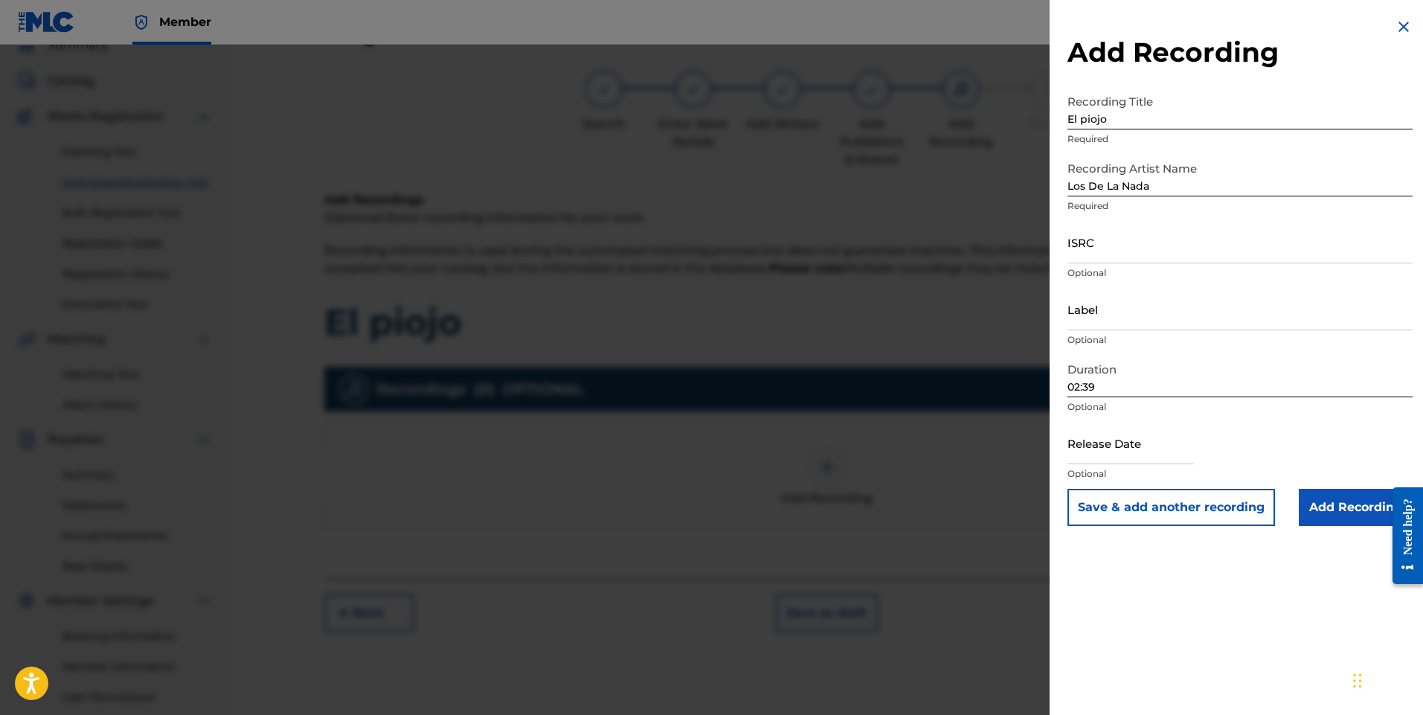
select select "2025"
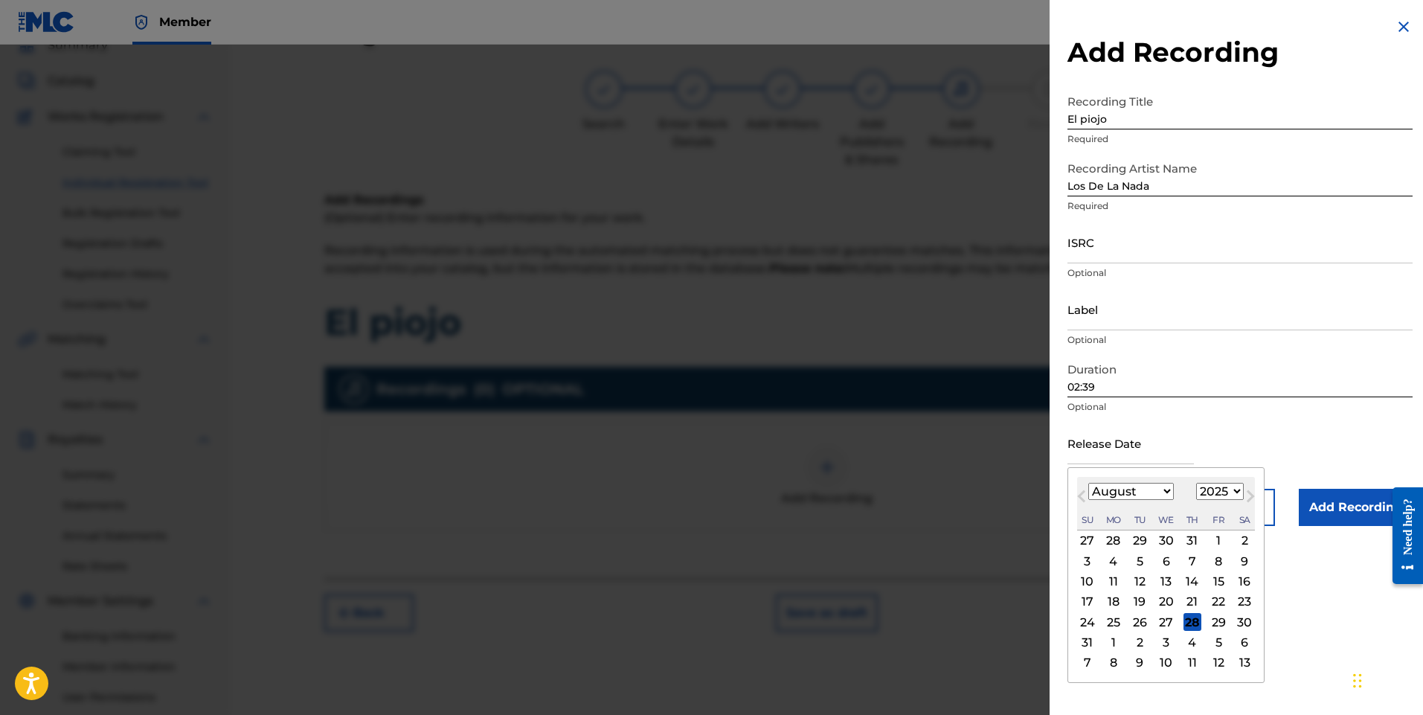
click at [1087, 602] on div "17" at bounding box center [1088, 602] width 18 height 18
type input "[DATE]"
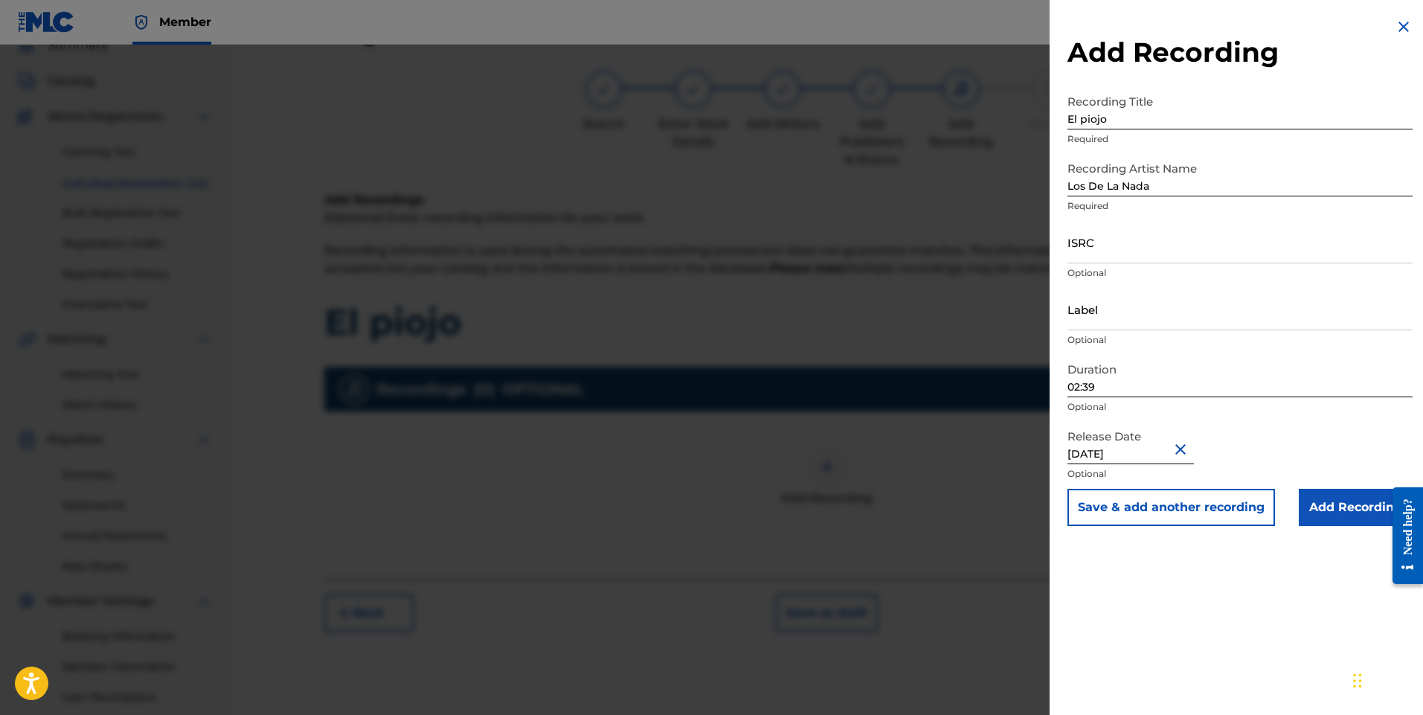
click at [1164, 454] on input "[DATE]" at bounding box center [1131, 443] width 126 height 42
select select "7"
select select "2025"
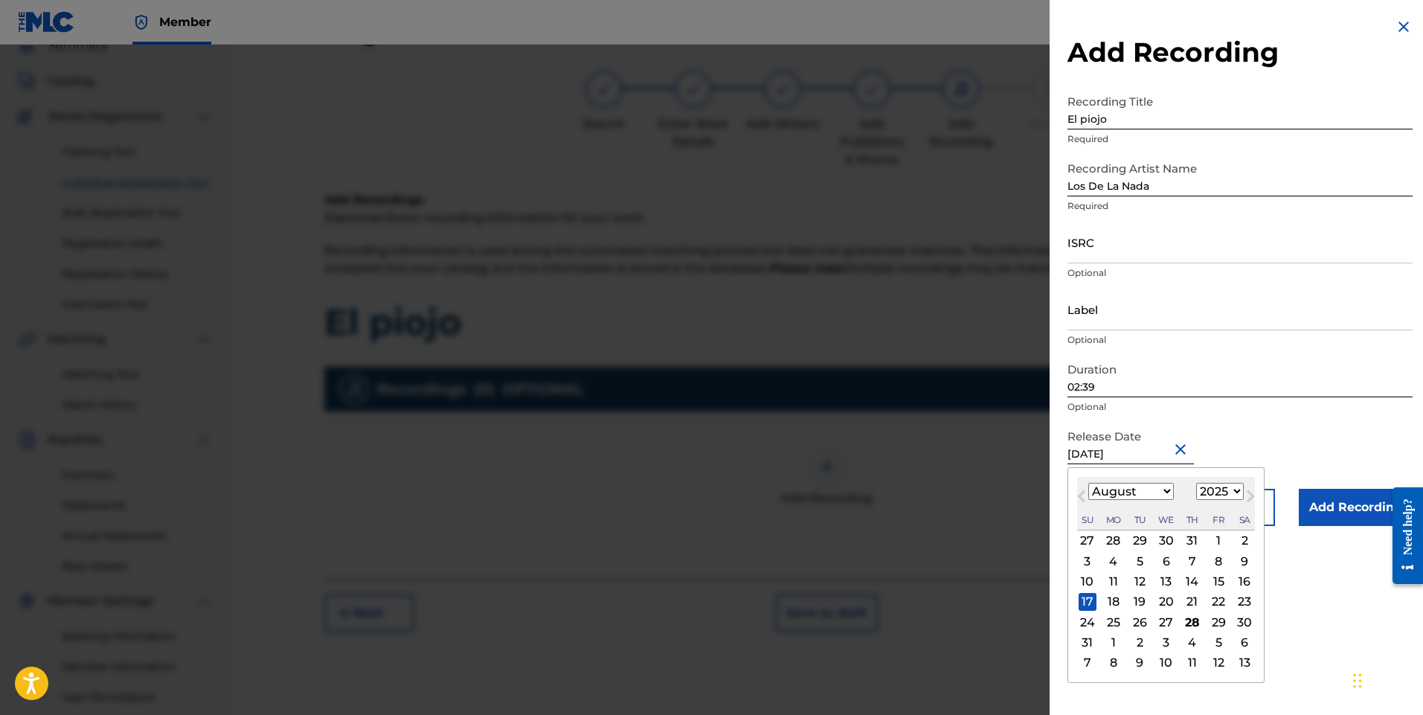
click at [1246, 583] on div "16" at bounding box center [1245, 582] width 18 height 18
type input "[DATE]"
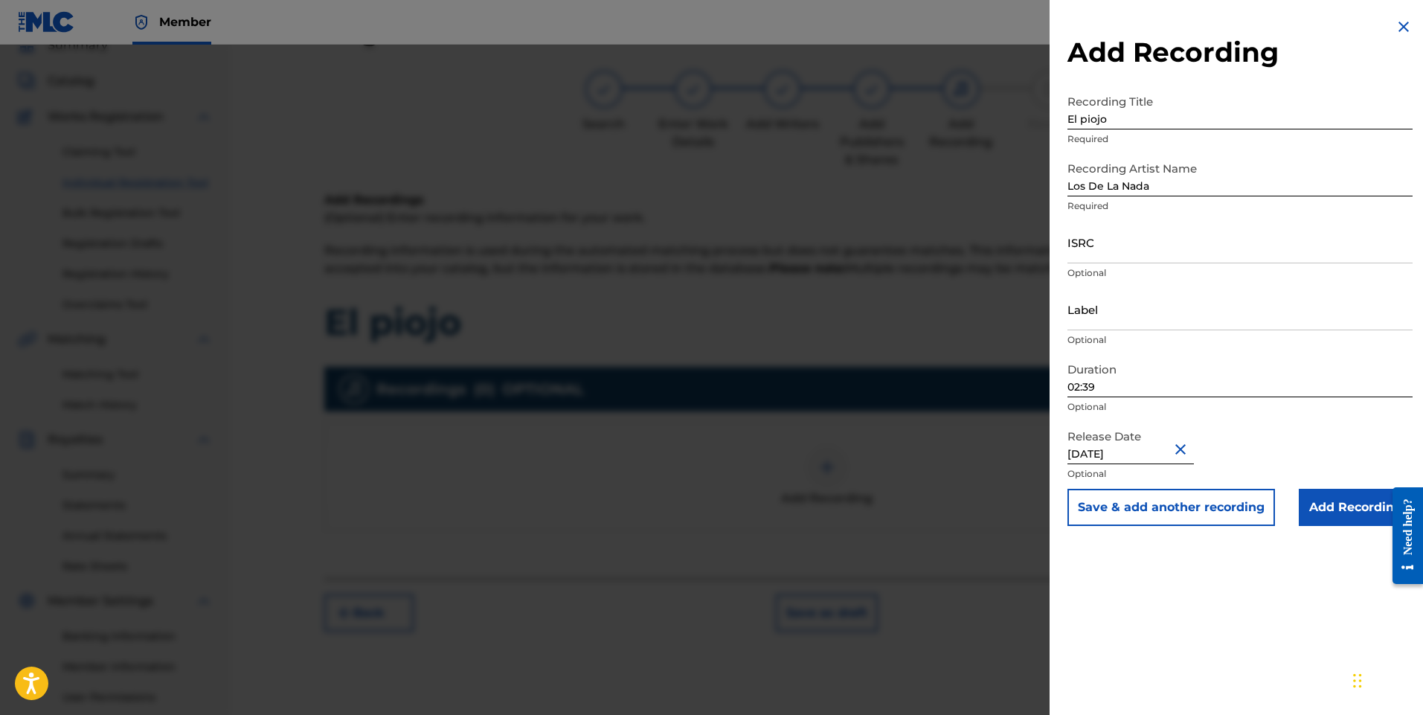
click at [1322, 505] on input "Add Recording" at bounding box center [1356, 507] width 114 height 37
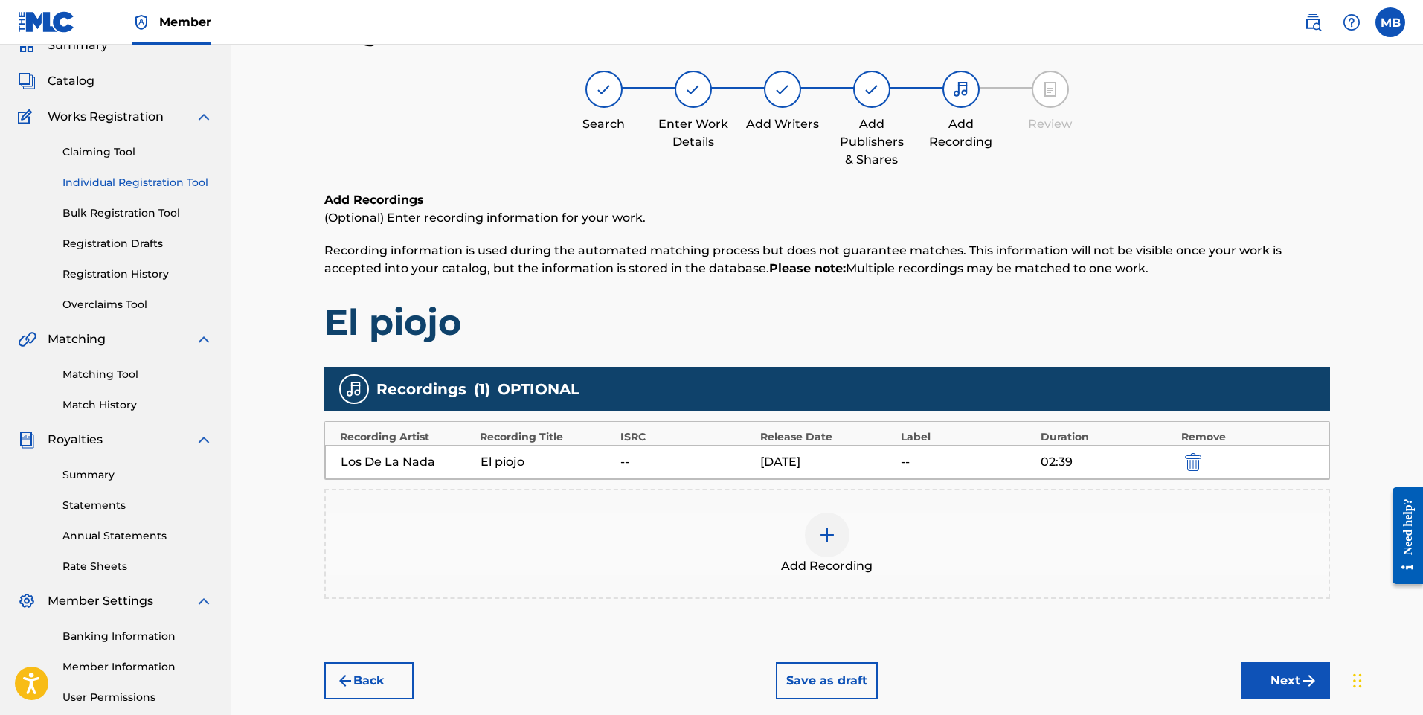
scroll to position [208, 0]
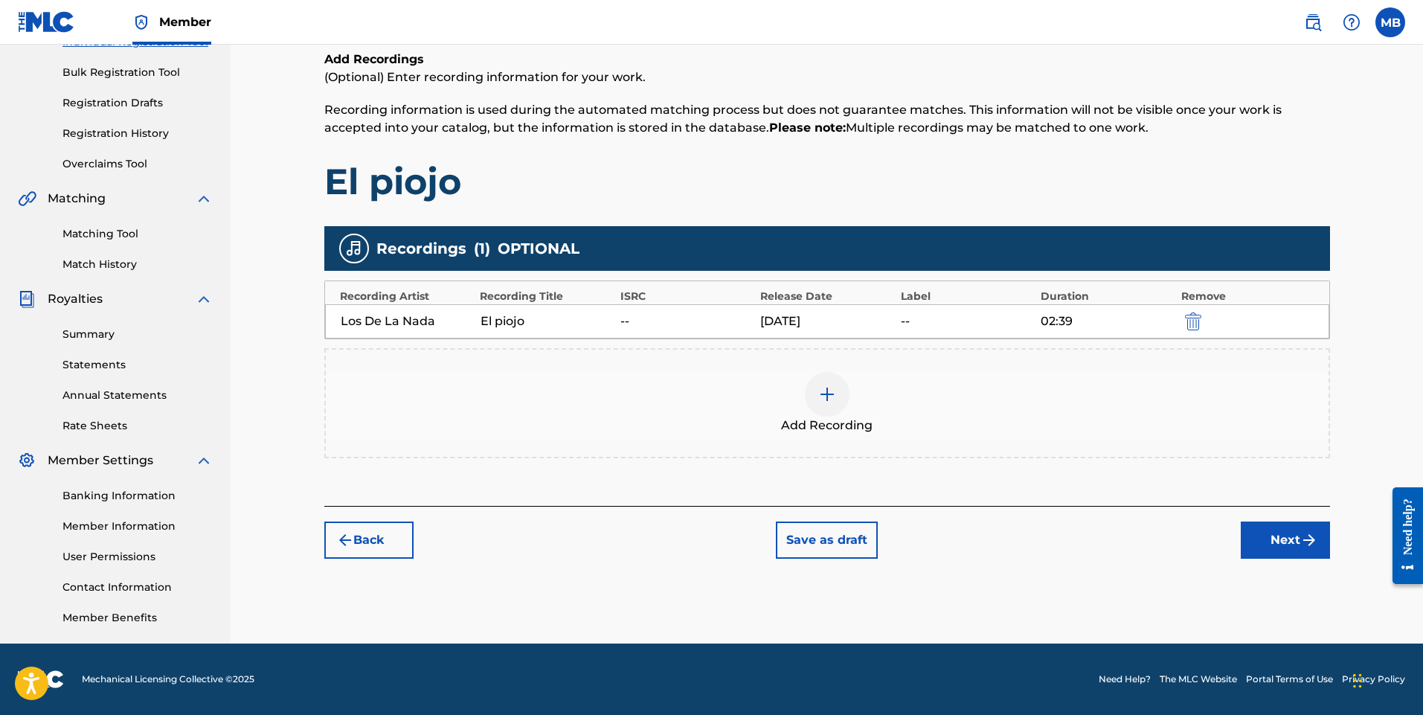
click at [1290, 545] on button "Next" at bounding box center [1285, 540] width 89 height 37
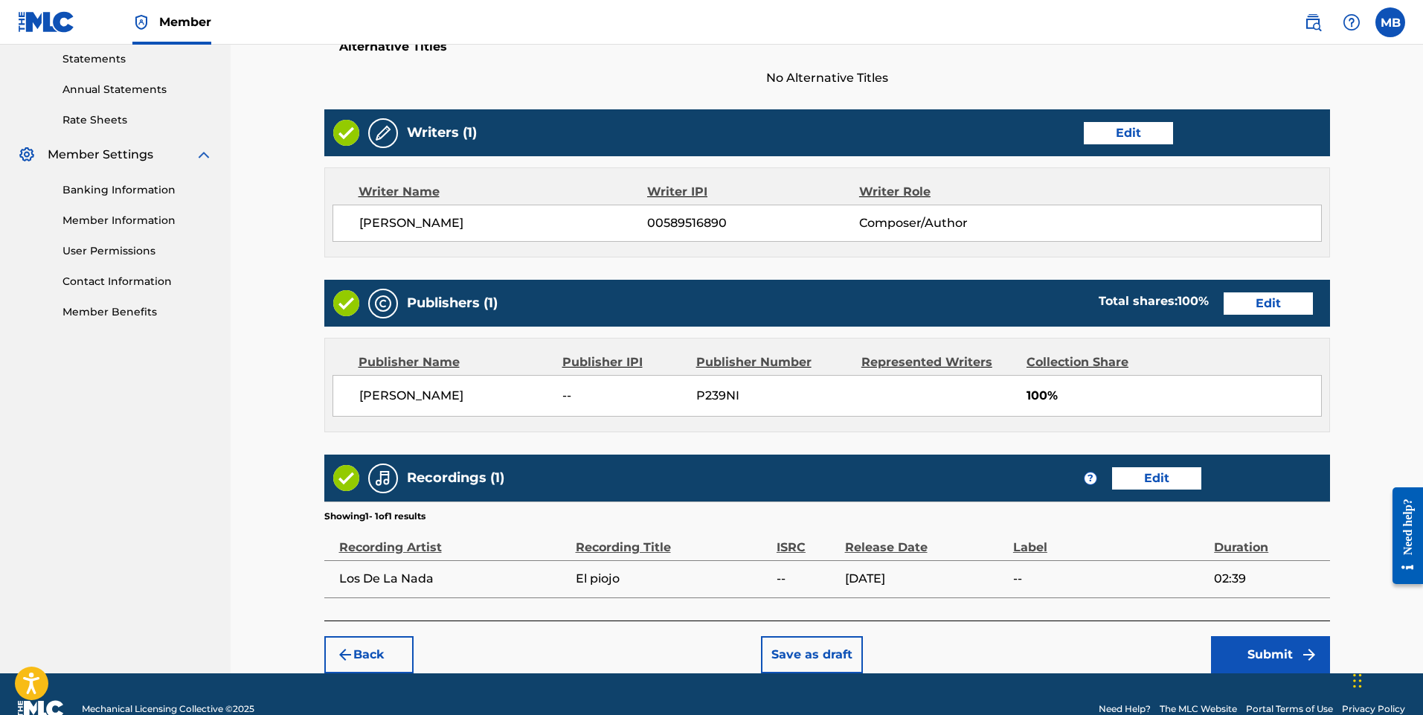
scroll to position [543, 0]
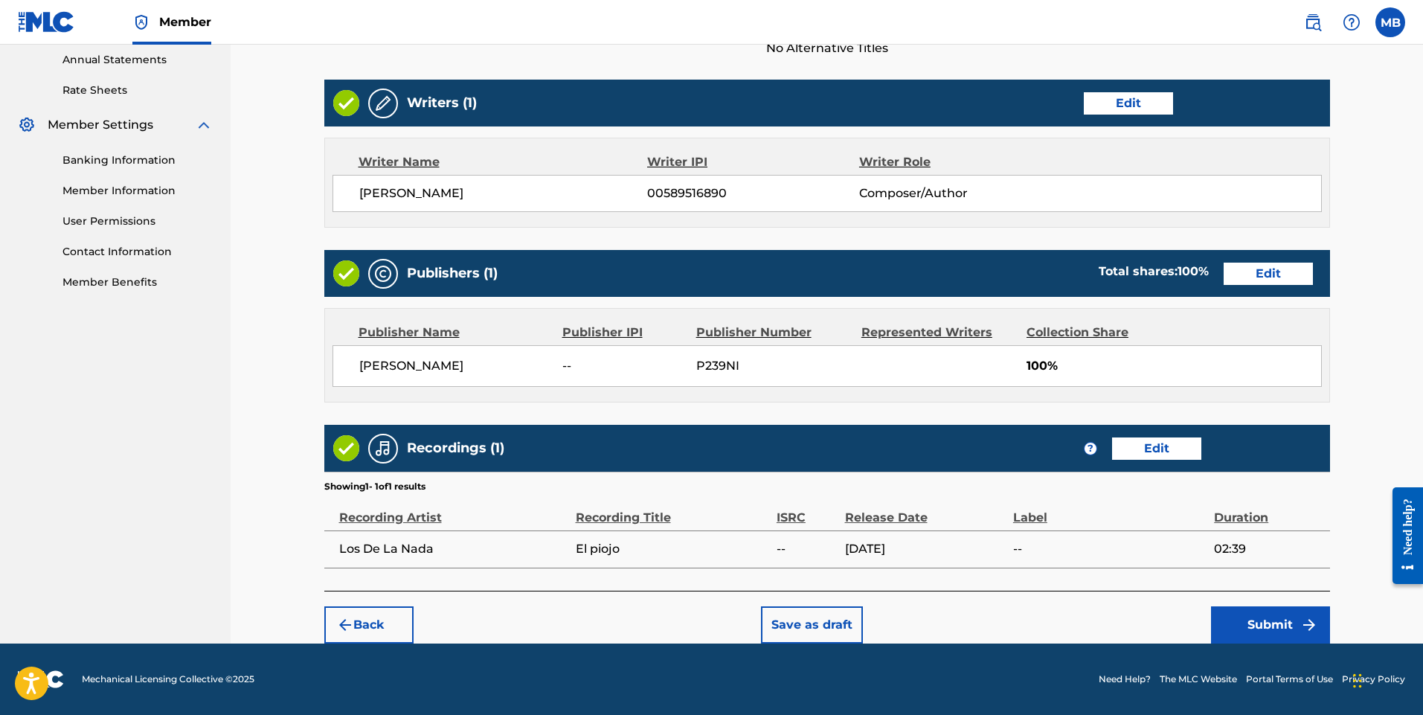
click at [1269, 625] on button "Submit" at bounding box center [1270, 624] width 119 height 37
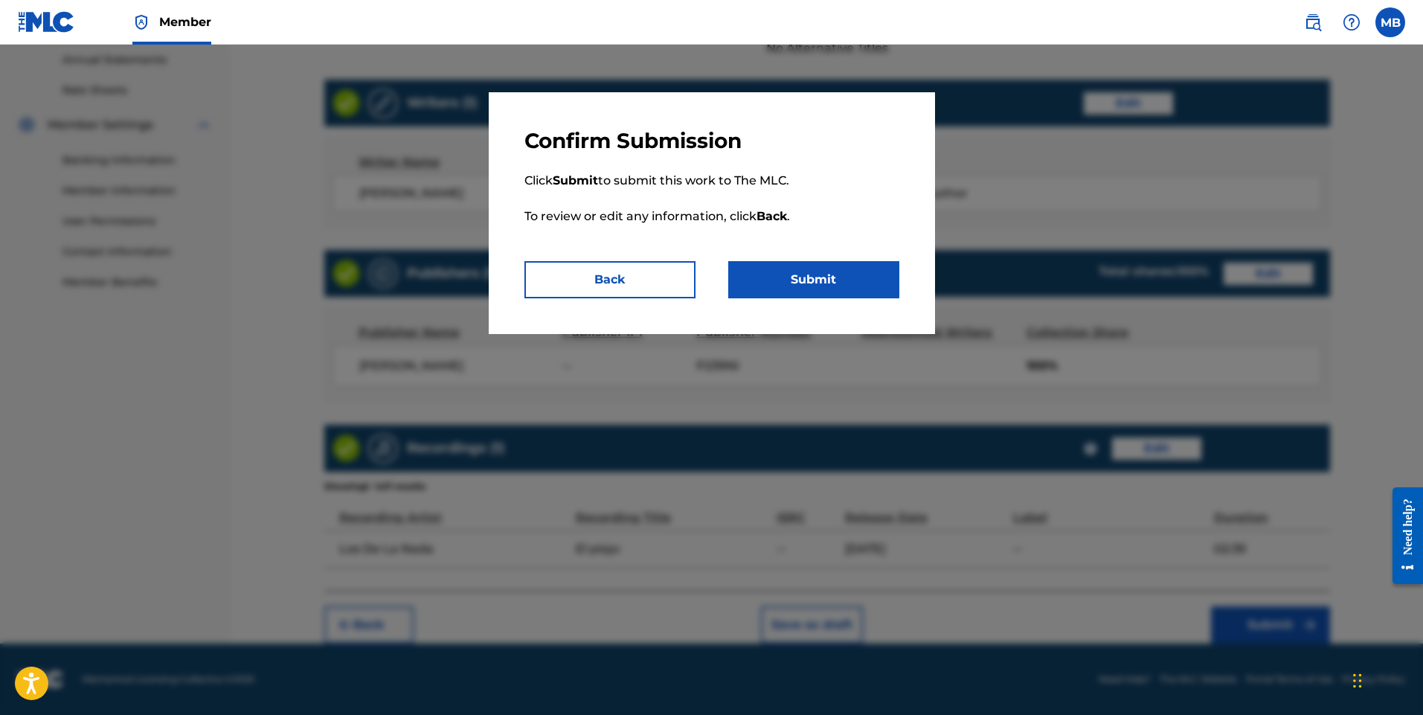
click at [815, 279] on button "Submit" at bounding box center [813, 279] width 171 height 37
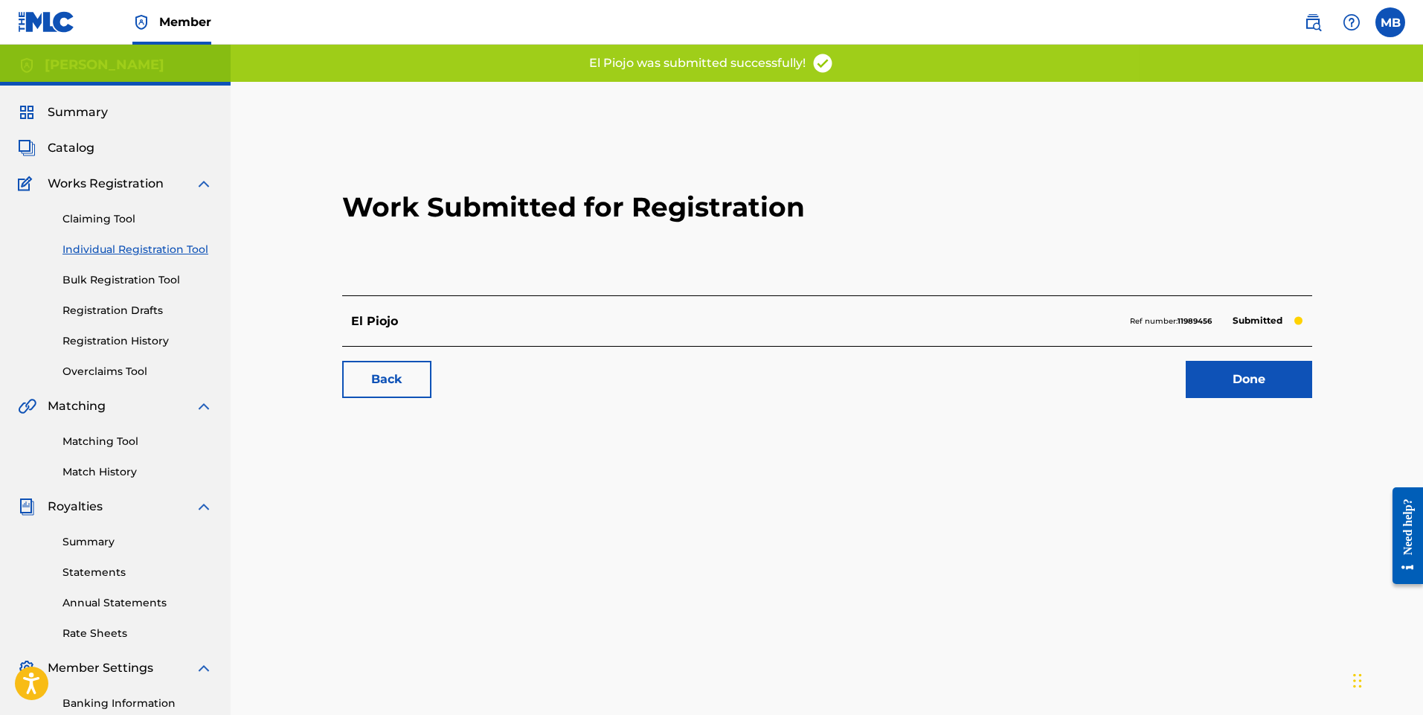
click at [1243, 380] on link "Done" at bounding box center [1249, 379] width 126 height 37
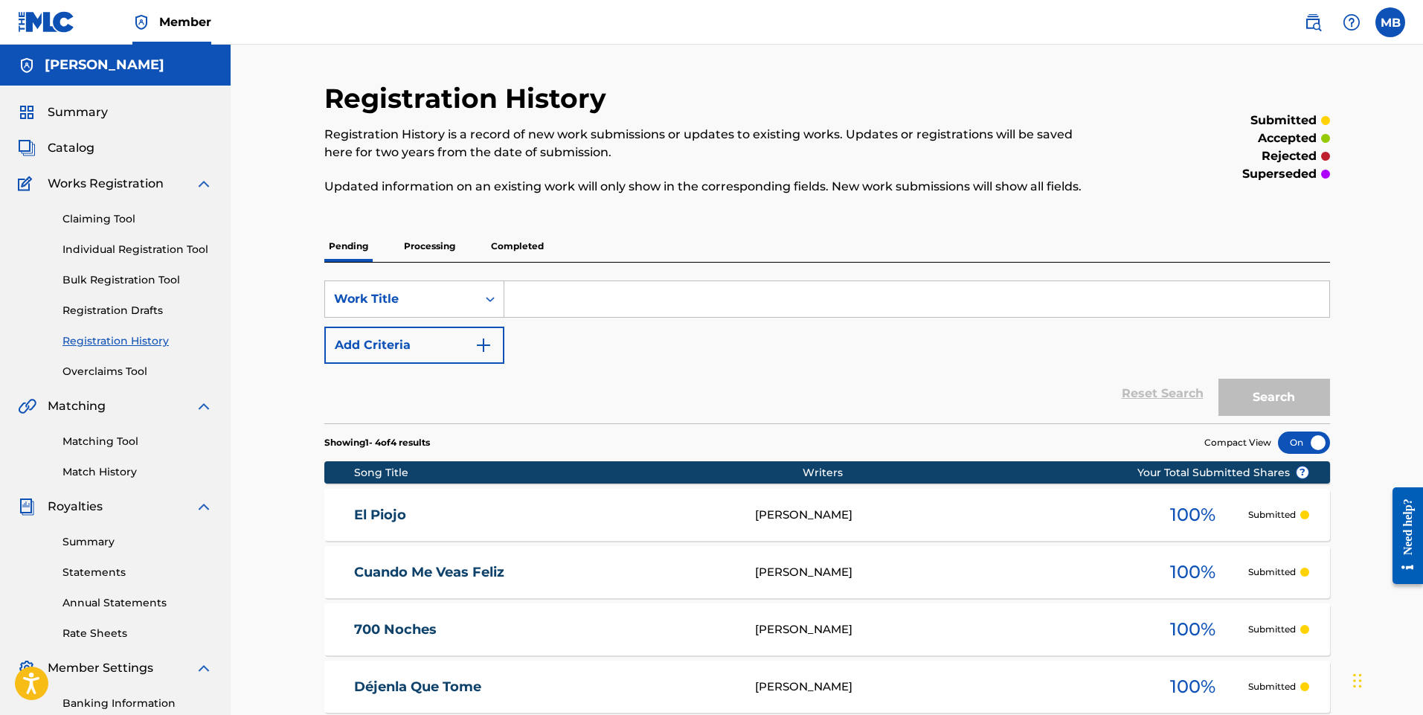
click at [563, 301] on input "Search Form" at bounding box center [916, 299] width 825 height 36
type input "a ti quien te dijo"
click at [1219, 379] on button "Search" at bounding box center [1275, 397] width 112 height 37
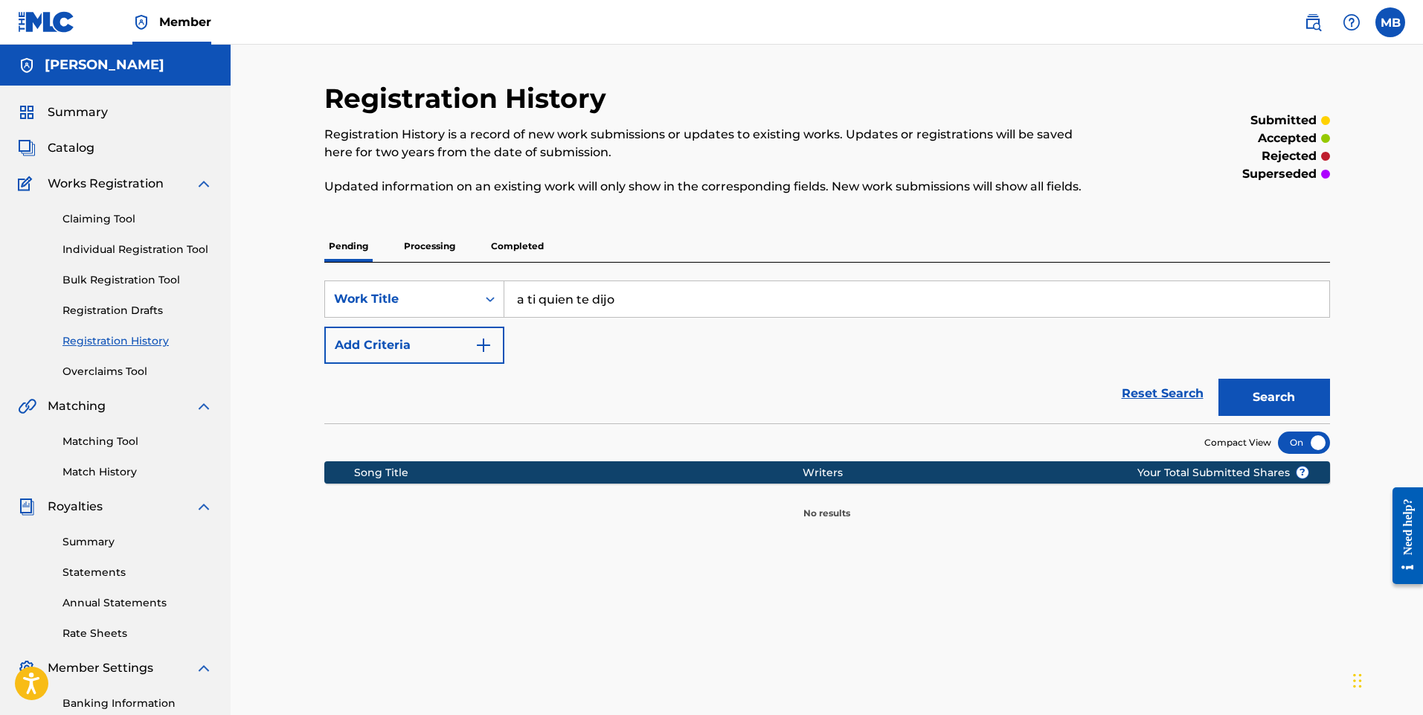
click at [1306, 398] on button "Search" at bounding box center [1275, 397] width 112 height 37
click at [128, 249] on link "Individual Registration Tool" at bounding box center [138, 250] width 150 height 16
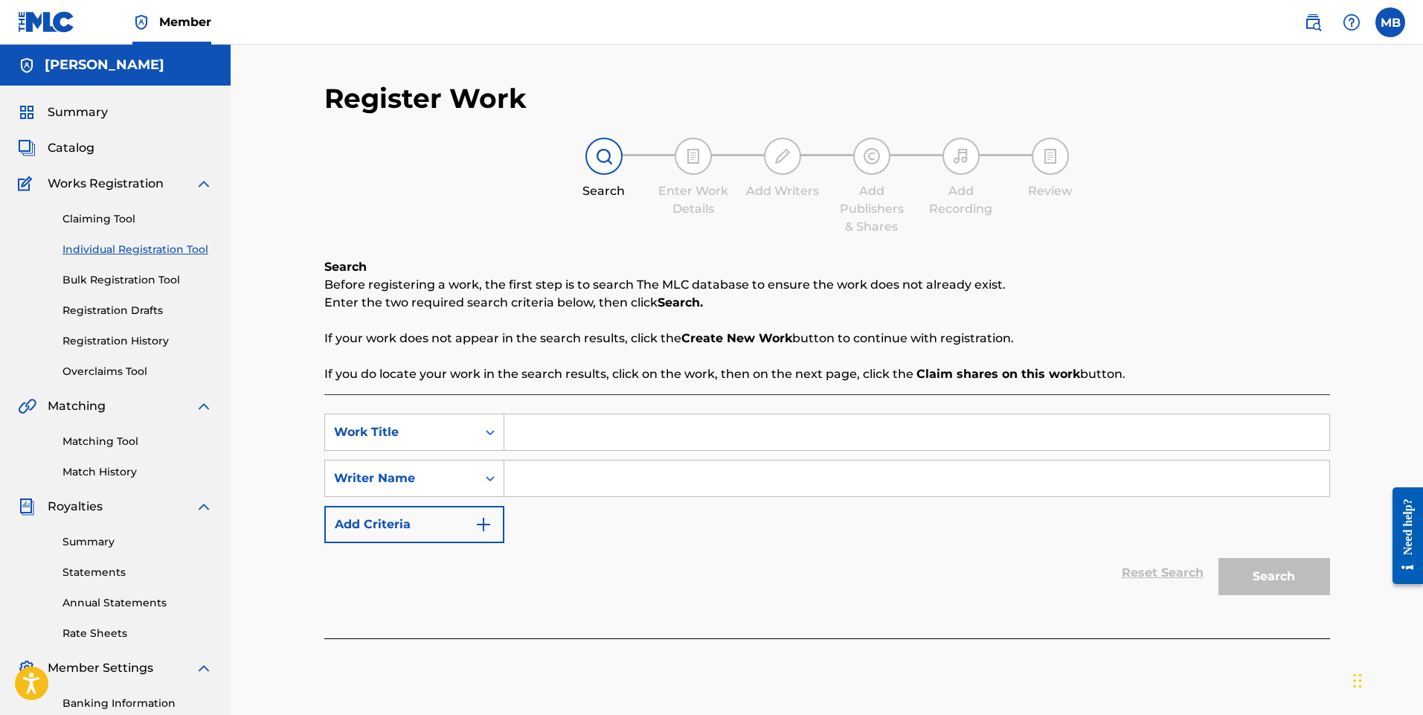
click at [550, 427] on input "Search Form" at bounding box center [916, 432] width 825 height 36
type input "A ti quien te dijo"
click at [612, 510] on div "SearchWithCriteria30d37f75-c007-460f-bce7-c937eb2d5cb6 Work Title A ti quien te…" at bounding box center [827, 478] width 1006 height 129
click at [584, 478] on input "Search Form" at bounding box center [916, 479] width 825 height 36
type input "[PERSON_NAME]"
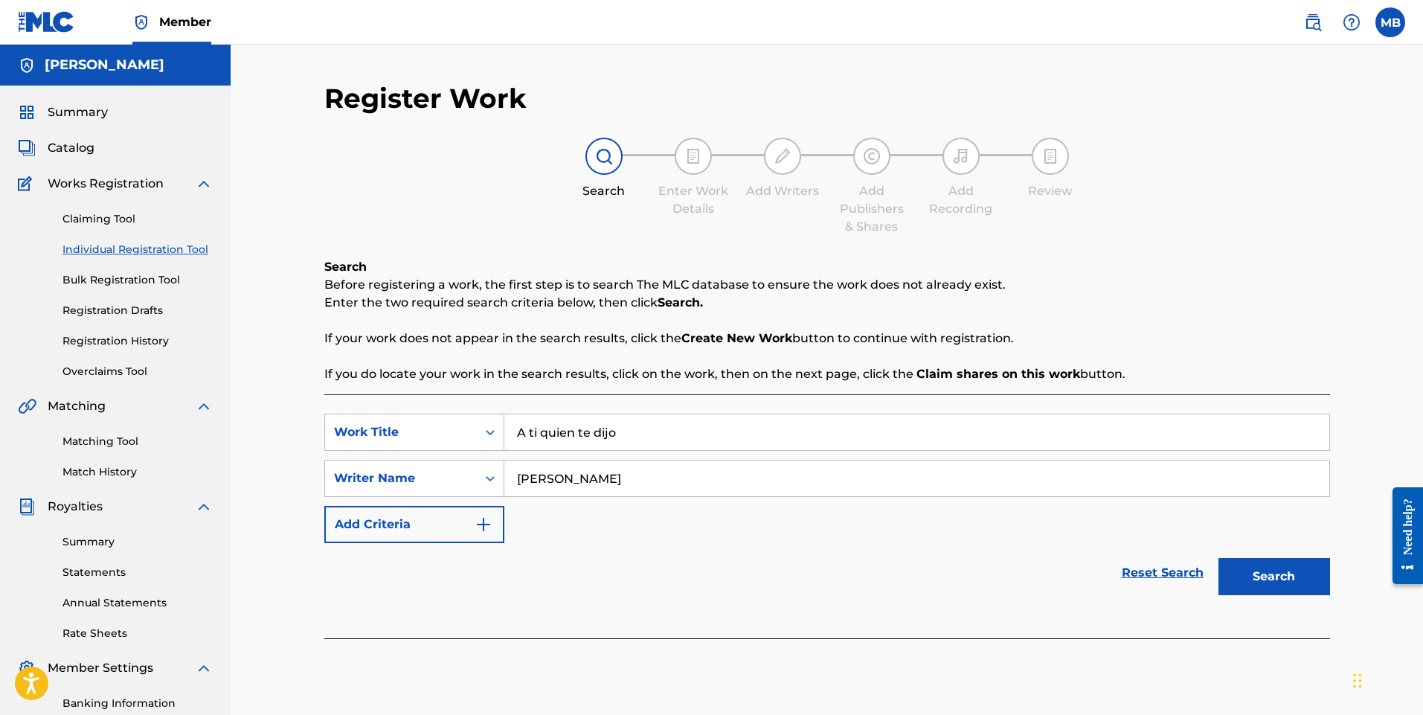
click at [1291, 577] on button "Search" at bounding box center [1275, 576] width 112 height 37
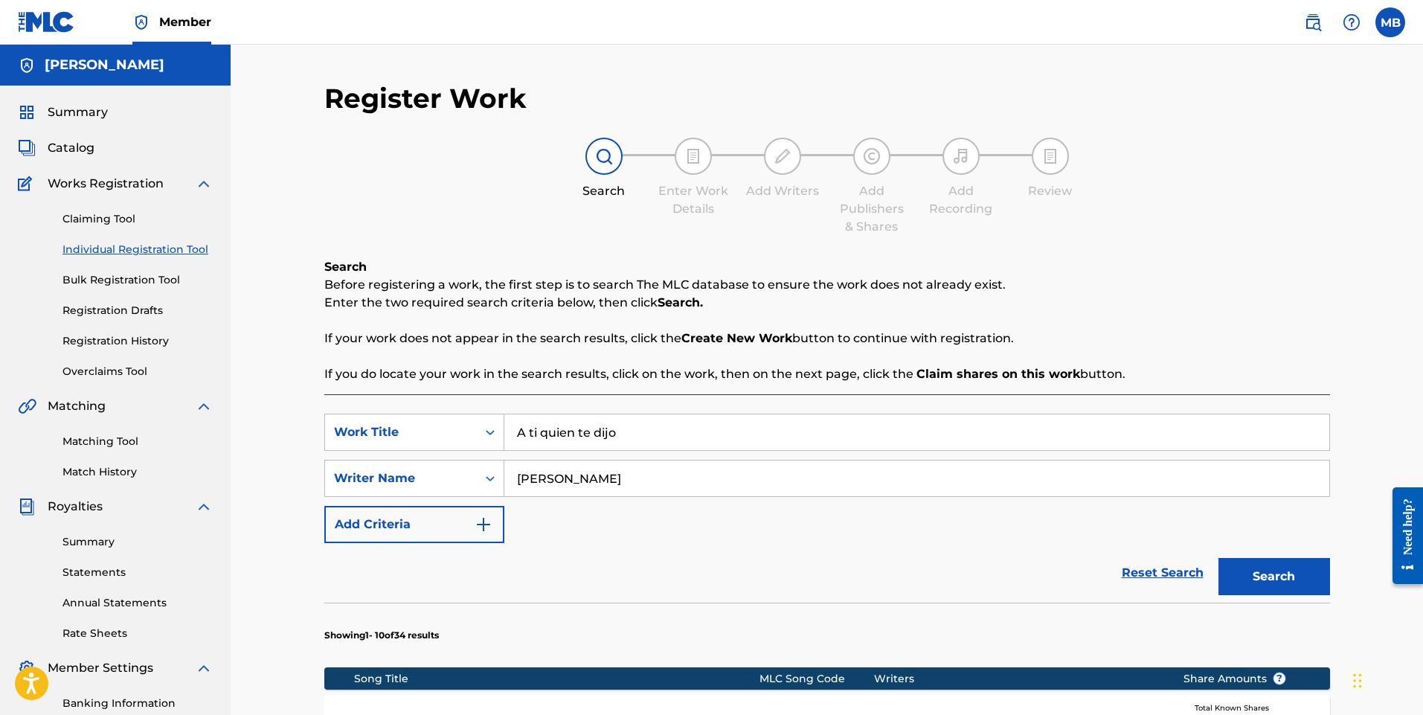
click at [135, 309] on link "Registration Drafts" at bounding box center [138, 311] width 150 height 16
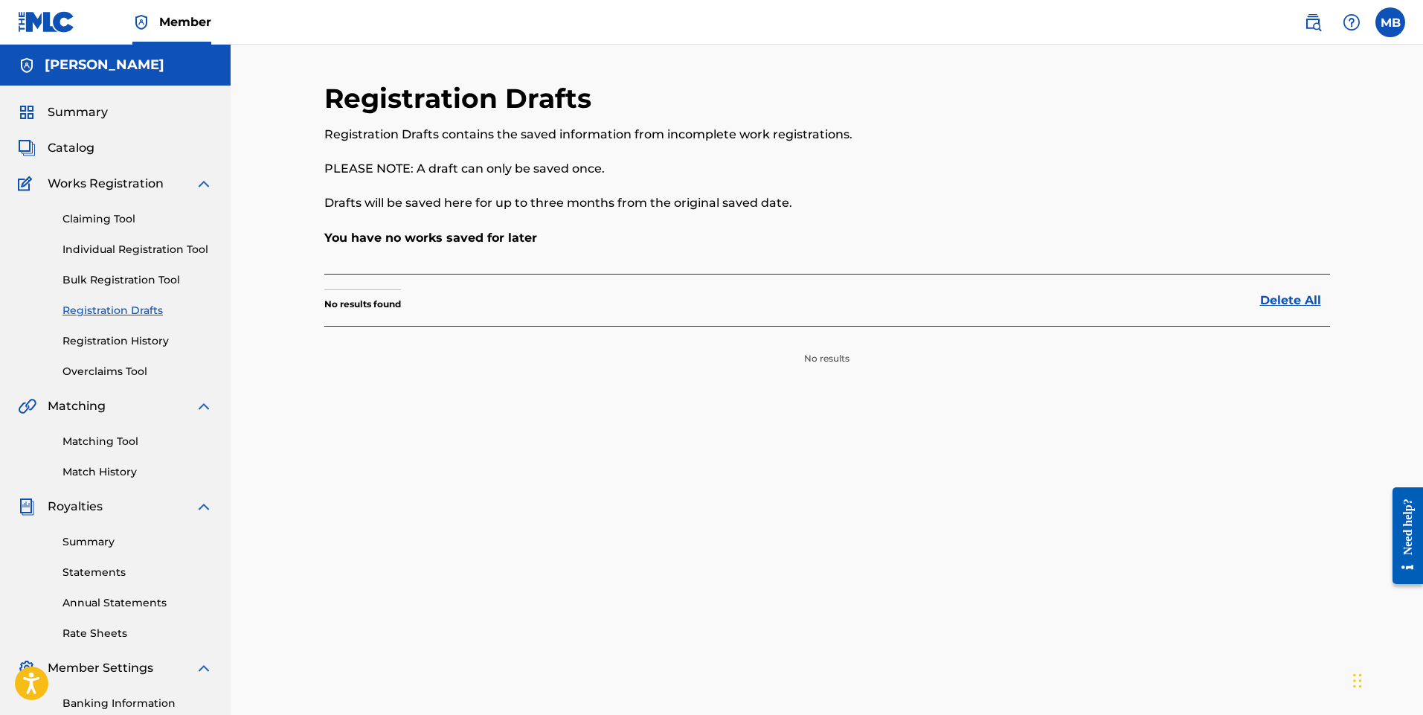
click at [122, 344] on link "Registration History" at bounding box center [138, 341] width 150 height 16
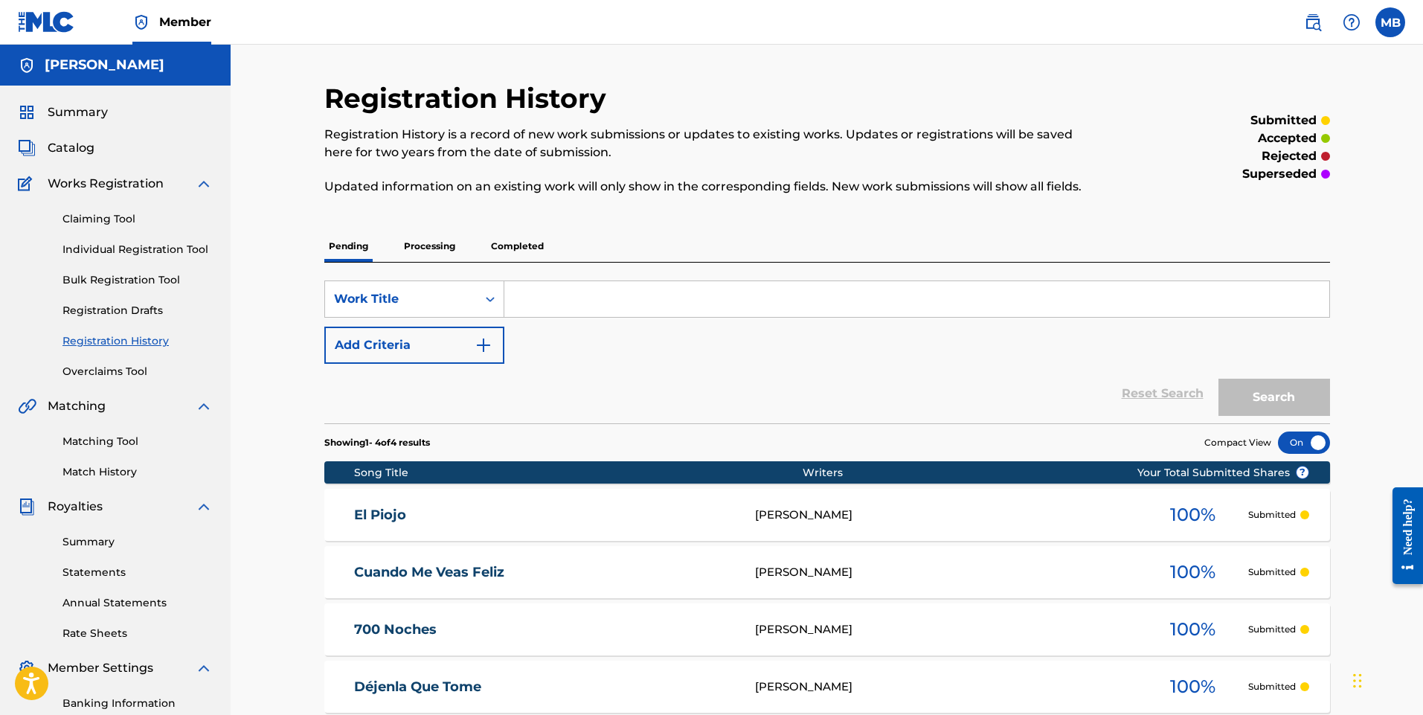
scroll to position [208, 0]
